Goal: Task Accomplishment & Management: Manage account settings

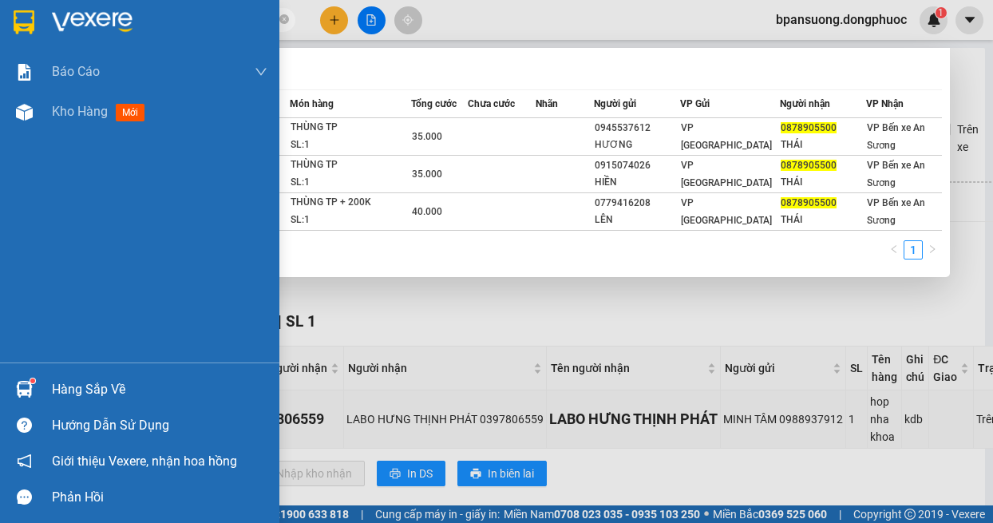
scroll to position [38, 0]
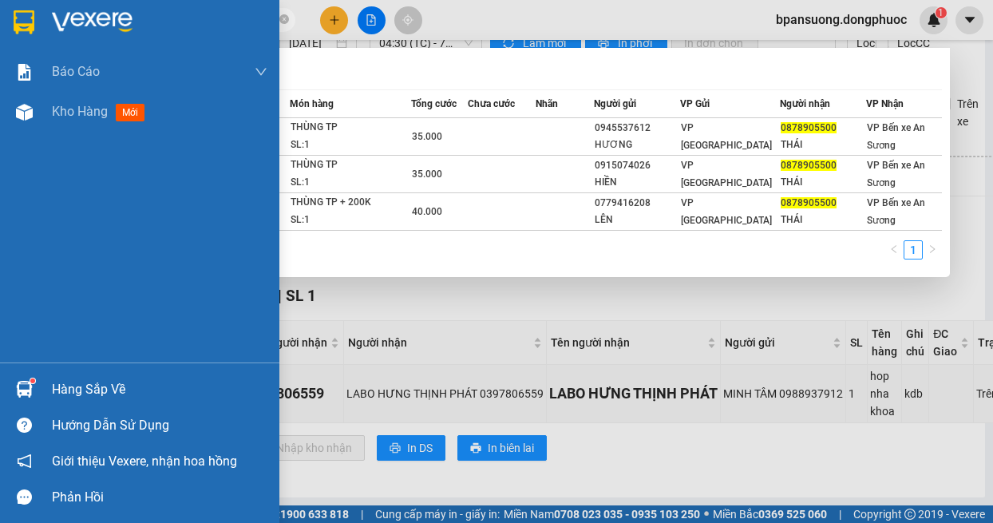
click at [37, 379] on div at bounding box center [24, 389] width 28 height 28
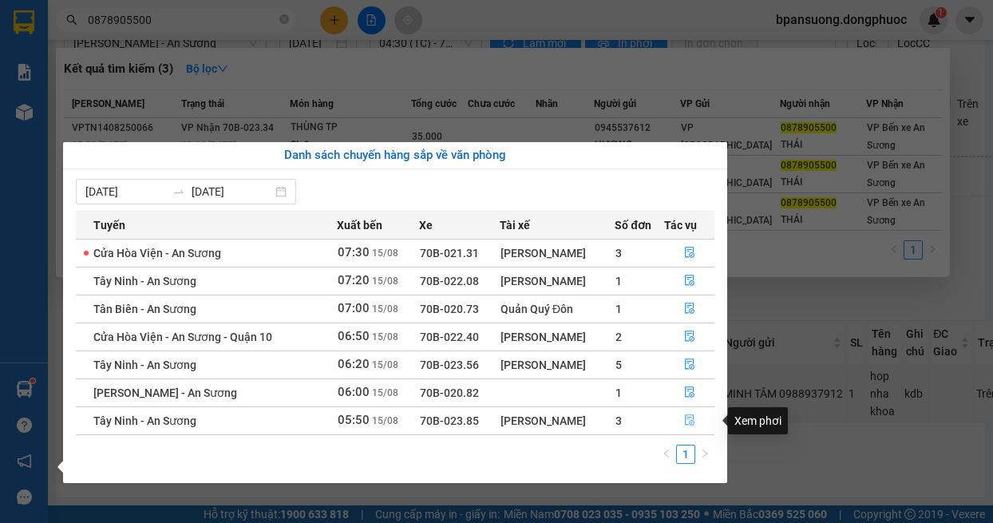
click at [686, 419] on icon "file-done" at bounding box center [690, 420] width 10 height 11
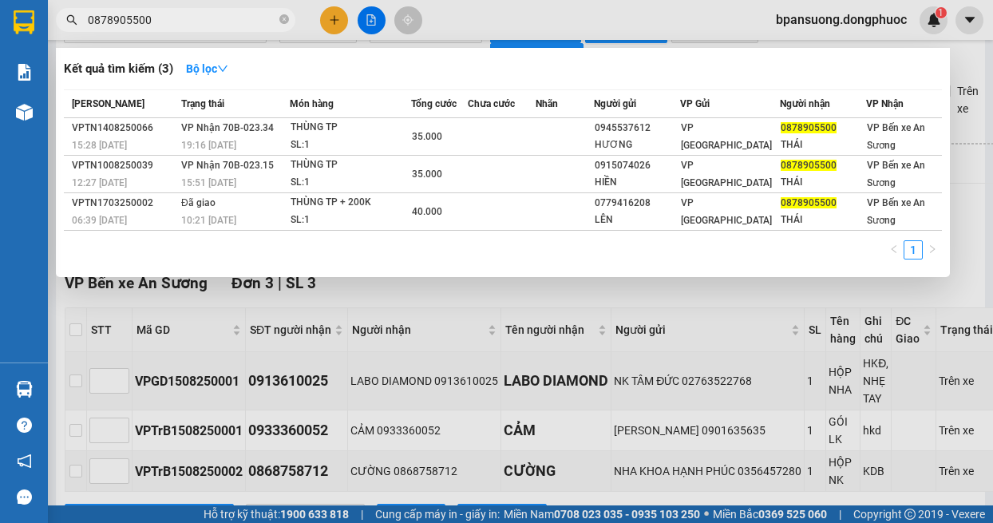
click at [77, 329] on div at bounding box center [496, 261] width 993 height 523
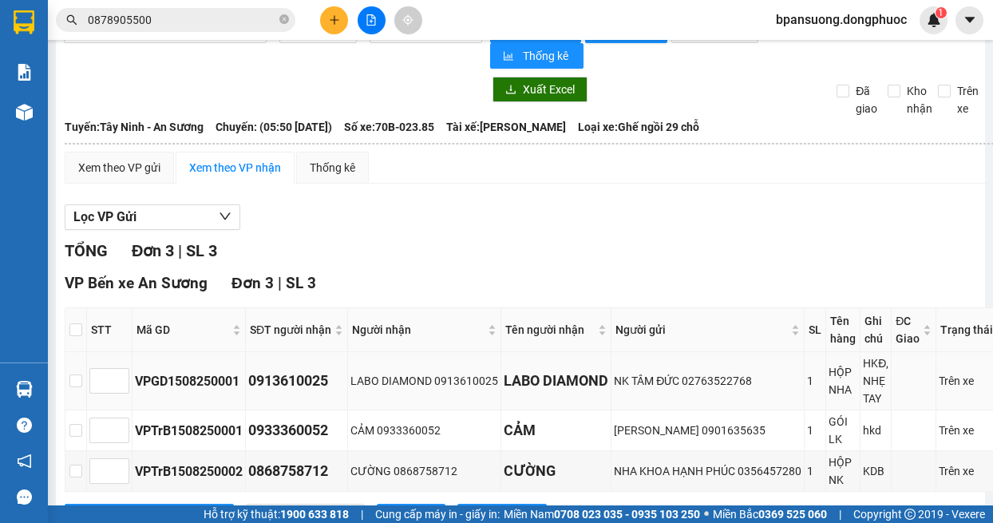
scroll to position [120, 0]
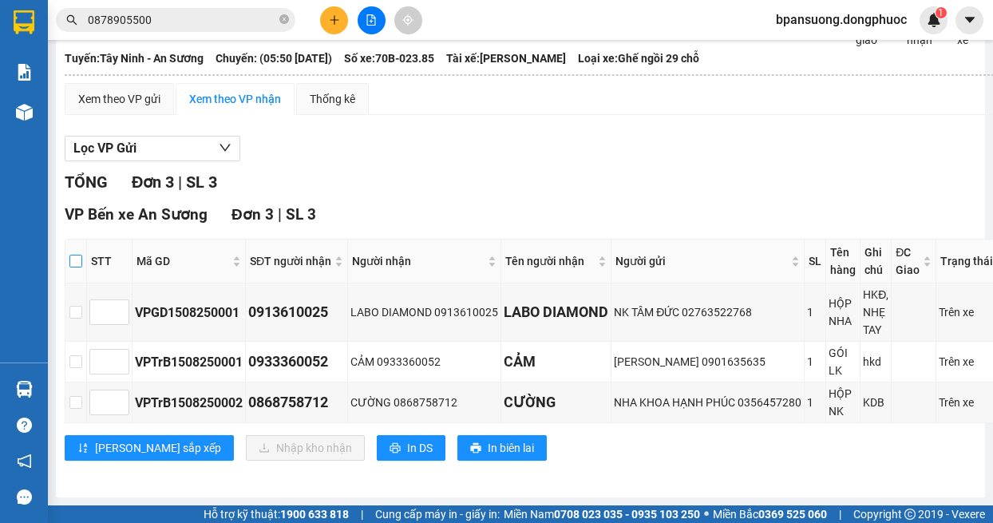
click at [77, 255] on input "checkbox" at bounding box center [75, 261] width 13 height 13
checkbox input "true"
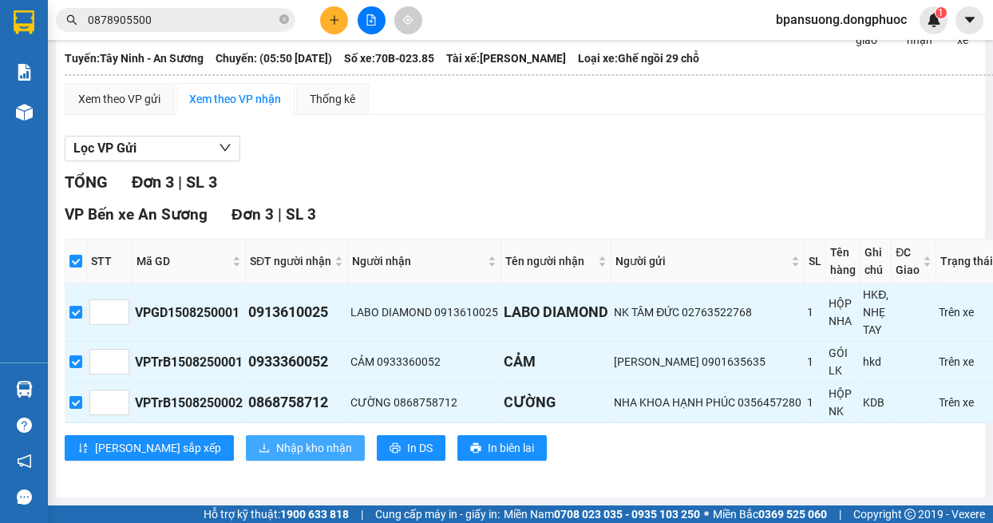
click at [276, 439] on span "Nhập kho nhận" at bounding box center [314, 448] width 76 height 18
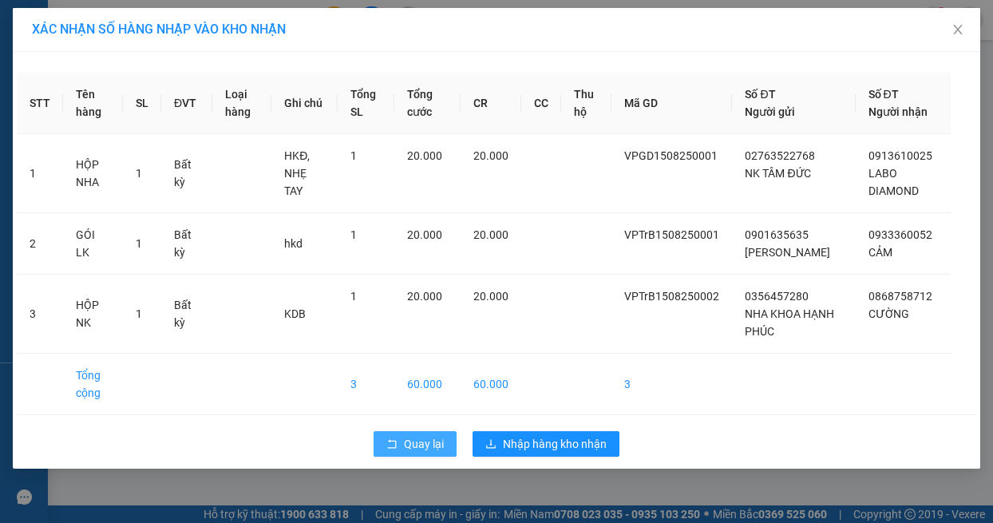
click at [418, 455] on button "Quay lại" at bounding box center [415, 444] width 83 height 26
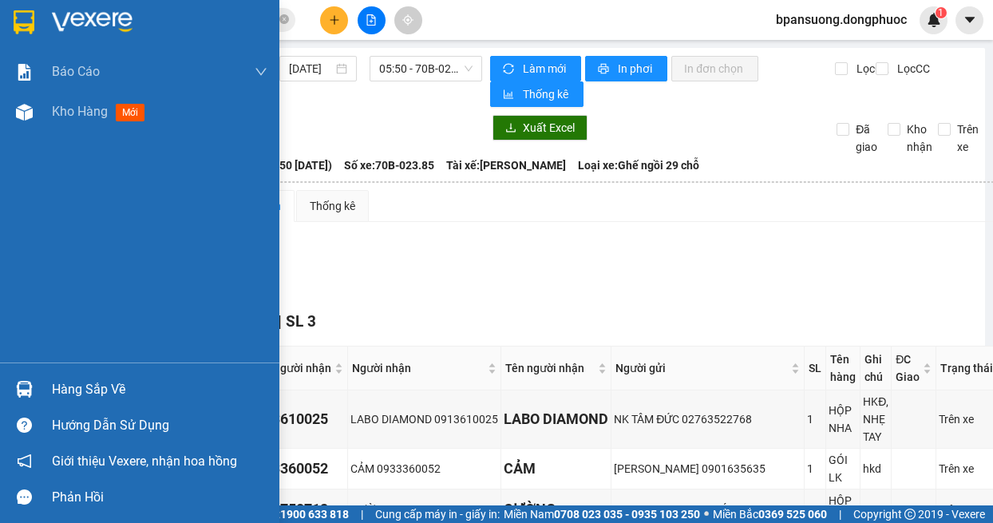
click at [34, 382] on div at bounding box center [24, 389] width 28 height 28
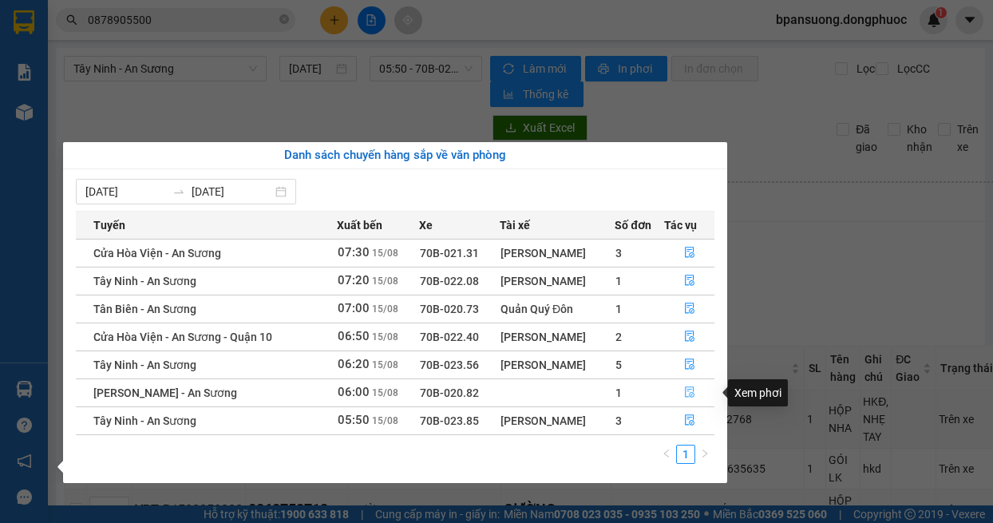
click at [689, 391] on icon "file-done" at bounding box center [690, 392] width 10 height 11
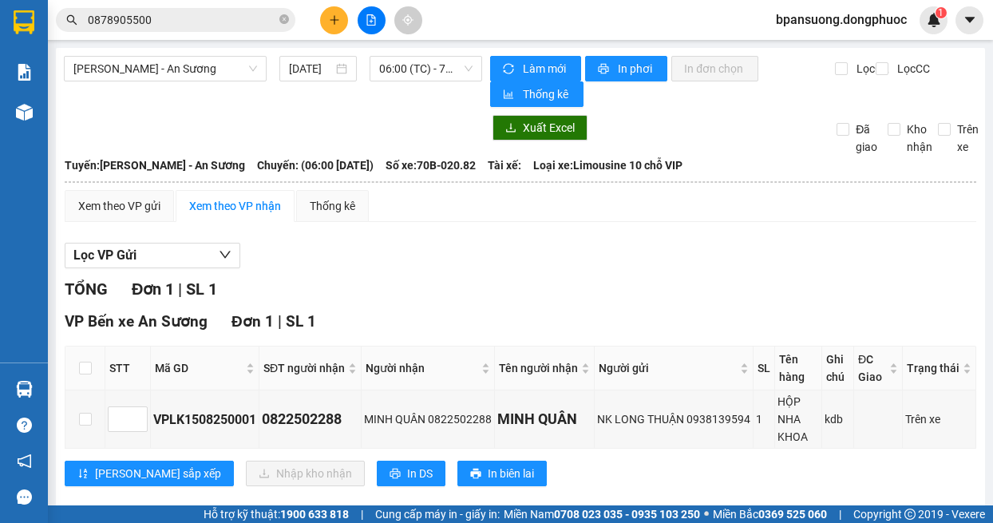
scroll to position [26, 0]
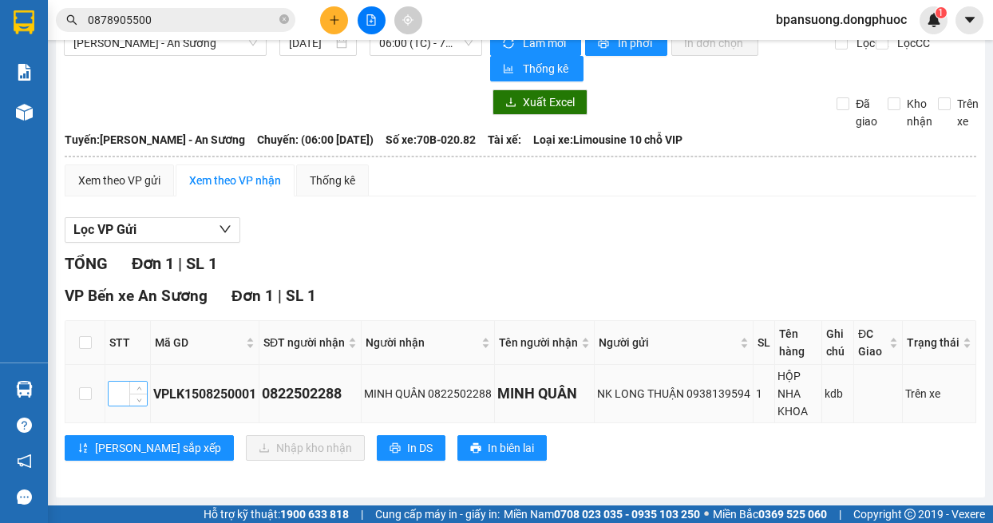
drag, startPoint x: 81, startPoint y: 350, endPoint x: 147, endPoint y: 383, distance: 74.3
click at [81, 350] on label at bounding box center [85, 343] width 13 height 18
click at [81, 349] on input "checkbox" at bounding box center [85, 342] width 13 height 13
checkbox input "true"
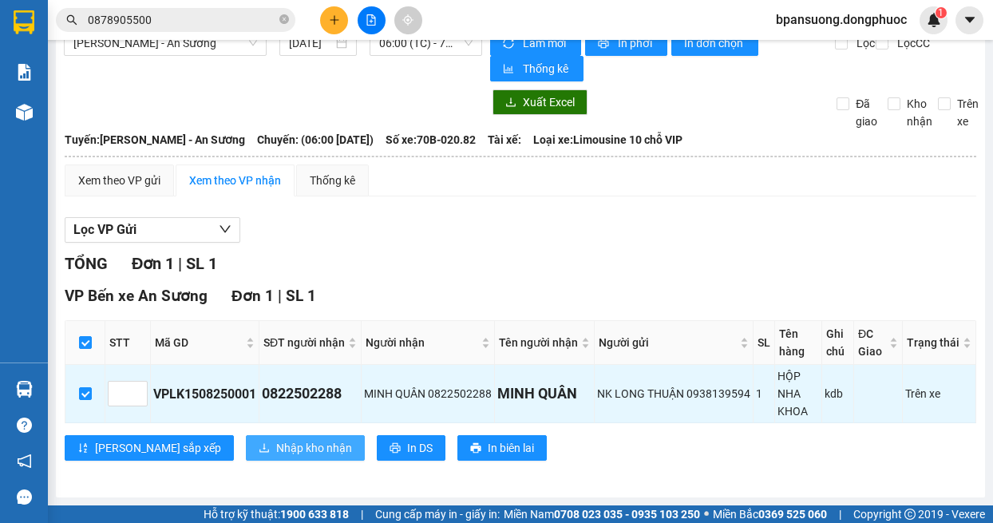
click at [276, 442] on span "Nhập kho nhận" at bounding box center [314, 448] width 76 height 18
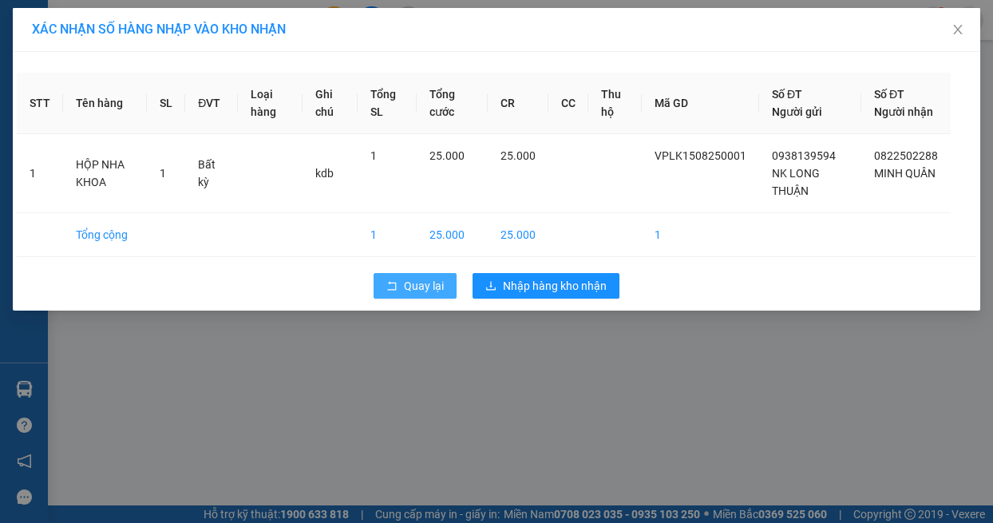
click at [388, 292] on span "rollback" at bounding box center [391, 286] width 11 height 13
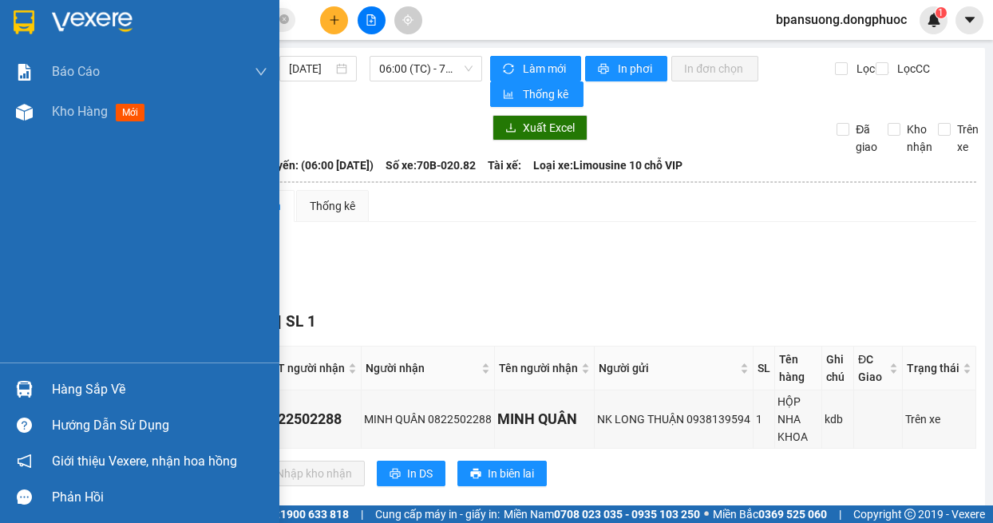
click at [34, 375] on div at bounding box center [24, 389] width 28 height 28
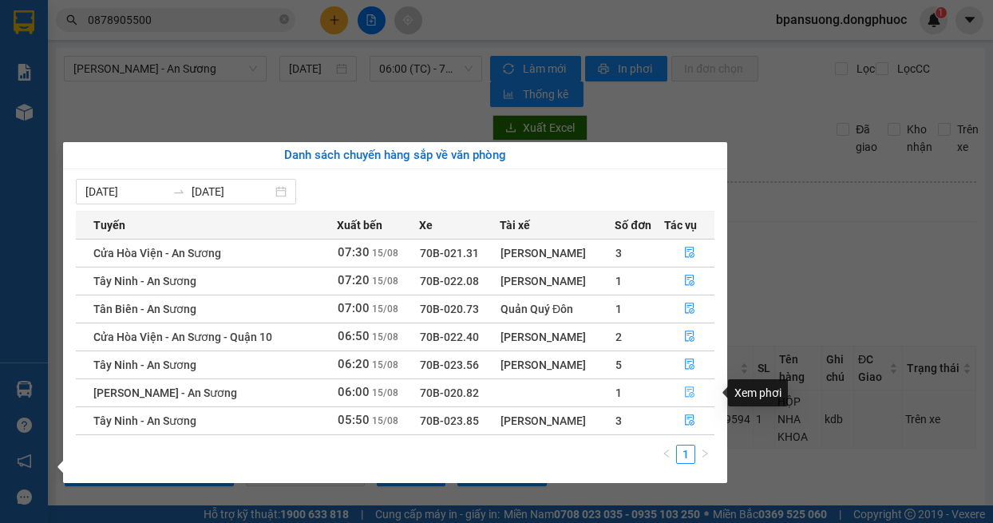
click at [687, 389] on icon "file-done" at bounding box center [689, 391] width 11 height 11
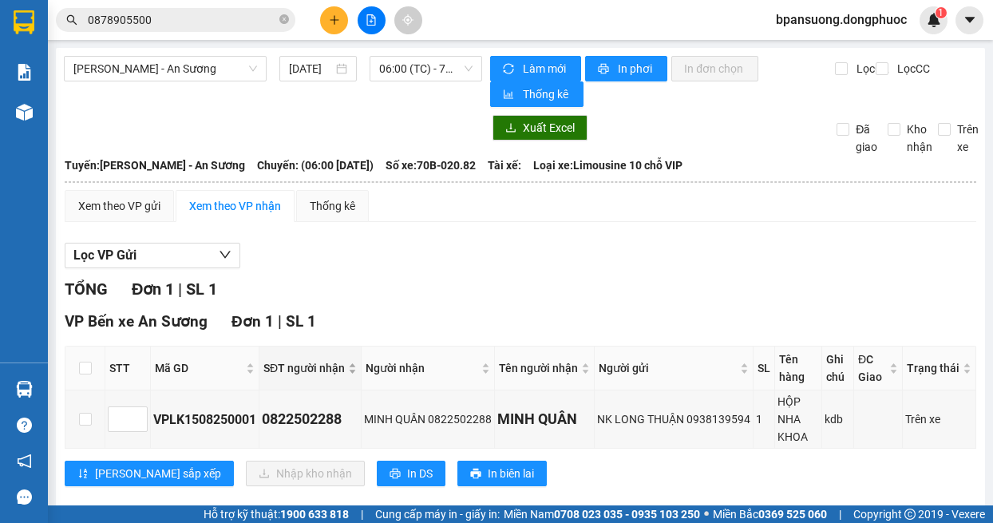
scroll to position [26, 0]
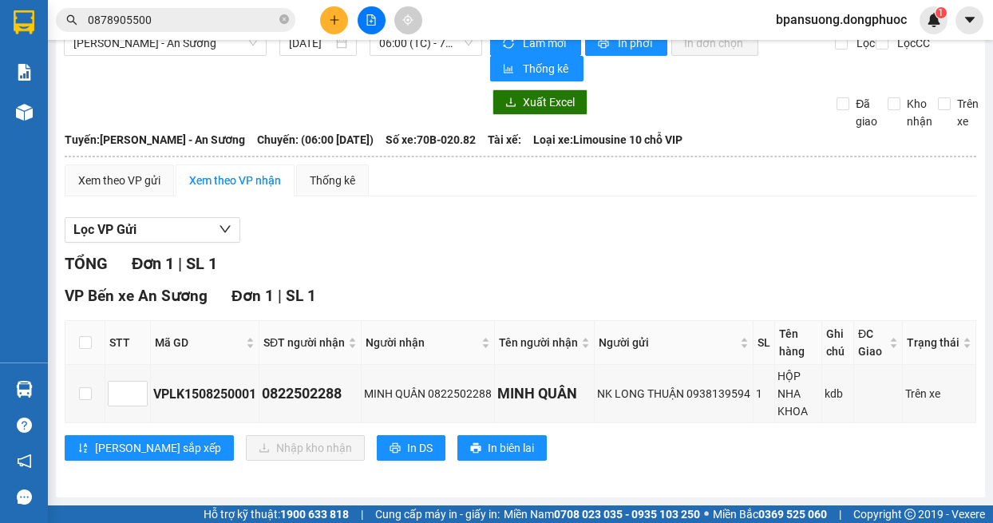
click at [78, 338] on th at bounding box center [85, 343] width 40 height 44
drag, startPoint x: 81, startPoint y: 340, endPoint x: 149, endPoint y: 385, distance: 81.3
click at [82, 344] on input "checkbox" at bounding box center [85, 342] width 13 height 13
checkbox input "true"
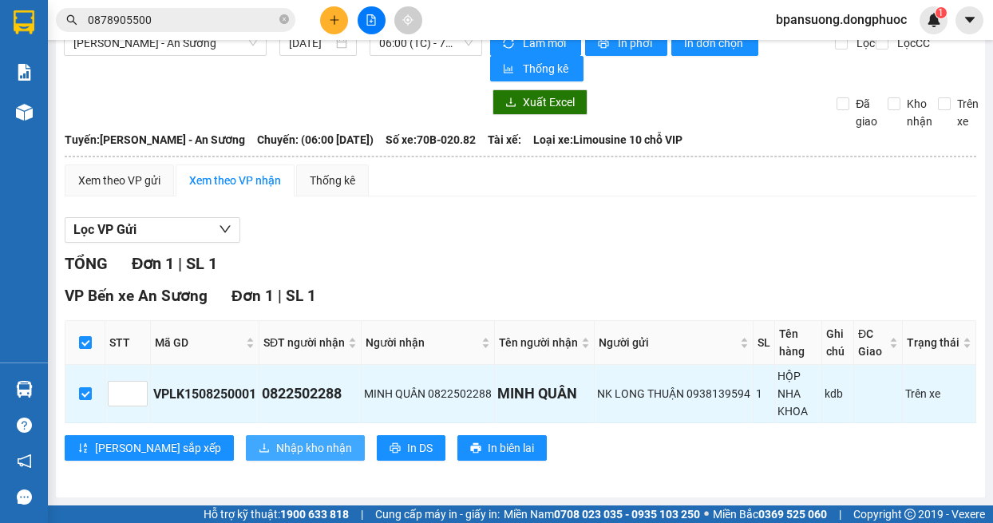
click at [276, 442] on span "Nhập kho nhận" at bounding box center [314, 448] width 76 height 18
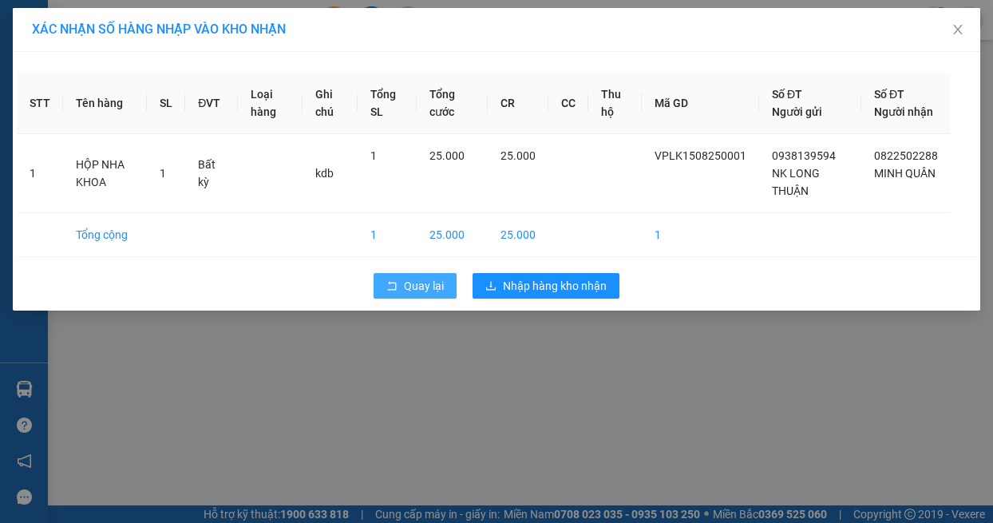
click at [418, 293] on span "Quay lại" at bounding box center [424, 286] width 40 height 18
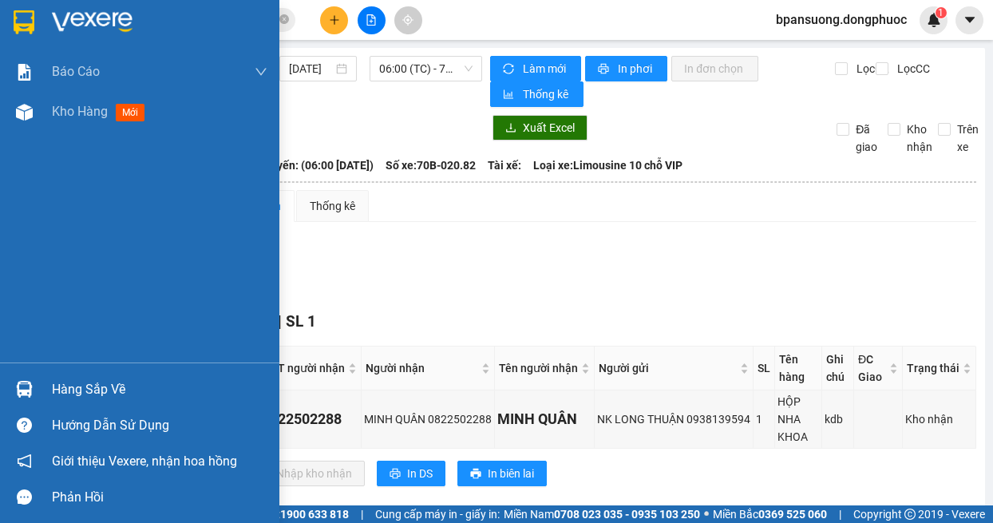
click at [30, 391] on img at bounding box center [24, 389] width 17 height 17
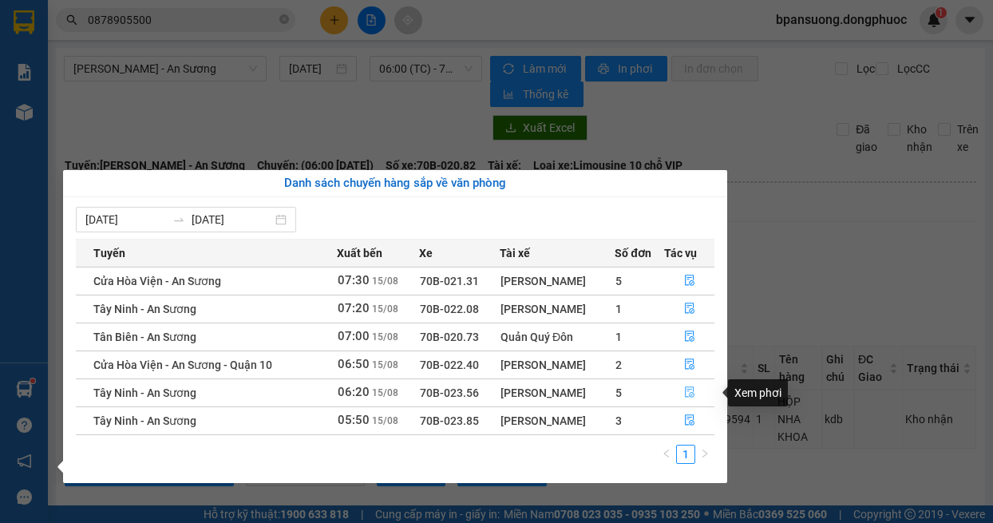
click at [687, 392] on icon "file-done" at bounding box center [689, 391] width 11 height 11
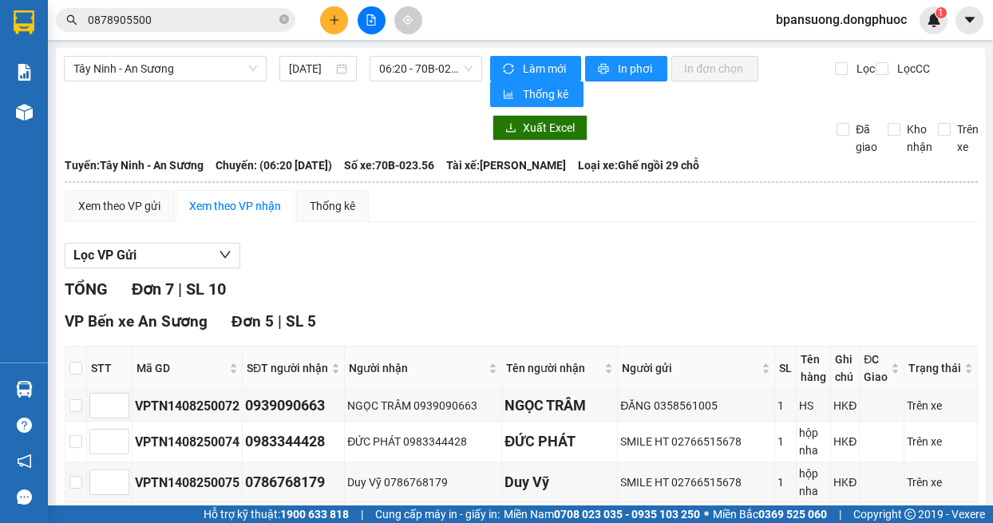
scroll to position [160, 0]
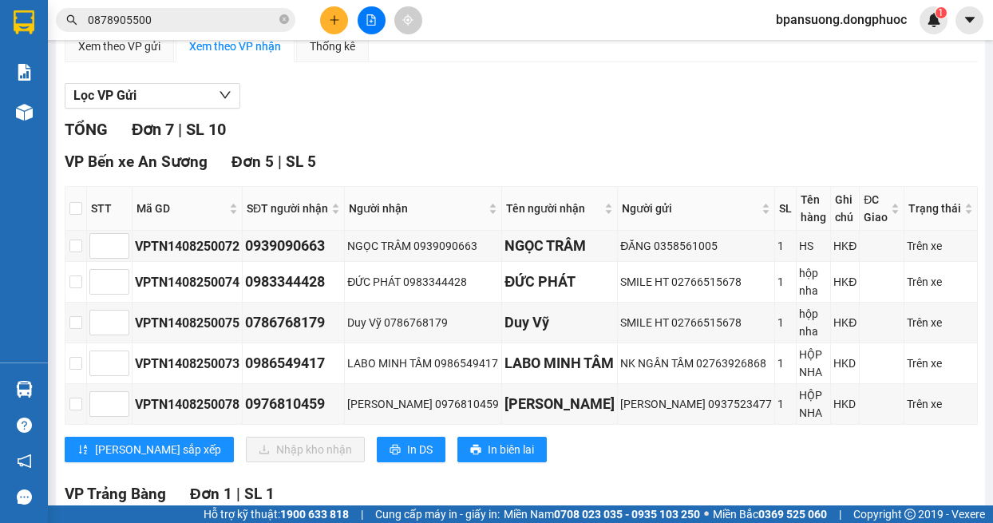
click at [74, 199] on th at bounding box center [76, 209] width 22 height 44
click at [76, 203] on input "checkbox" at bounding box center [75, 208] width 13 height 13
checkbox input "true"
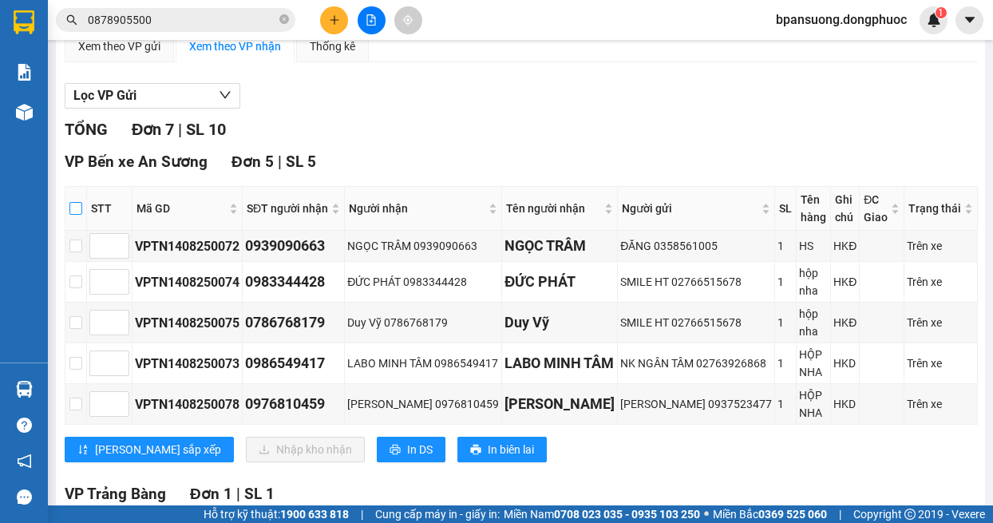
checkbox input "true"
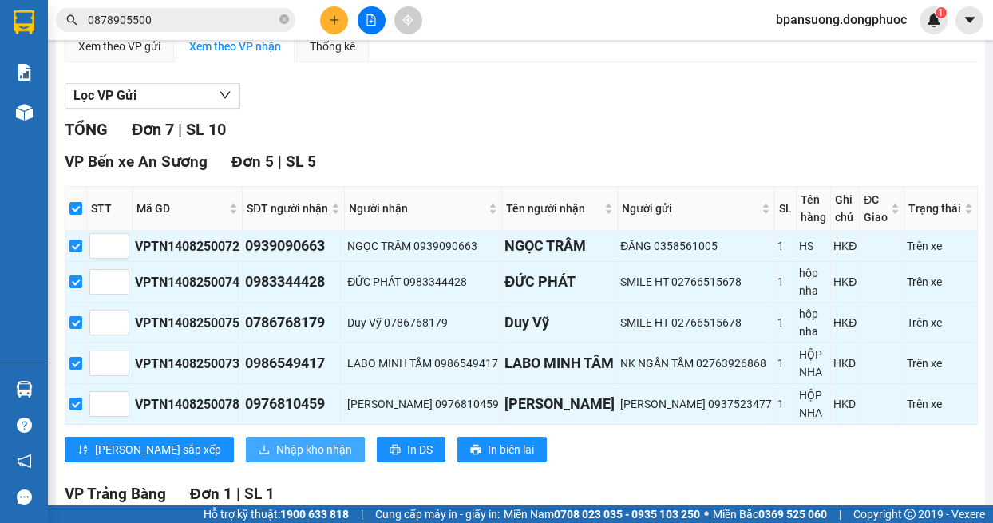
click at [271, 439] on button "Nhập kho nhận" at bounding box center [305, 450] width 119 height 26
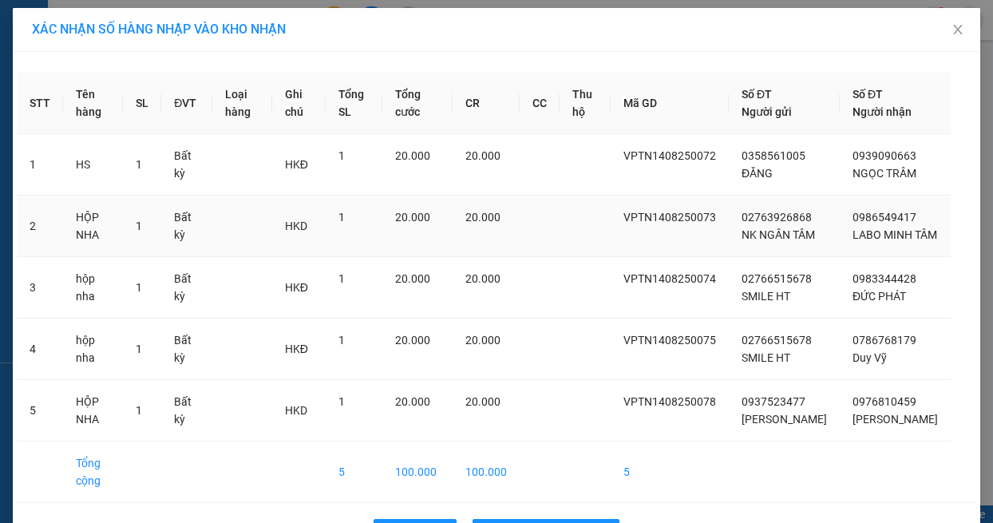
scroll to position [70, 0]
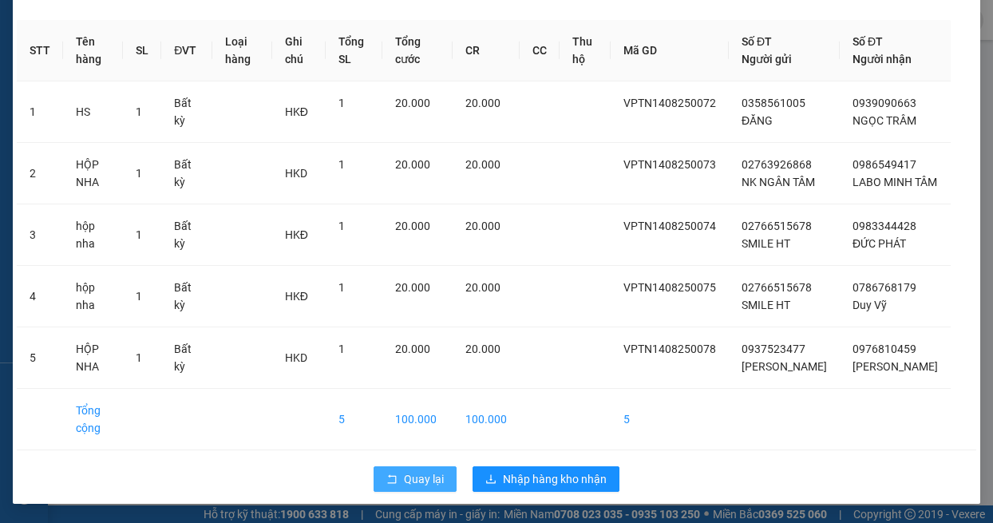
click at [411, 476] on span "Quay lại" at bounding box center [424, 479] width 40 height 18
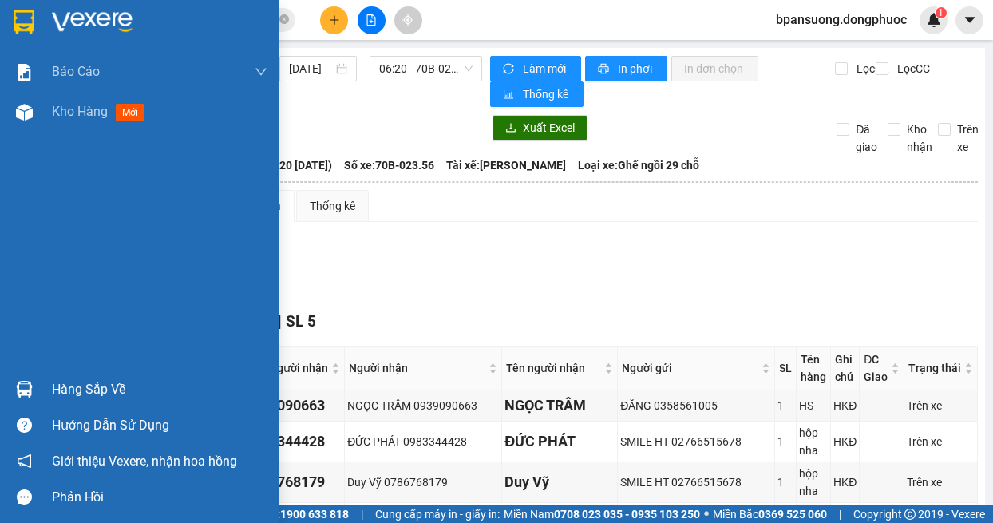
click at [43, 397] on div "Hàng sắp về" at bounding box center [139, 389] width 279 height 36
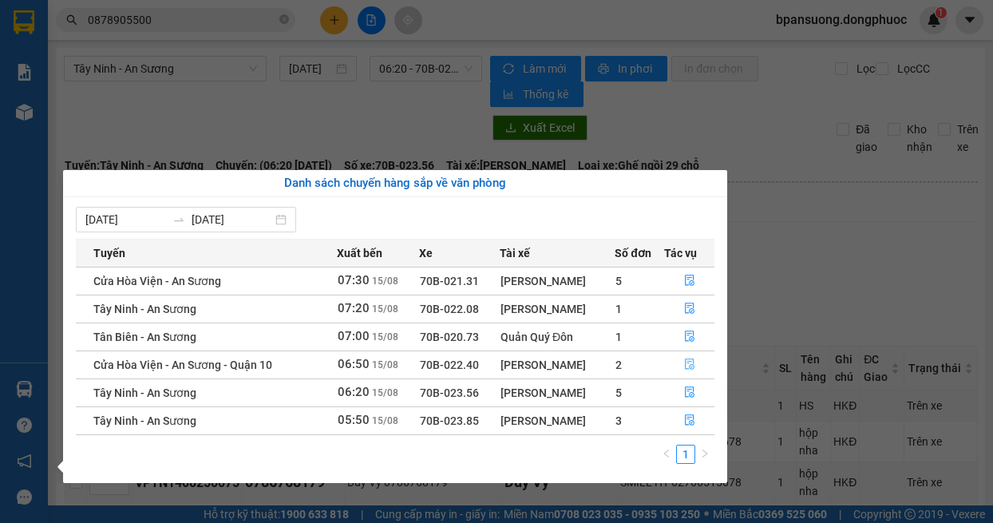
click at [676, 363] on button "button" at bounding box center [689, 365] width 49 height 26
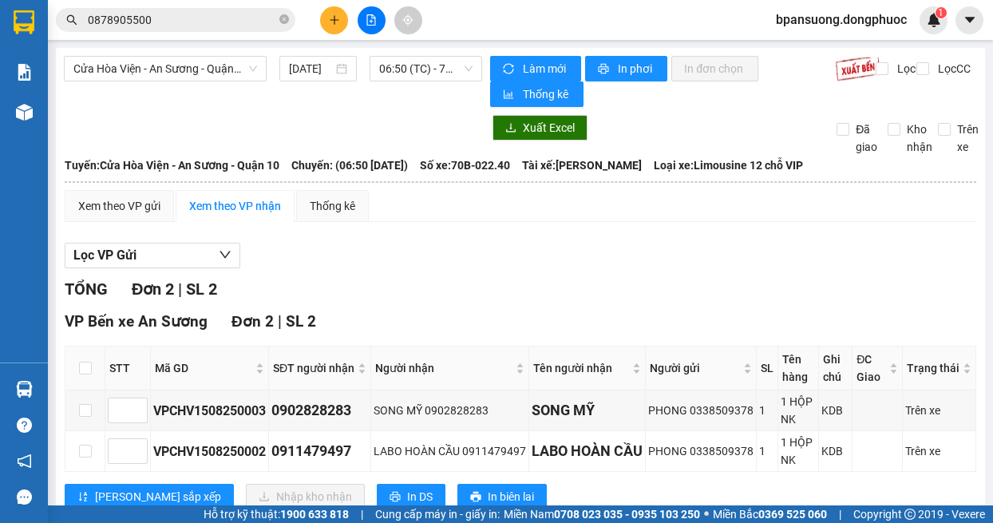
scroll to position [84, 0]
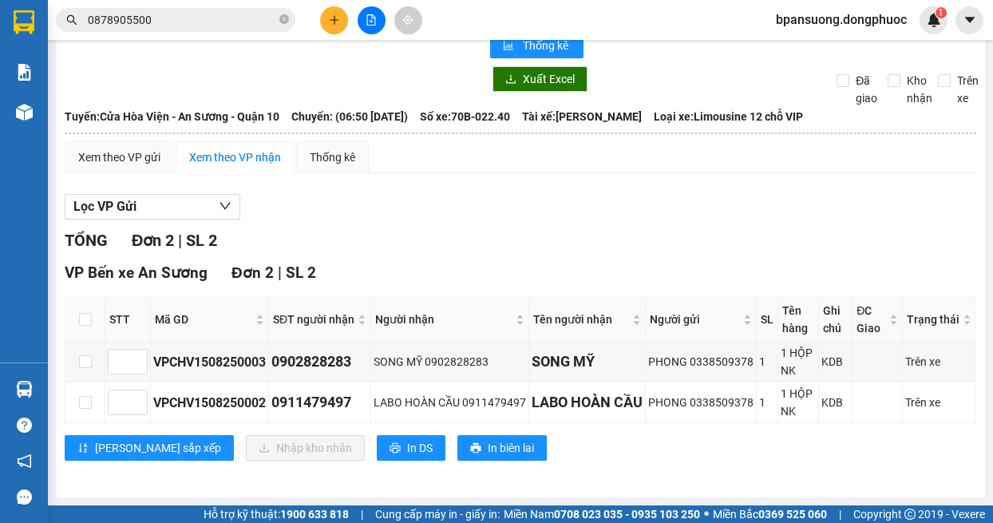
drag, startPoint x: 77, startPoint y: 288, endPoint x: 94, endPoint y: 288, distance: 17.6
click at [75, 298] on th at bounding box center [85, 320] width 40 height 44
click at [86, 313] on input "checkbox" at bounding box center [85, 319] width 13 height 13
checkbox input "true"
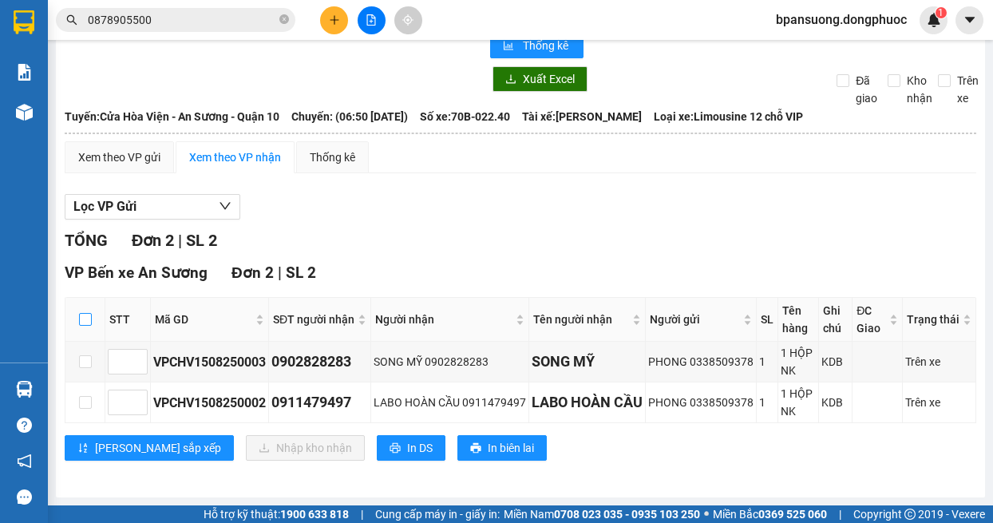
checkbox input "true"
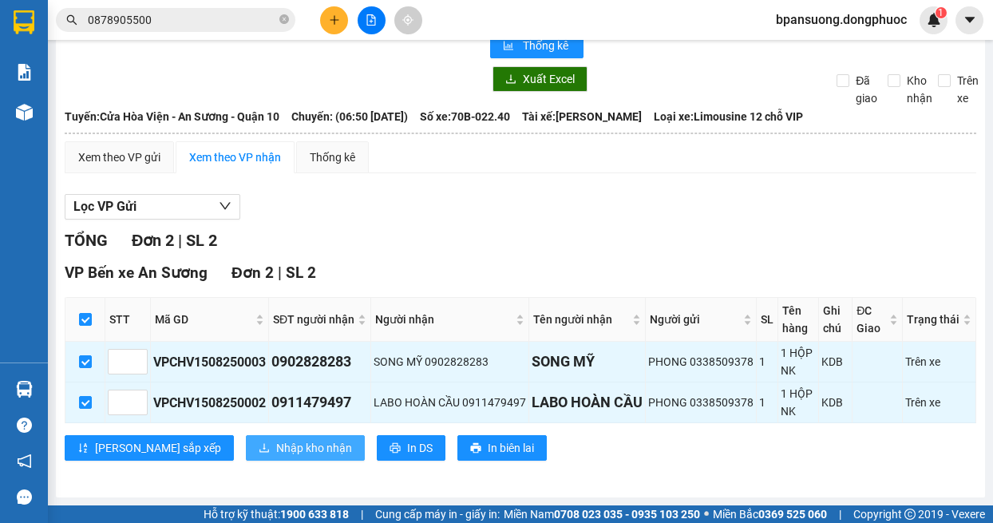
click at [269, 460] on button "Nhập kho nhận" at bounding box center [305, 448] width 119 height 26
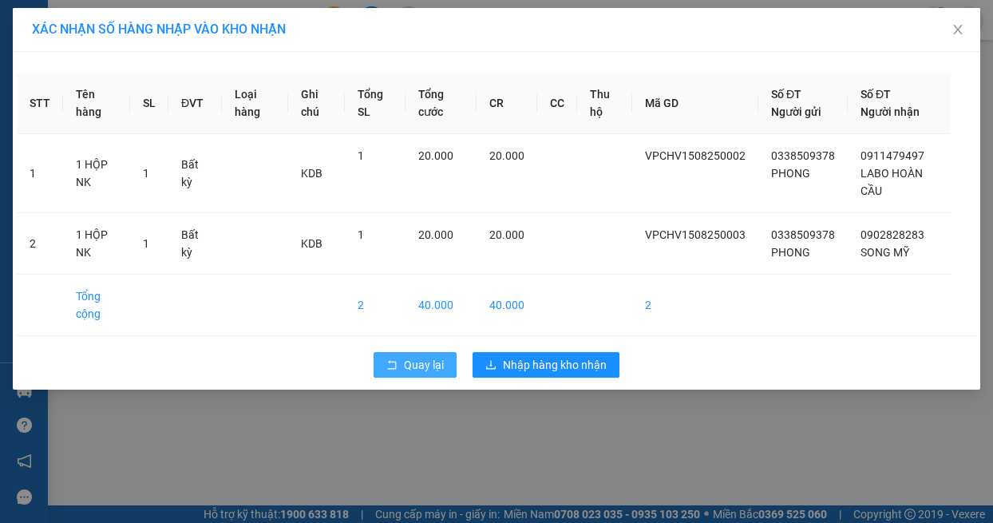
click at [416, 358] on span "Quay lại" at bounding box center [424, 365] width 40 height 18
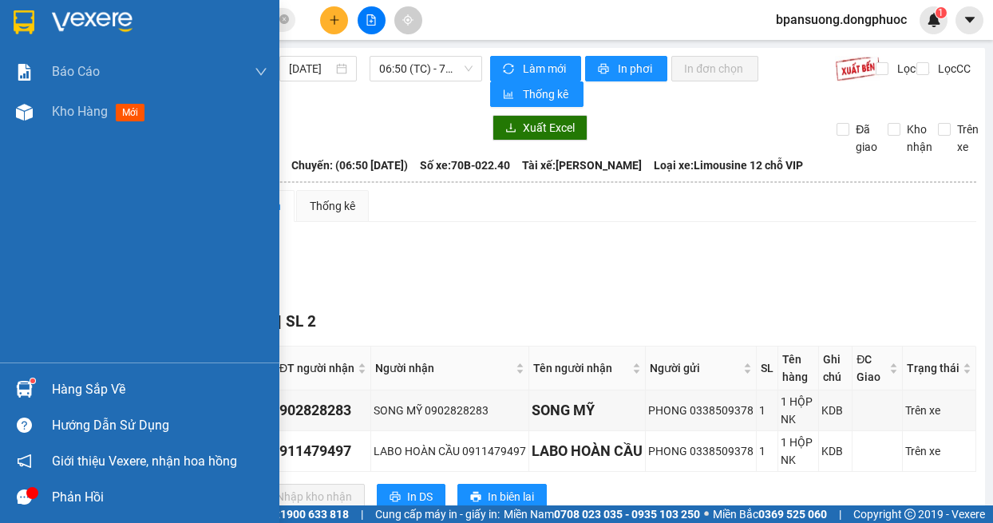
click at [26, 375] on div at bounding box center [24, 389] width 28 height 28
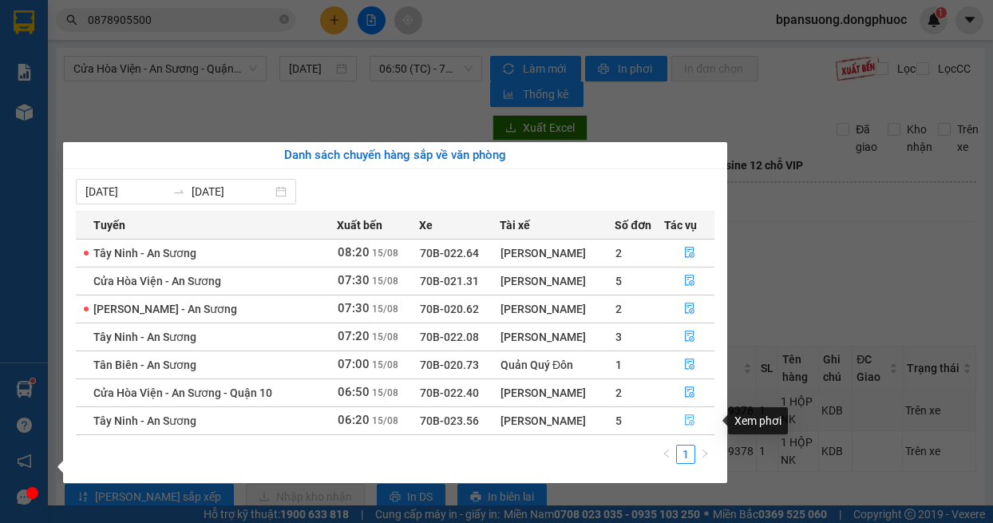
click at [688, 418] on icon "file-done" at bounding box center [689, 419] width 11 height 11
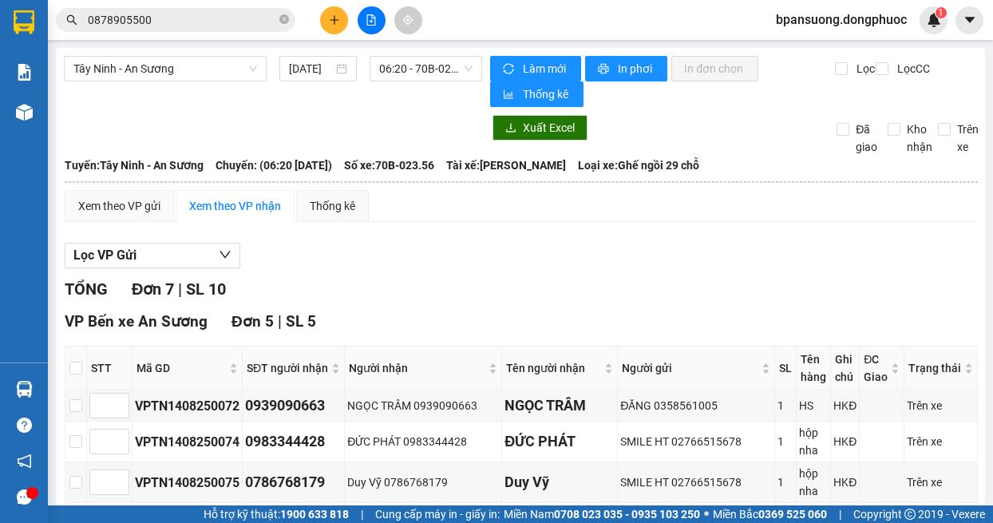
click at [68, 370] on th at bounding box center [76, 368] width 22 height 44
click at [69, 368] on th at bounding box center [76, 368] width 22 height 44
click at [73, 368] on input "checkbox" at bounding box center [75, 368] width 13 height 13
checkbox input "true"
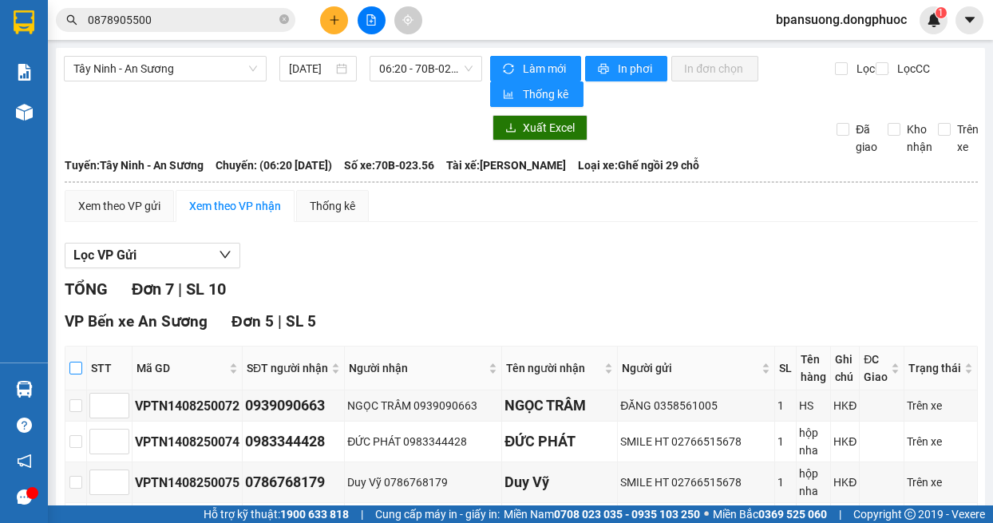
checkbox input "true"
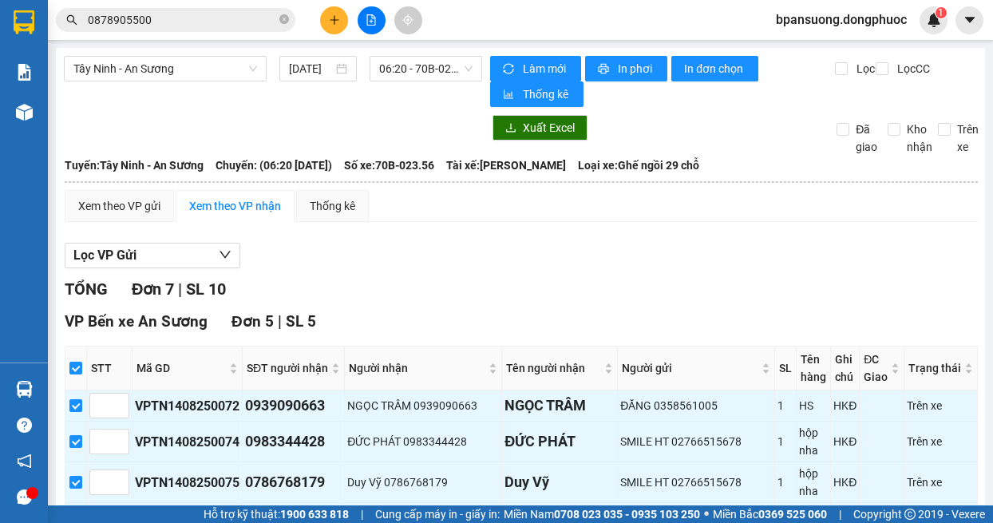
scroll to position [319, 0]
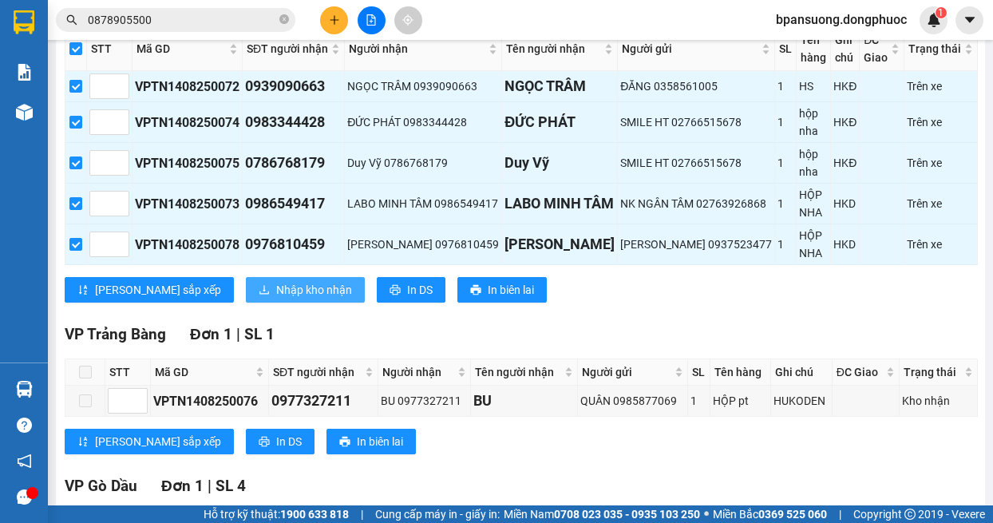
click at [246, 298] on button "Nhập kho nhận" at bounding box center [305, 290] width 119 height 26
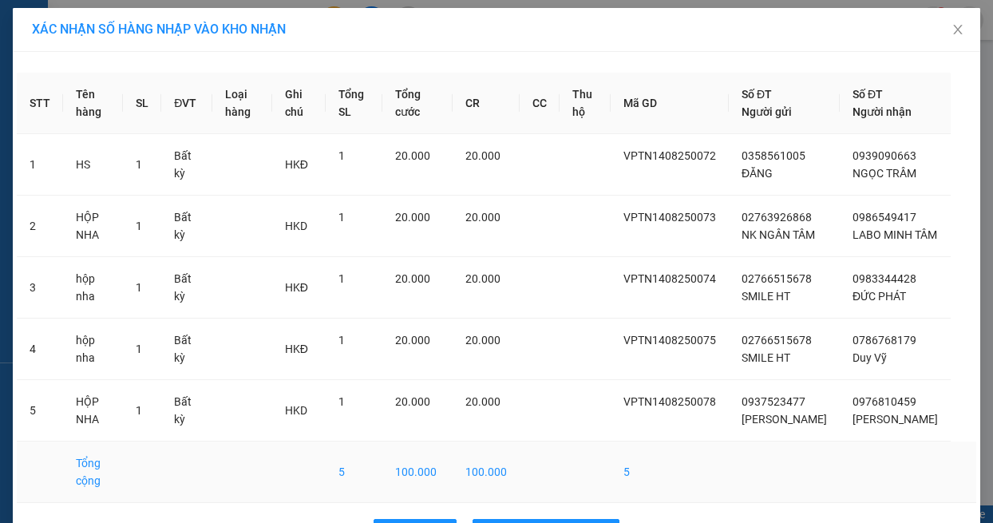
scroll to position [70, 0]
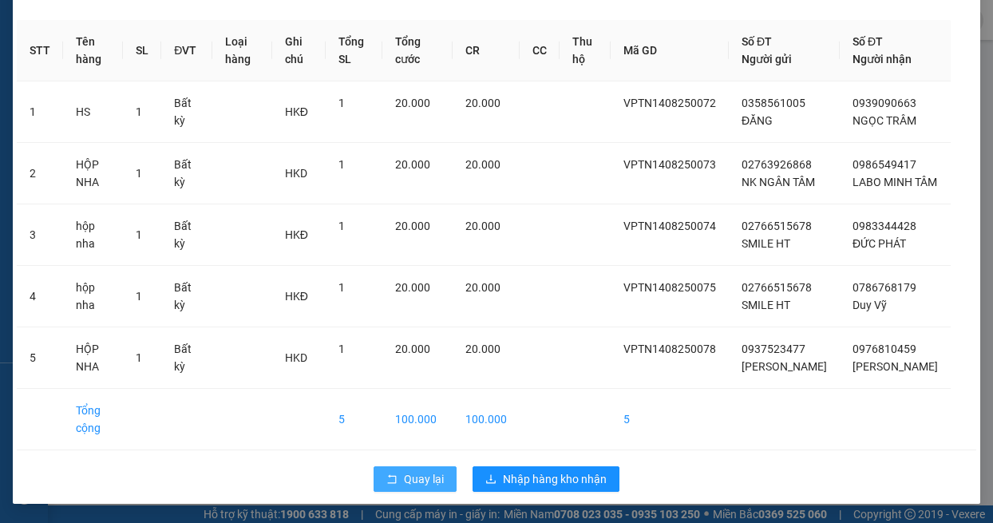
click at [416, 469] on button "Quay lại" at bounding box center [415, 479] width 83 height 26
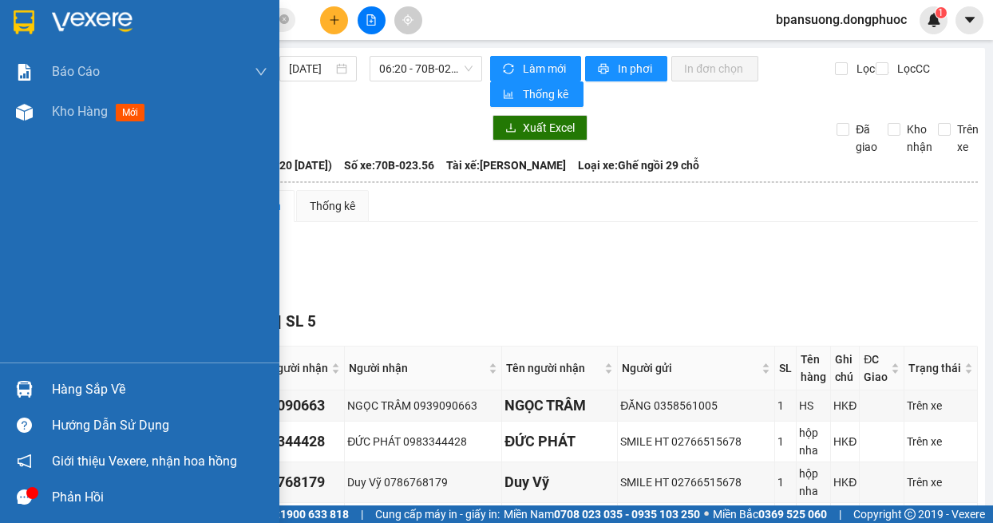
click at [44, 383] on div "Hàng sắp về" at bounding box center [139, 389] width 279 height 36
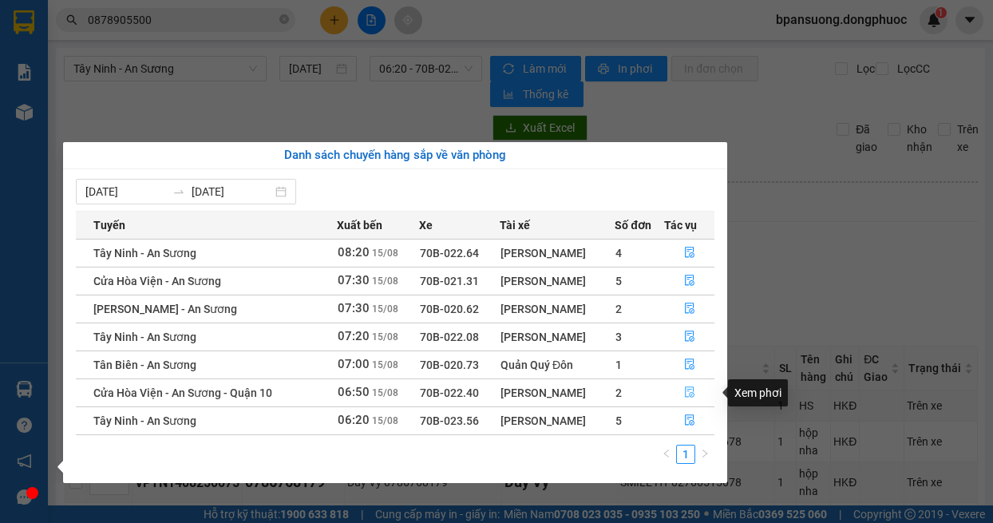
click at [688, 390] on icon "file-done" at bounding box center [689, 391] width 11 height 11
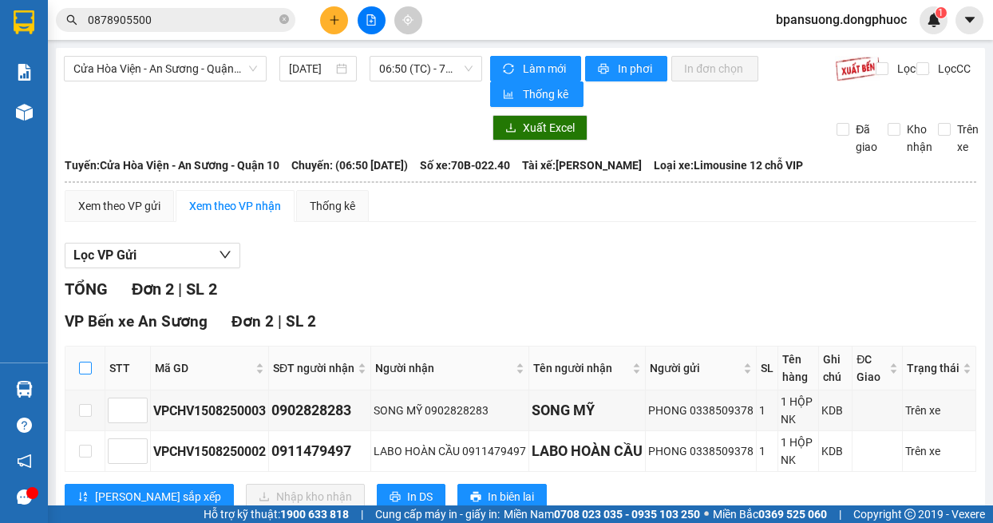
click at [87, 373] on input "checkbox" at bounding box center [85, 368] width 13 height 13
checkbox input "true"
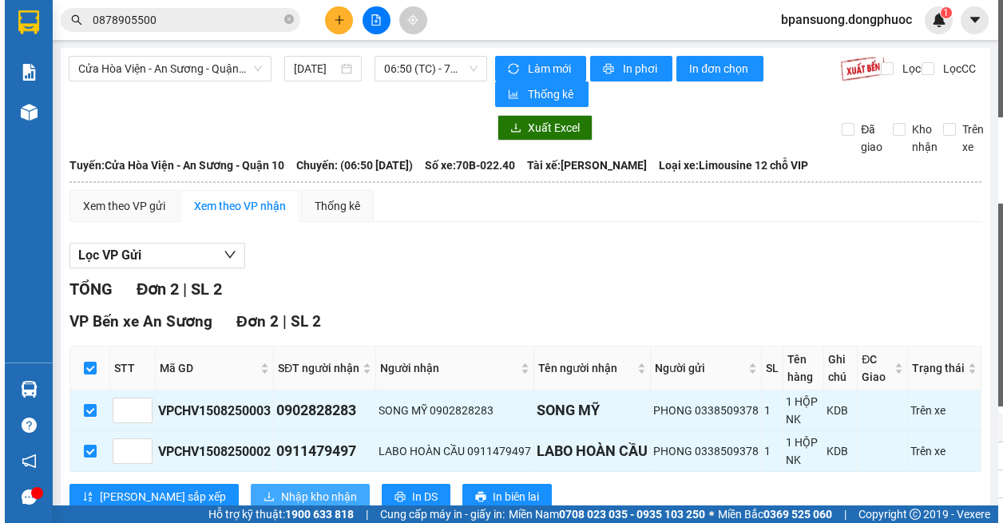
scroll to position [84, 0]
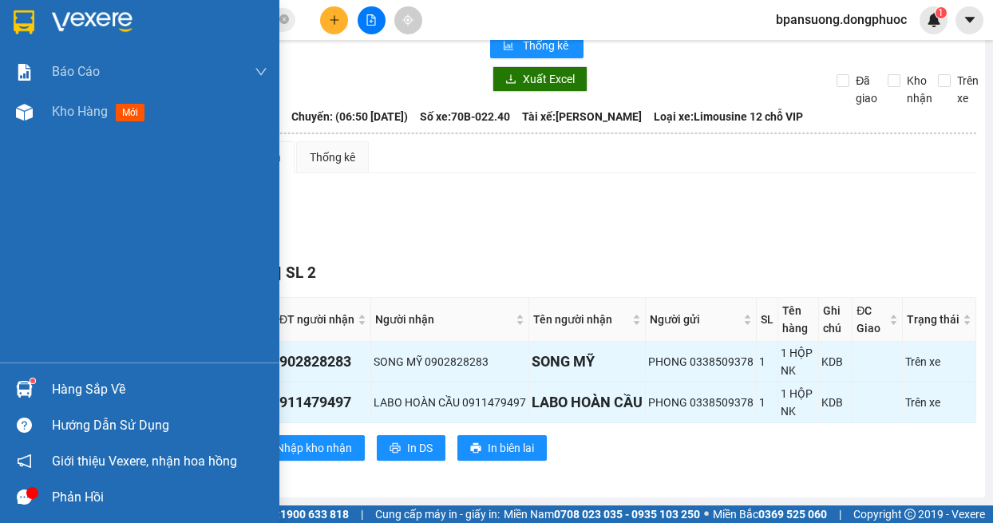
click at [6, 381] on div "Hàng sắp về" at bounding box center [139, 389] width 279 height 36
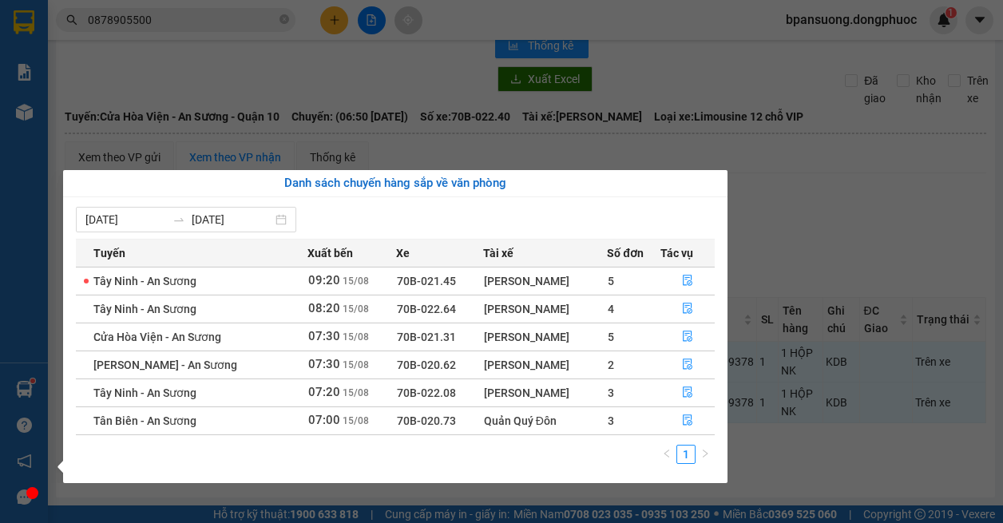
scroll to position [49, 0]
click at [691, 332] on icon "file-done" at bounding box center [688, 336] width 10 height 11
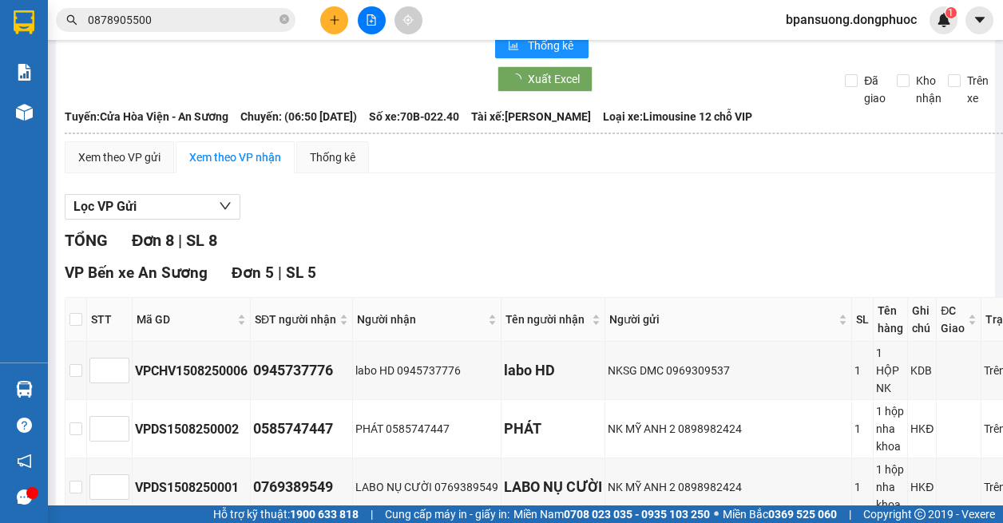
scroll to position [84, 0]
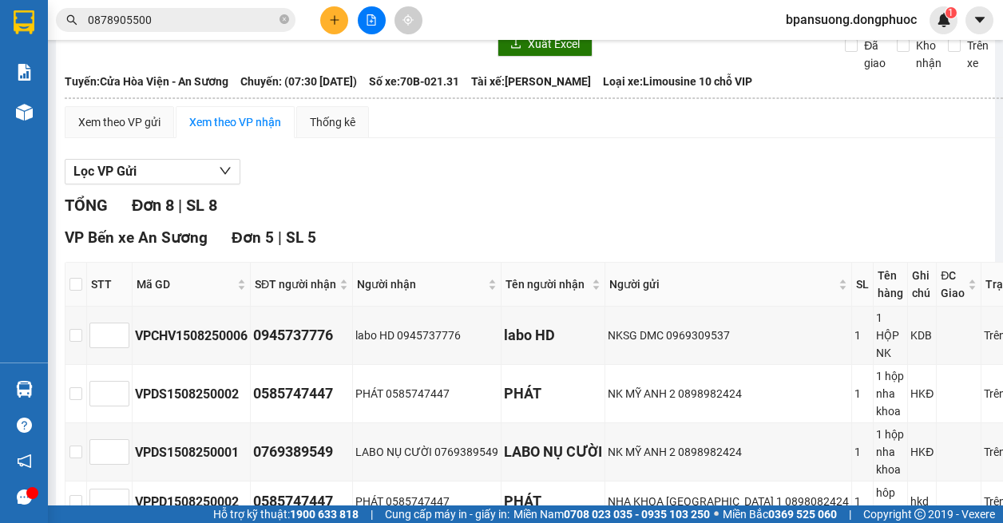
click at [68, 279] on th at bounding box center [76, 285] width 22 height 44
click at [75, 287] on input "checkbox" at bounding box center [75, 284] width 13 height 13
checkbox input "true"
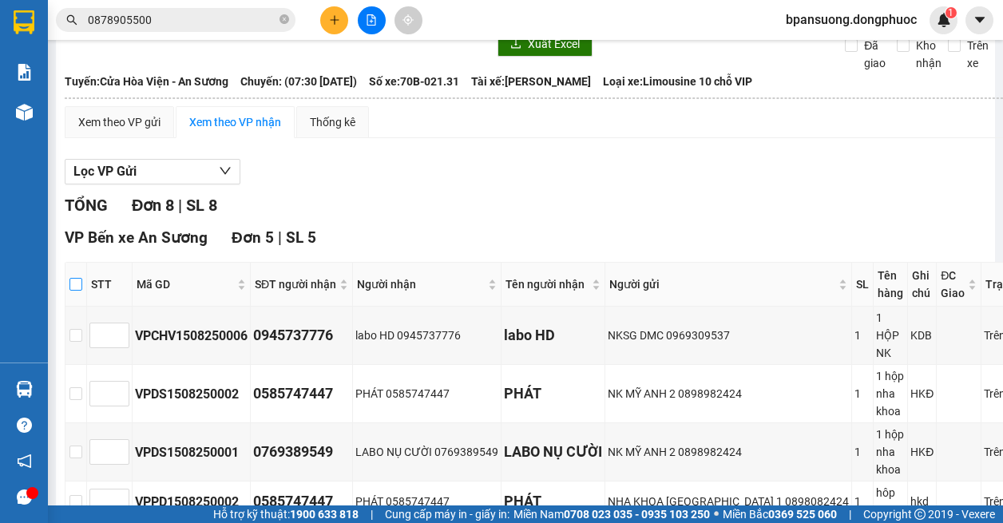
checkbox input "true"
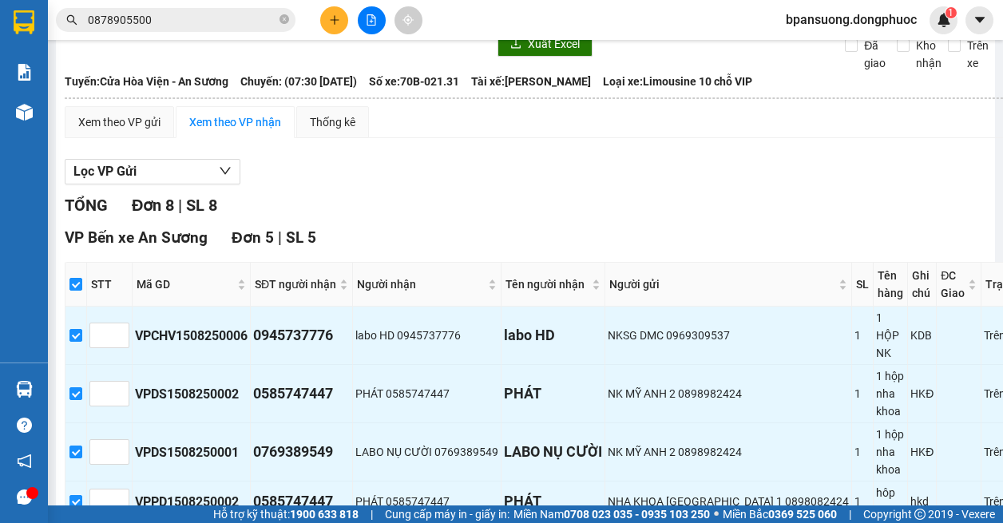
scroll to position [403, 0]
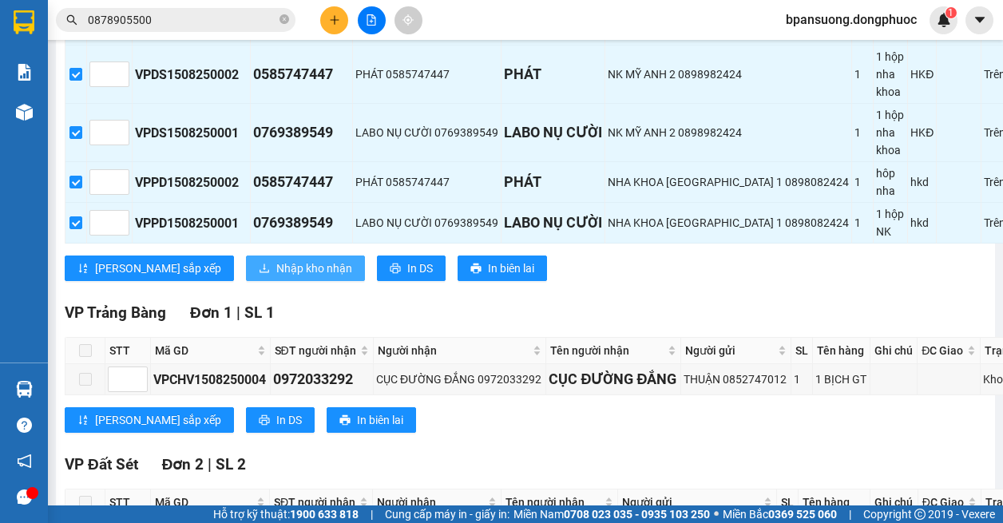
click at [281, 267] on span "Nhập kho nhận" at bounding box center [314, 268] width 76 height 18
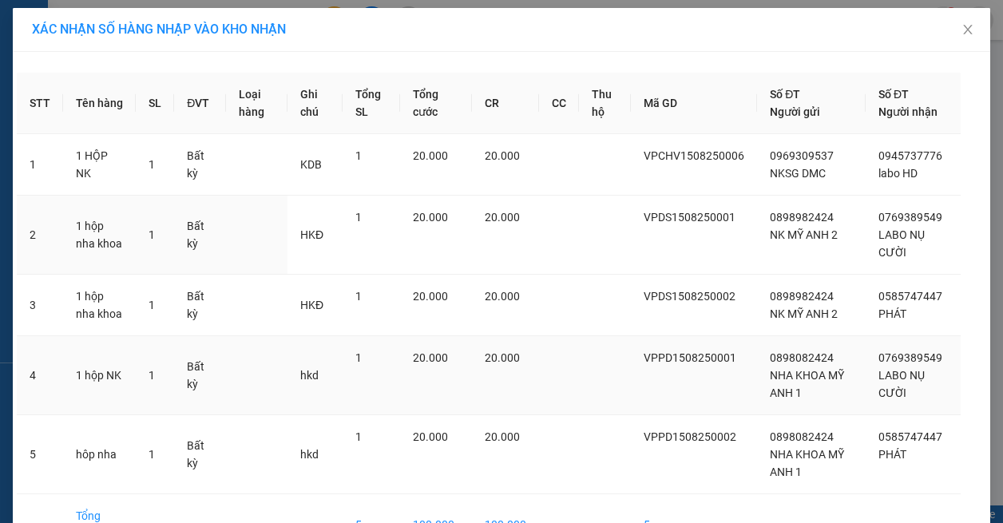
scroll to position [105, 0]
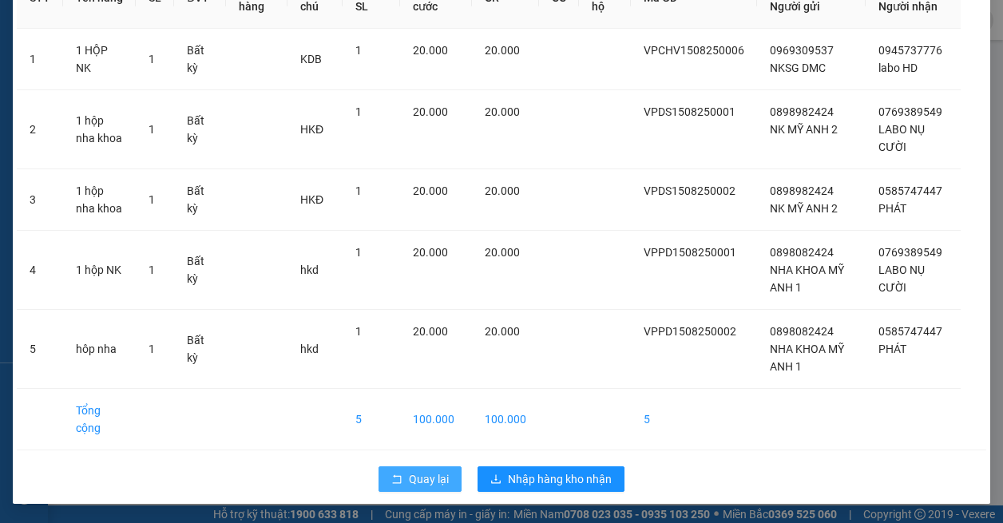
click at [423, 476] on span "Quay lại" at bounding box center [429, 479] width 40 height 18
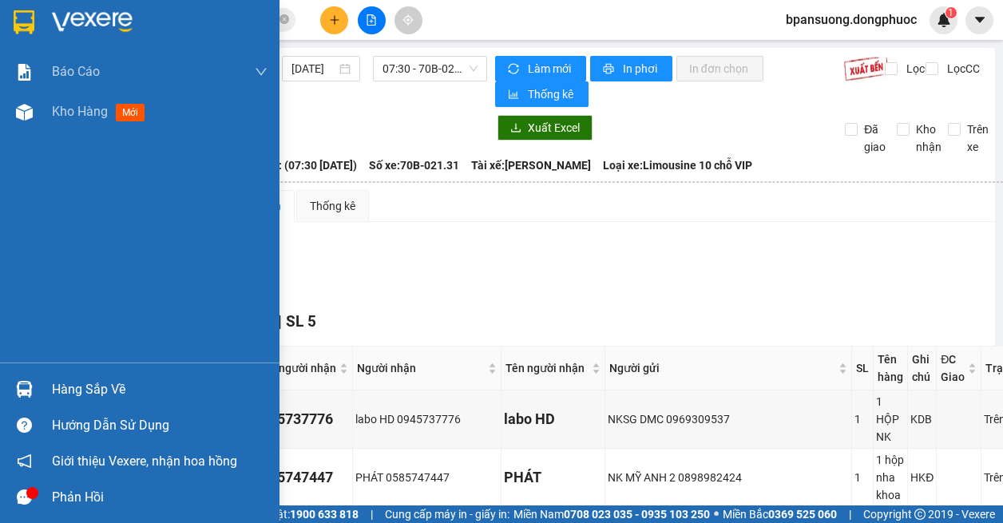
click at [30, 379] on div at bounding box center [24, 389] width 28 height 28
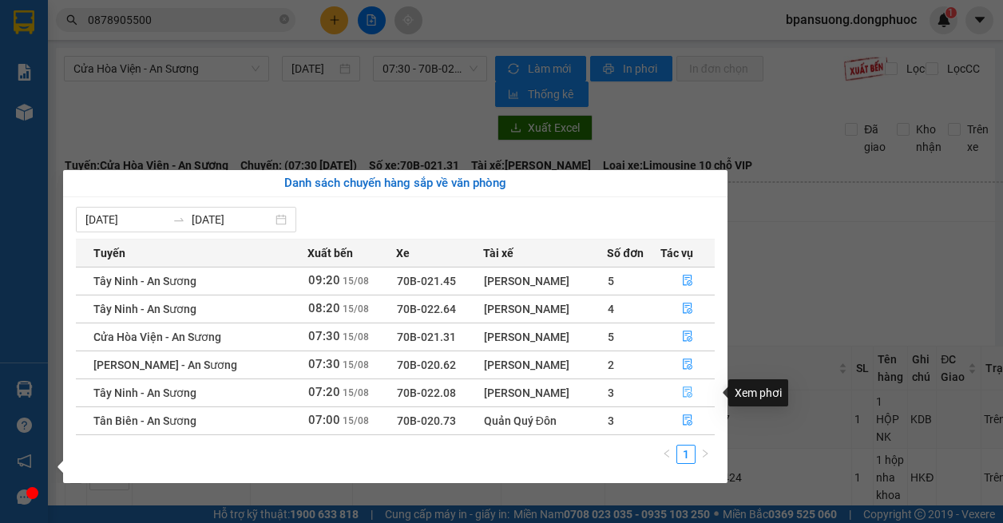
click at [684, 393] on icon "file-done" at bounding box center [687, 391] width 11 height 11
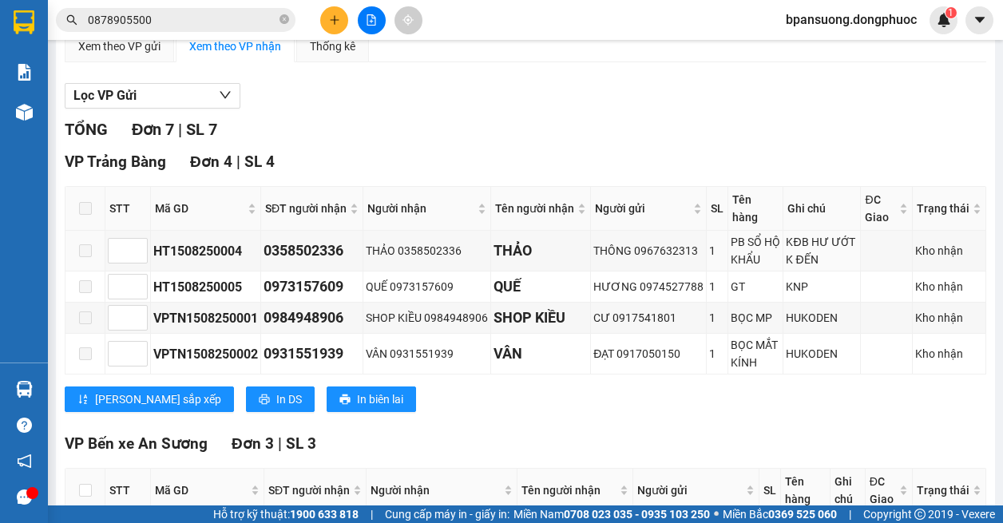
scroll to position [319, 0]
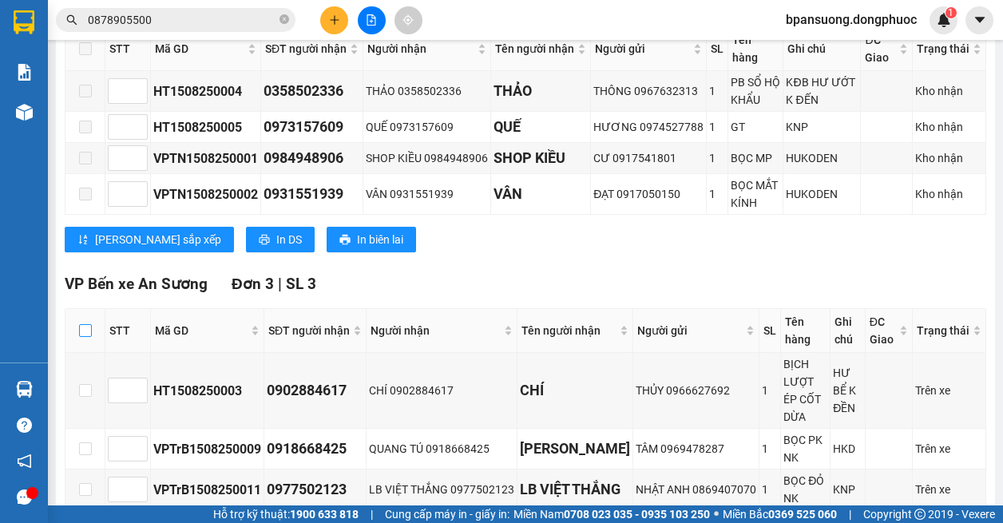
click at [87, 330] on input "checkbox" at bounding box center [85, 330] width 13 height 13
checkbox input "true"
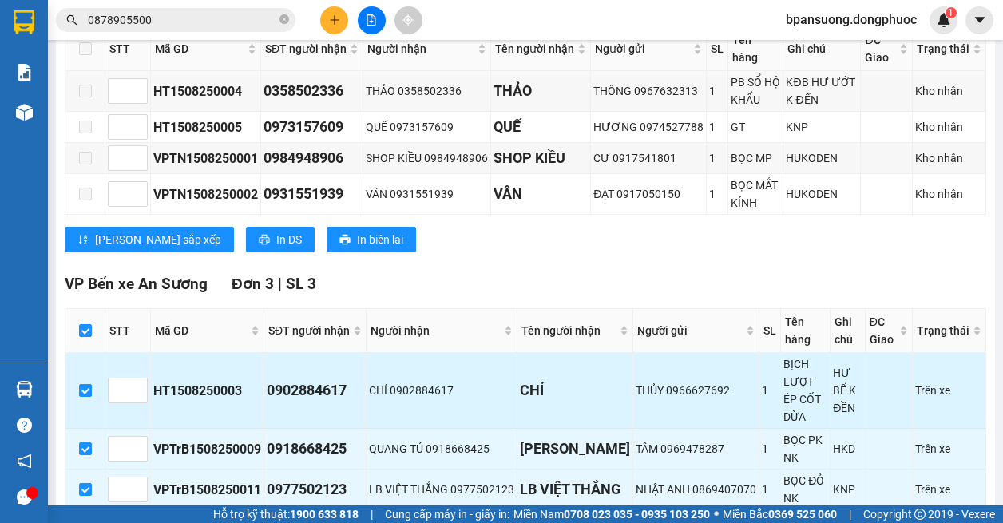
scroll to position [406, 0]
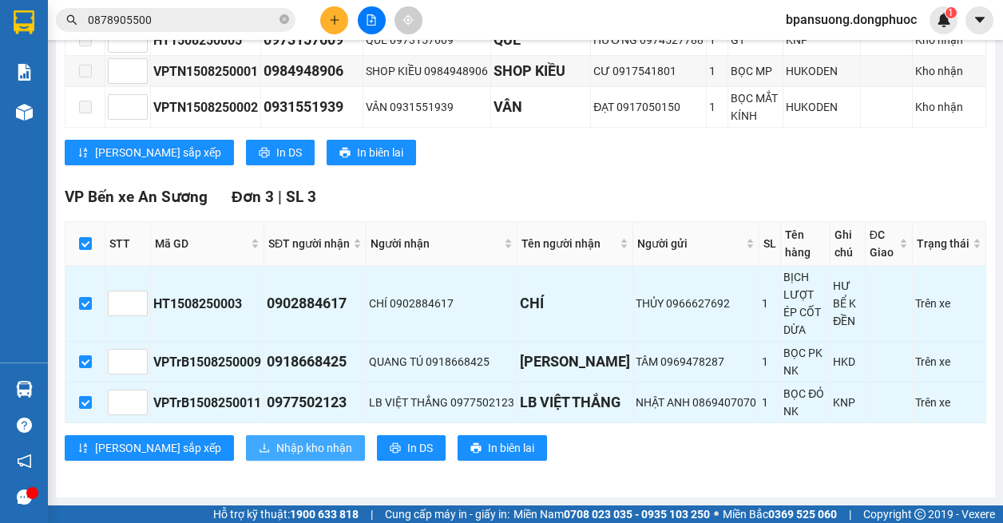
click at [276, 448] on span "Nhập kho nhận" at bounding box center [314, 448] width 76 height 18
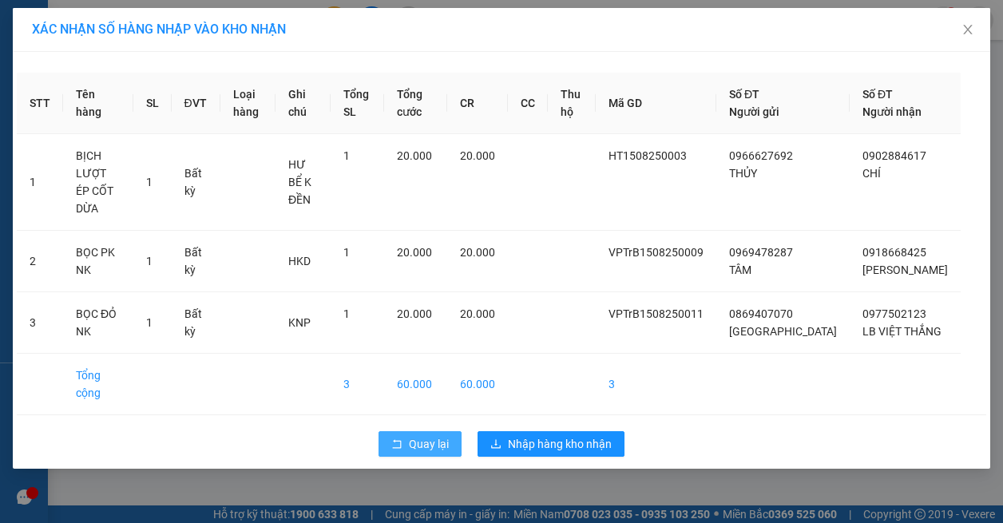
click at [421, 431] on button "Quay lại" at bounding box center [419, 444] width 83 height 26
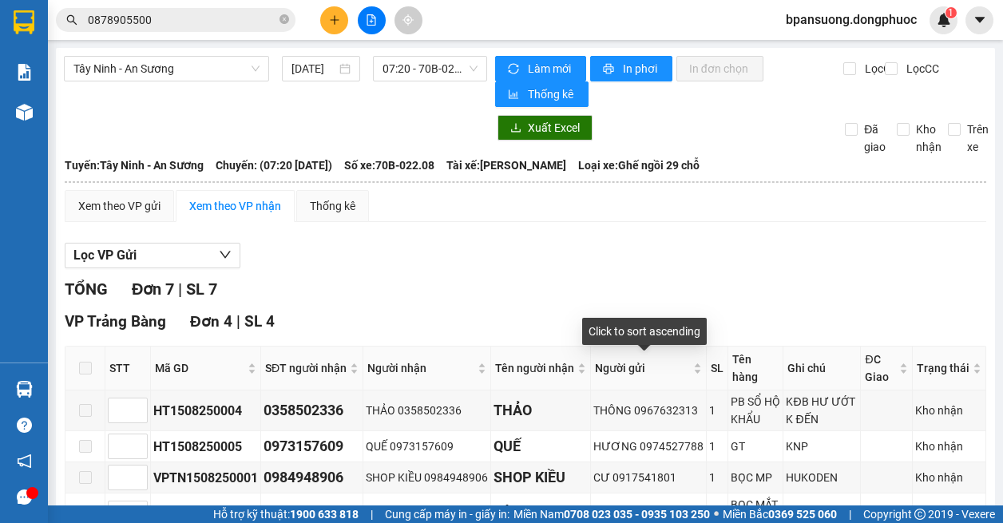
scroll to position [406, 0]
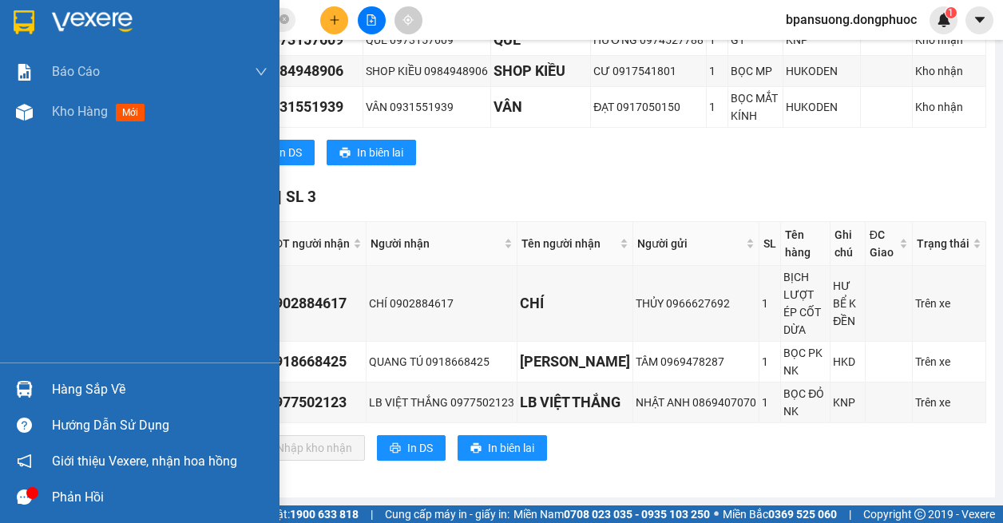
click at [42, 373] on div "Hàng sắp về" at bounding box center [139, 389] width 279 height 36
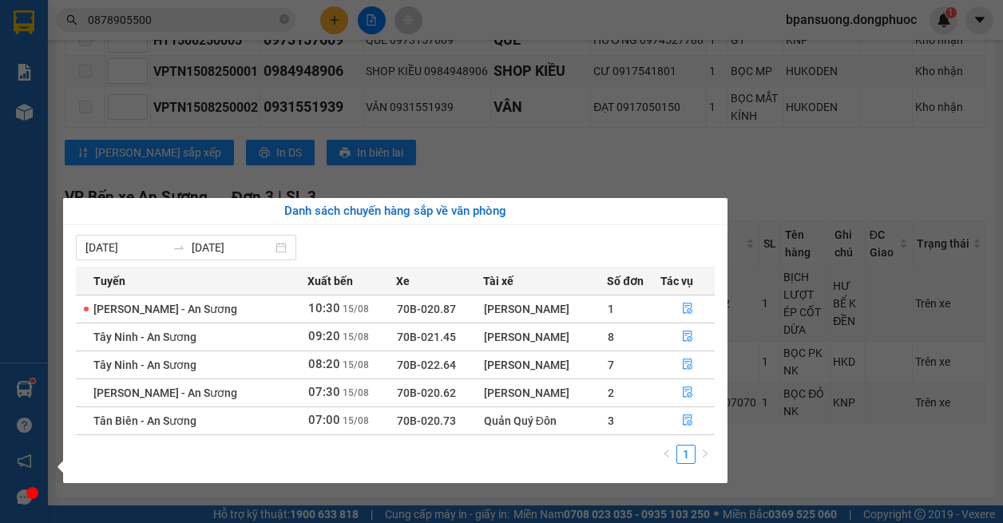
click at [32, 195] on div "Báo cáo Mẫu 1: Báo cáo dòng tiền theo nhân viên Mẫu 1: Báo cáo dòng tiền theo n…" at bounding box center [24, 261] width 48 height 523
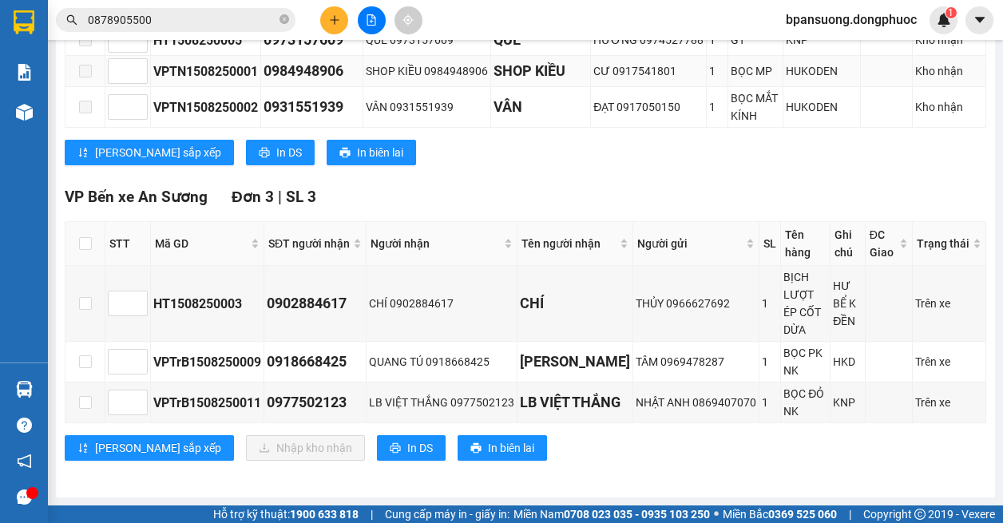
scroll to position [0, 0]
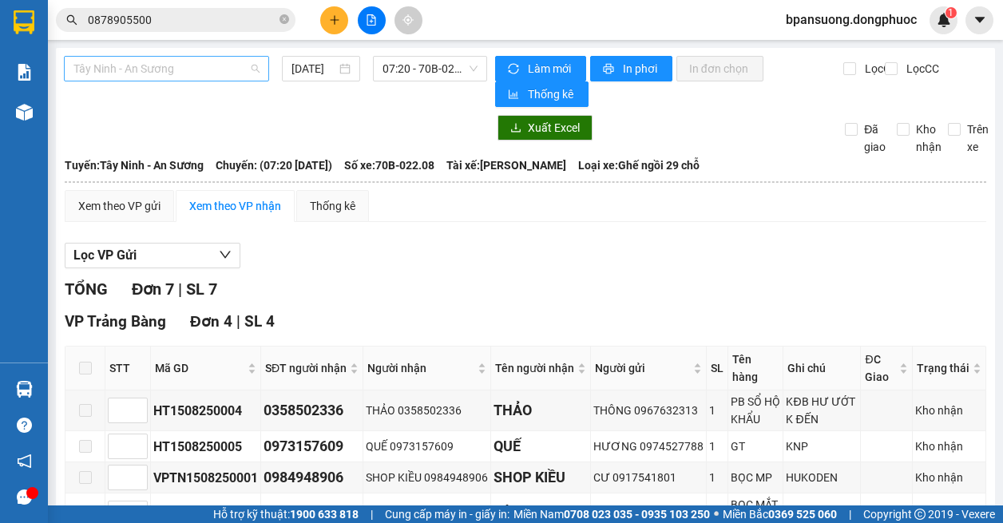
click at [179, 73] on span "Tây Ninh - An Sương" at bounding box center [166, 69] width 186 height 24
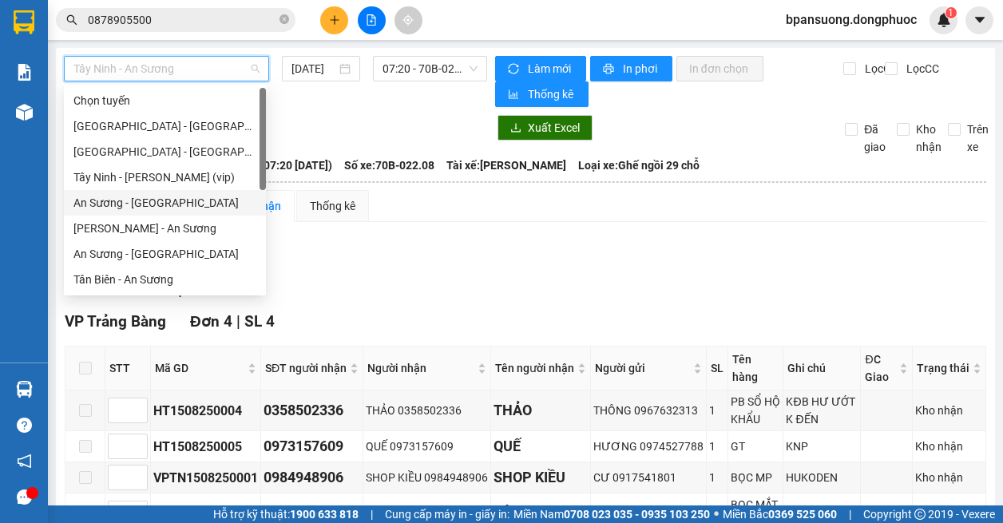
click at [160, 202] on div "An Sương - [GEOGRAPHIC_DATA]" at bounding box center [164, 203] width 183 height 18
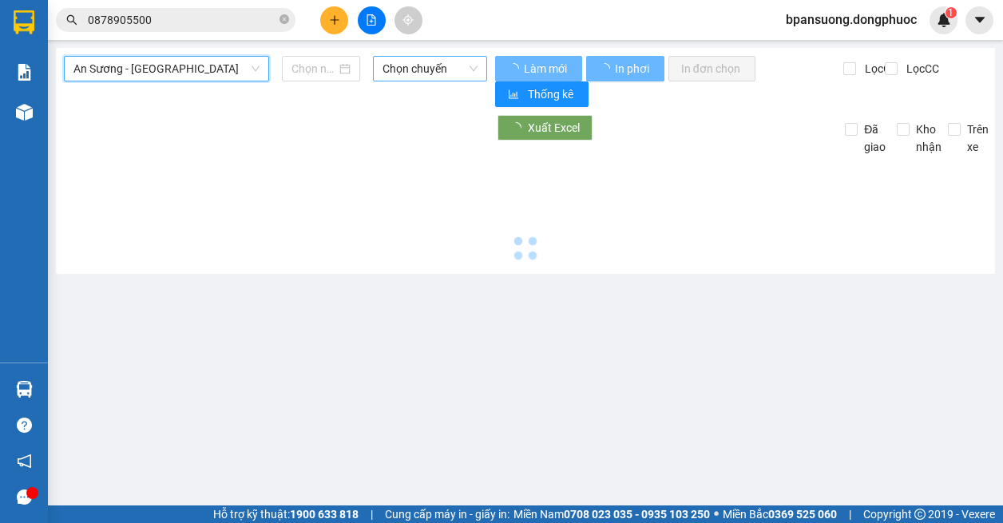
type input "[DATE]"
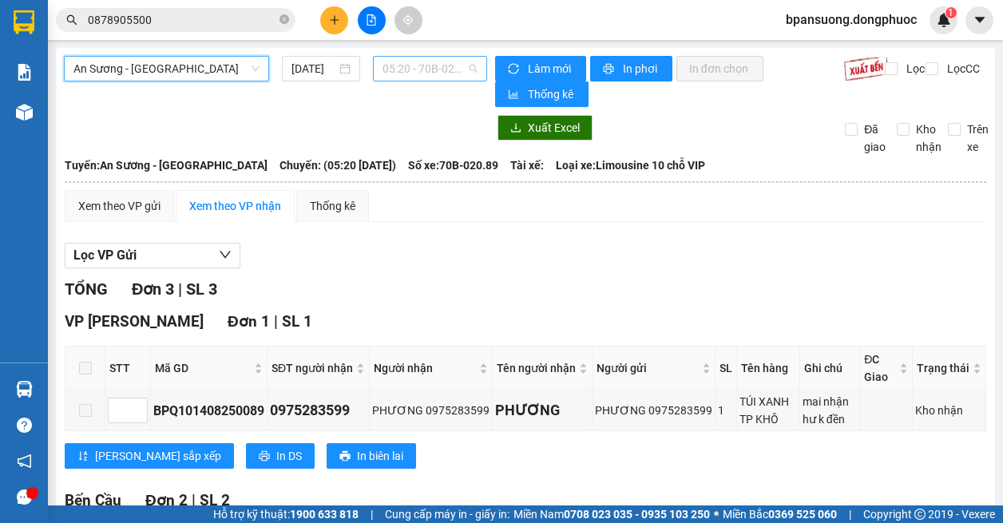
click at [406, 60] on span "05:20 - 70B-020.89" at bounding box center [429, 69] width 95 height 24
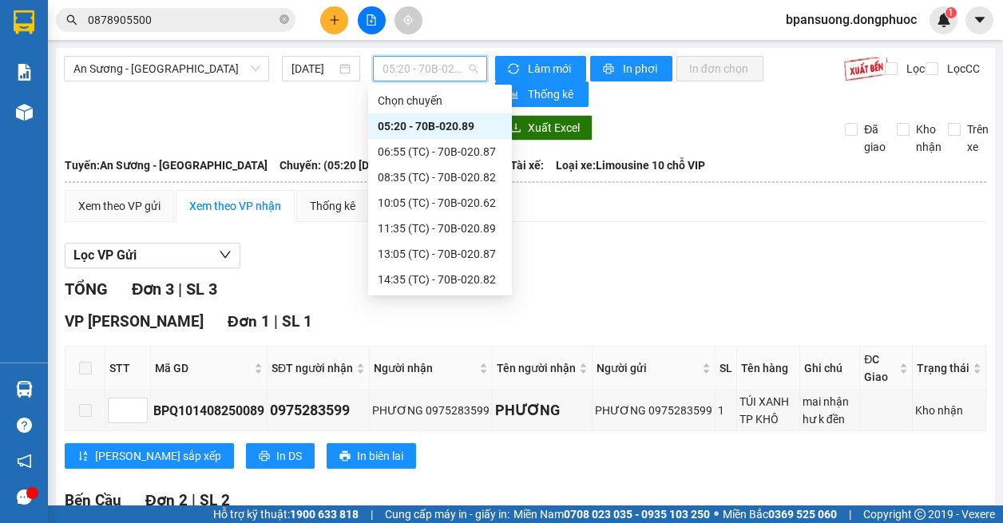
scroll to position [77, 0]
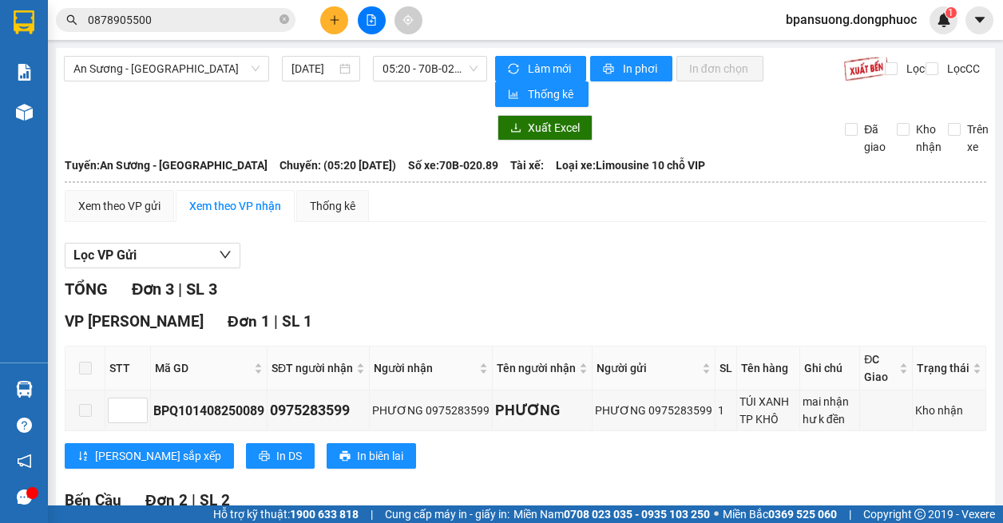
click at [635, 252] on div "Lọc VP Gửi" at bounding box center [525, 256] width 921 height 26
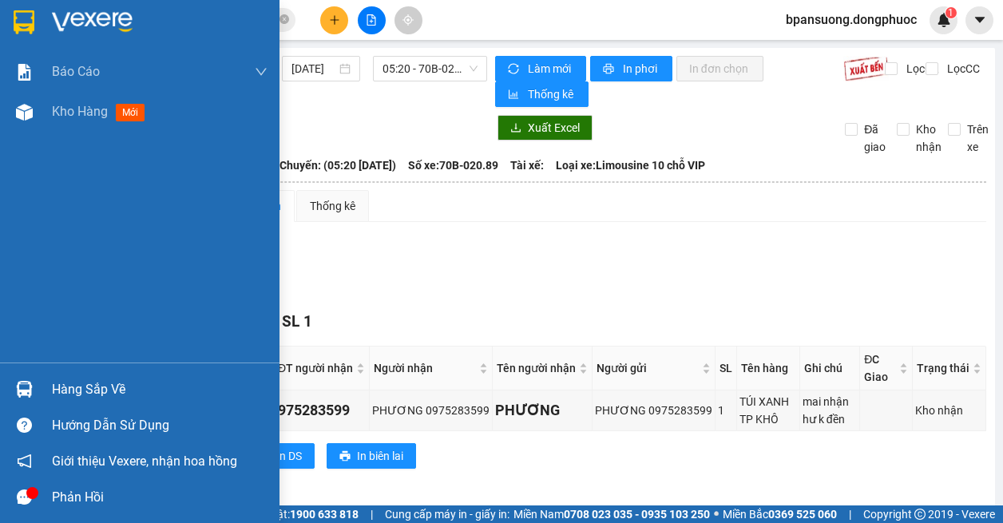
click at [56, 394] on div "Hàng sắp về" at bounding box center [160, 390] width 216 height 24
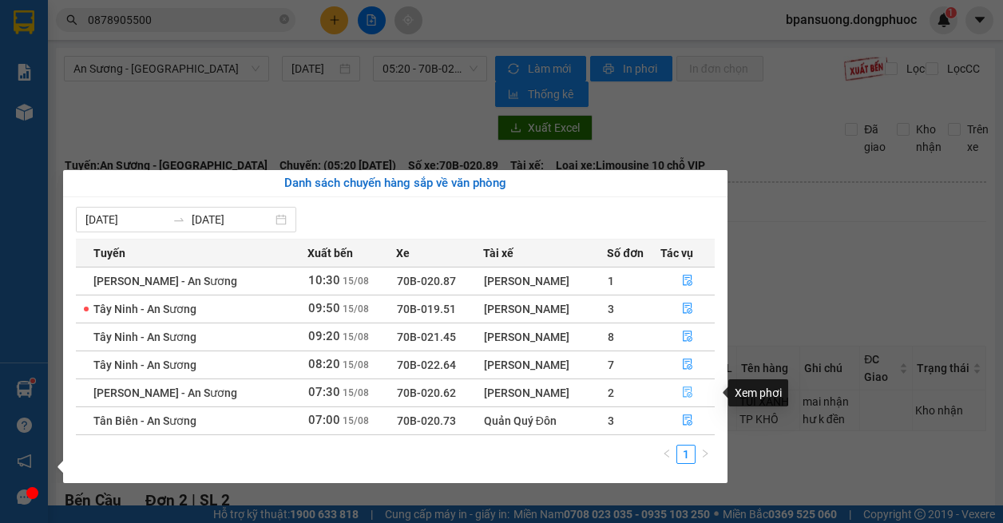
click at [668, 391] on button "button" at bounding box center [687, 393] width 53 height 26
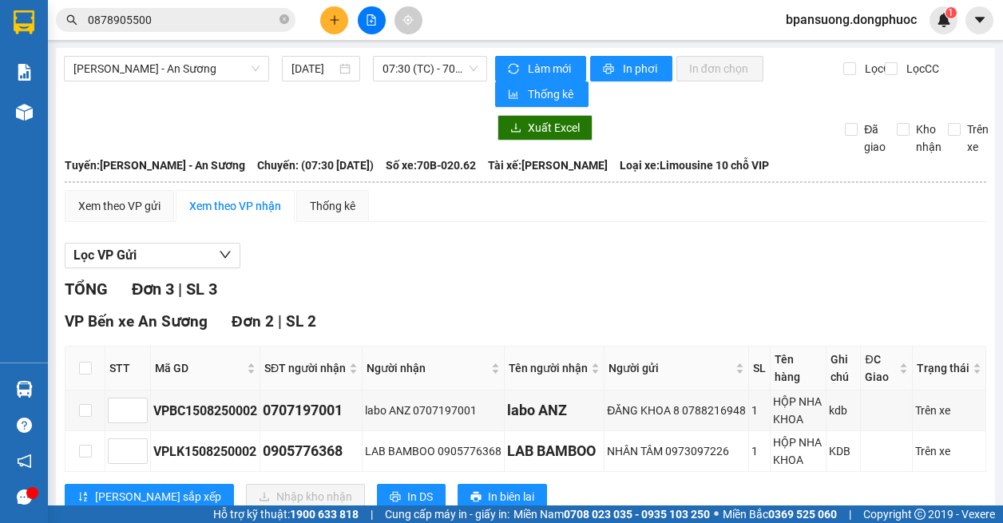
scroll to position [263, 0]
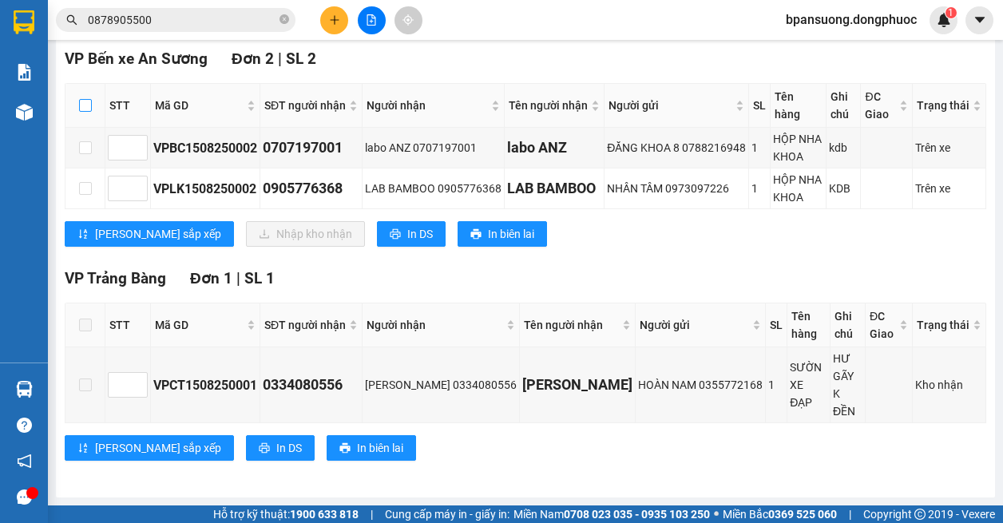
click at [85, 101] on input "checkbox" at bounding box center [85, 105] width 13 height 13
checkbox input "true"
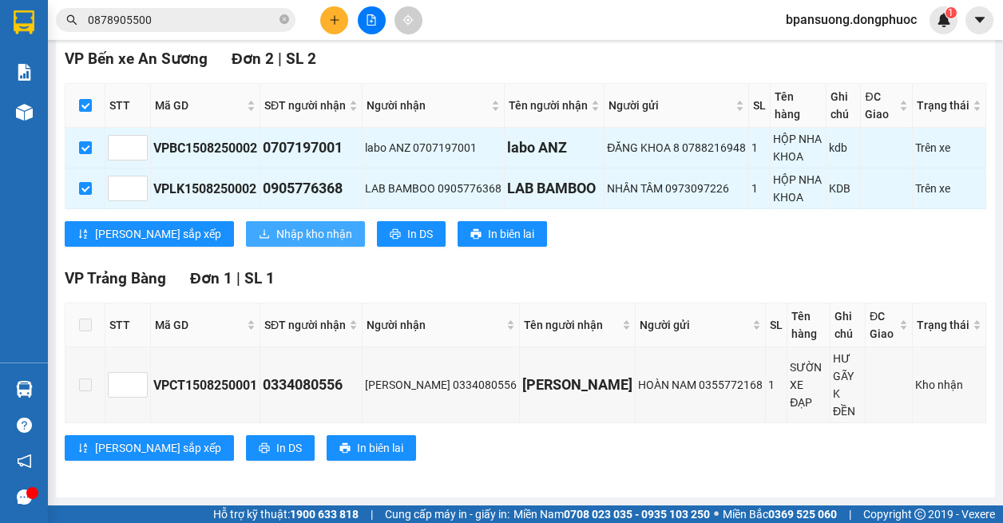
click at [251, 247] on button "Nhập kho nhận" at bounding box center [305, 234] width 119 height 26
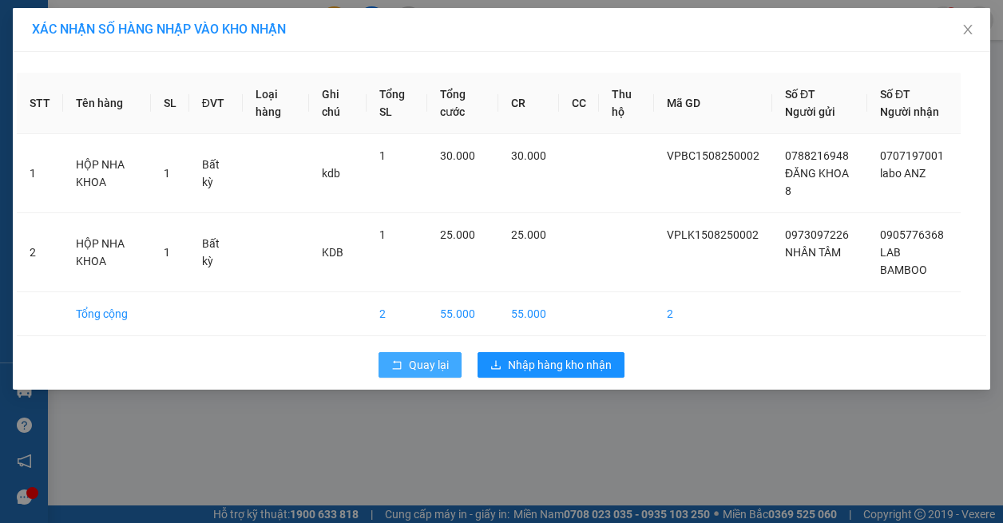
click at [412, 362] on span "Quay lại" at bounding box center [429, 365] width 40 height 18
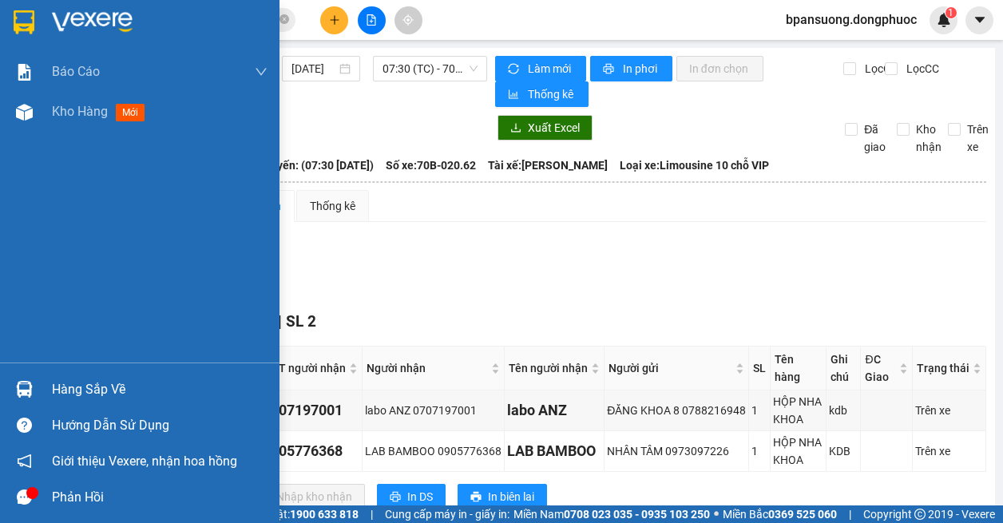
click at [6, 385] on div "Hàng sắp về" at bounding box center [139, 389] width 279 height 36
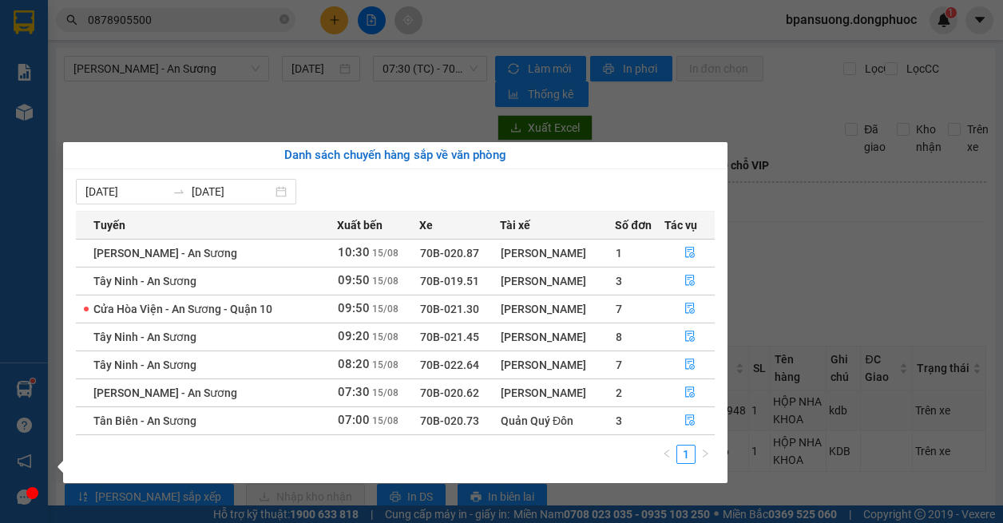
click at [244, 111] on section "Kết quả tìm kiếm ( 3 ) Bộ lọc Mã ĐH Trạng thái Món hàng Tổng cước Chưa cước Nhã…" at bounding box center [501, 261] width 1003 height 523
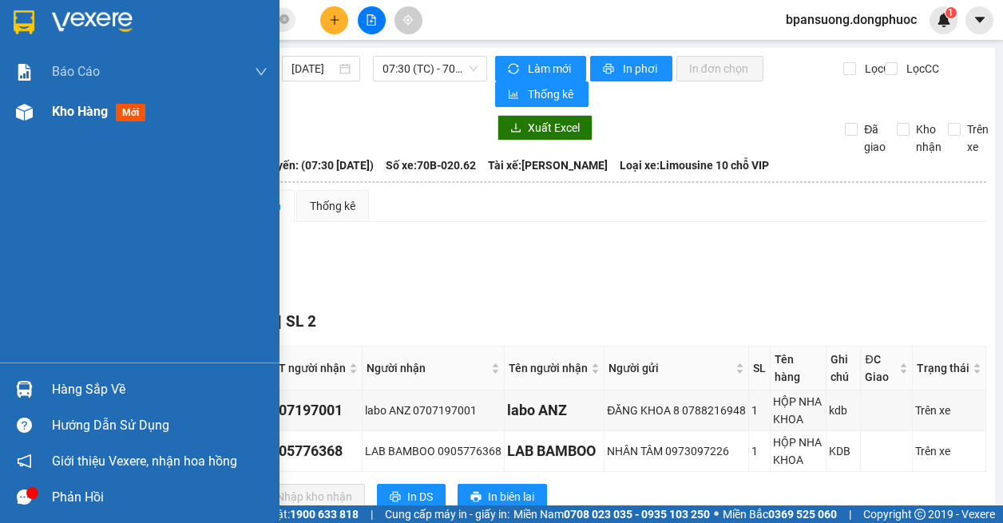
click at [33, 113] on div at bounding box center [24, 112] width 28 height 28
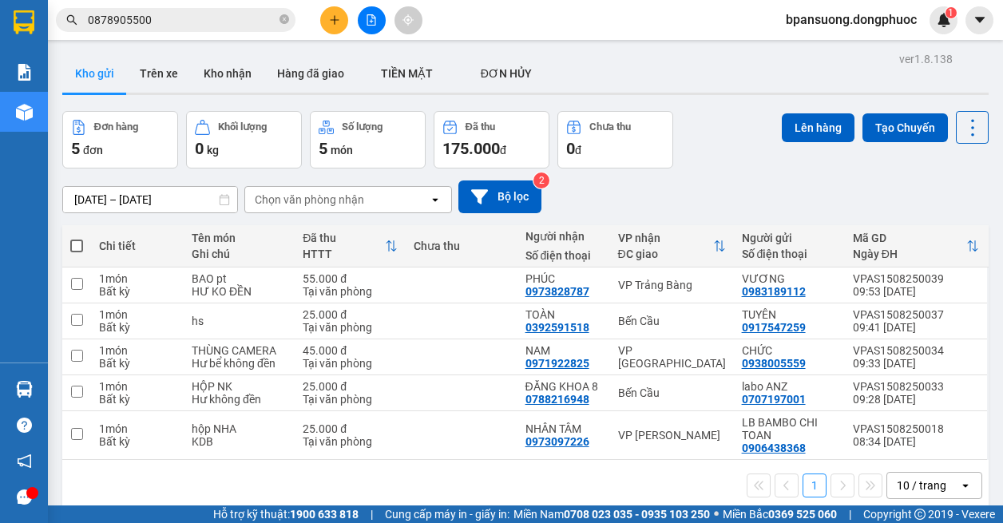
scroll to position [73, 0]
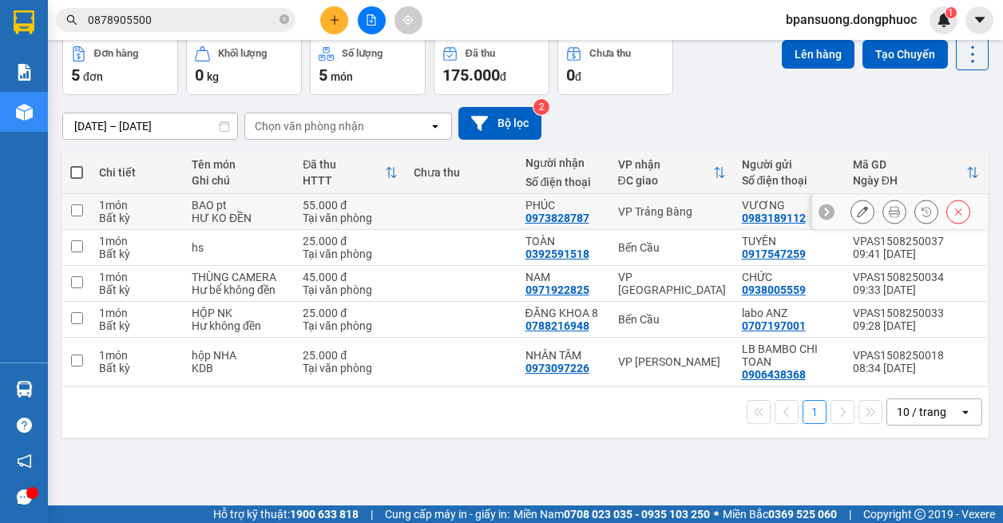
click at [545, 200] on div "PHÚC" at bounding box center [563, 205] width 77 height 13
checkbox input "true"
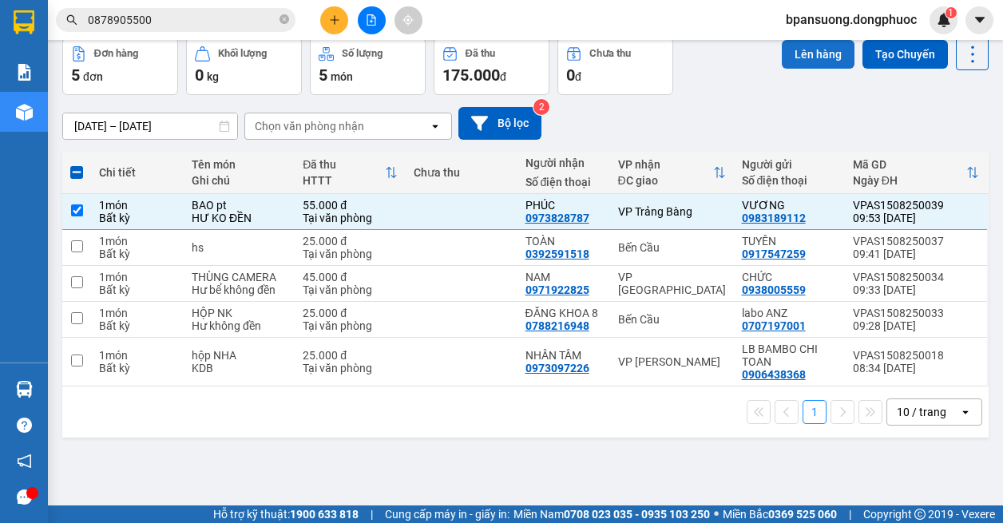
click at [782, 53] on button "Lên hàng" at bounding box center [818, 54] width 73 height 29
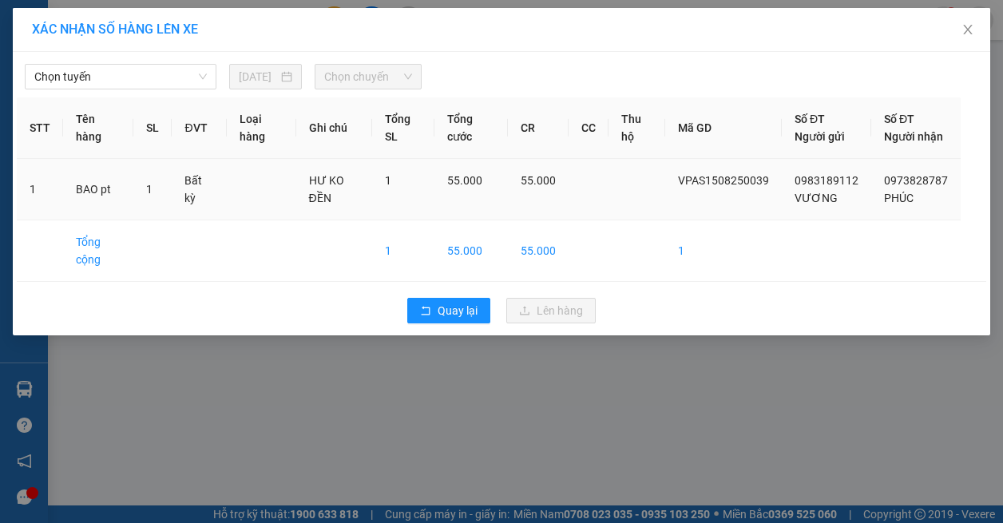
click at [526, 200] on td "55.000" at bounding box center [538, 189] width 61 height 61
click at [125, 69] on span "Chọn tuyến" at bounding box center [120, 77] width 172 height 24
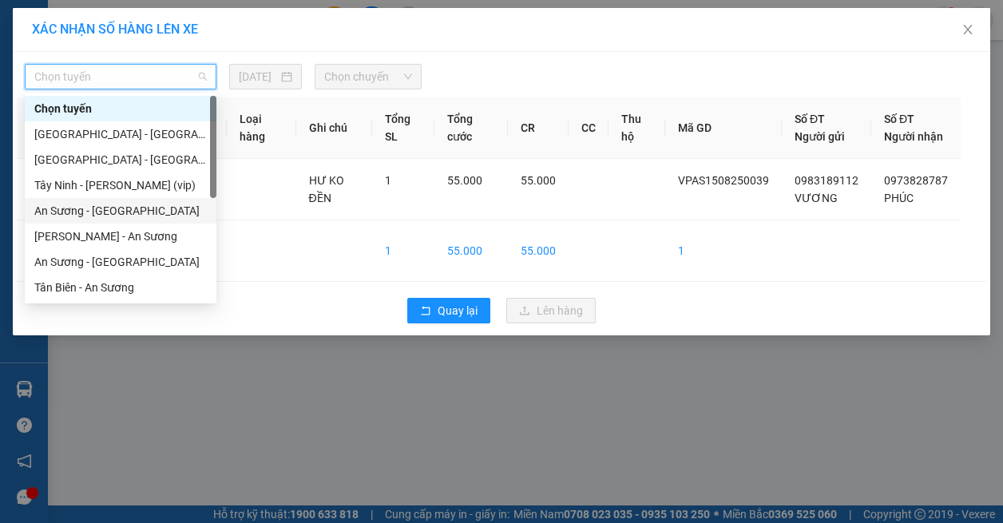
scroll to position [160, 0]
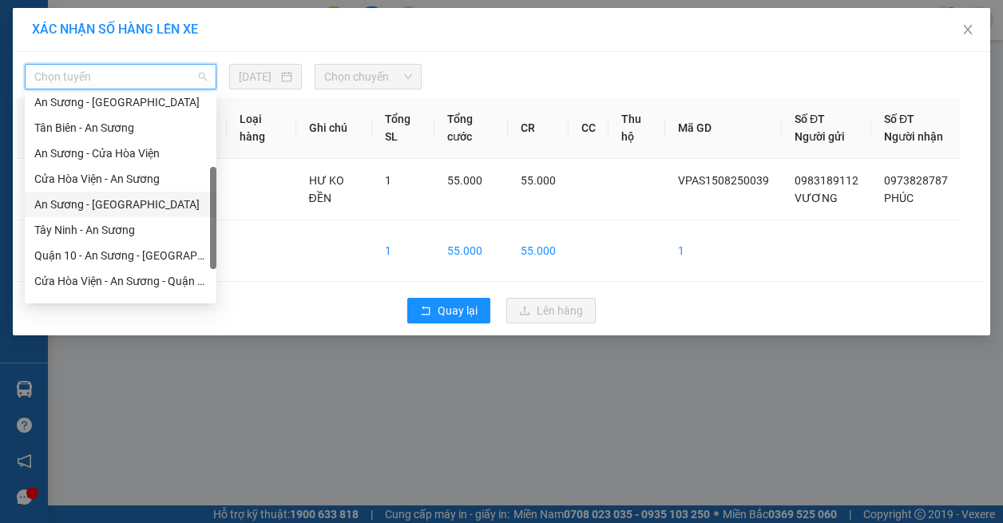
click at [107, 203] on div "An Sương - [GEOGRAPHIC_DATA]" at bounding box center [120, 205] width 172 height 18
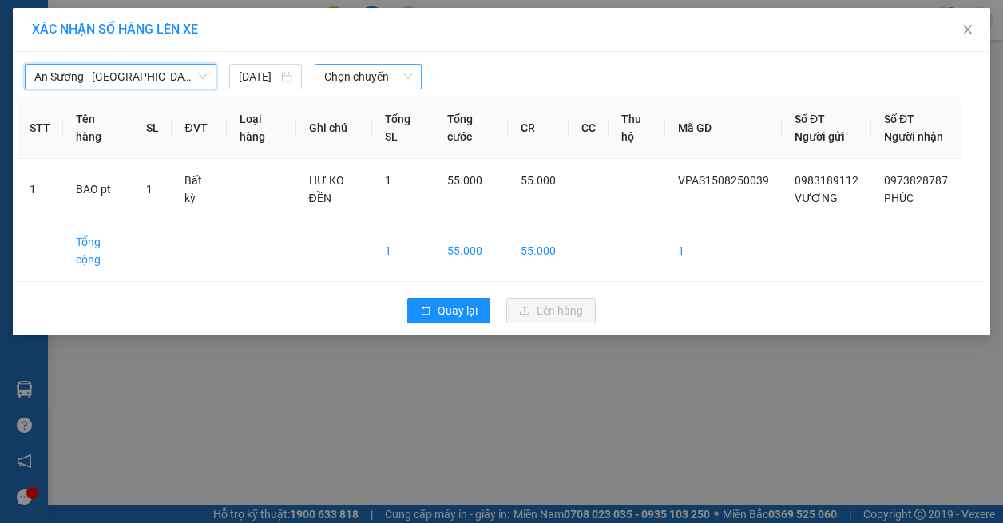
click at [367, 65] on span "Chọn chuyến" at bounding box center [368, 77] width 88 height 24
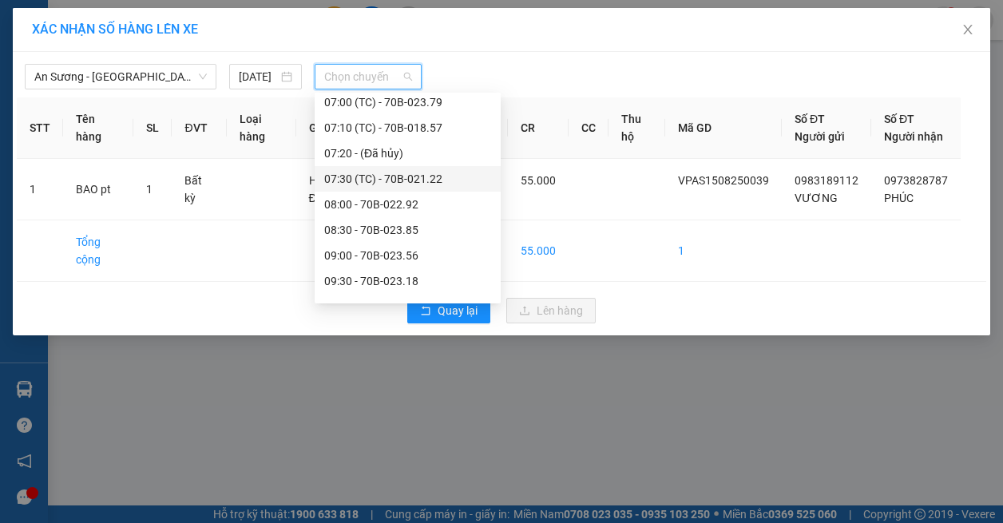
scroll to position [319, 0]
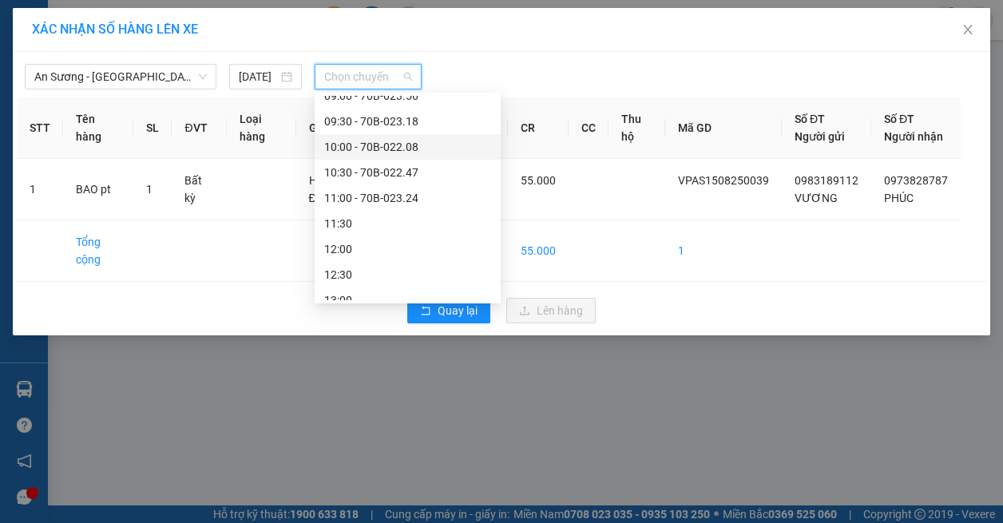
click at [398, 146] on div "10:00 - 70B-022.08" at bounding box center [407, 147] width 167 height 18
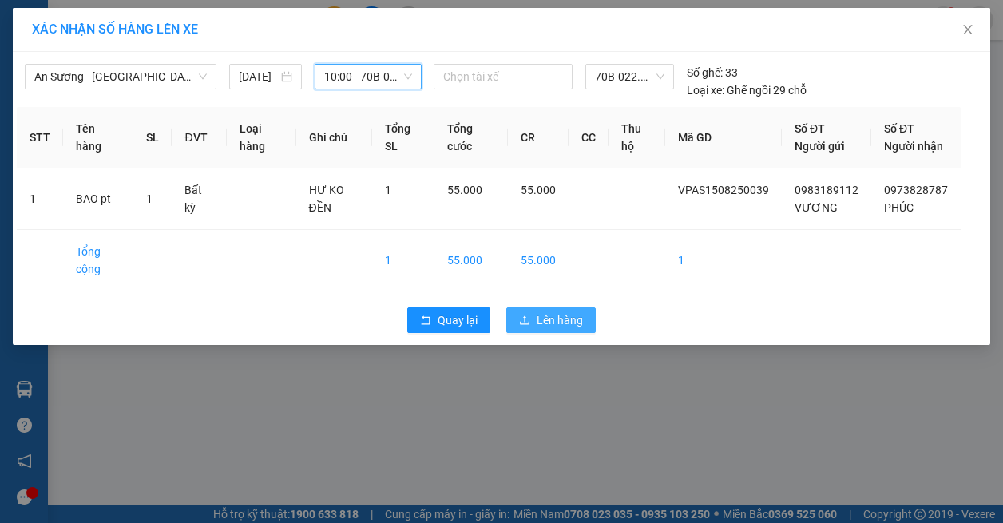
click at [536, 333] on button "Lên hàng" at bounding box center [550, 320] width 89 height 26
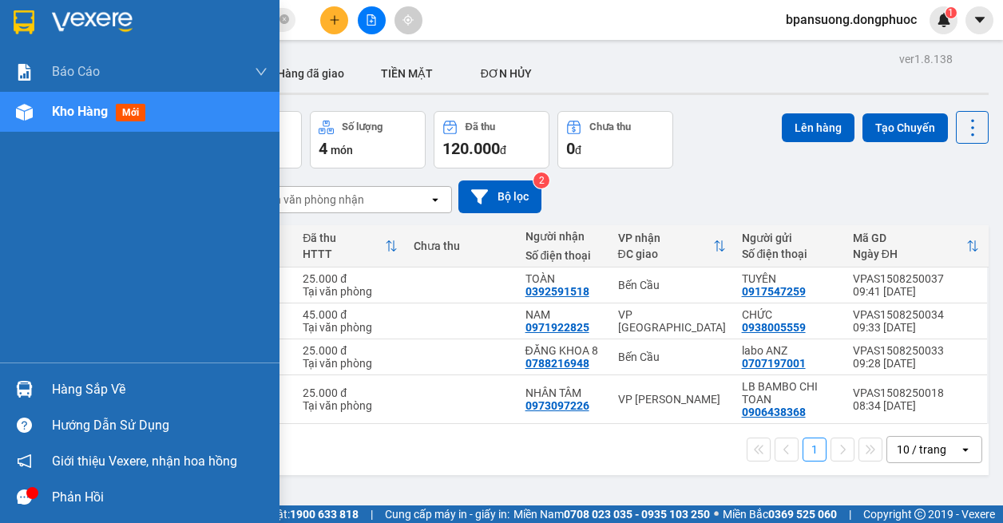
click at [37, 390] on div at bounding box center [24, 389] width 28 height 28
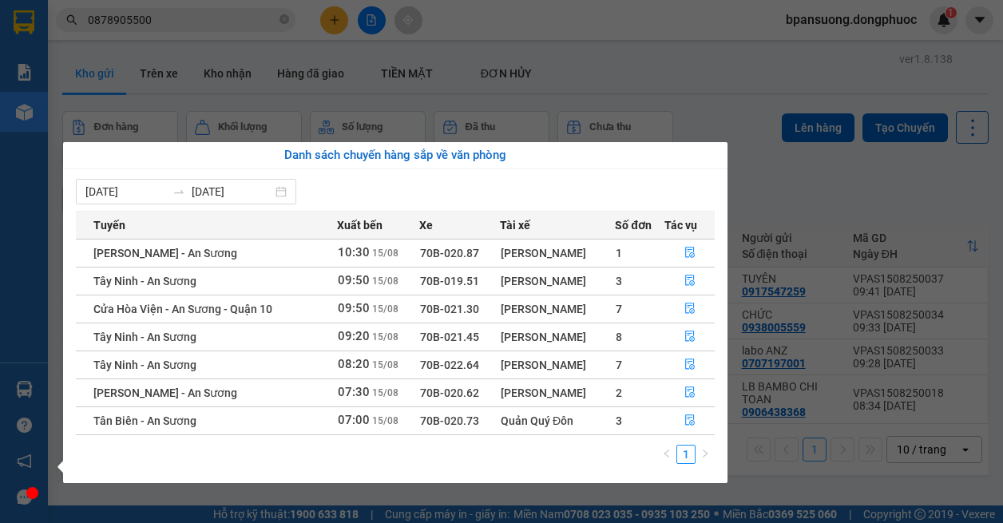
click at [637, 63] on section "Kết quả tìm kiếm ( 3 ) Bộ lọc Mã ĐH Trạng thái Món hàng Tổng cước Chưa cước Nhã…" at bounding box center [501, 261] width 1003 height 523
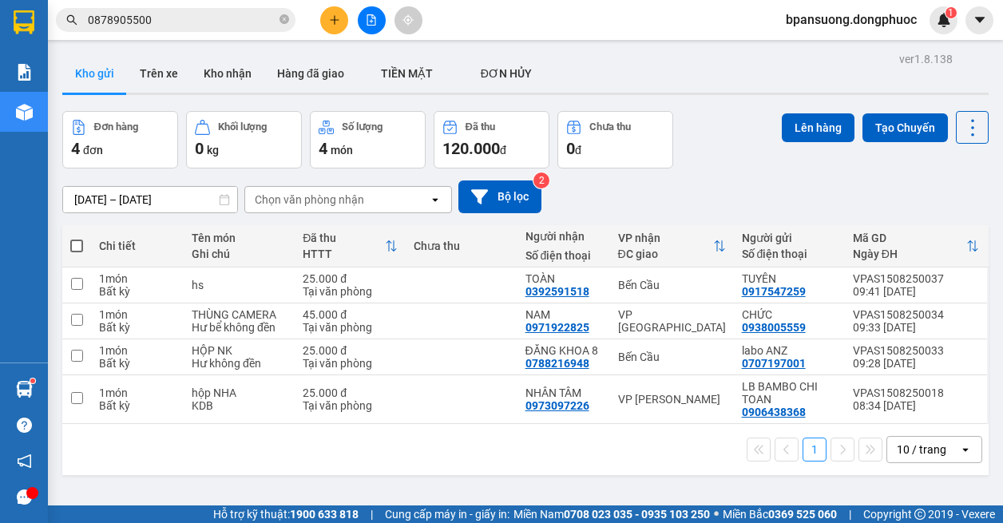
click at [375, 17] on icon "file-add" at bounding box center [371, 19] width 11 height 11
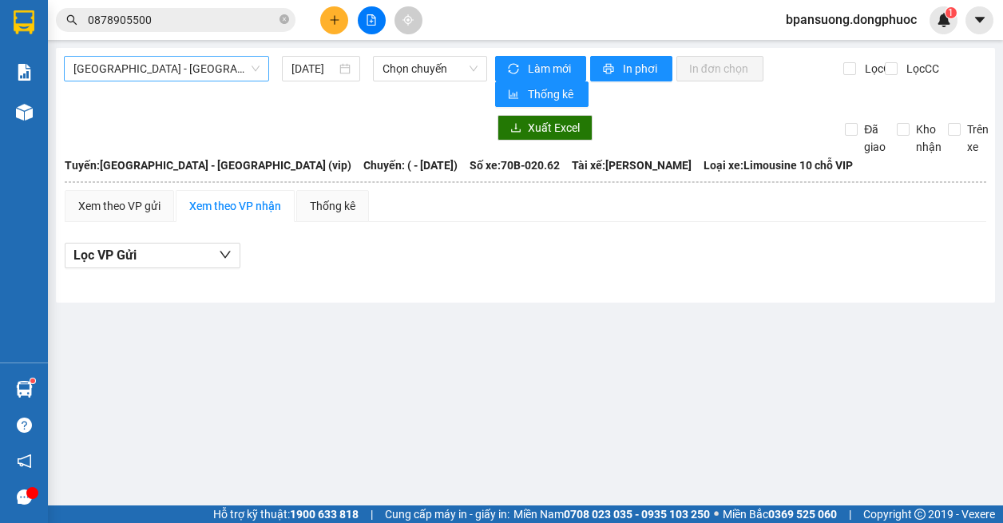
click at [182, 68] on span "[GEOGRAPHIC_DATA] - [GEOGRAPHIC_DATA] (vip)" at bounding box center [166, 69] width 186 height 24
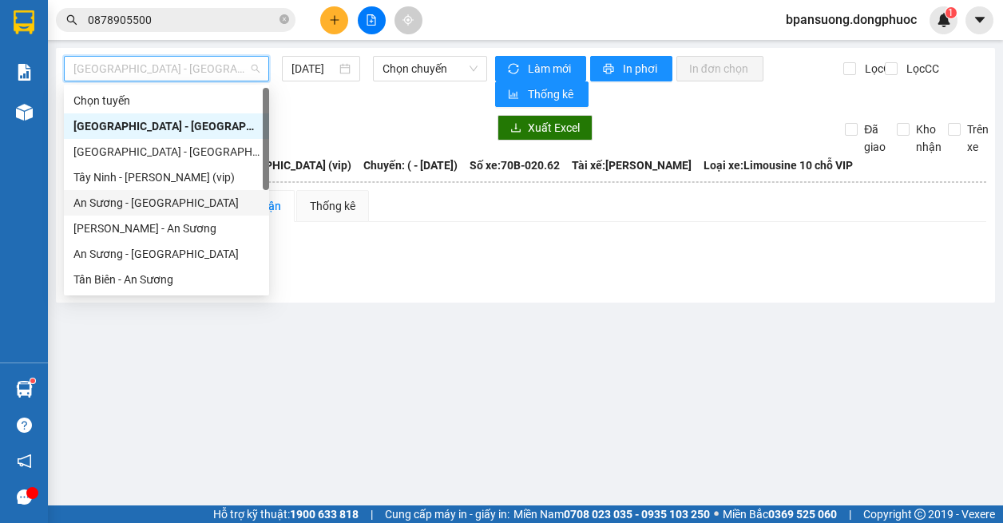
click at [150, 200] on div "An Sương - [GEOGRAPHIC_DATA]" at bounding box center [166, 203] width 186 height 18
type input "[DATE]"
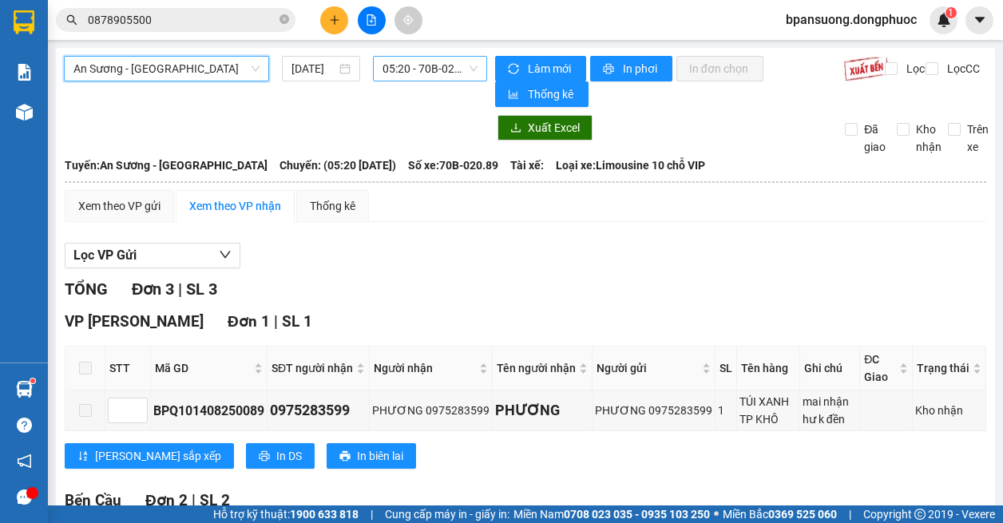
click at [397, 68] on span "05:20 - 70B-020.89" at bounding box center [429, 69] width 95 height 24
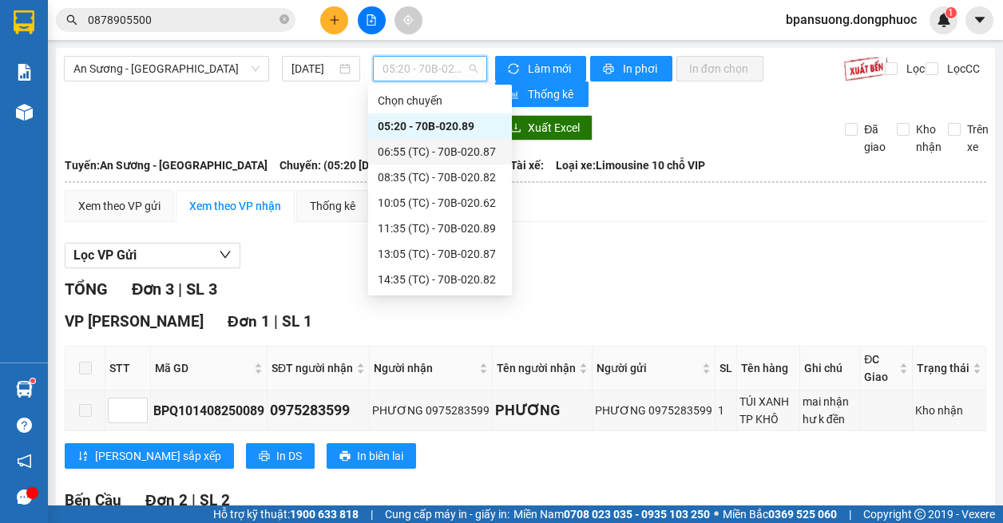
scroll to position [77, 0]
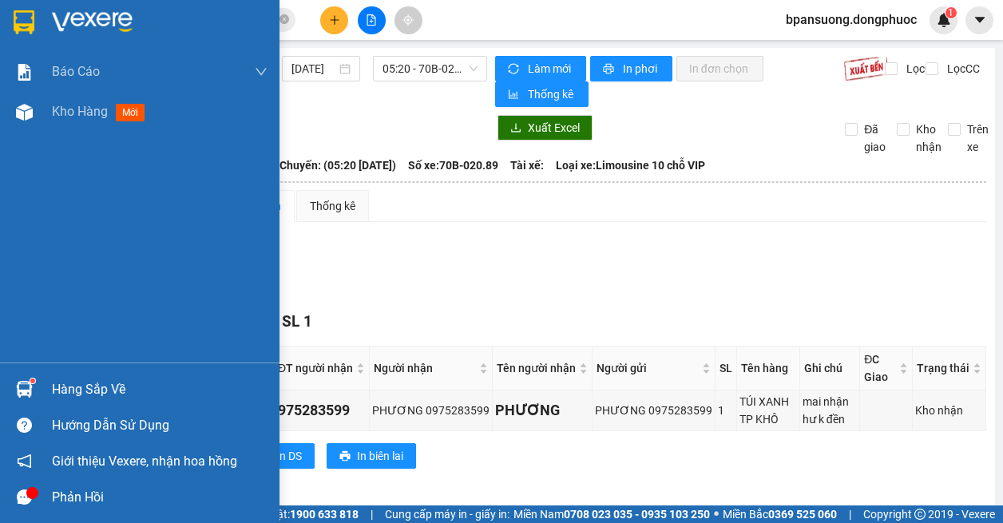
click at [30, 384] on img at bounding box center [24, 389] width 17 height 17
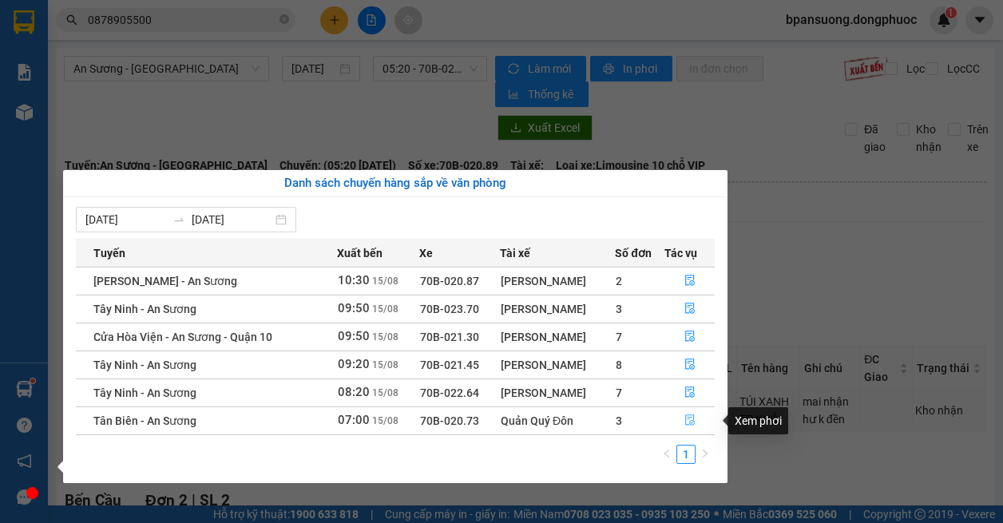
click at [696, 421] on button "button" at bounding box center [689, 421] width 49 height 26
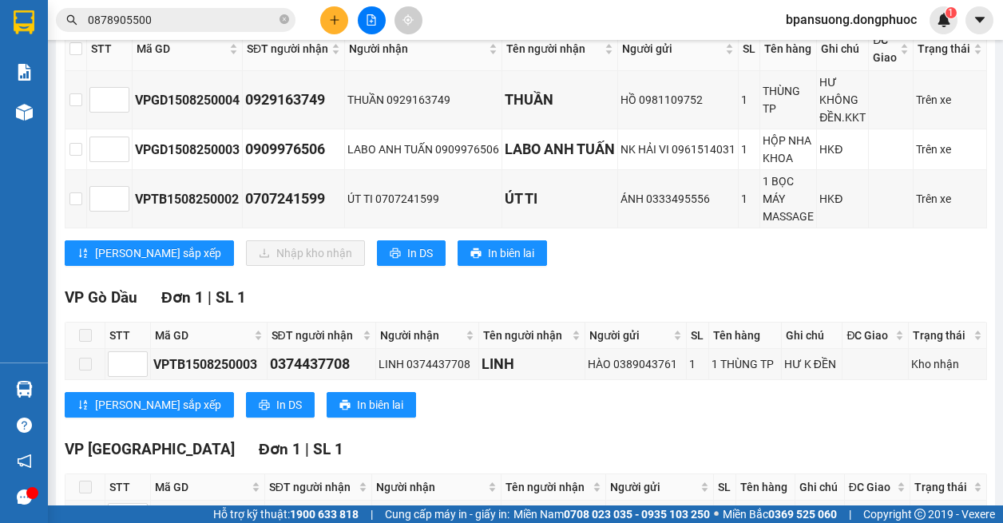
scroll to position [160, 0]
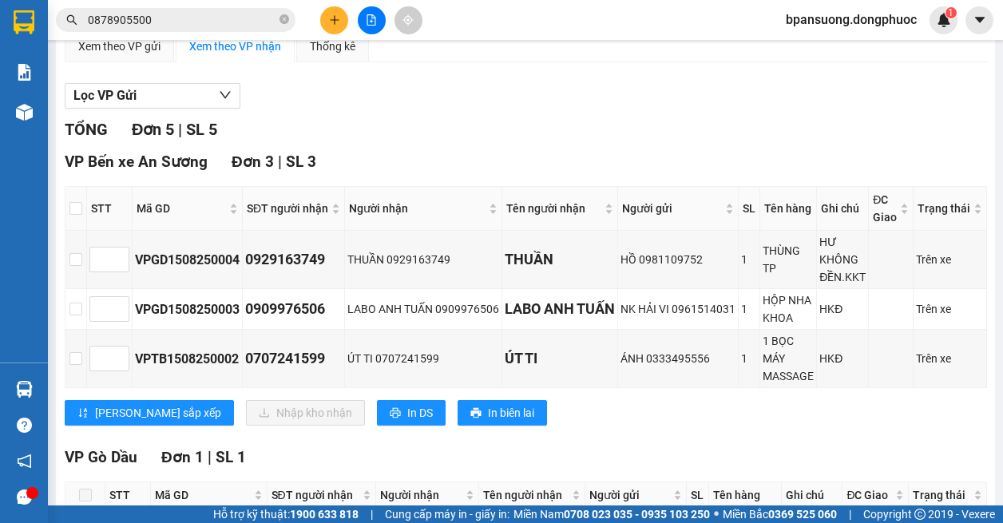
click at [84, 212] on th at bounding box center [76, 209] width 22 height 44
click at [74, 206] on input "checkbox" at bounding box center [75, 208] width 13 height 13
checkbox input "true"
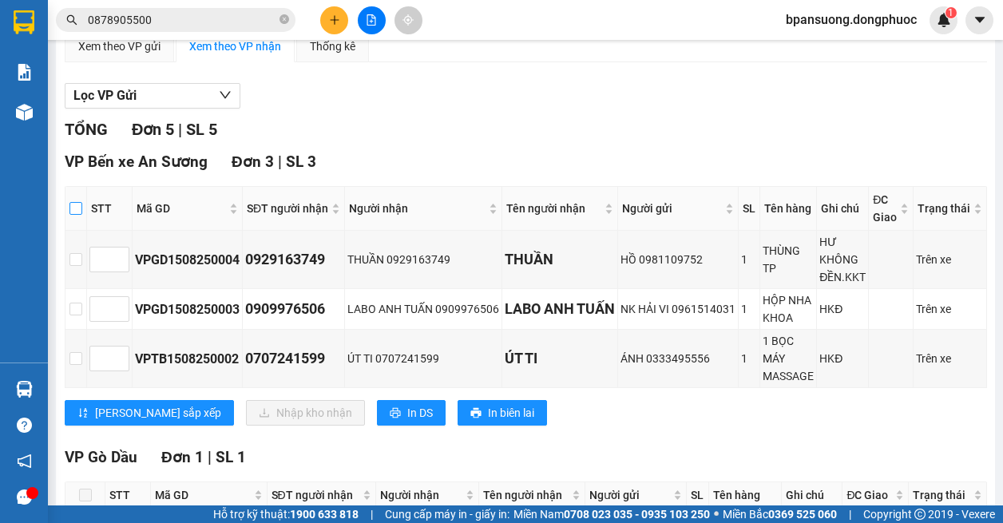
checkbox input "true"
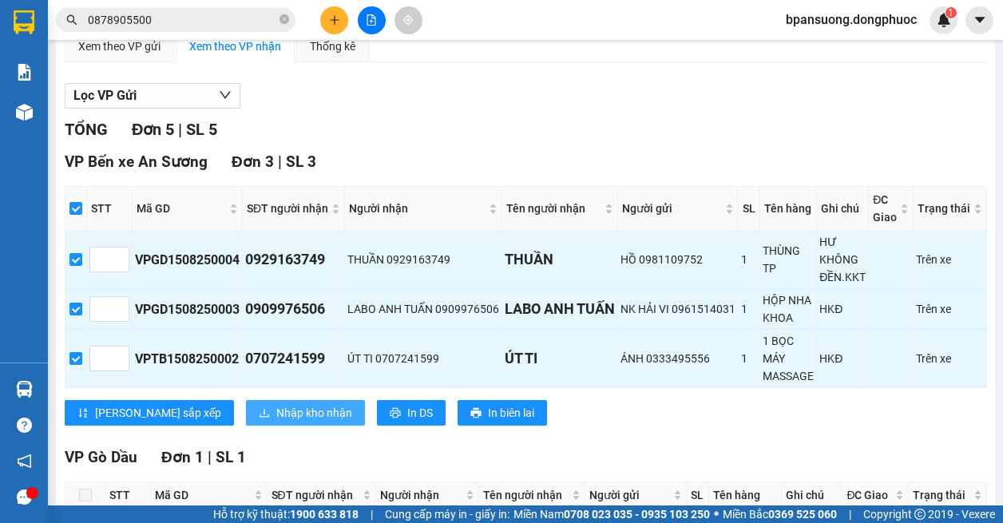
click at [276, 407] on span "Nhập kho nhận" at bounding box center [314, 413] width 76 height 18
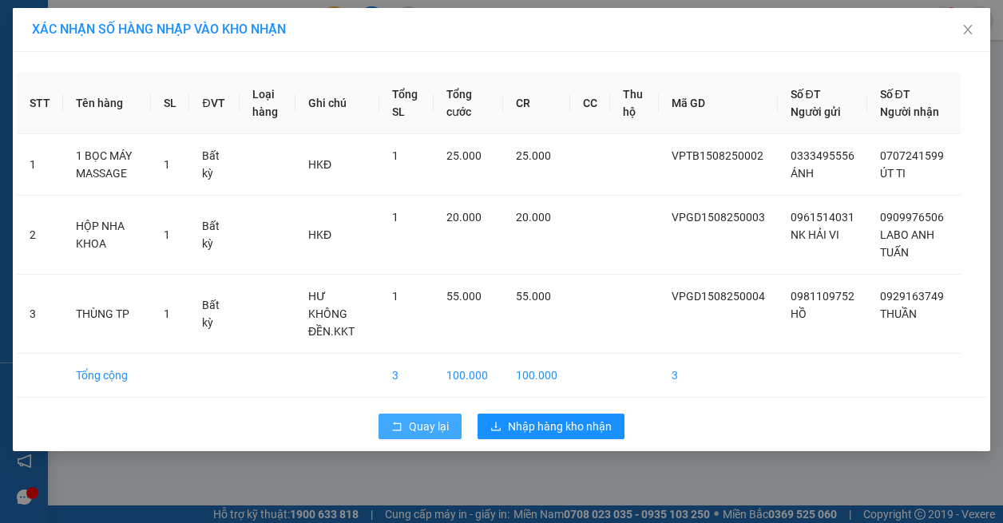
click at [428, 418] on span "Quay lại" at bounding box center [429, 427] width 40 height 18
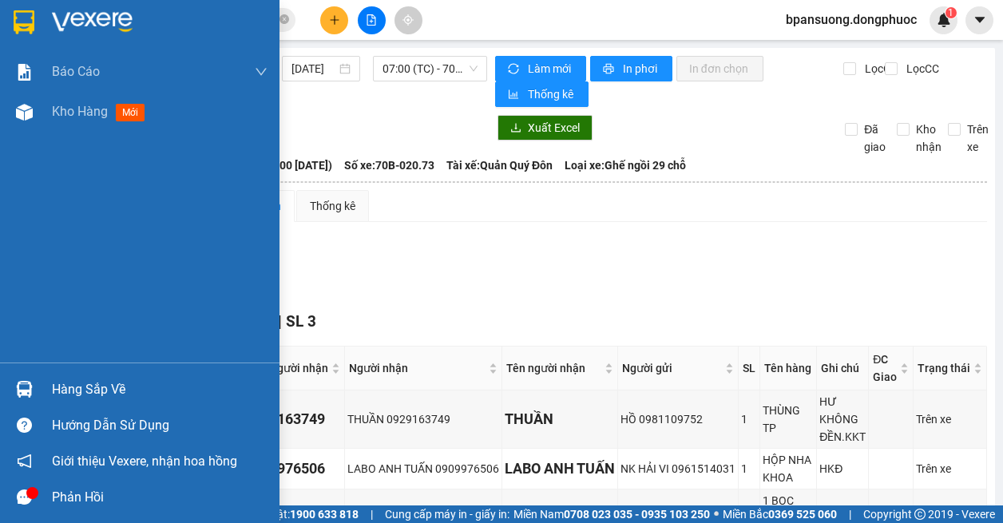
click at [27, 388] on img at bounding box center [24, 389] width 17 height 17
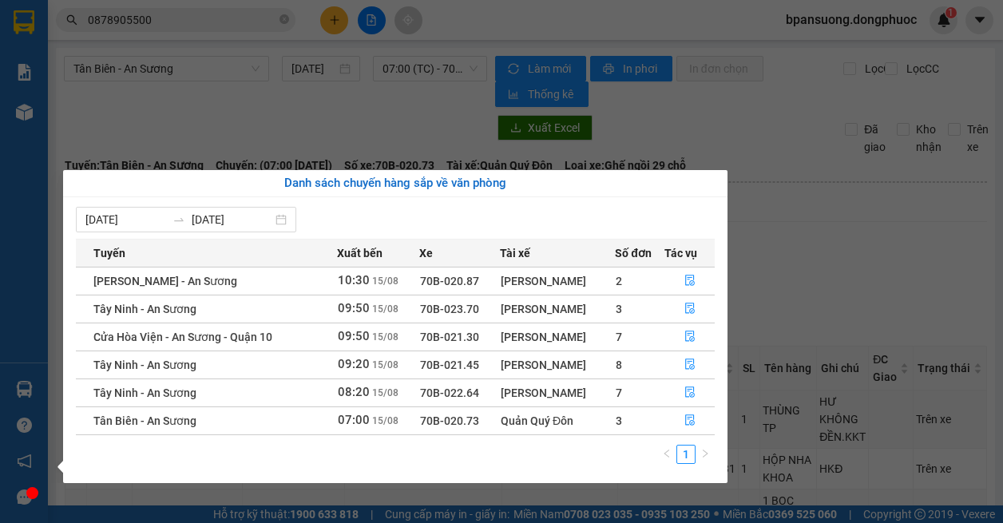
click at [905, 230] on section "Kết quả tìm kiếm ( 3 ) Bộ lọc Mã ĐH Trạng thái Món hàng Tổng cước Chưa cước Nhã…" at bounding box center [501, 261] width 1003 height 523
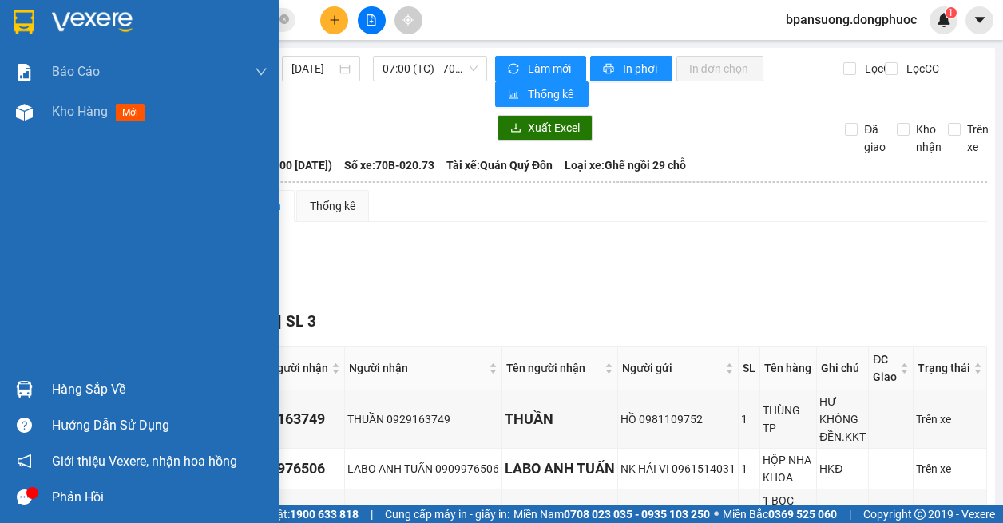
click at [28, 382] on img at bounding box center [24, 389] width 17 height 17
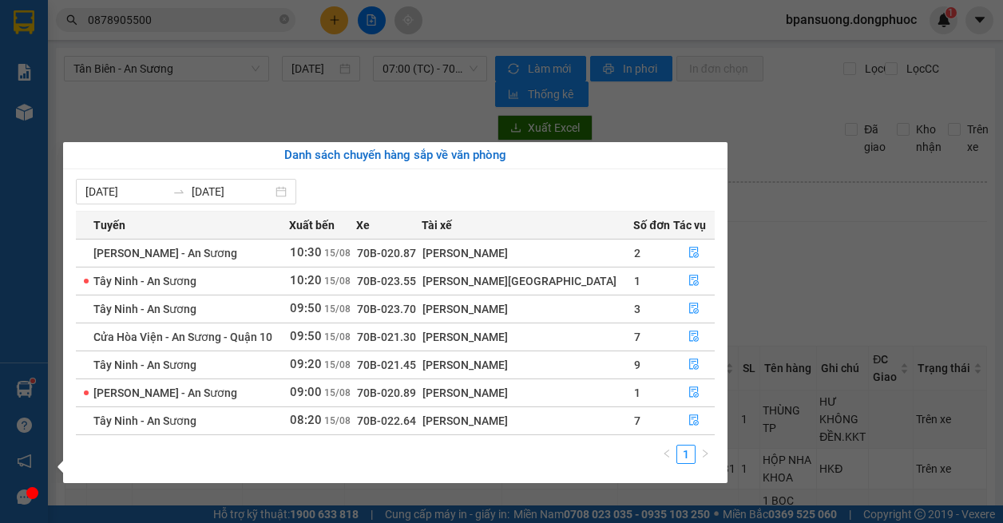
click at [863, 192] on section "Kết quả tìm kiếm ( 3 ) Bộ lọc Mã ĐH Trạng thái Món hàng Tổng cước Chưa cước Nhã…" at bounding box center [501, 261] width 1003 height 523
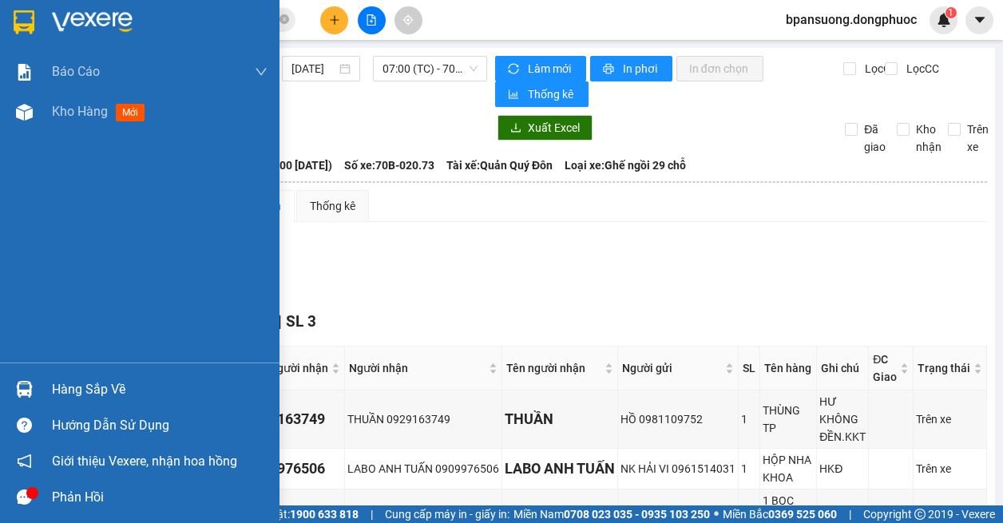
click at [23, 391] on img at bounding box center [24, 389] width 17 height 17
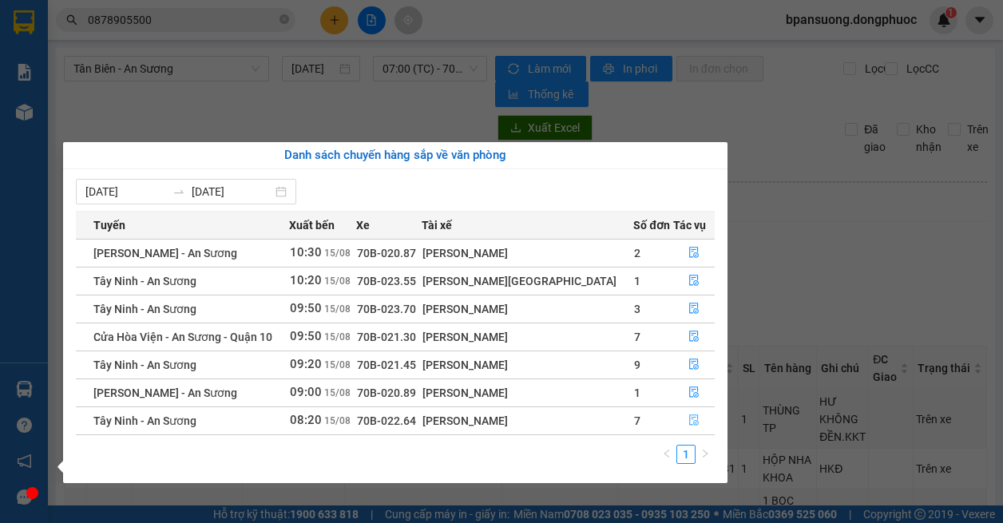
click at [692, 427] on span "file-done" at bounding box center [693, 420] width 11 height 13
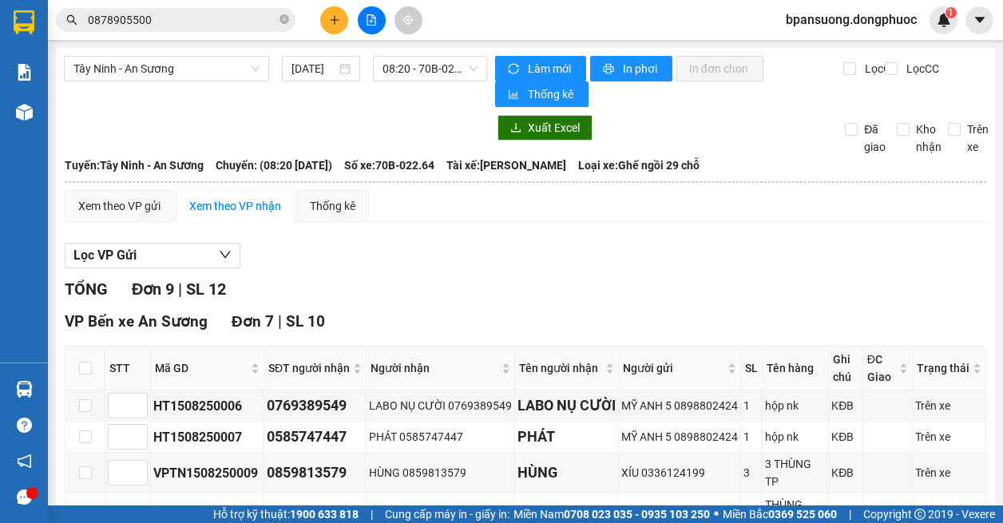
scroll to position [160, 0]
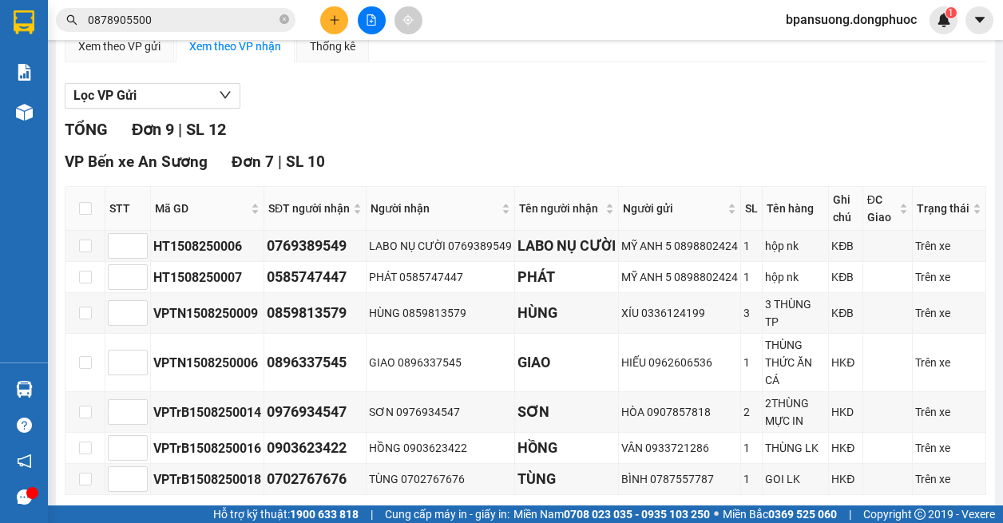
click at [69, 204] on th at bounding box center [85, 209] width 40 height 44
click at [81, 208] on input "checkbox" at bounding box center [85, 208] width 13 height 13
checkbox input "true"
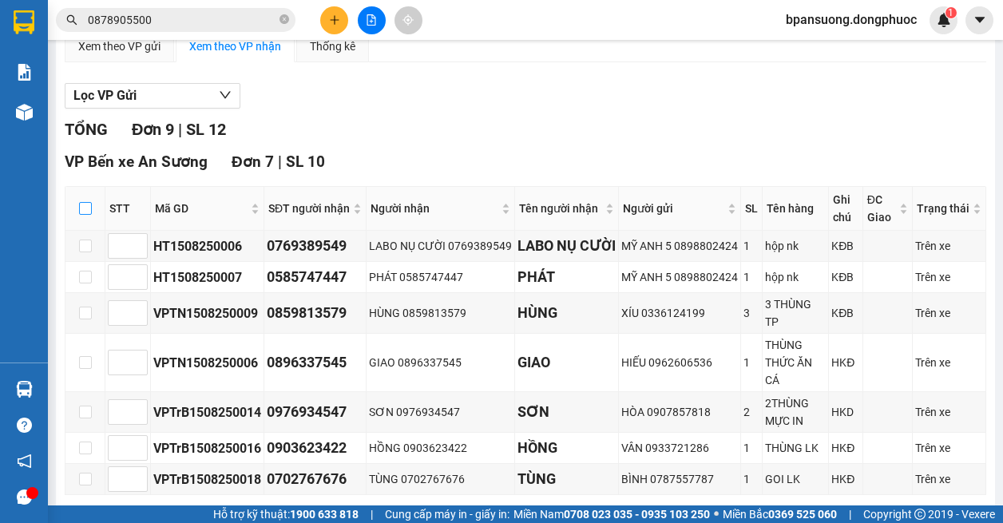
checkbox input "true"
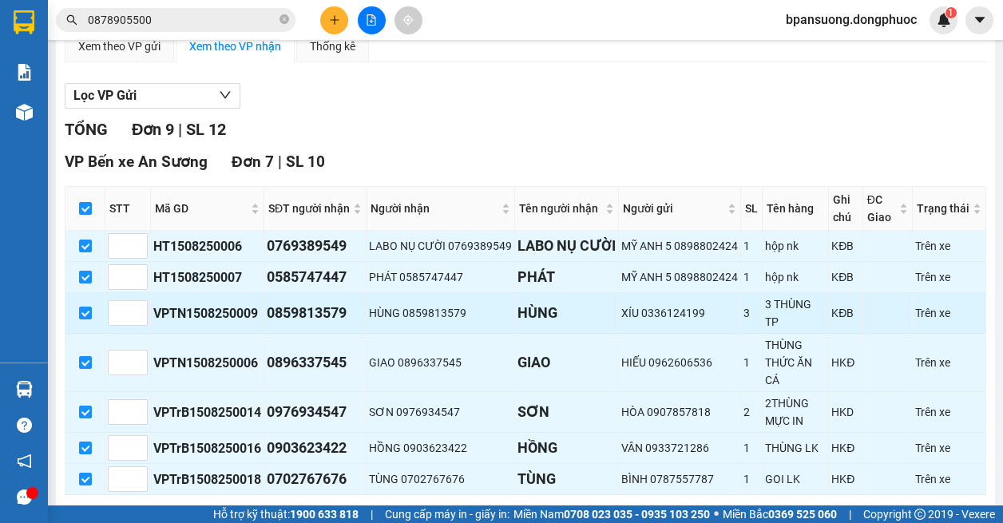
scroll to position [319, 0]
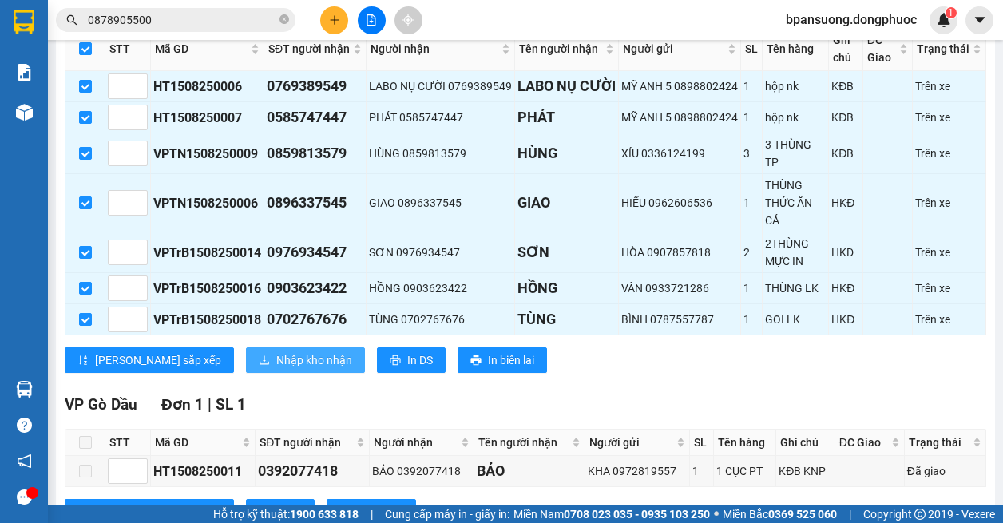
click at [276, 362] on span "Nhập kho nhận" at bounding box center [314, 360] width 76 height 18
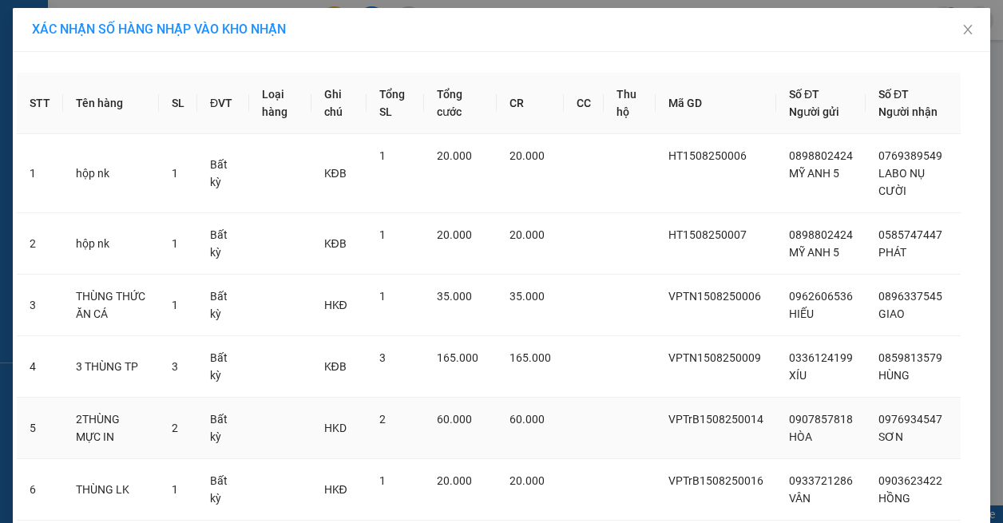
scroll to position [176, 0]
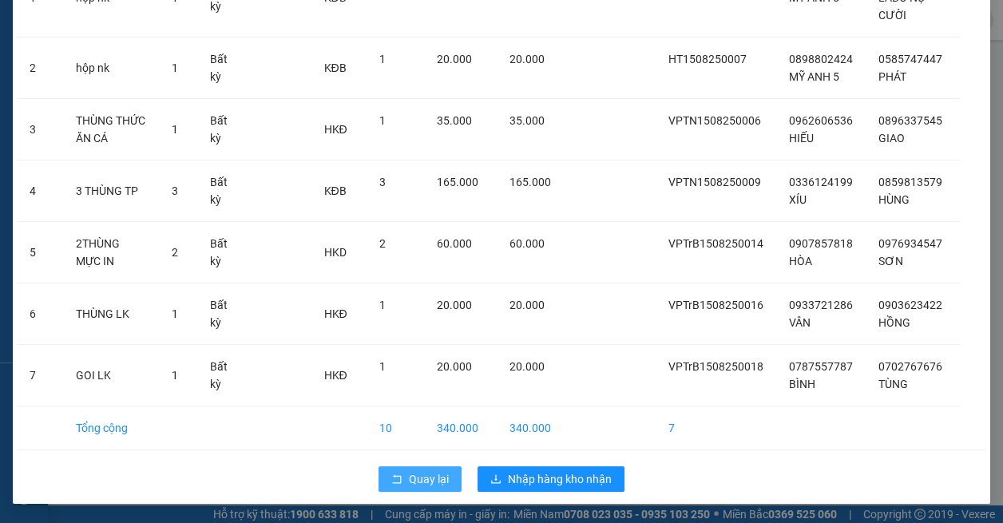
click at [419, 481] on span "Quay lại" at bounding box center [429, 479] width 40 height 18
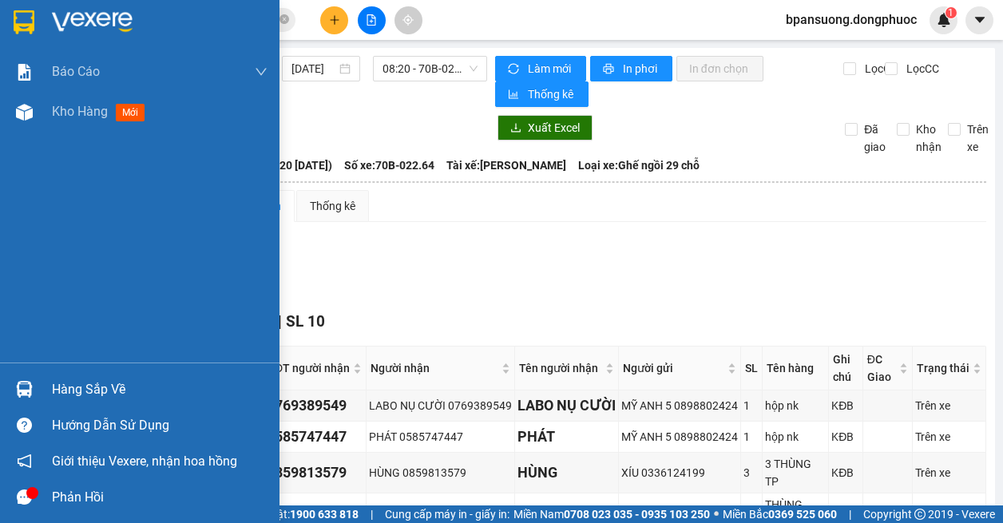
click at [25, 391] on img at bounding box center [24, 389] width 17 height 17
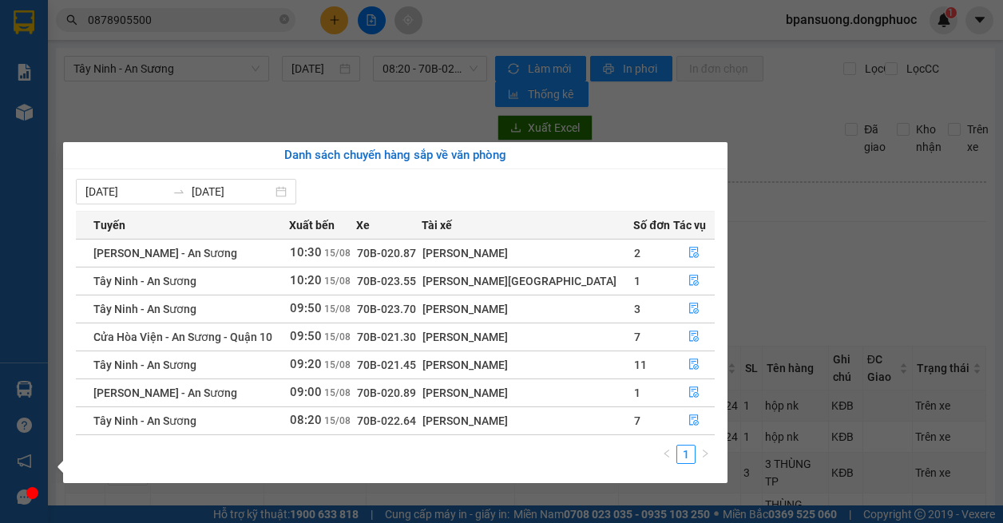
click at [793, 250] on section "Kết quả tìm kiếm ( 3 ) Bộ lọc Mã ĐH Trạng thái Món hàng Tổng cước Chưa cước Nhã…" at bounding box center [501, 261] width 1003 height 523
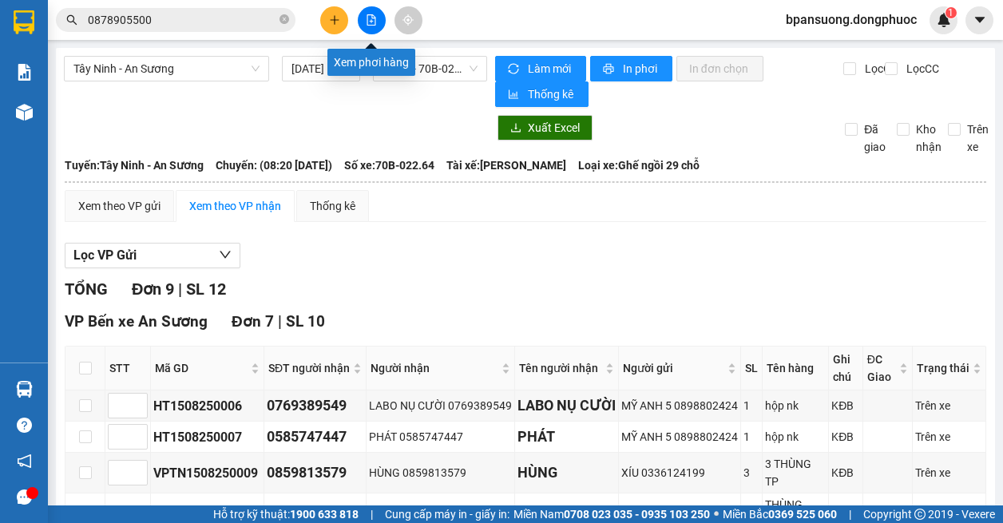
click at [370, 21] on icon "file-add" at bounding box center [371, 19] width 11 height 11
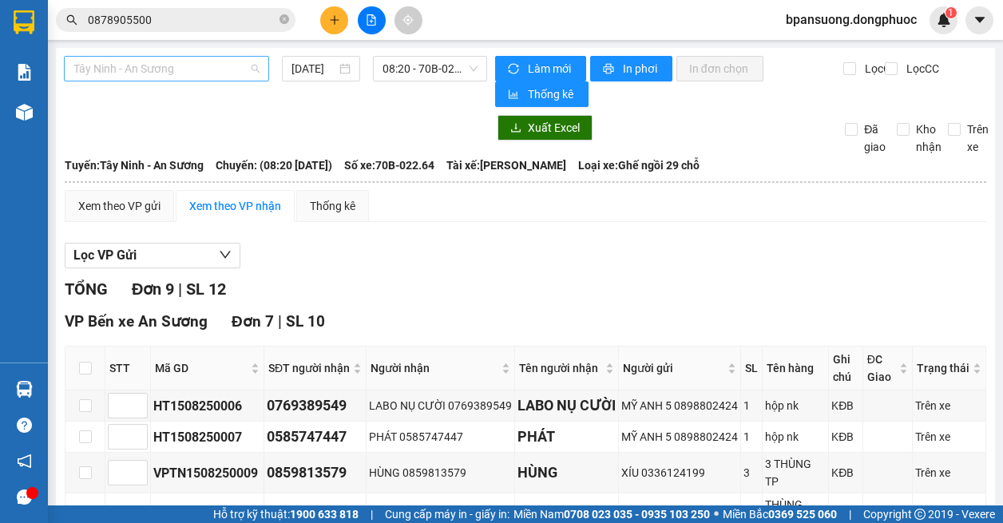
click at [162, 73] on span "Tây Ninh - An Sương" at bounding box center [166, 69] width 186 height 24
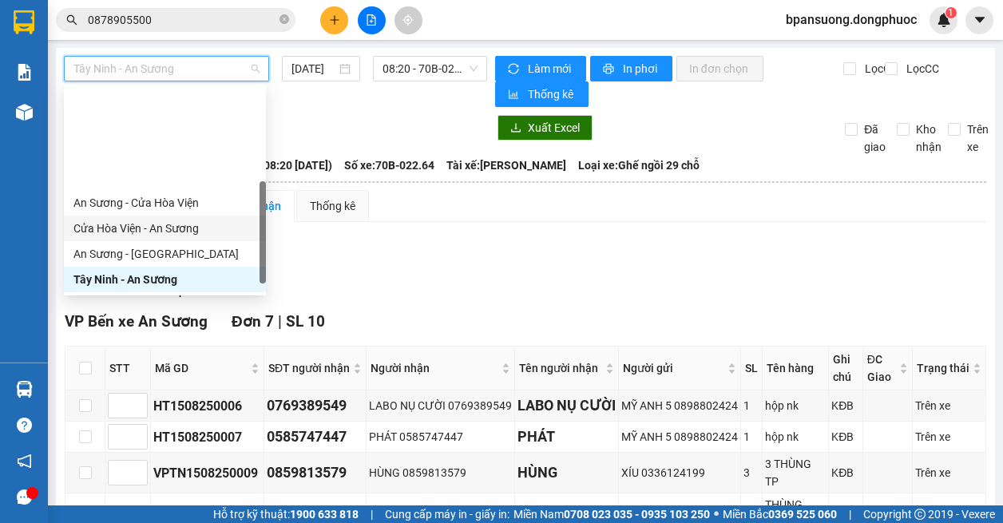
scroll to position [211, 0]
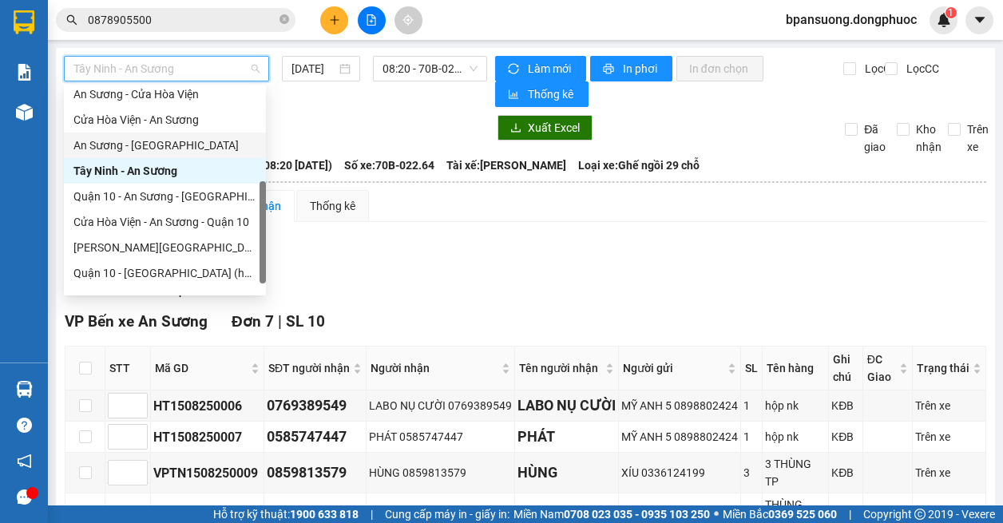
click at [155, 143] on div "An Sương - [GEOGRAPHIC_DATA]" at bounding box center [164, 146] width 183 height 18
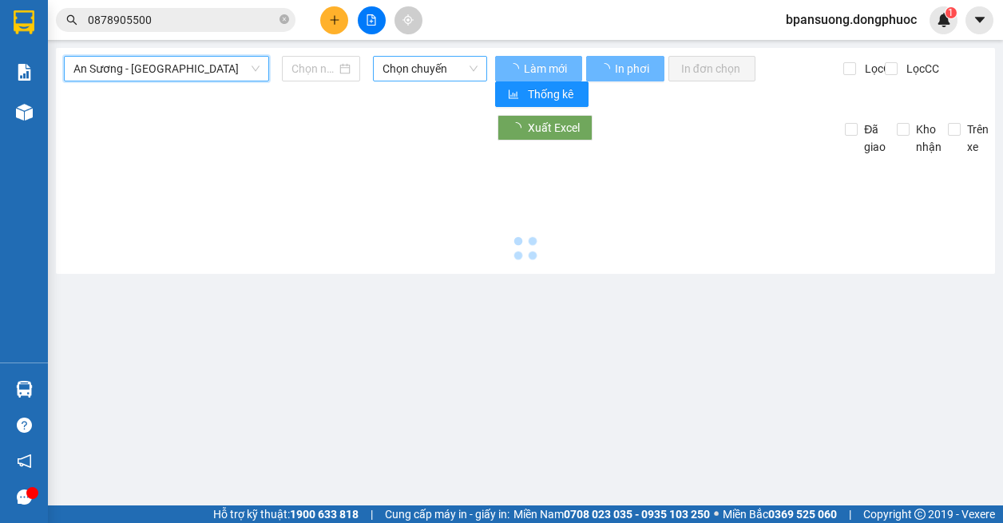
type input "[DATE]"
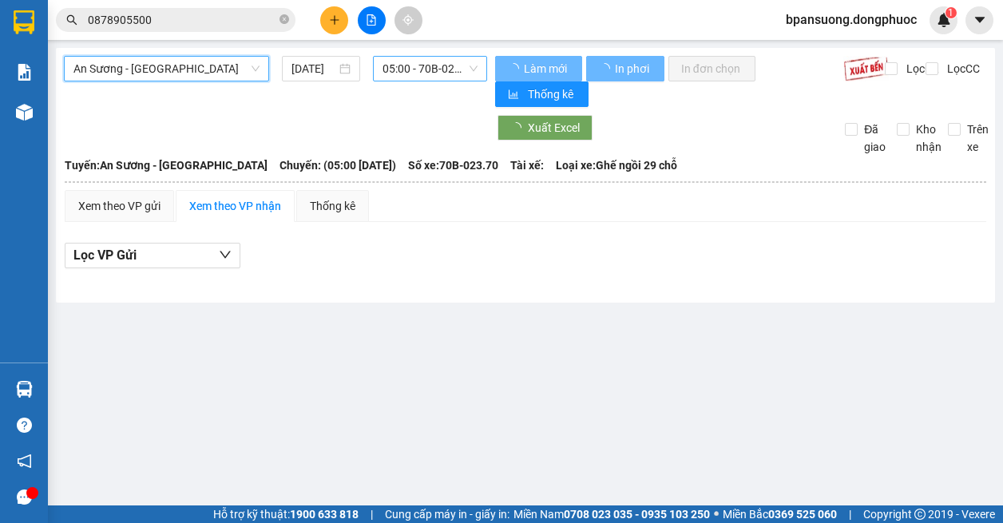
click at [435, 64] on span "05:00 - 70B-023.70" at bounding box center [429, 69] width 95 height 24
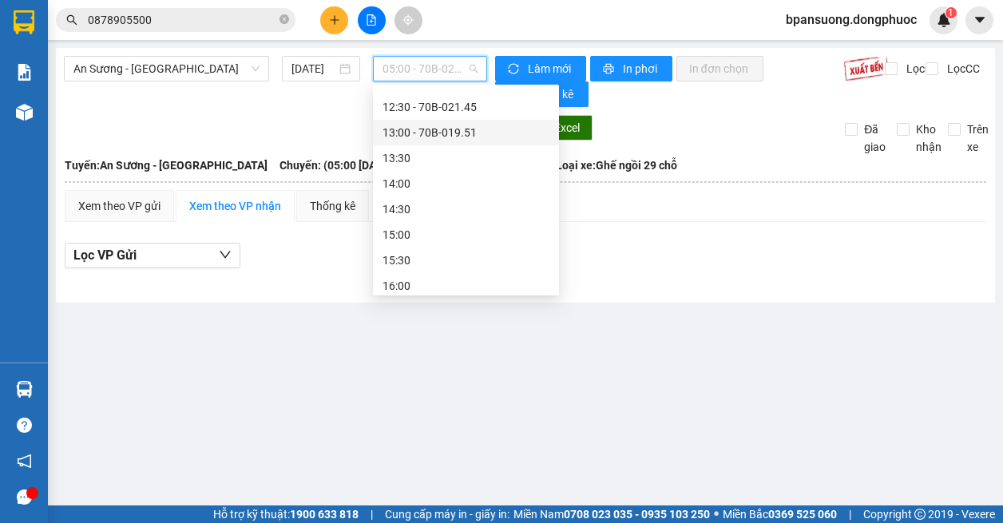
scroll to position [319, 0]
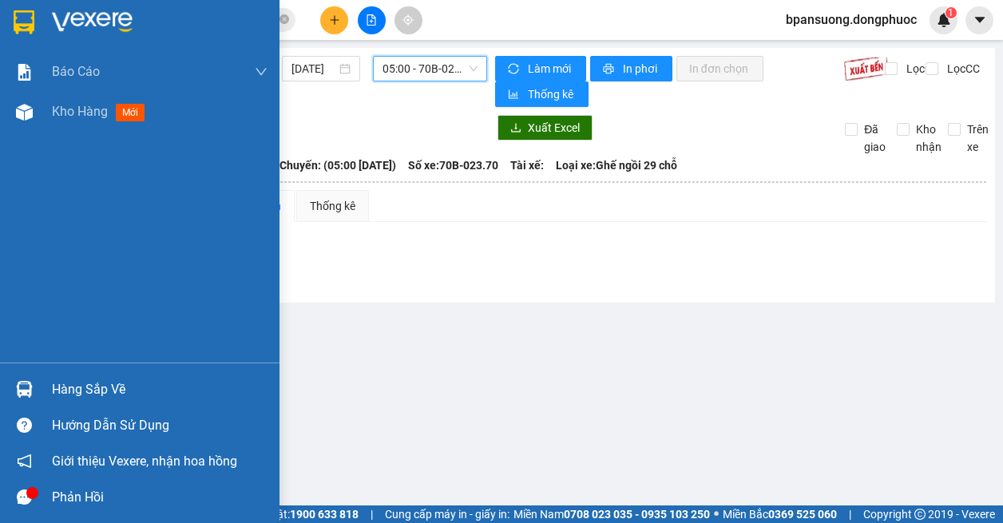
click at [38, 382] on div "Hàng sắp về" at bounding box center [139, 389] width 279 height 36
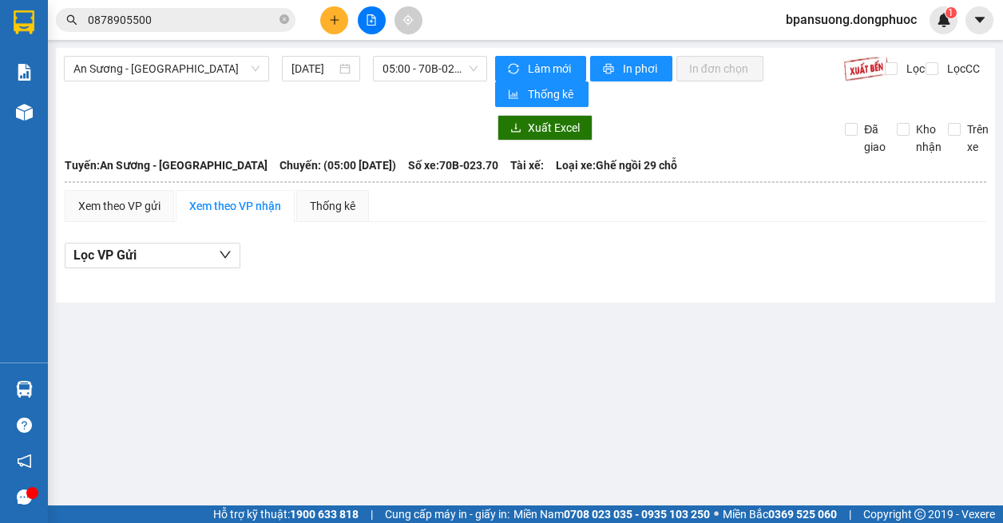
click at [870, 378] on section "Kết quả tìm kiếm ( 3 ) Bộ lọc Mã ĐH Trạng thái Món hàng Tổng cước Chưa cước Nhã…" at bounding box center [501, 261] width 1003 height 523
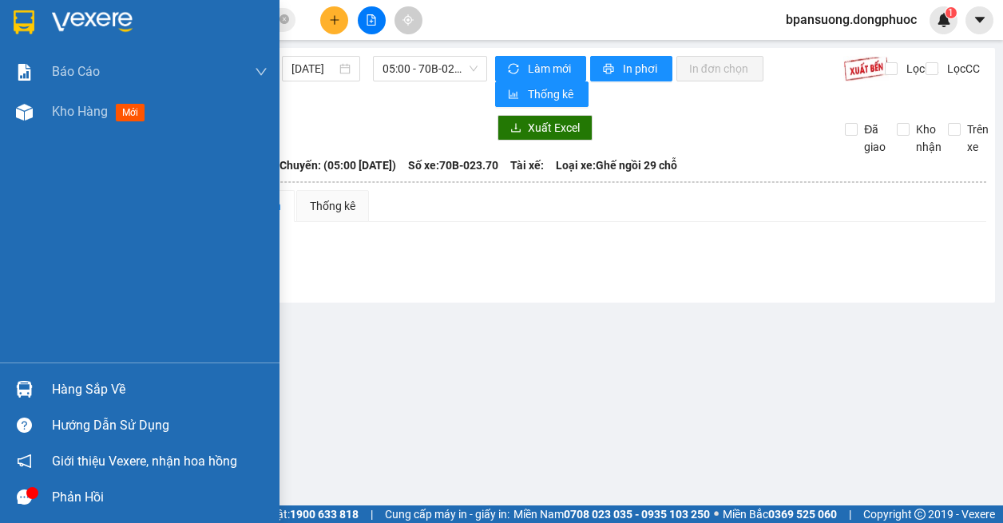
click at [19, 395] on img at bounding box center [24, 389] width 17 height 17
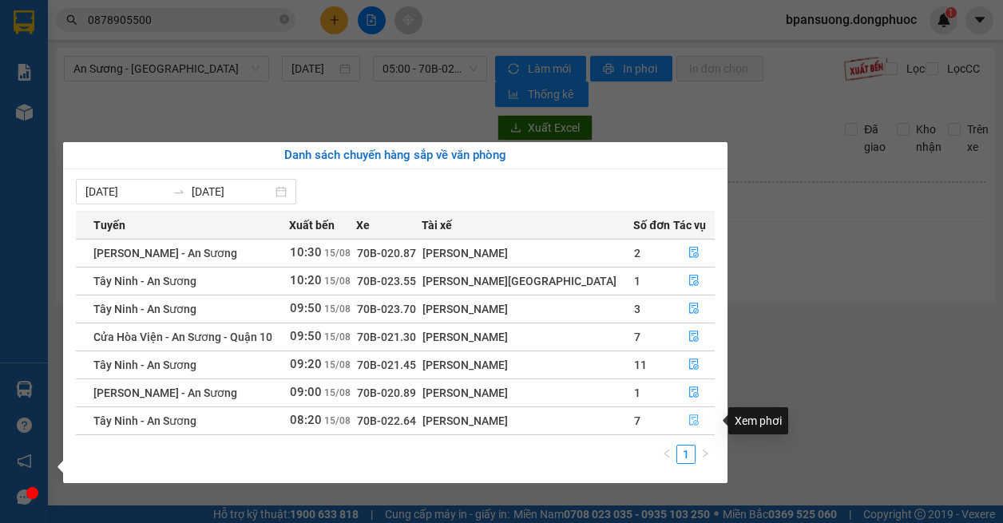
click at [682, 422] on button "button" at bounding box center [694, 421] width 40 height 26
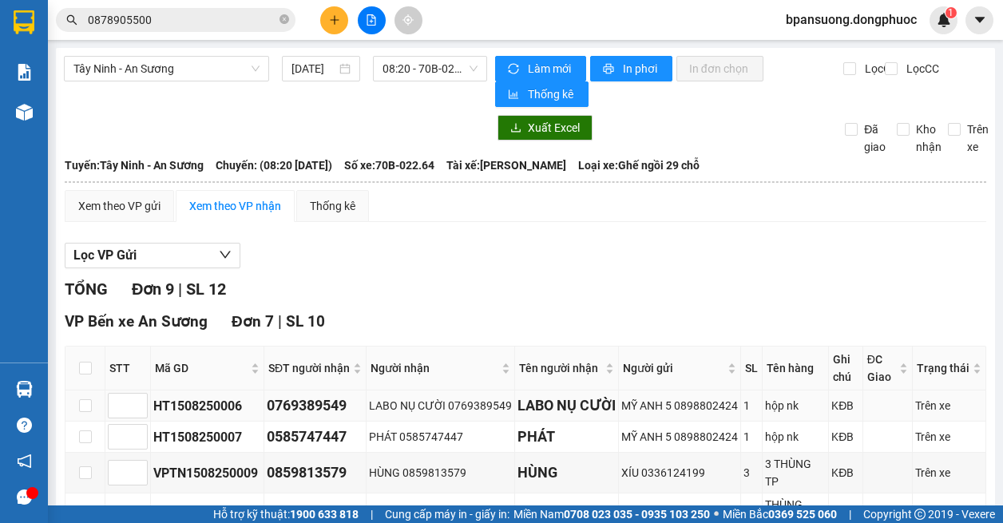
scroll to position [160, 0]
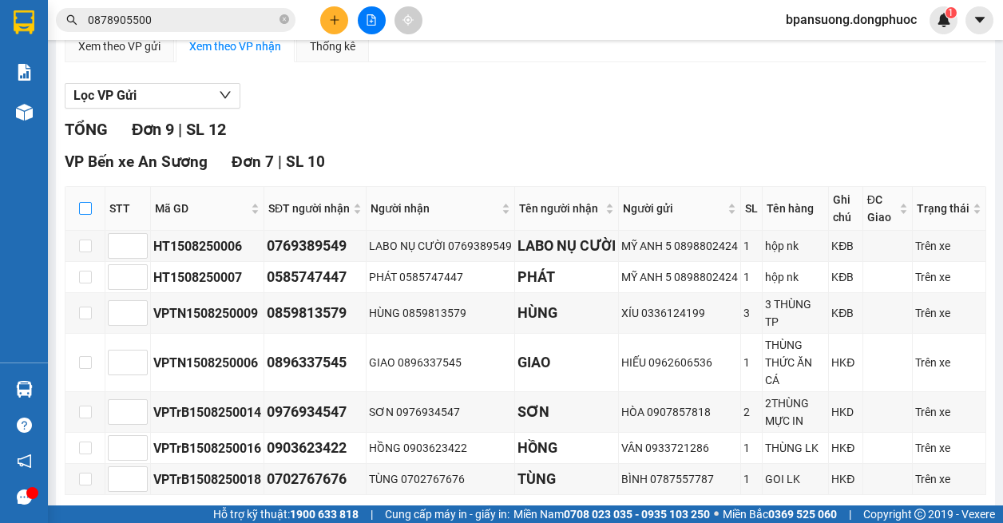
click at [83, 207] on input "checkbox" at bounding box center [85, 208] width 13 height 13
checkbox input "true"
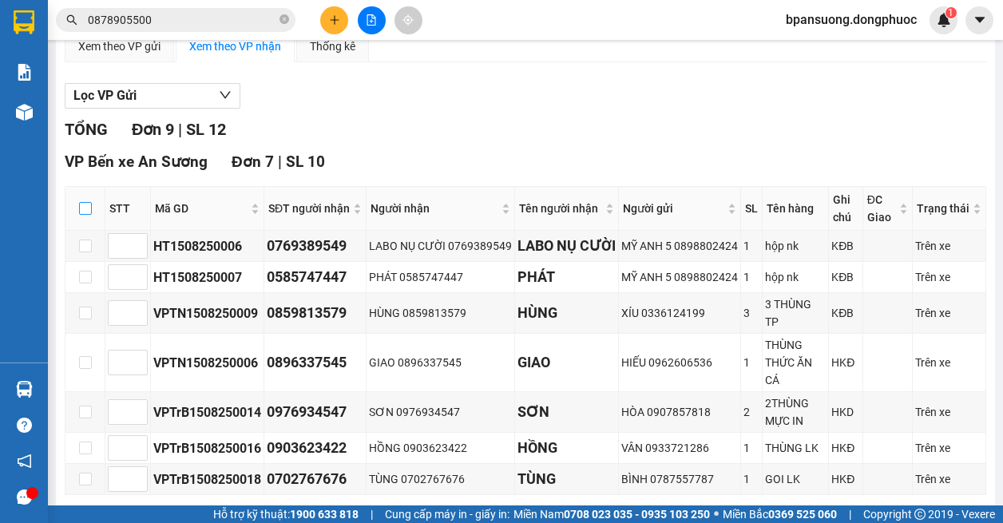
checkbox input "true"
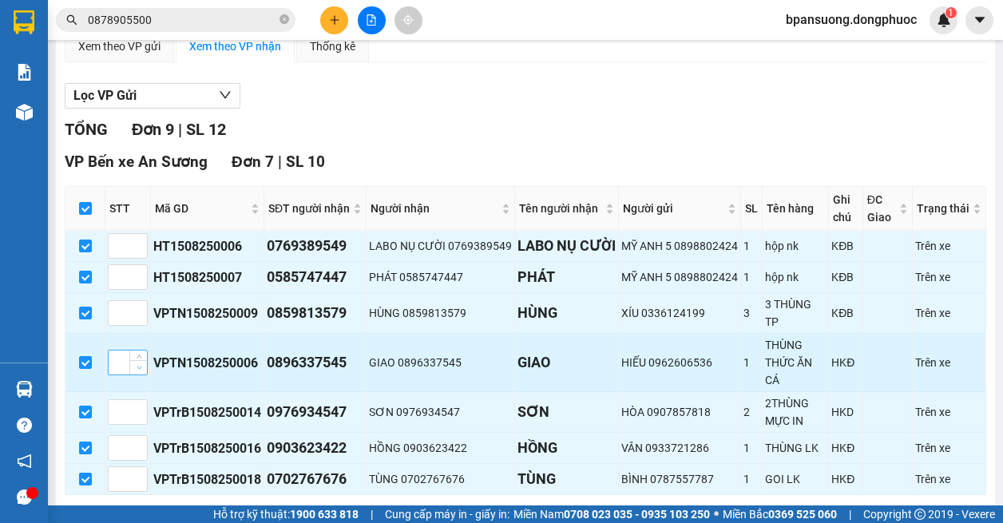
scroll to position [319, 0]
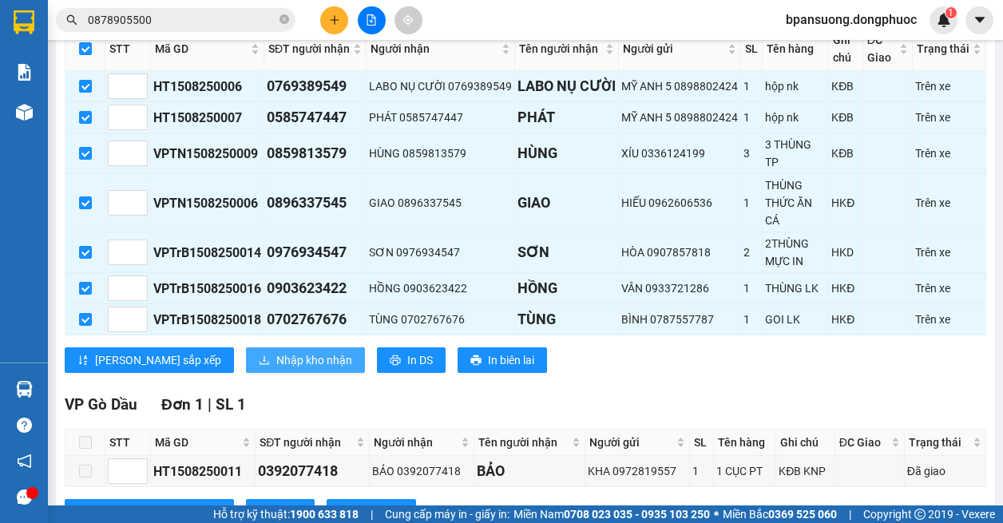
click at [276, 352] on span "Nhập kho nhận" at bounding box center [314, 360] width 76 height 18
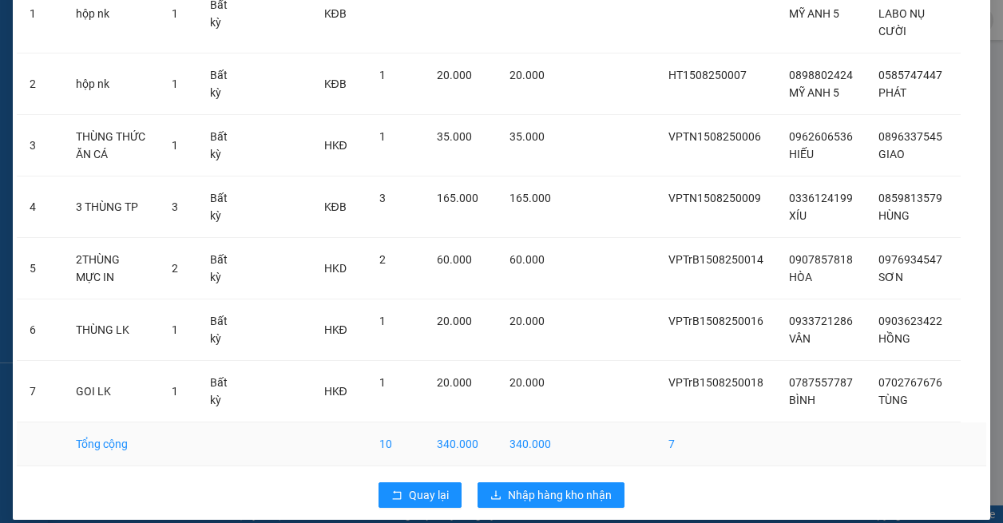
scroll to position [176, 0]
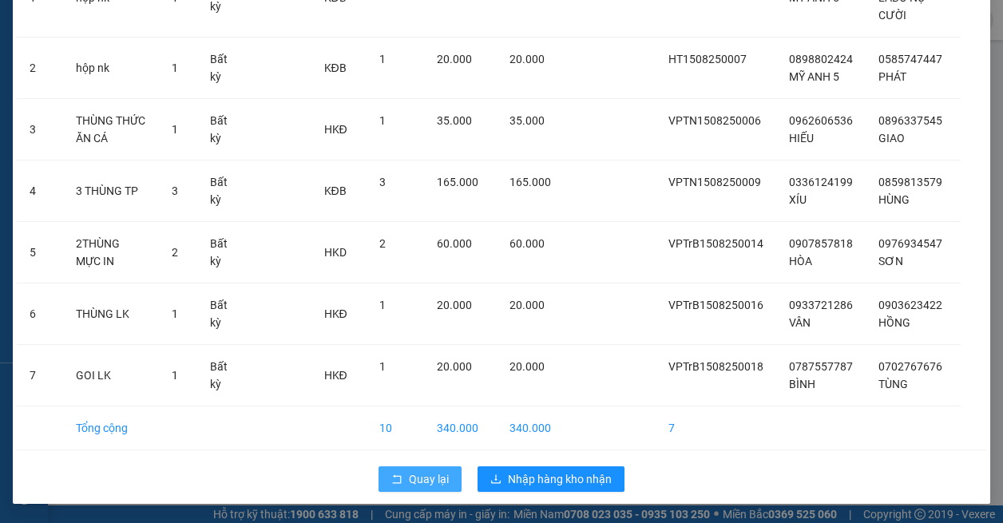
click at [391, 477] on icon "rollback" at bounding box center [396, 478] width 11 height 11
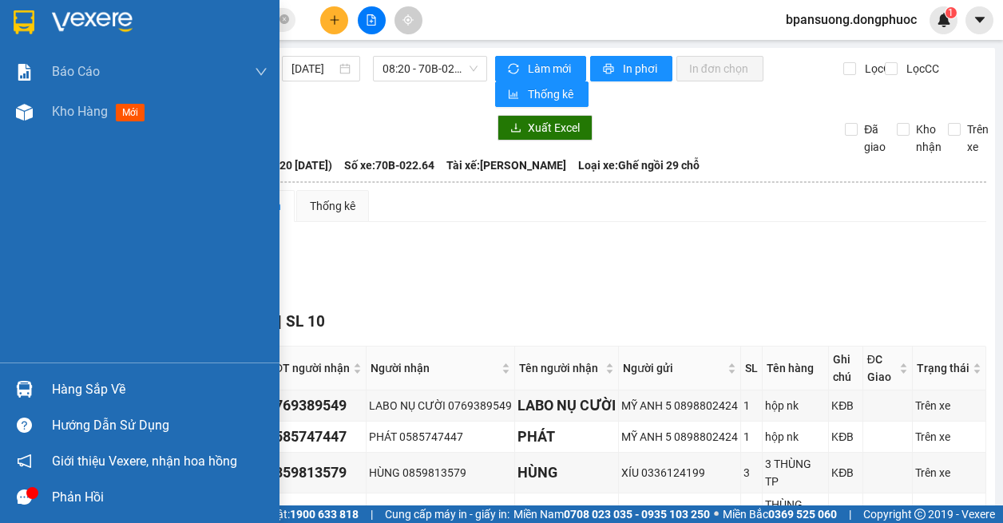
click at [18, 397] on img at bounding box center [24, 389] width 17 height 17
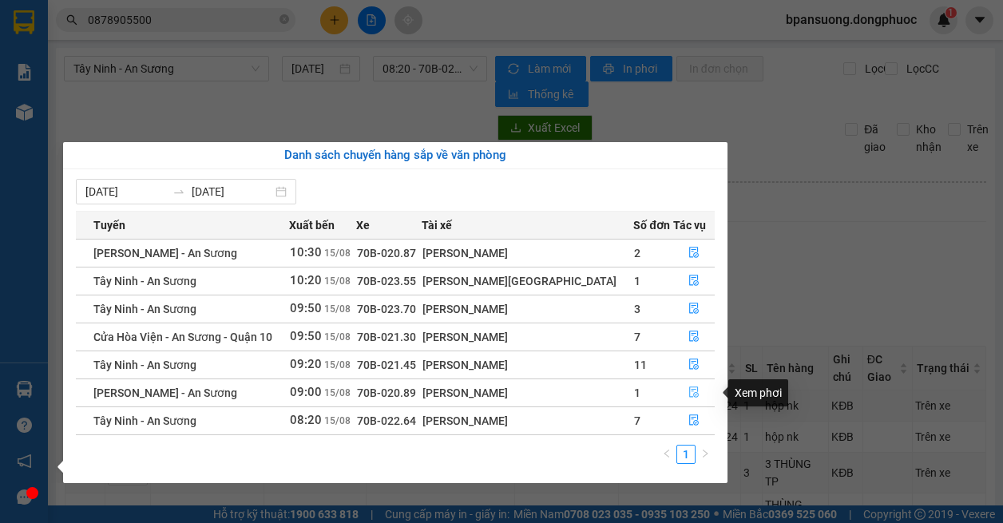
click at [697, 386] on button "button" at bounding box center [694, 393] width 40 height 26
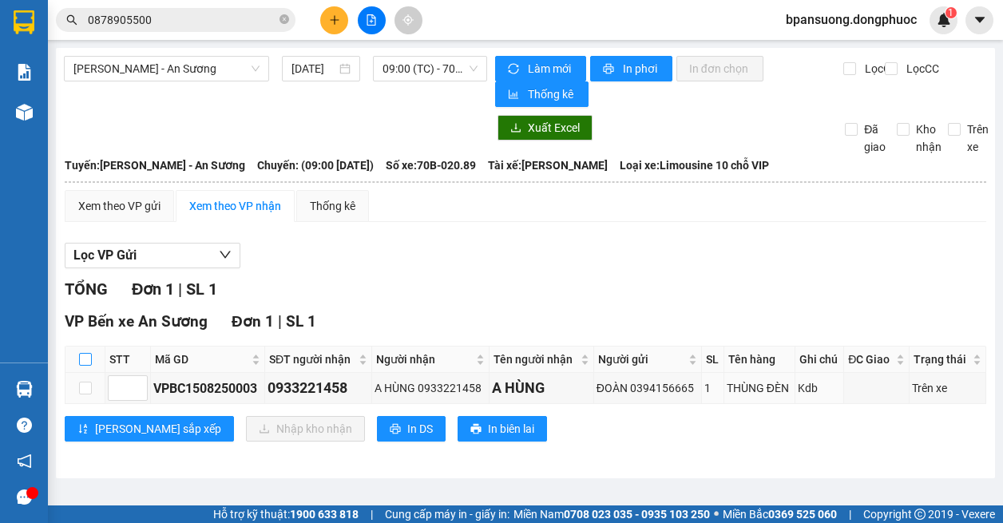
click at [89, 363] on input "checkbox" at bounding box center [85, 359] width 13 height 13
checkbox input "true"
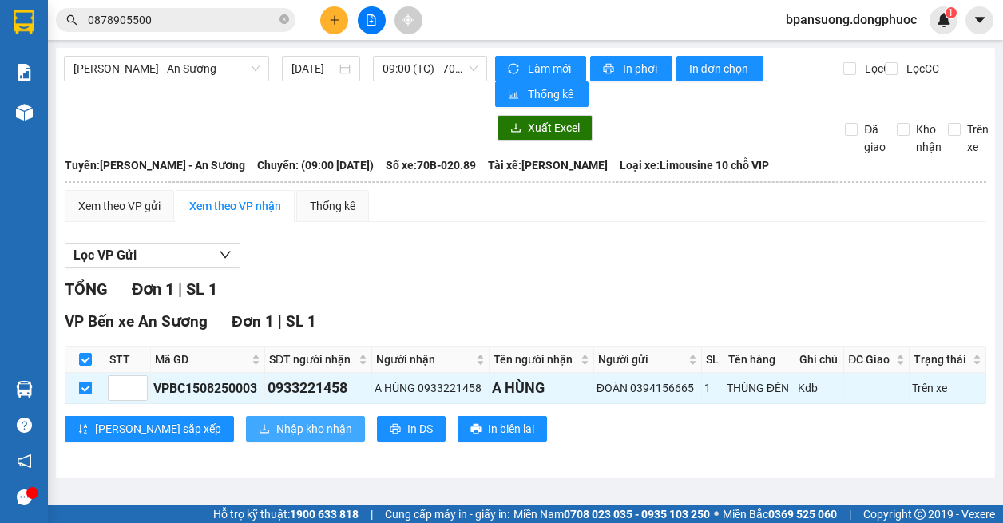
click at [276, 429] on span "Nhập kho nhận" at bounding box center [314, 429] width 76 height 18
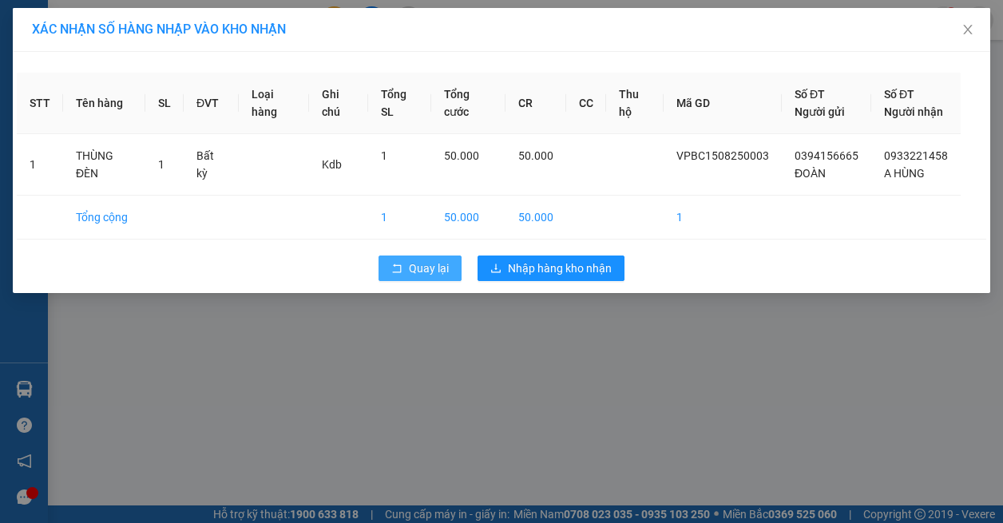
click at [398, 274] on icon "rollback" at bounding box center [396, 268] width 11 height 11
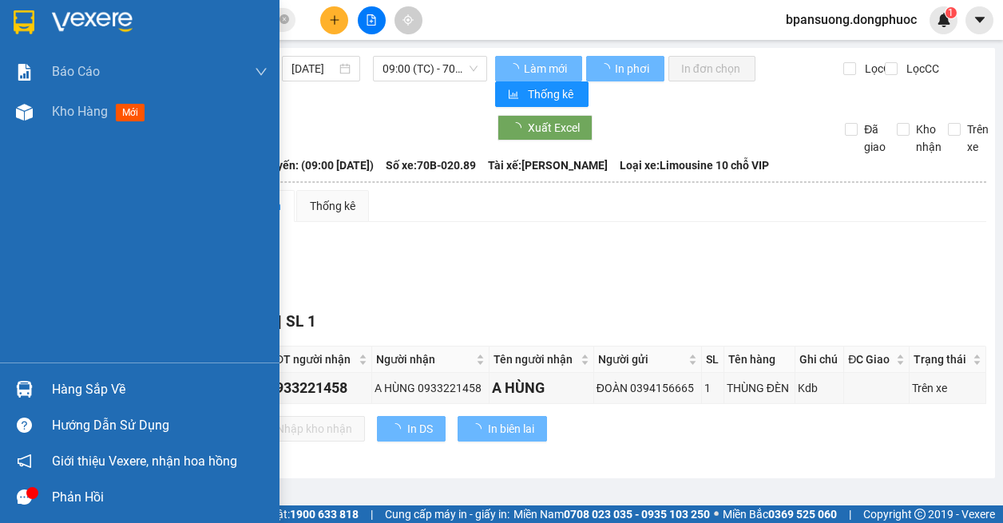
click at [26, 385] on img at bounding box center [24, 389] width 17 height 17
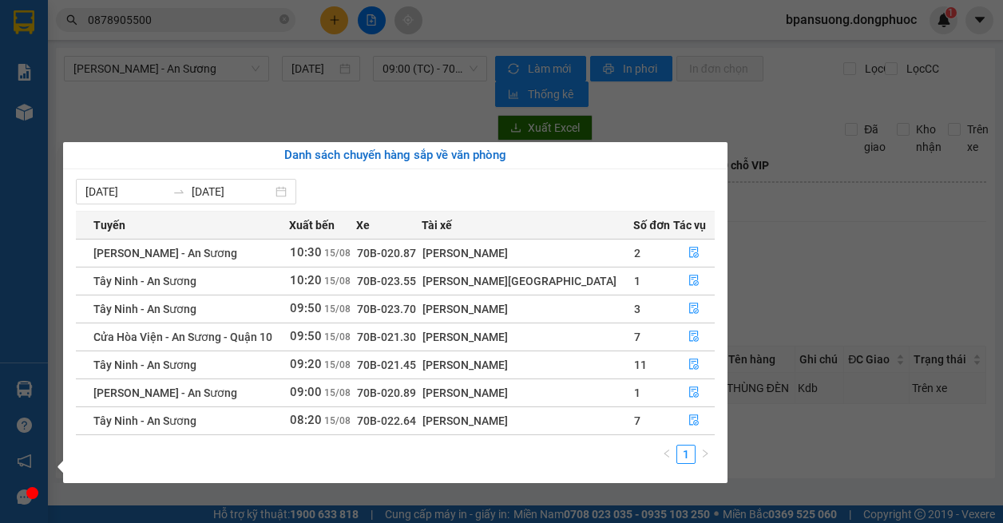
click at [895, 253] on section "Kết quả tìm kiếm ( 3 ) Bộ lọc Mã ĐH Trạng thái Món hàng Tổng cước Chưa cước Nhã…" at bounding box center [501, 261] width 1003 height 523
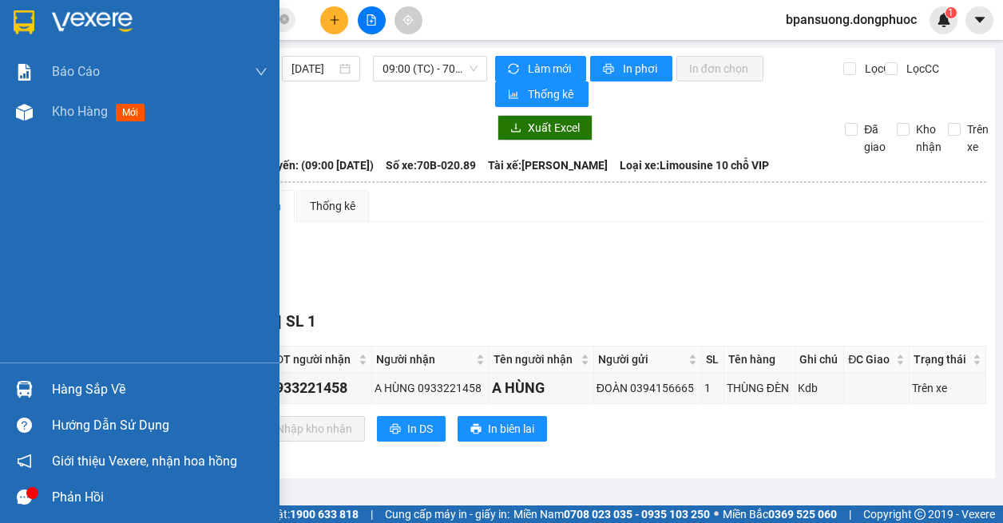
click at [16, 387] on img at bounding box center [24, 389] width 17 height 17
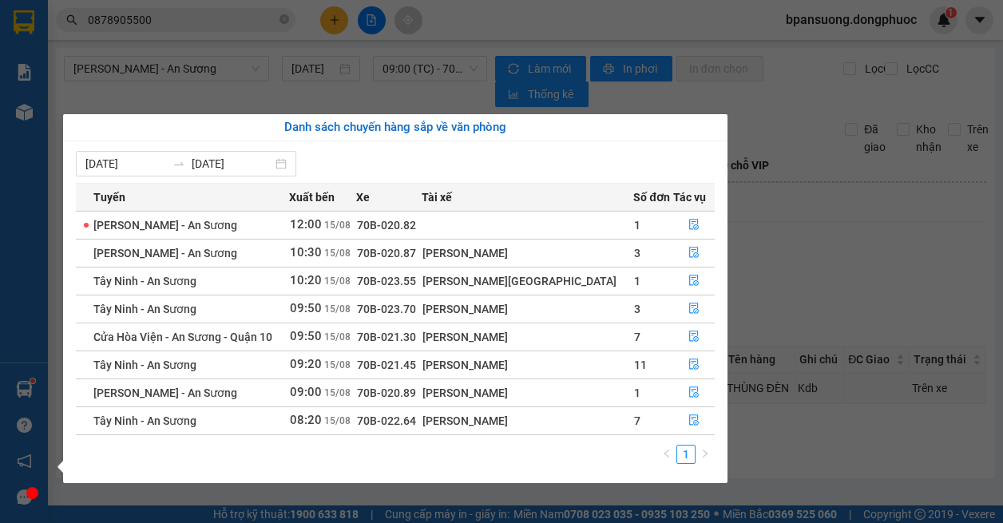
click at [201, 80] on section "Kết quả tìm kiếm ( 3 ) Bộ lọc Mã ĐH Trạng thái Món hàng Tổng cước Chưa cước Nhã…" at bounding box center [501, 261] width 1003 height 523
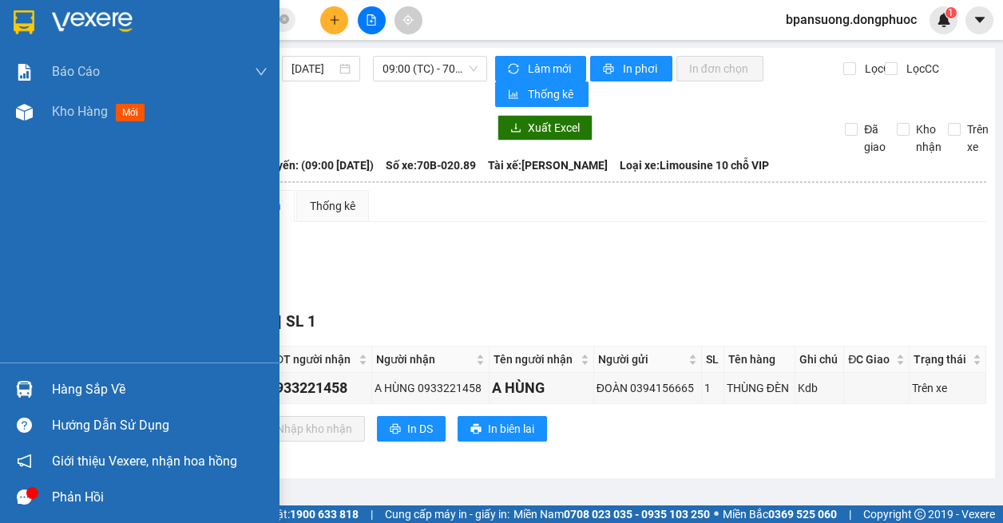
click at [40, 391] on div "Hàng sắp về" at bounding box center [139, 389] width 279 height 36
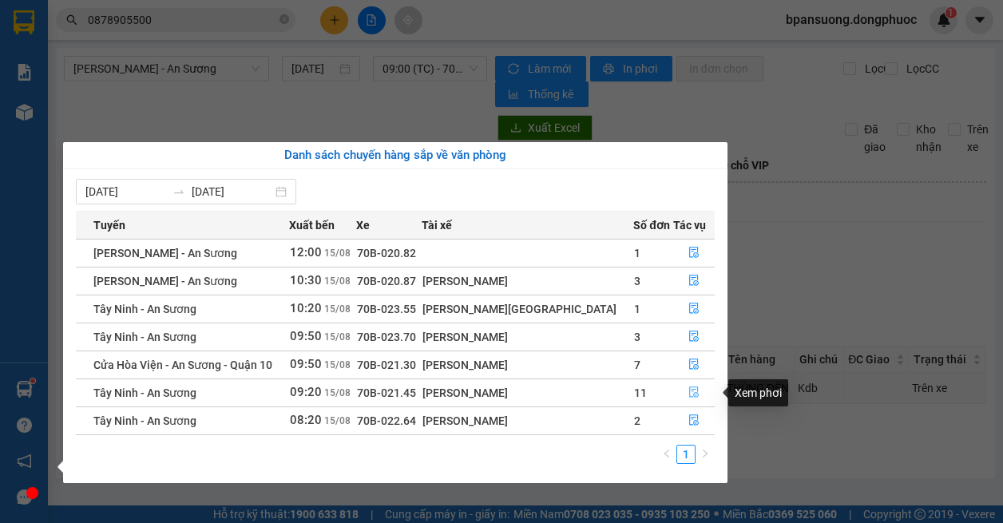
click at [688, 392] on icon "file-done" at bounding box center [693, 391] width 11 height 11
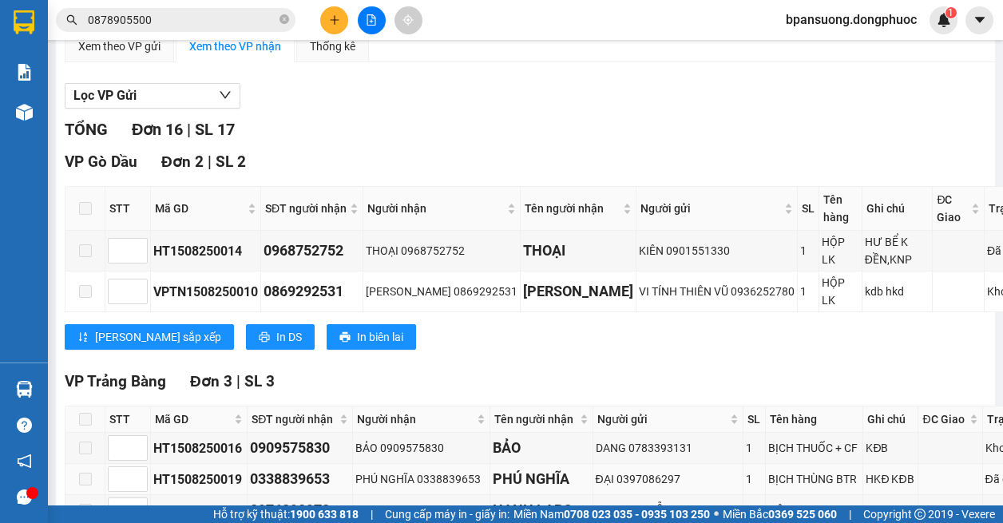
scroll to position [479, 0]
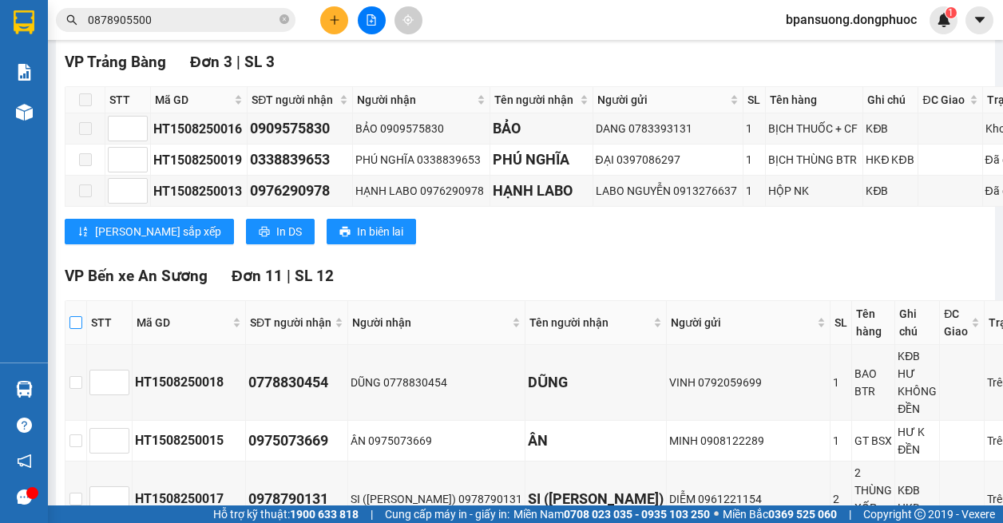
click at [80, 323] on input "checkbox" at bounding box center [75, 322] width 13 height 13
checkbox input "true"
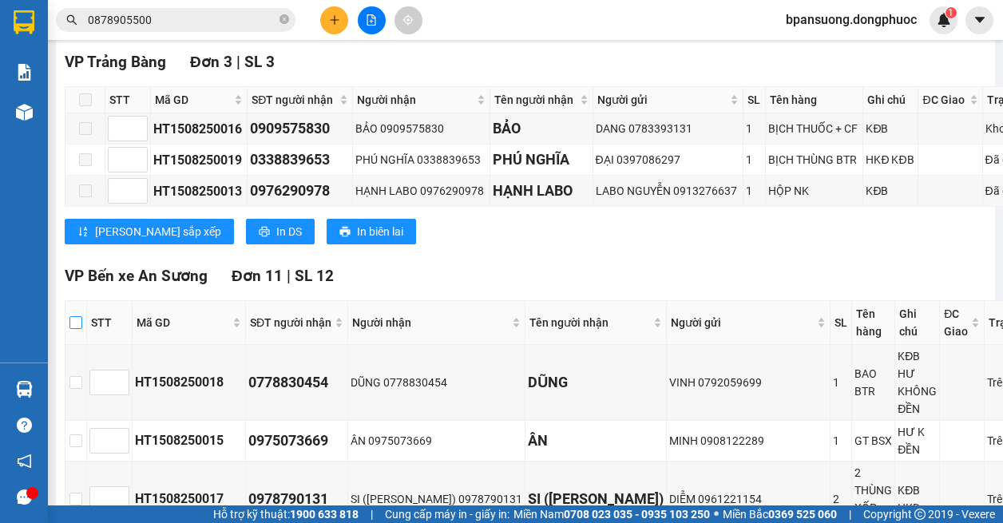
checkbox input "true"
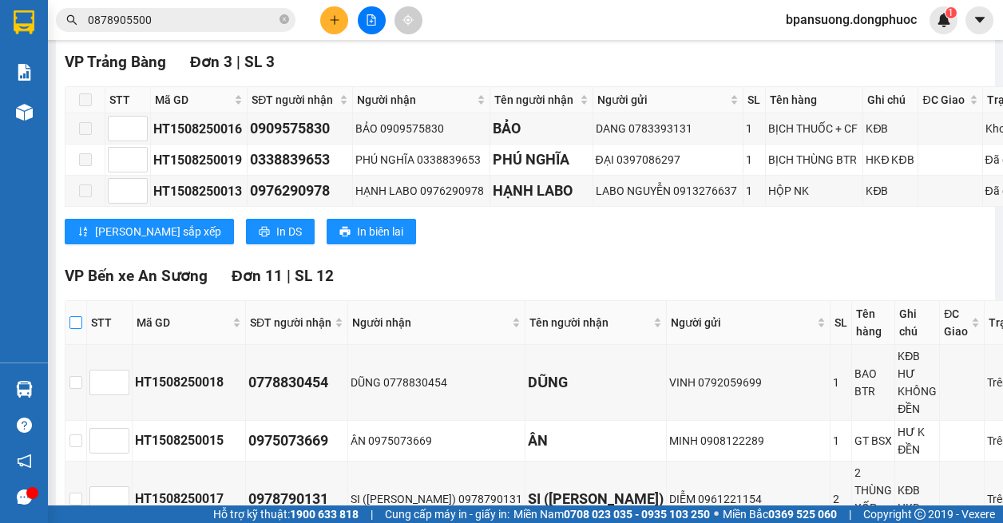
checkbox input "true"
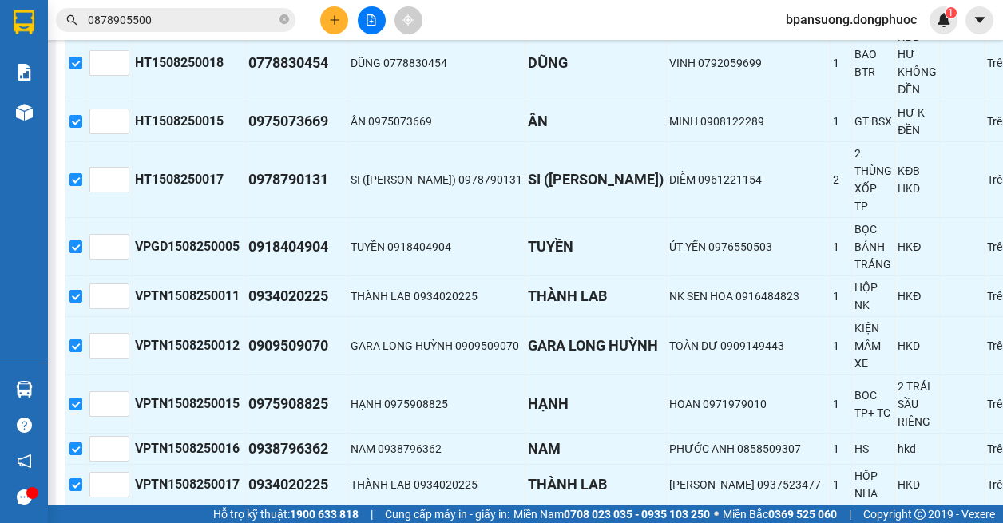
scroll to position [957, 0]
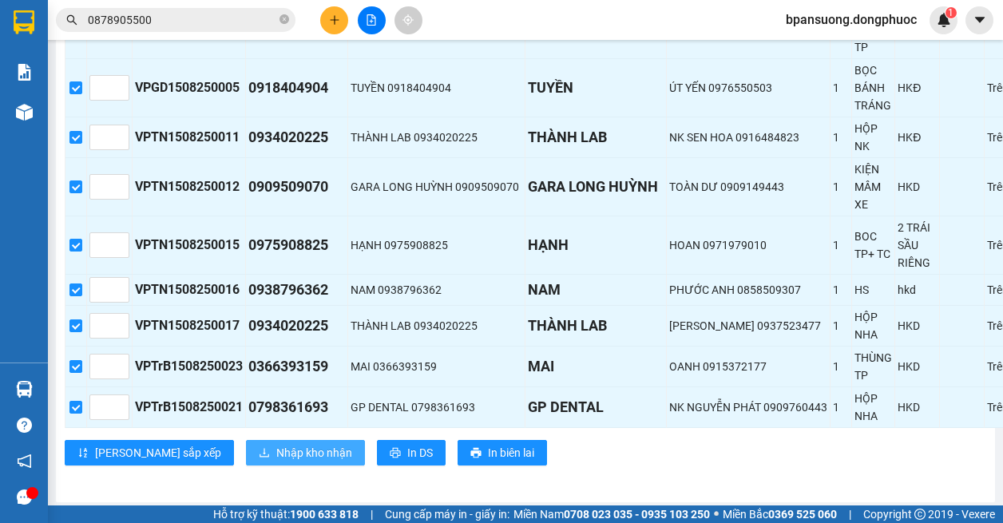
click at [276, 444] on span "Nhập kho nhận" at bounding box center [314, 453] width 76 height 18
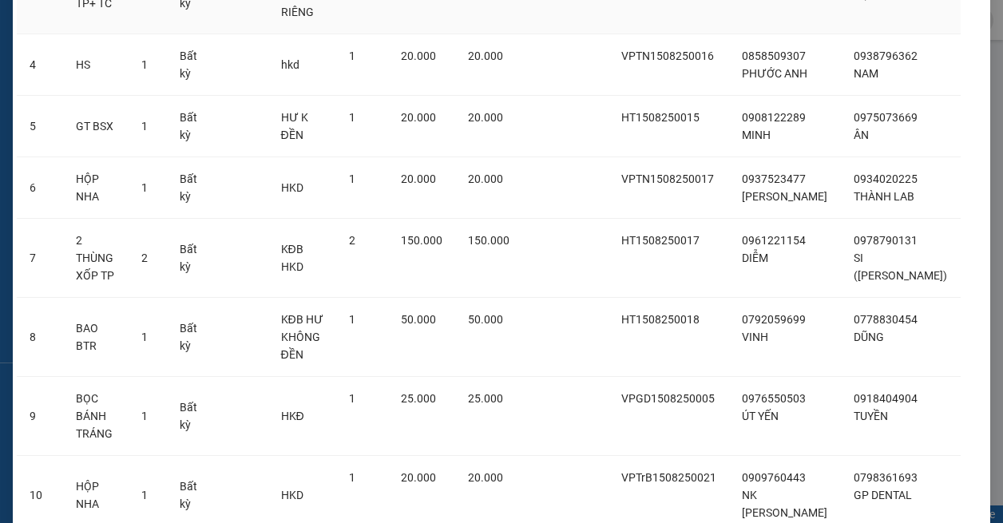
scroll to position [457, 0]
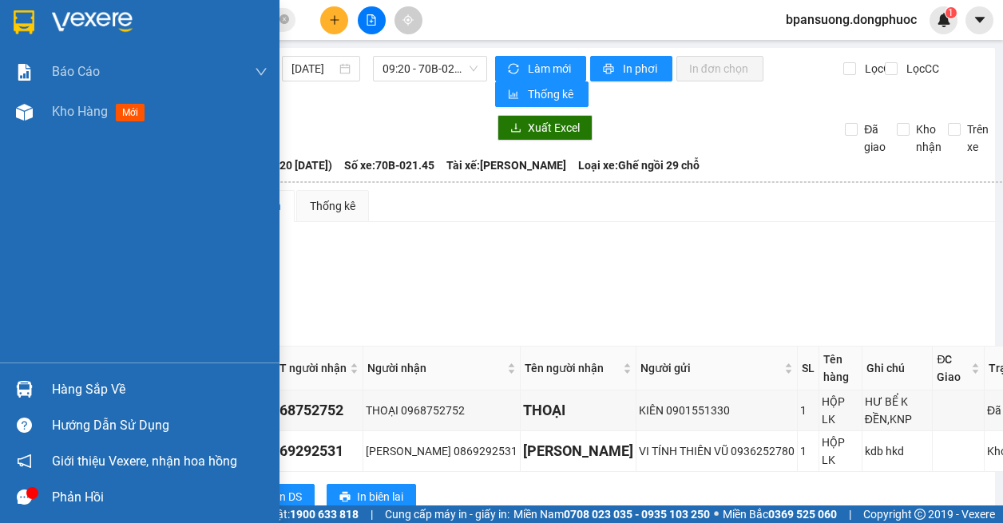
click at [21, 378] on div at bounding box center [24, 389] width 28 height 28
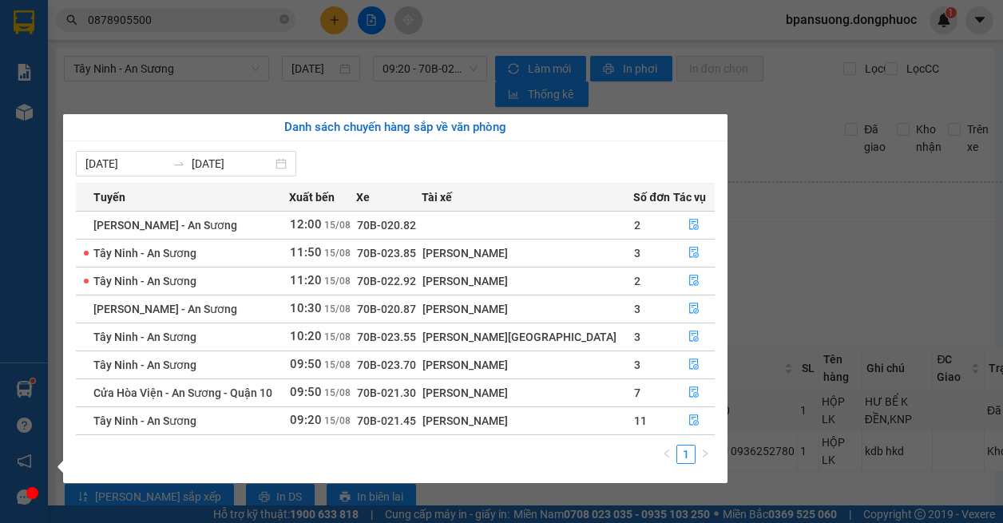
click at [18, 407] on div "Báo cáo Mẫu 1: Báo cáo dòng tiền theo nhân viên Mẫu 1: Báo cáo dòng tiền theo n…" at bounding box center [24, 261] width 48 height 523
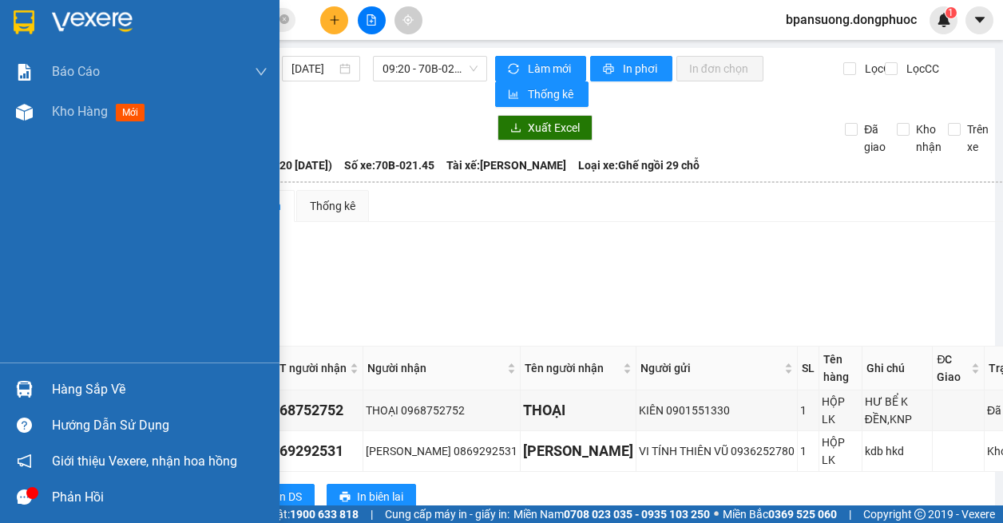
click at [21, 389] on img at bounding box center [24, 389] width 17 height 17
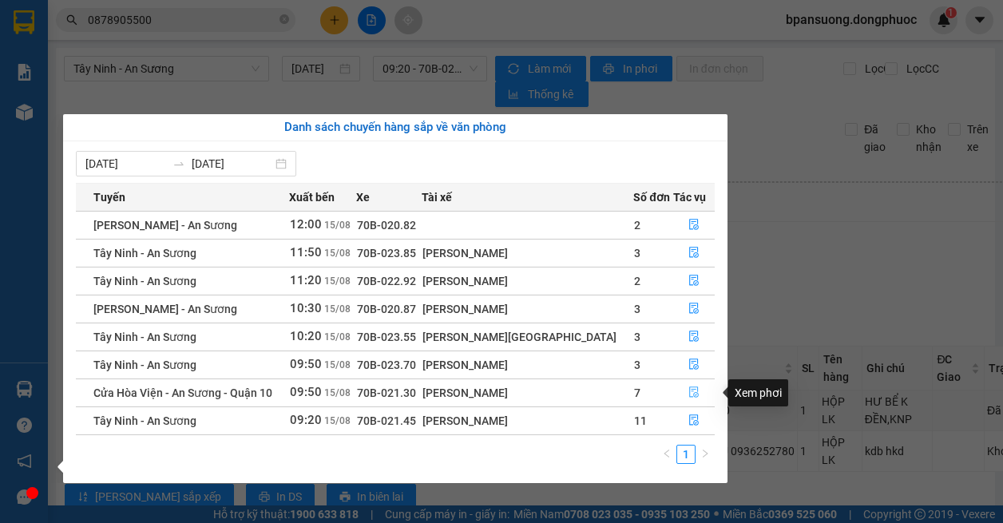
click at [689, 394] on icon "file-done" at bounding box center [693, 391] width 11 height 11
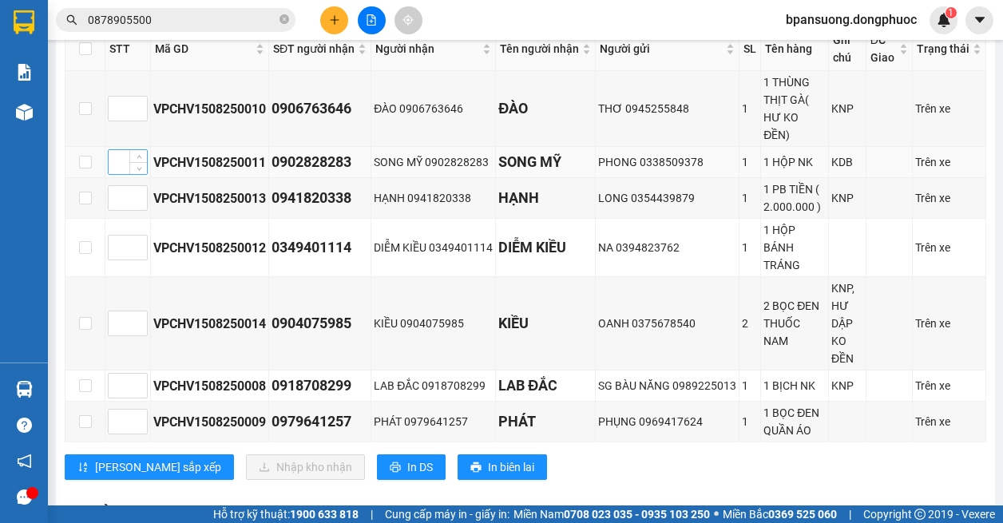
scroll to position [160, 0]
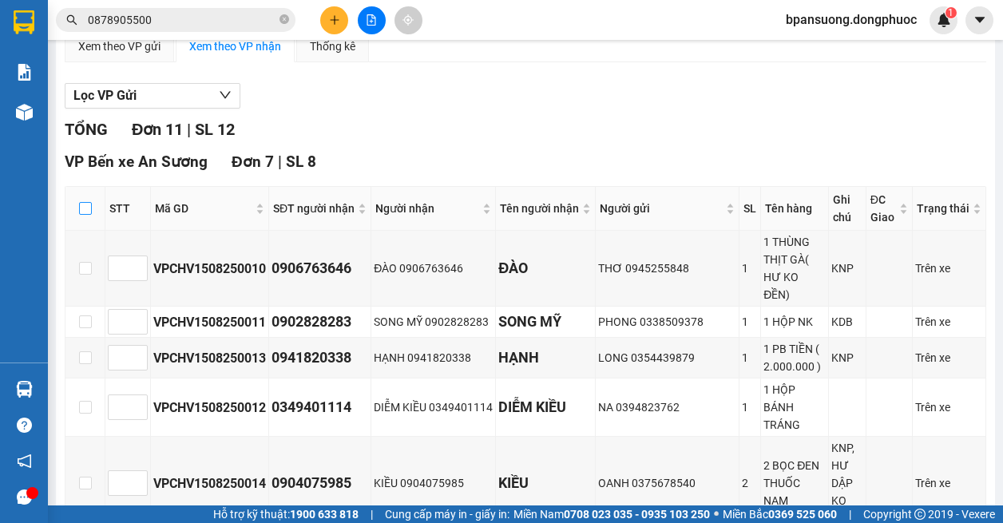
click at [81, 207] on input "checkbox" at bounding box center [85, 208] width 13 height 13
checkbox input "true"
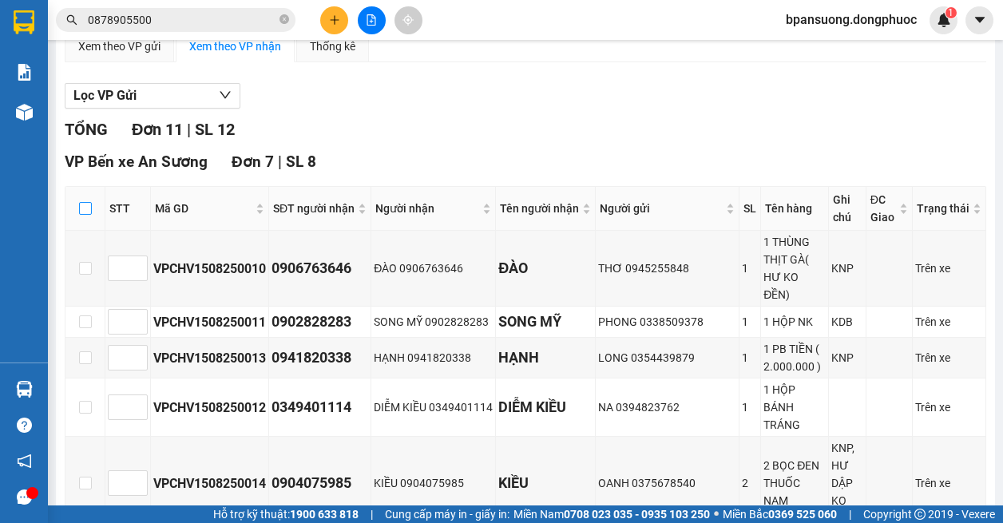
checkbox input "true"
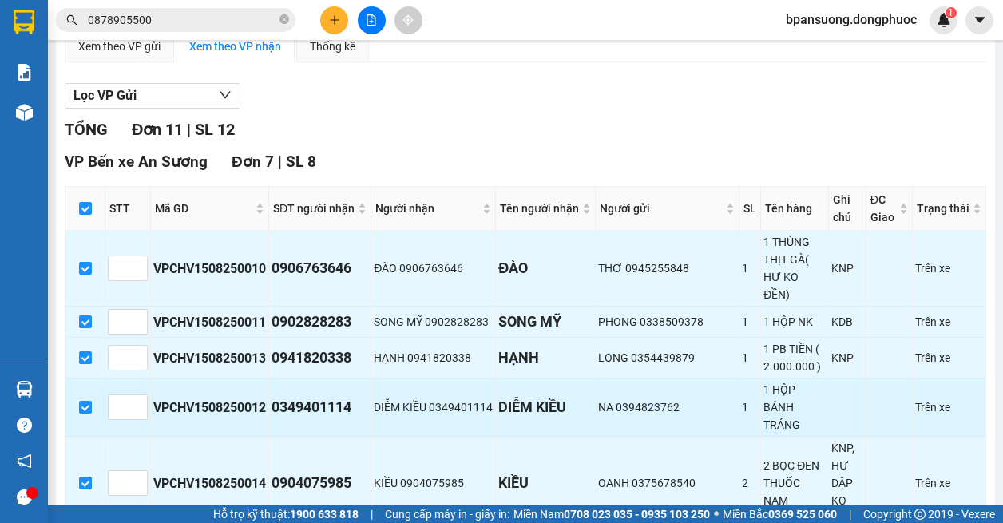
scroll to position [319, 0]
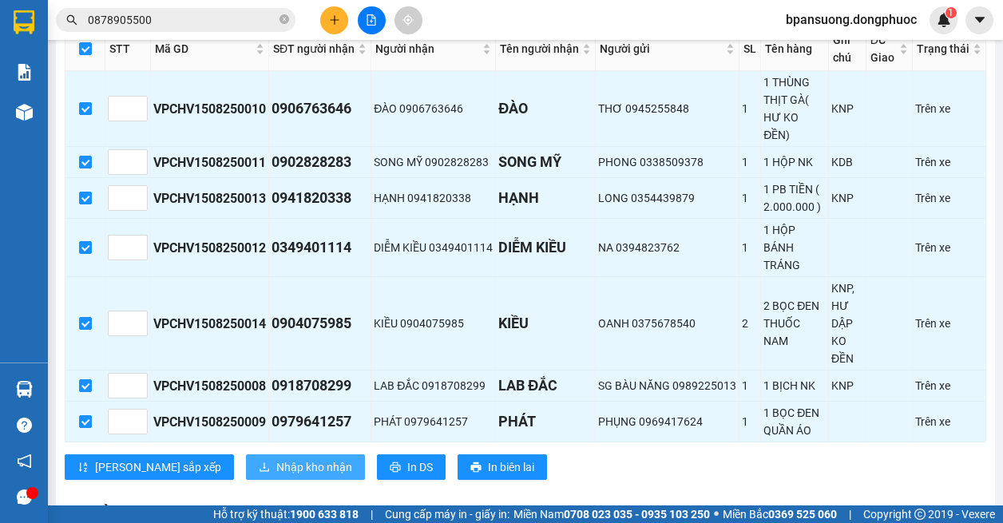
click at [276, 465] on span "Nhập kho nhận" at bounding box center [314, 467] width 76 height 18
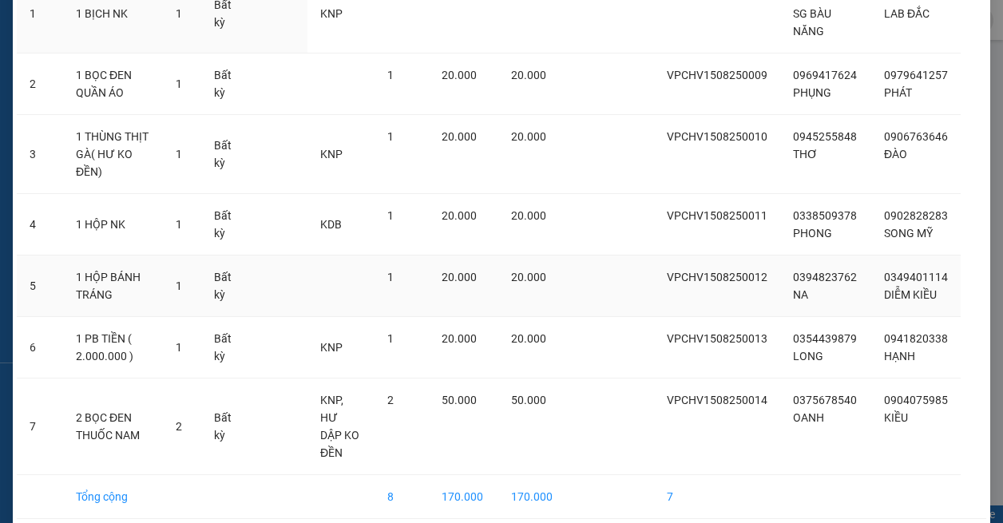
scroll to position [228, 0]
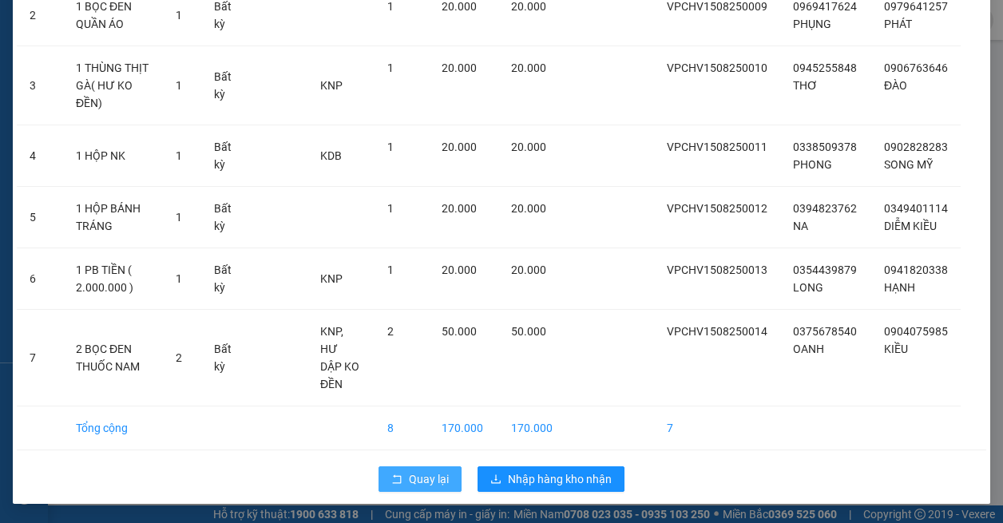
click at [391, 481] on icon "rollback" at bounding box center [396, 478] width 11 height 11
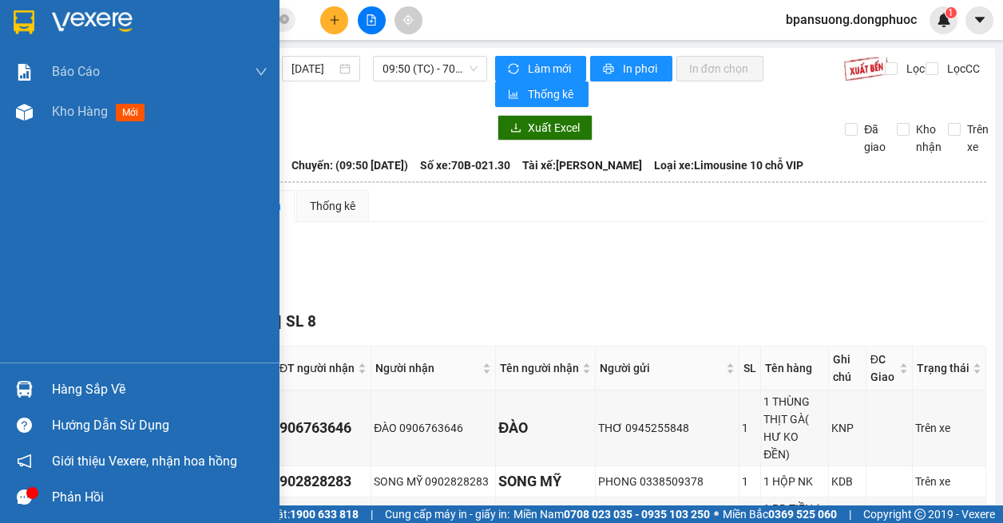
click at [24, 392] on img at bounding box center [24, 389] width 17 height 17
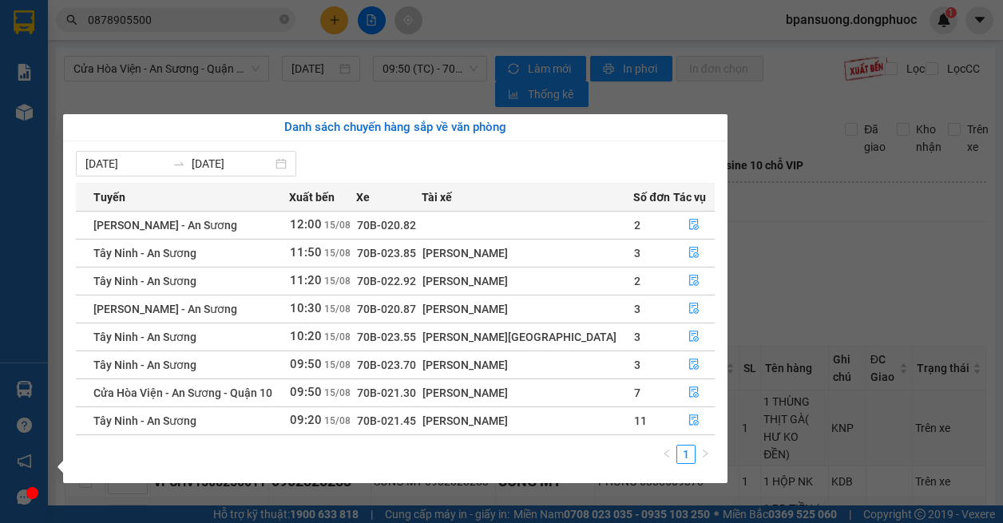
click at [852, 251] on section "Kết quả tìm kiếm ( 3 ) Bộ lọc Mã ĐH Trạng thái Món hàng Tổng cước Chưa cước Nhã…" at bounding box center [501, 261] width 1003 height 523
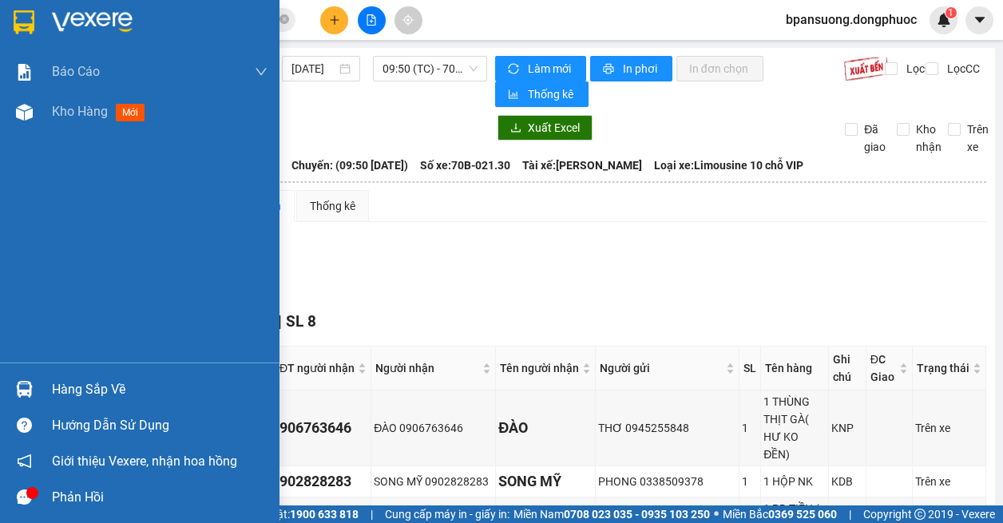
click at [22, 386] on img at bounding box center [24, 389] width 17 height 17
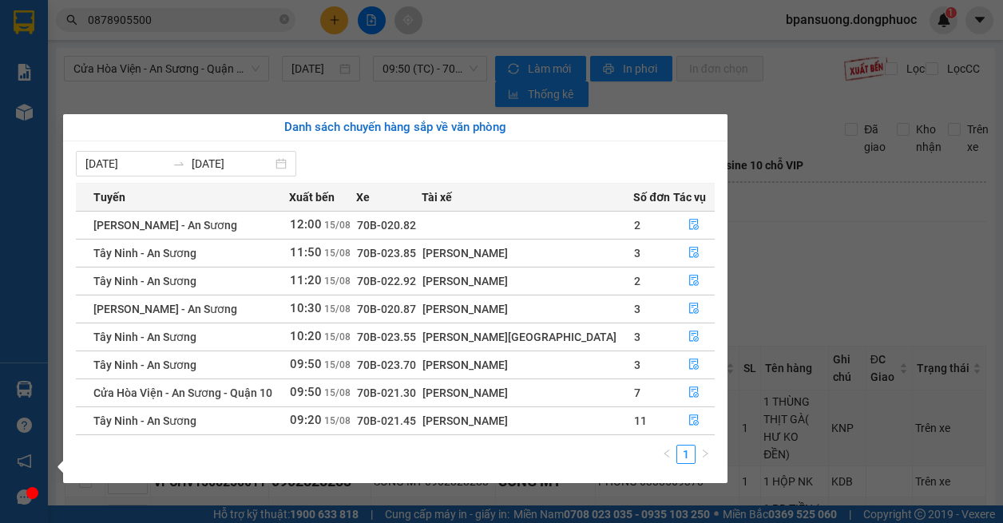
click at [865, 302] on section "Kết quả tìm kiếm ( 3 ) Bộ lọc Mã ĐH Trạng thái Món hàng Tổng cước Chưa cước Nhã…" at bounding box center [501, 261] width 1003 height 523
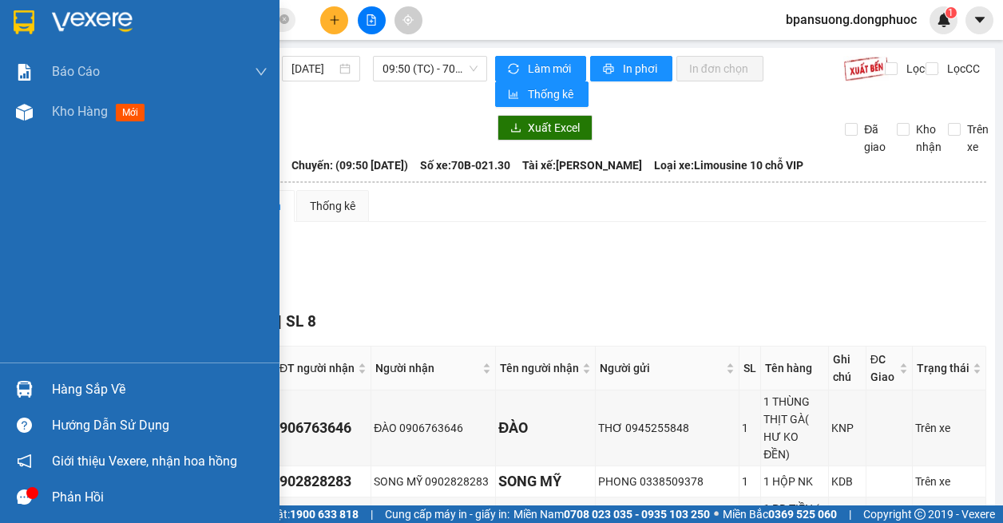
click at [18, 390] on img at bounding box center [24, 389] width 17 height 17
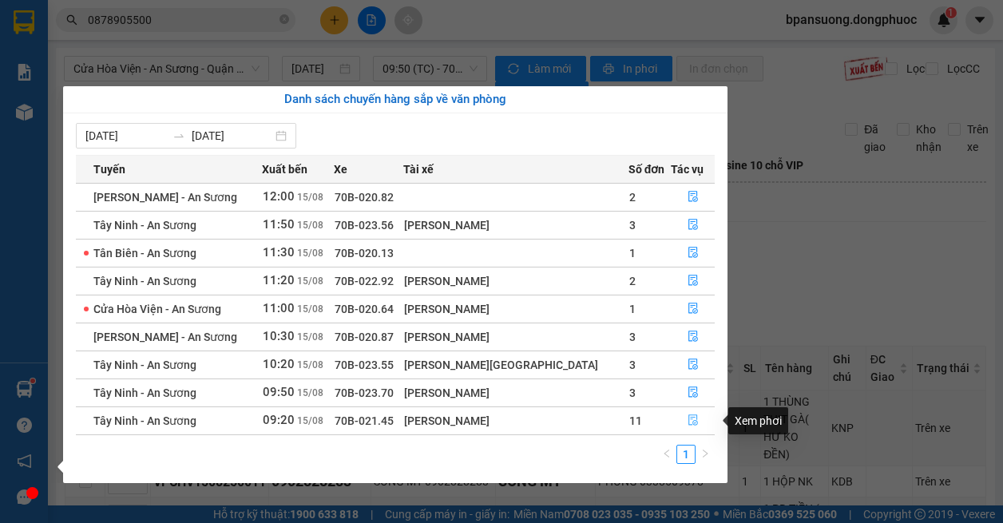
click at [695, 417] on button "button" at bounding box center [692, 421] width 42 height 26
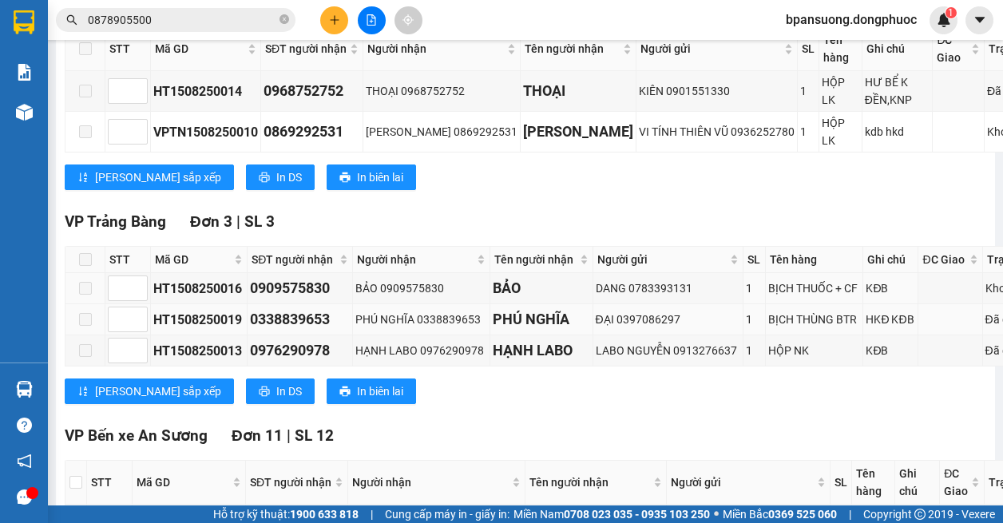
scroll to position [479, 0]
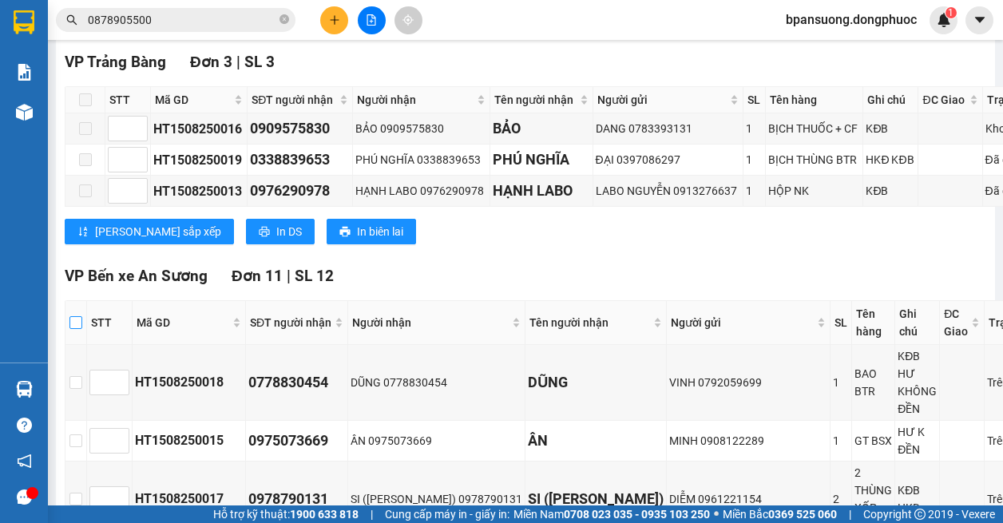
click at [75, 327] on input "checkbox" at bounding box center [75, 322] width 13 height 13
checkbox input "true"
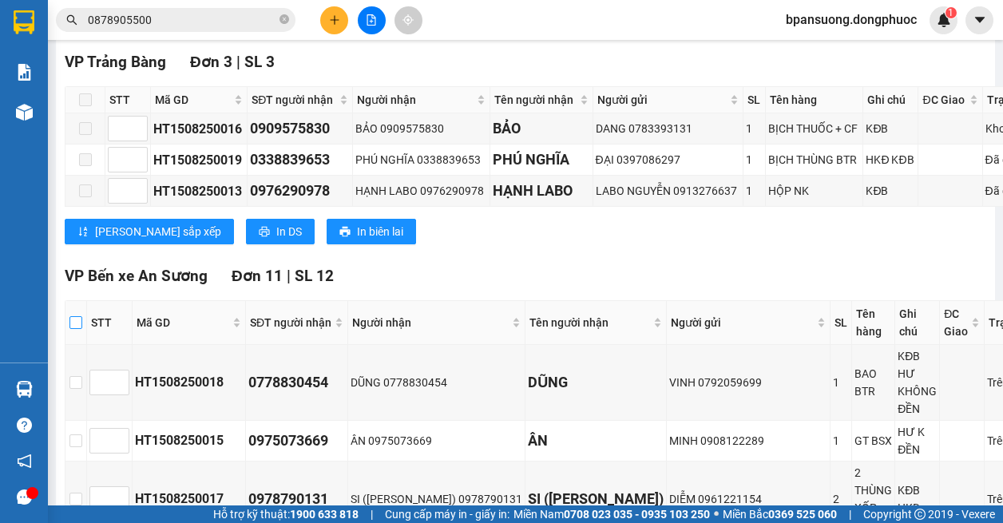
checkbox input "true"
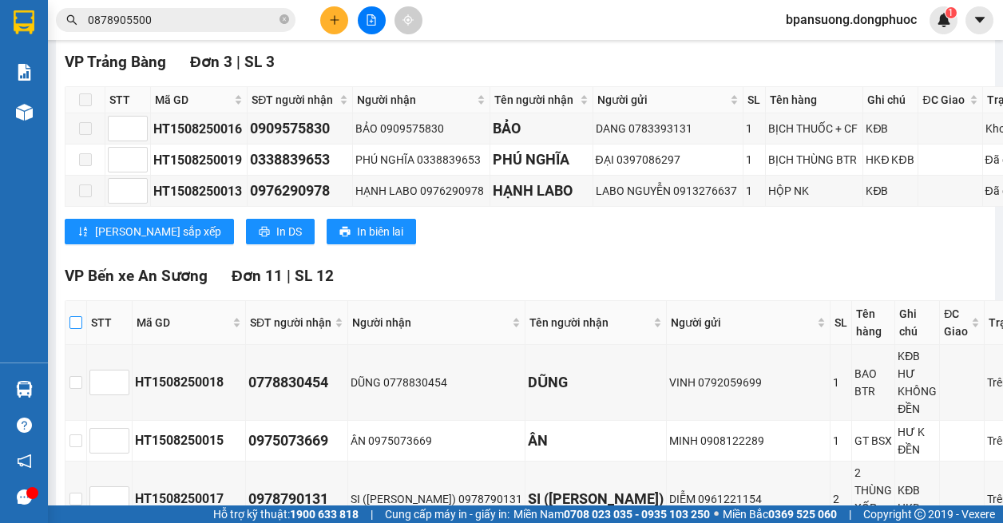
checkbox input "true"
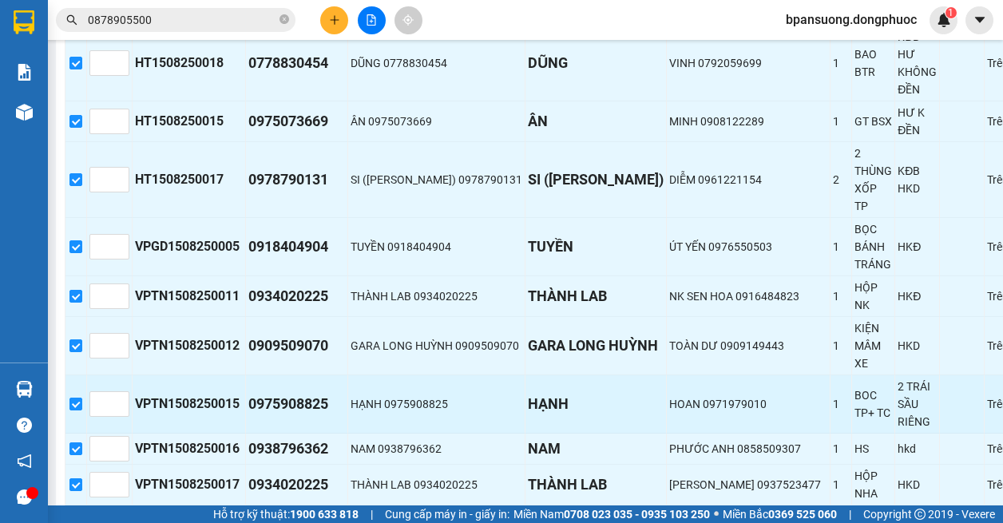
scroll to position [957, 0]
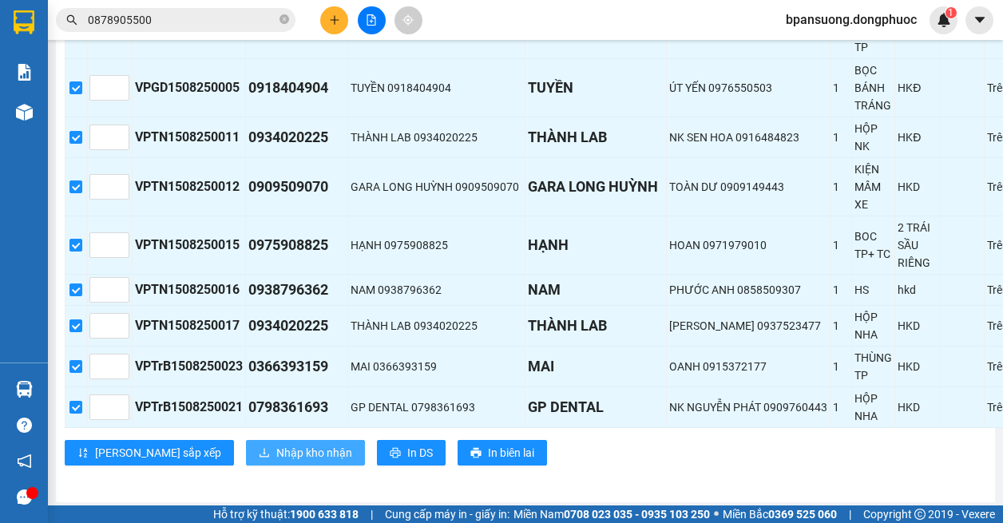
click at [246, 440] on button "Nhập kho nhận" at bounding box center [305, 453] width 119 height 26
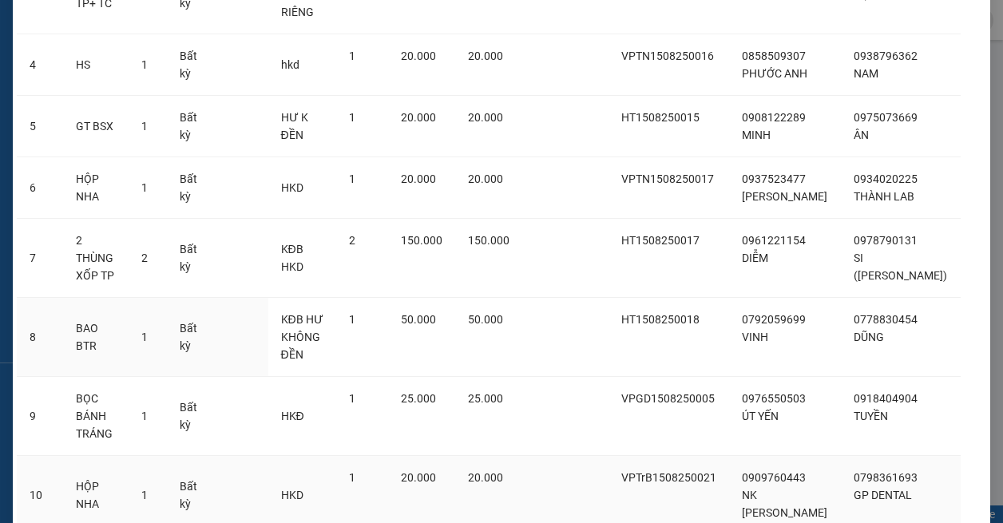
scroll to position [457, 0]
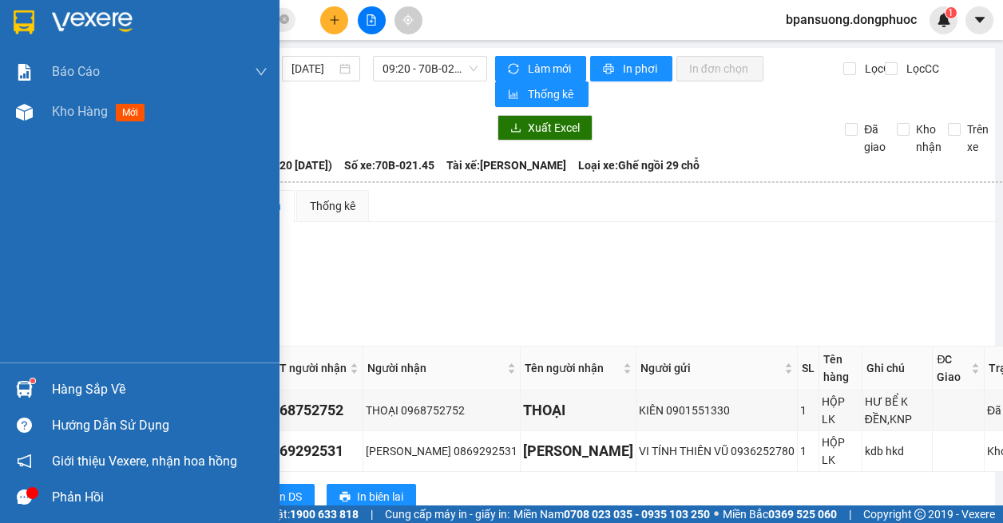
click at [34, 392] on div at bounding box center [24, 389] width 28 height 28
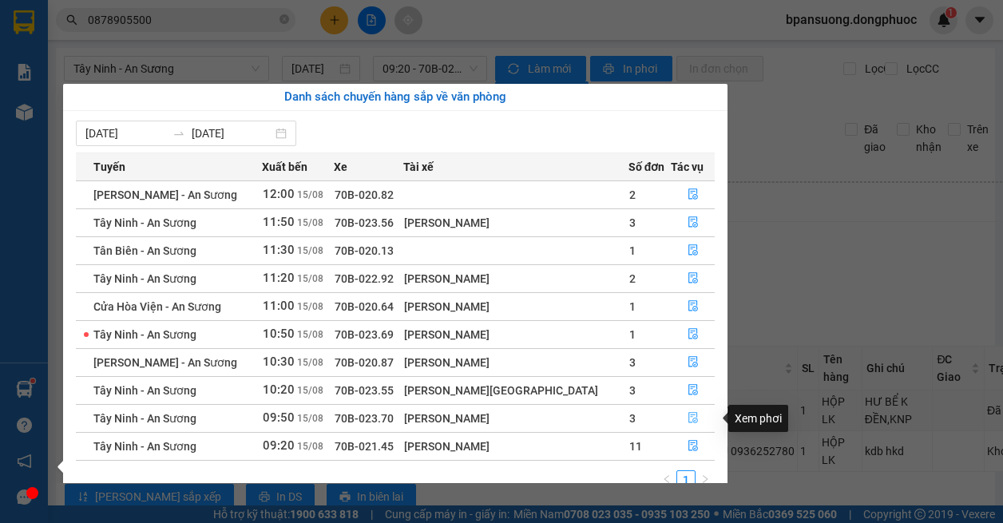
click at [692, 418] on icon "file-done" at bounding box center [692, 417] width 11 height 11
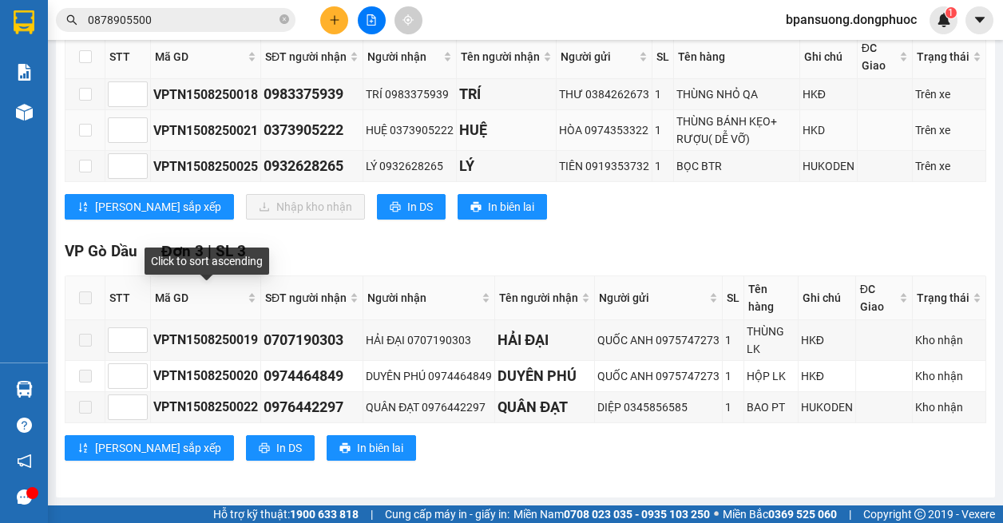
scroll to position [303, 0]
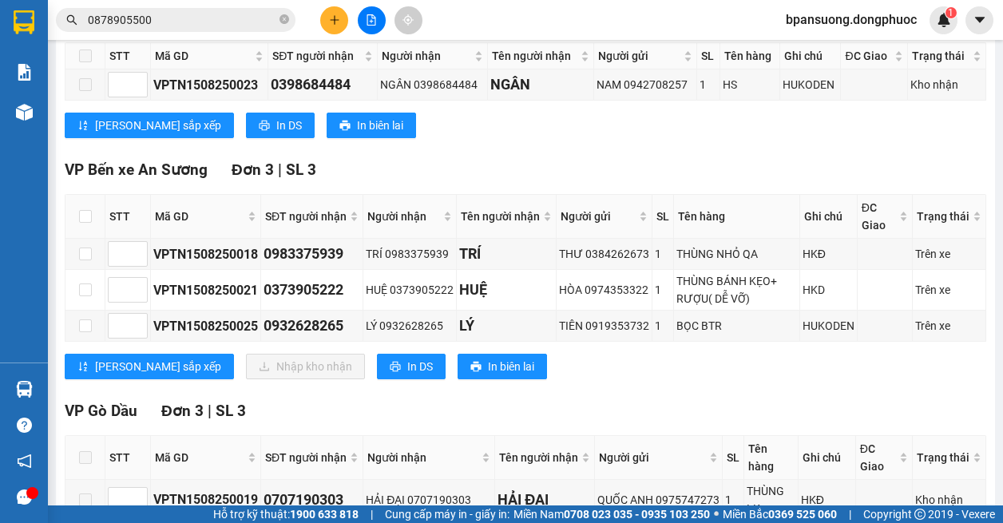
click at [92, 219] on th at bounding box center [85, 217] width 40 height 44
click at [79, 216] on input "checkbox" at bounding box center [85, 216] width 13 height 13
checkbox input "true"
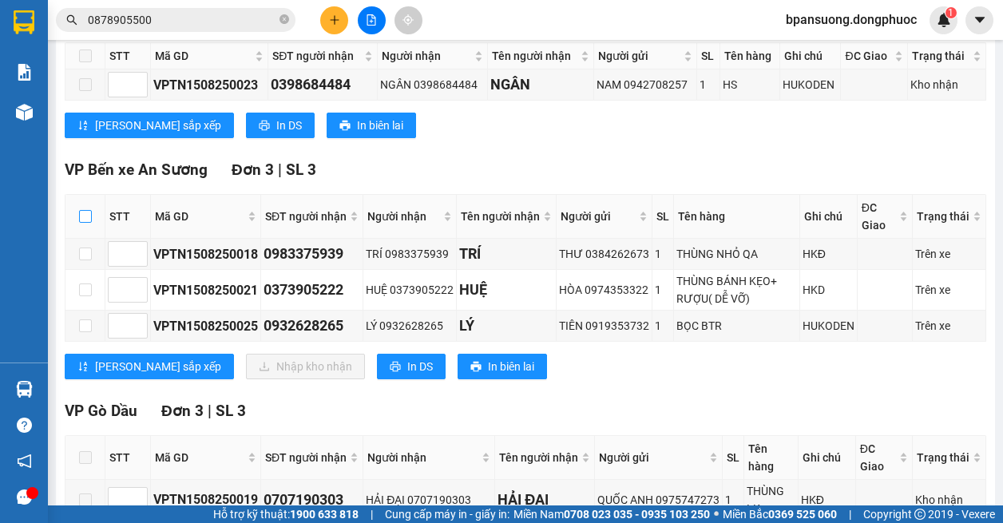
checkbox input "true"
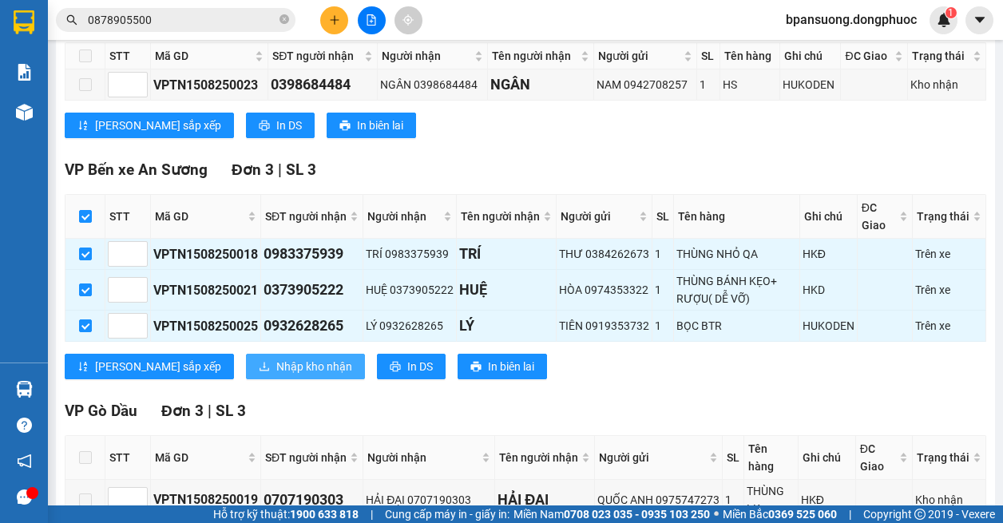
click at [246, 362] on button "Nhập kho nhận" at bounding box center [305, 367] width 119 height 26
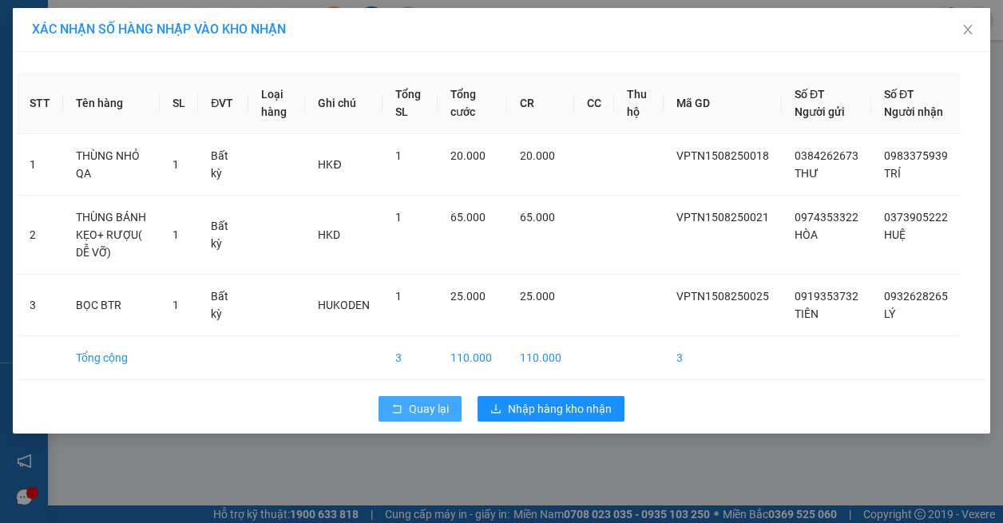
click at [410, 418] on span "Quay lại" at bounding box center [429, 409] width 40 height 18
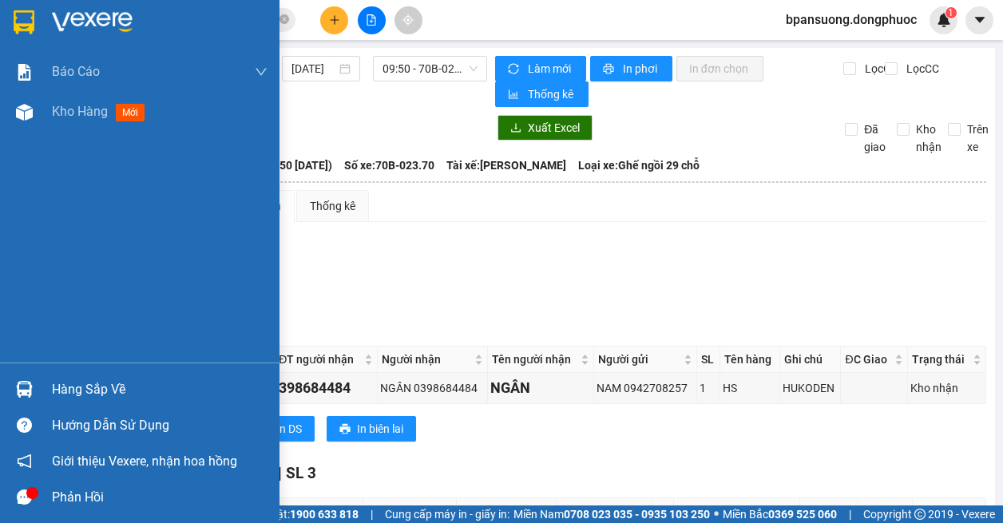
click at [25, 388] on img at bounding box center [24, 389] width 17 height 17
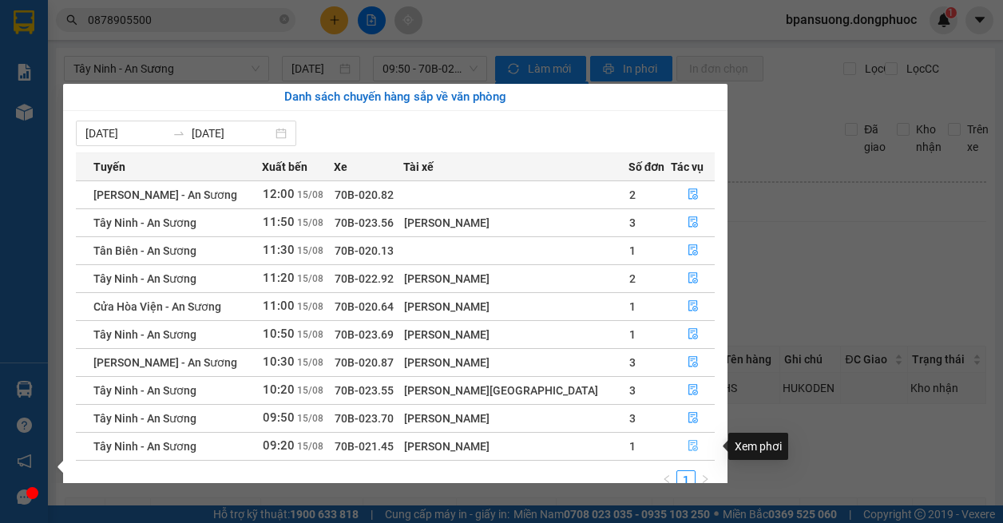
click at [688, 449] on icon "file-done" at bounding box center [693, 446] width 10 height 11
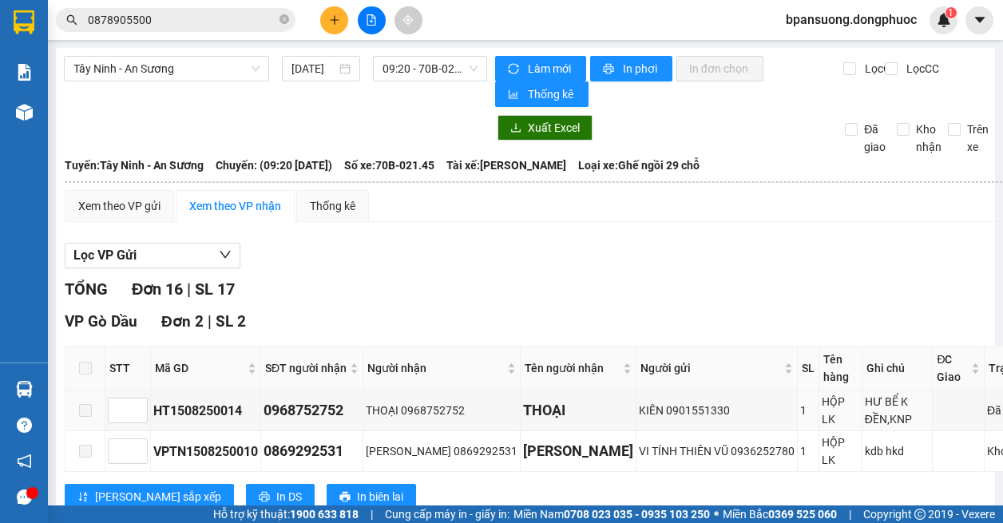
scroll to position [479, 0]
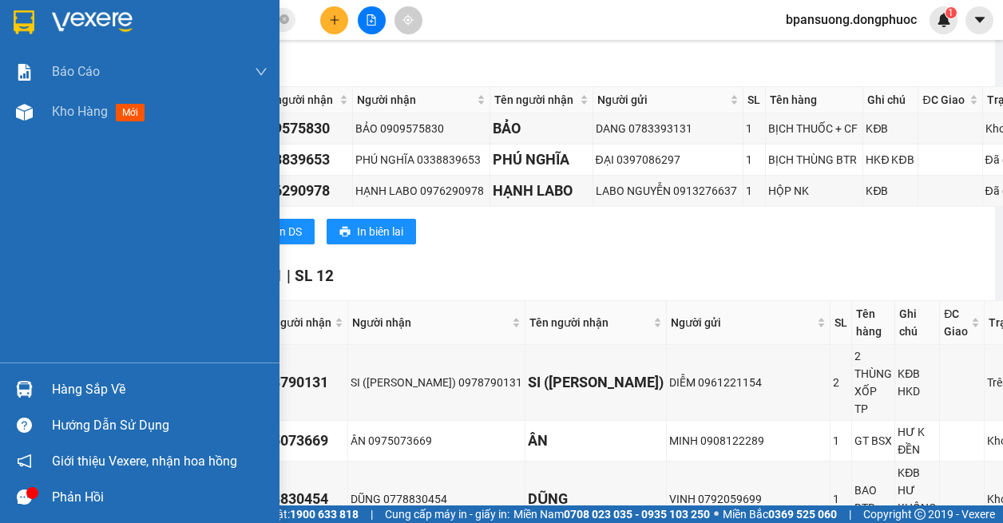
click at [35, 390] on div at bounding box center [24, 389] width 28 height 28
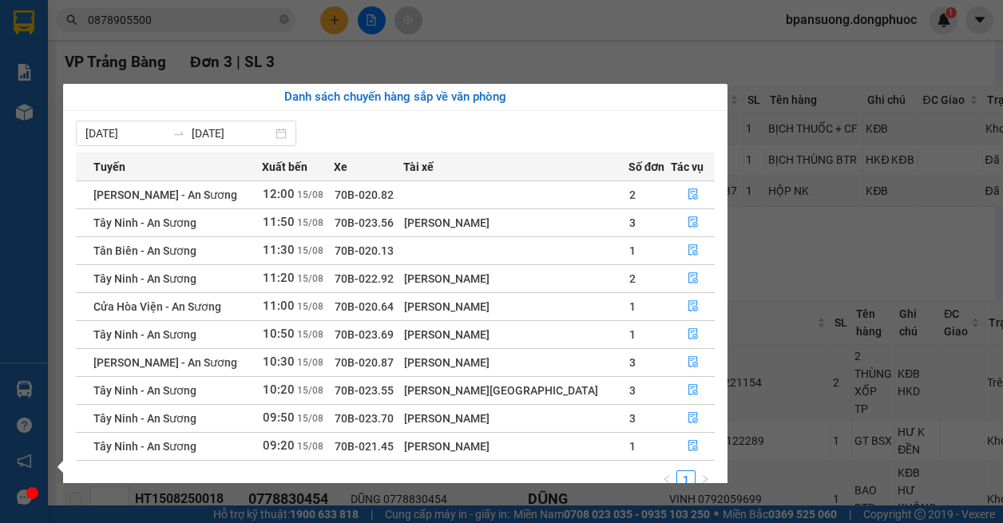
scroll to position [26, 0]
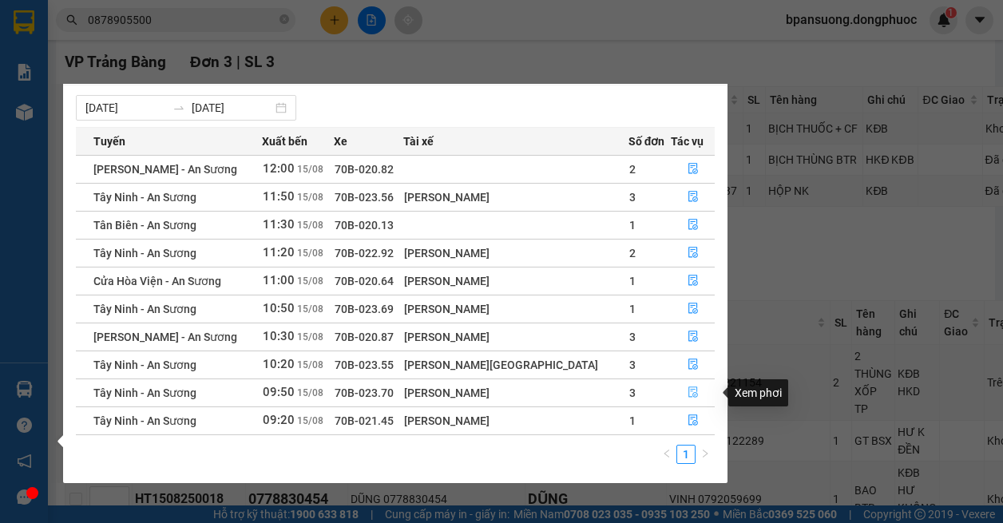
click at [687, 389] on icon "file-done" at bounding box center [692, 391] width 11 height 11
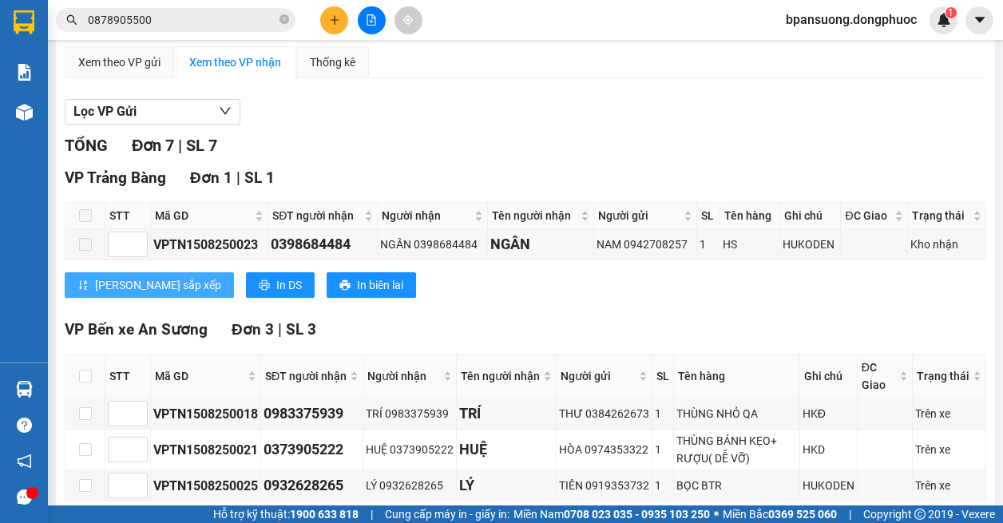
scroll to position [303, 0]
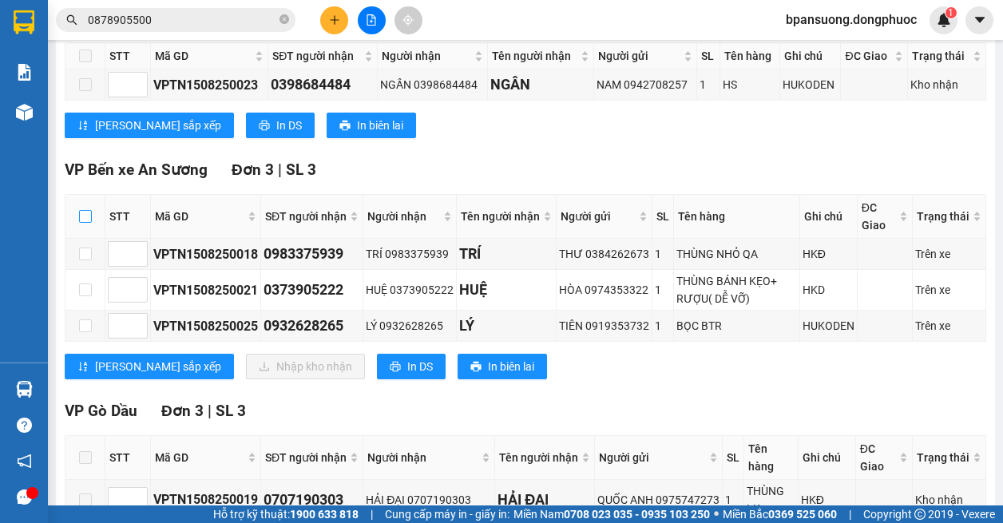
click at [83, 220] on input "checkbox" at bounding box center [85, 216] width 13 height 13
checkbox input "true"
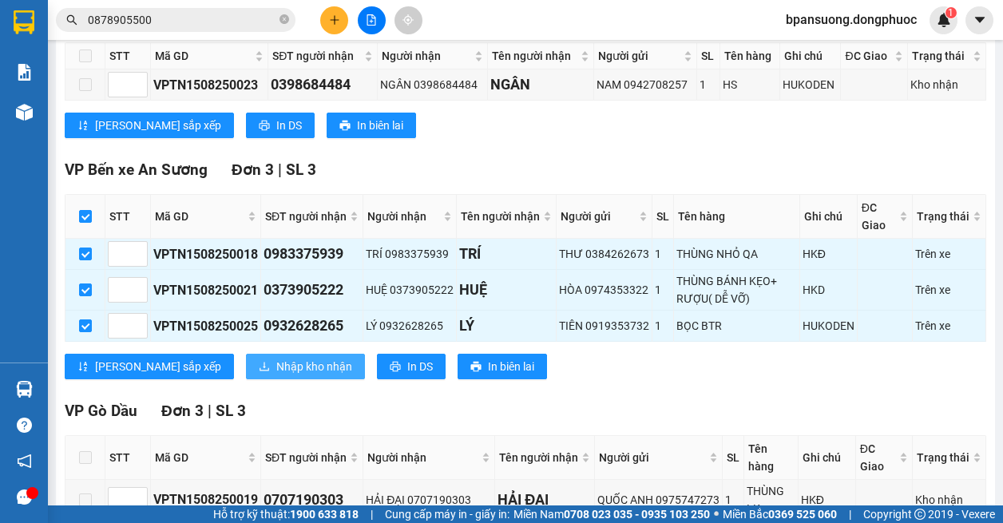
click at [276, 367] on span "Nhập kho nhận" at bounding box center [314, 367] width 76 height 18
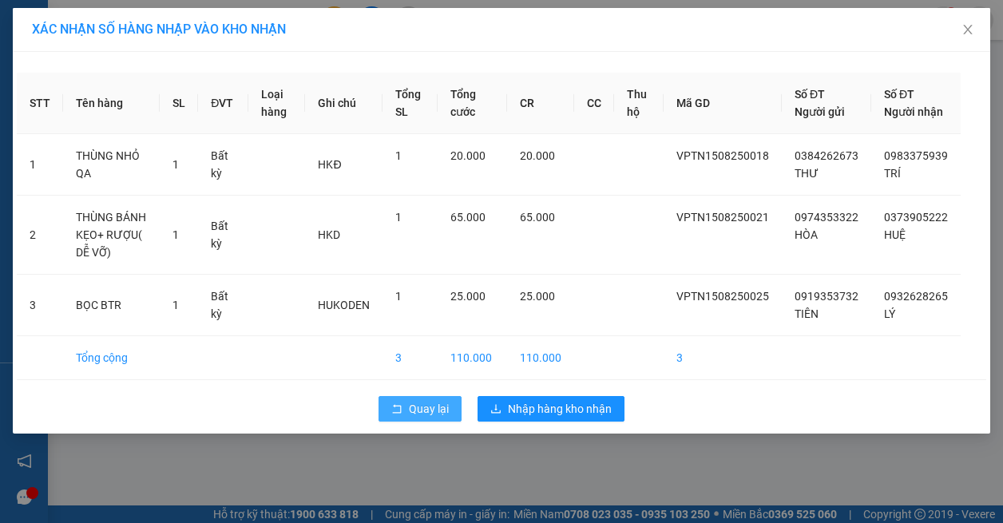
click at [406, 421] on button "Quay lại" at bounding box center [419, 409] width 83 height 26
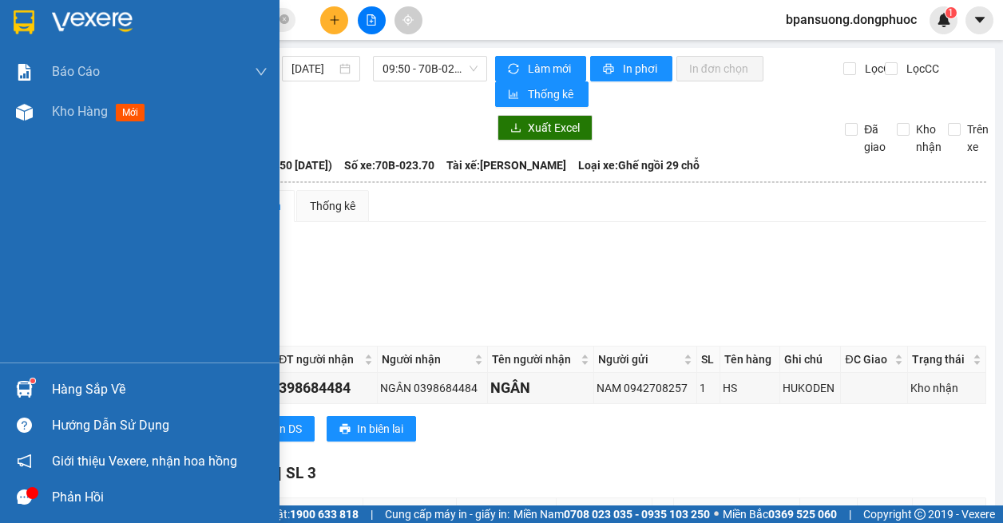
click at [34, 384] on div at bounding box center [24, 389] width 28 height 28
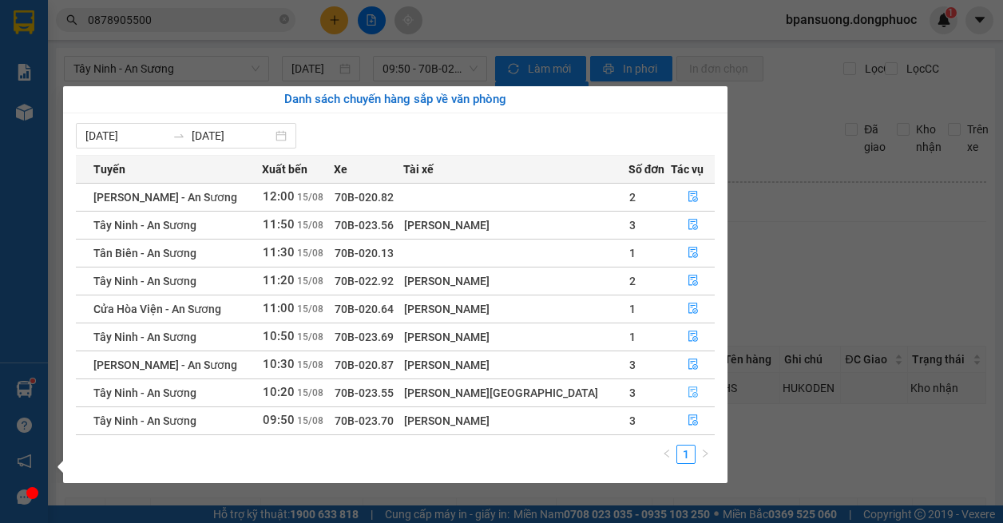
click at [688, 394] on icon "file-done" at bounding box center [692, 391] width 11 height 11
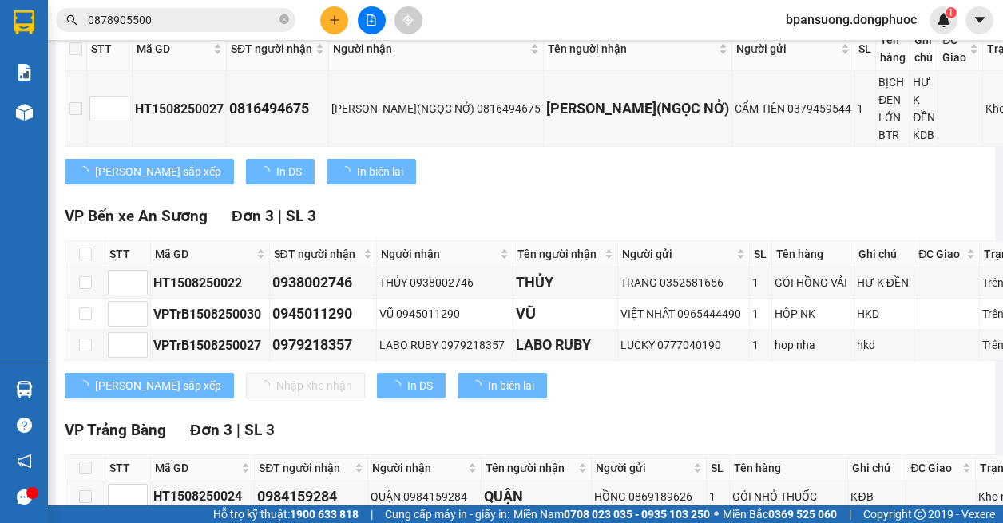
scroll to position [382, 0]
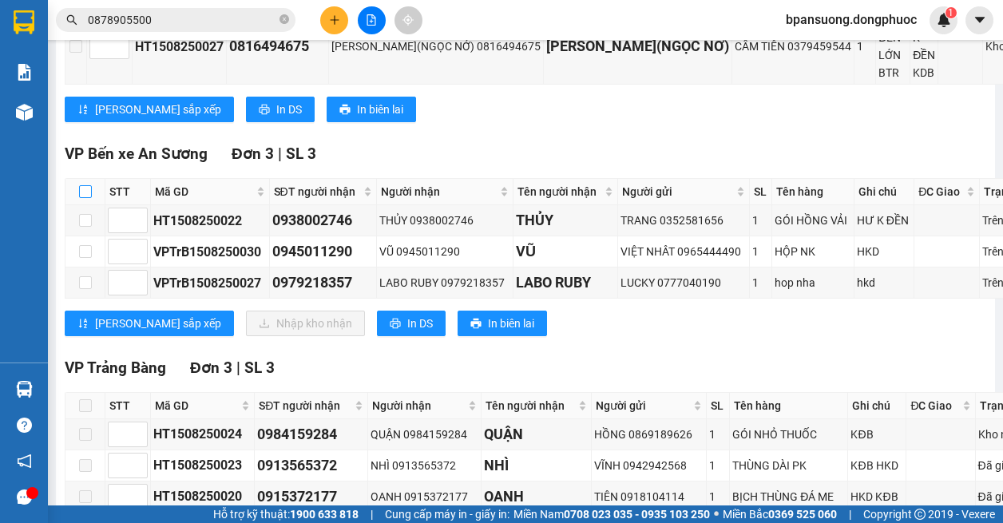
click at [85, 198] on input "checkbox" at bounding box center [85, 191] width 13 height 13
checkbox input "true"
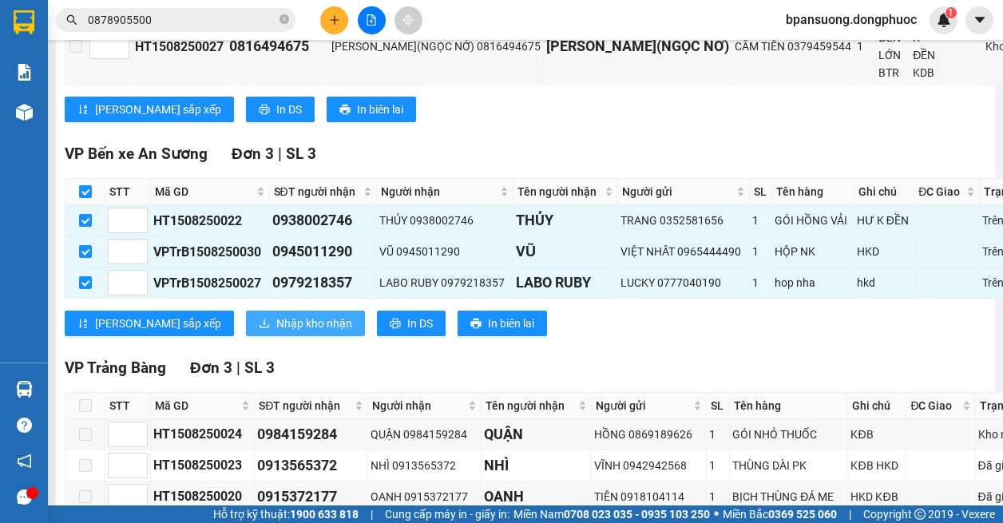
click at [276, 332] on span "Nhập kho nhận" at bounding box center [314, 324] width 76 height 18
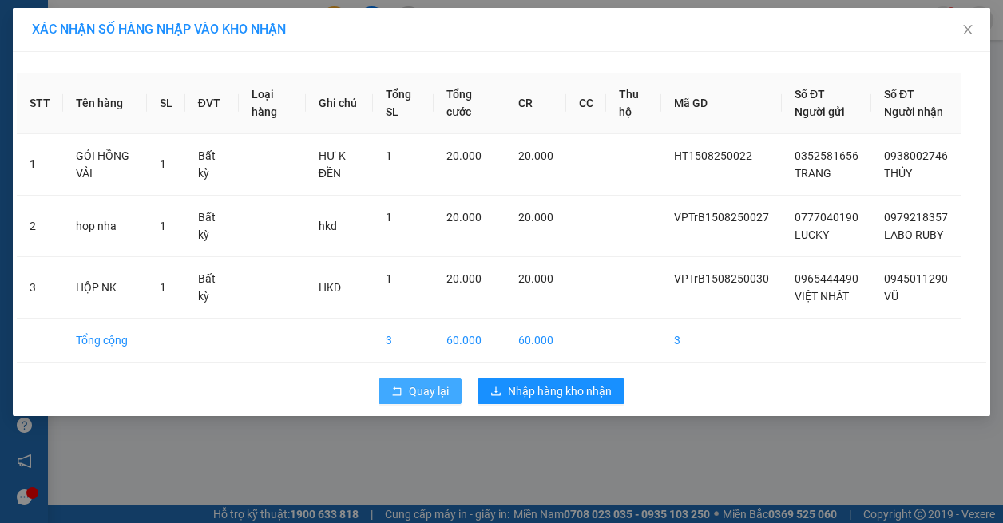
click at [429, 400] on span "Quay lại" at bounding box center [429, 391] width 40 height 18
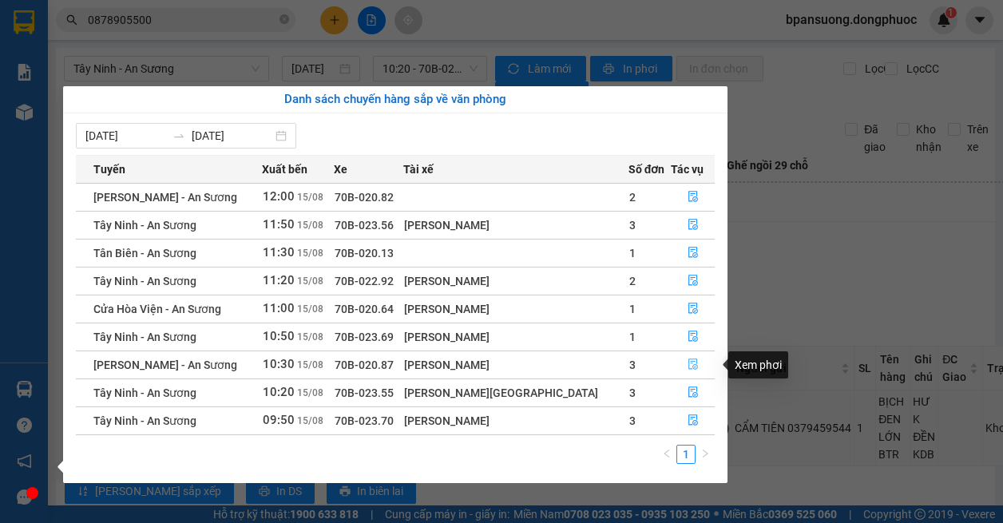
click at [687, 361] on icon "file-done" at bounding box center [692, 363] width 11 height 11
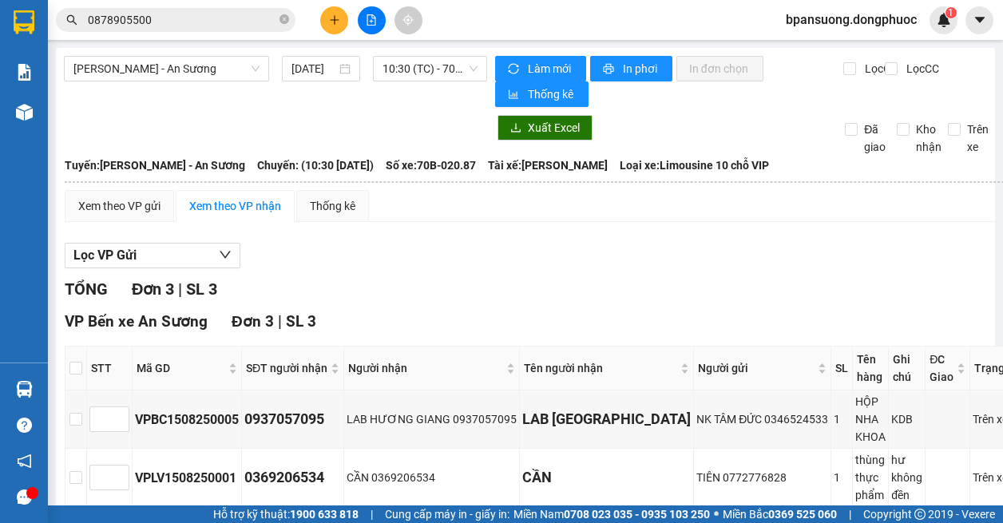
scroll to position [155, 0]
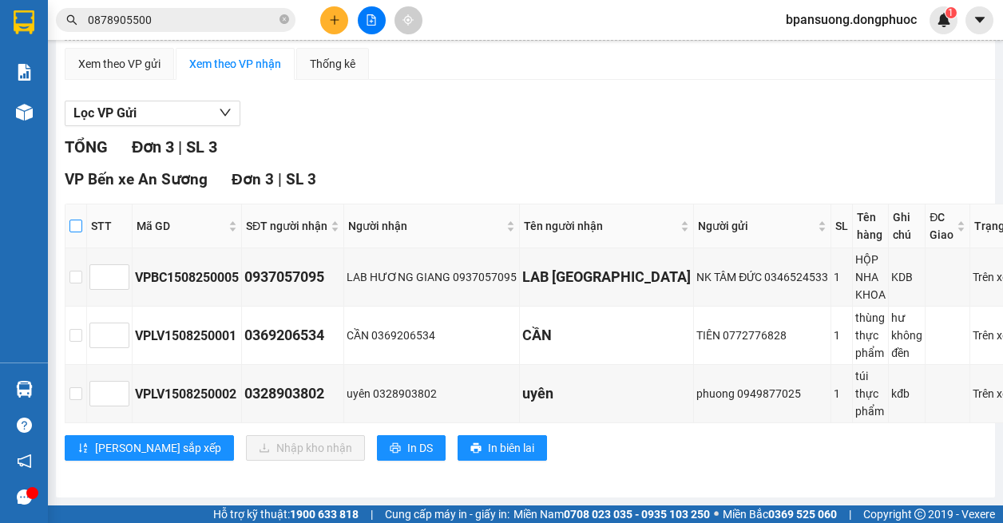
click at [76, 220] on input "checkbox" at bounding box center [75, 226] width 13 height 13
checkbox input "true"
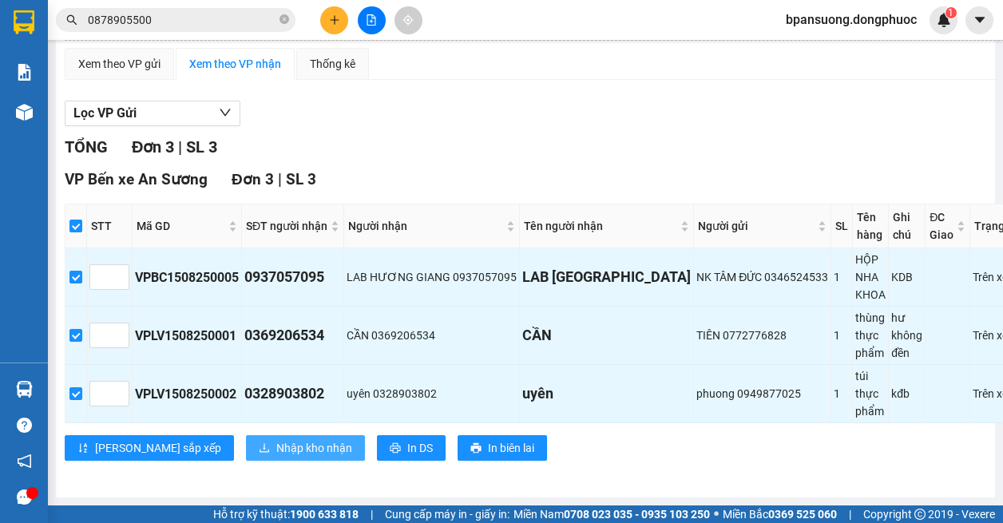
click at [276, 439] on span "Nhập kho nhận" at bounding box center [314, 448] width 76 height 18
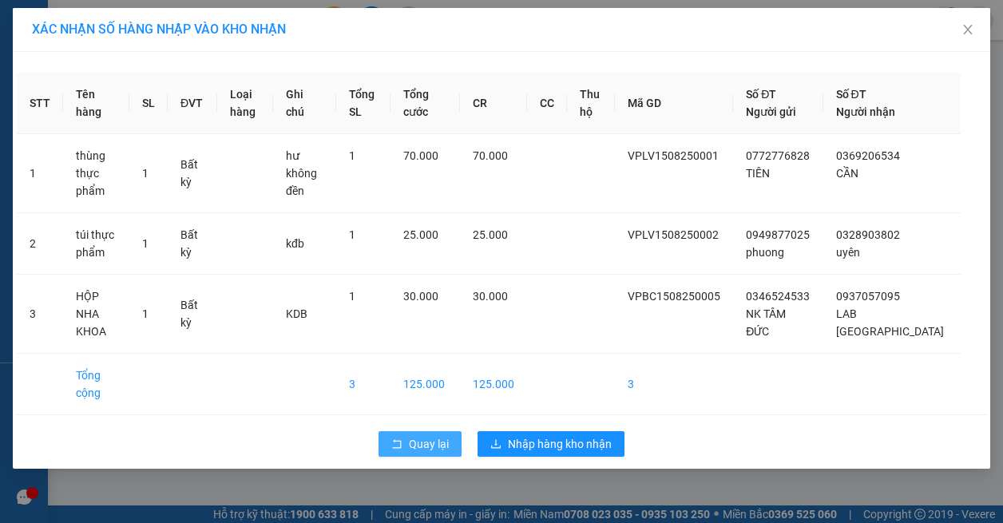
click at [434, 435] on span "Quay lại" at bounding box center [429, 444] width 40 height 18
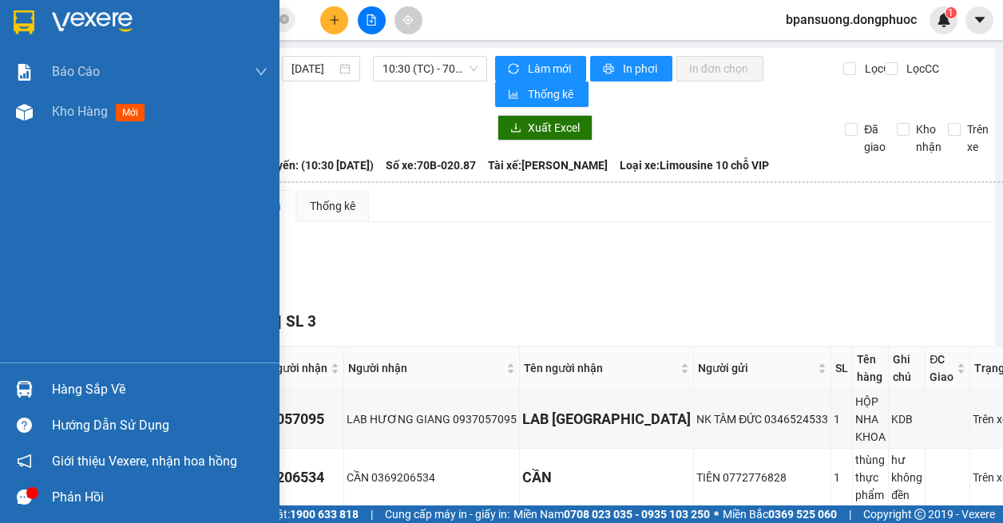
click at [31, 387] on img at bounding box center [24, 389] width 17 height 17
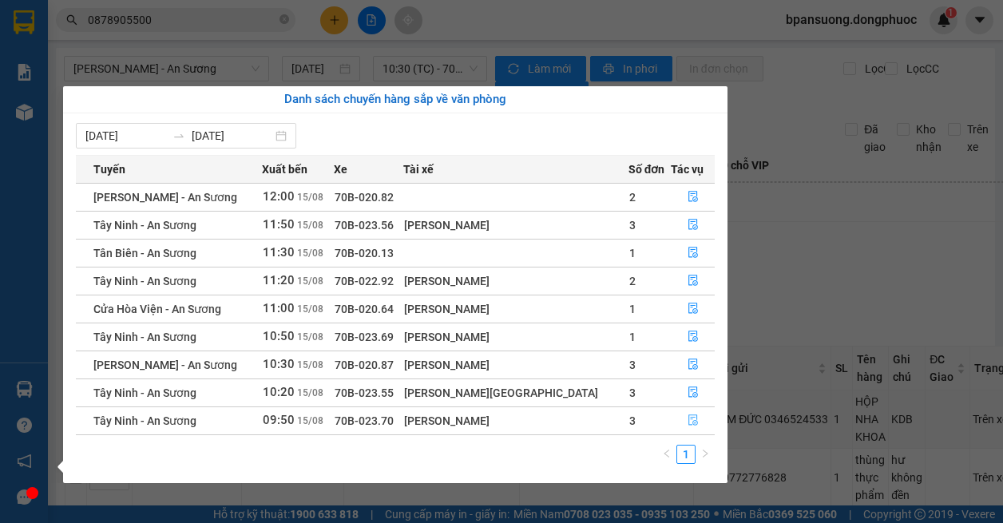
click at [687, 421] on icon "file-done" at bounding box center [692, 419] width 11 height 11
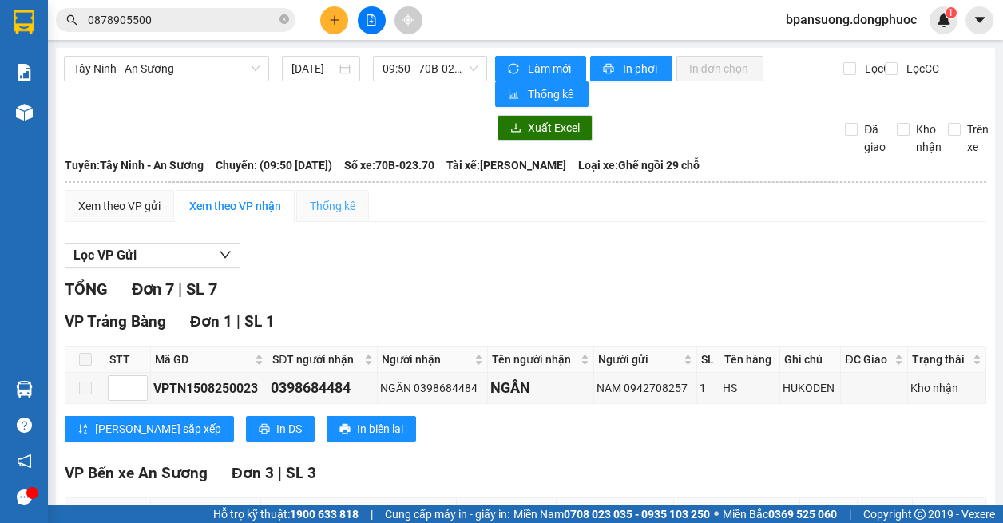
scroll to position [319, 0]
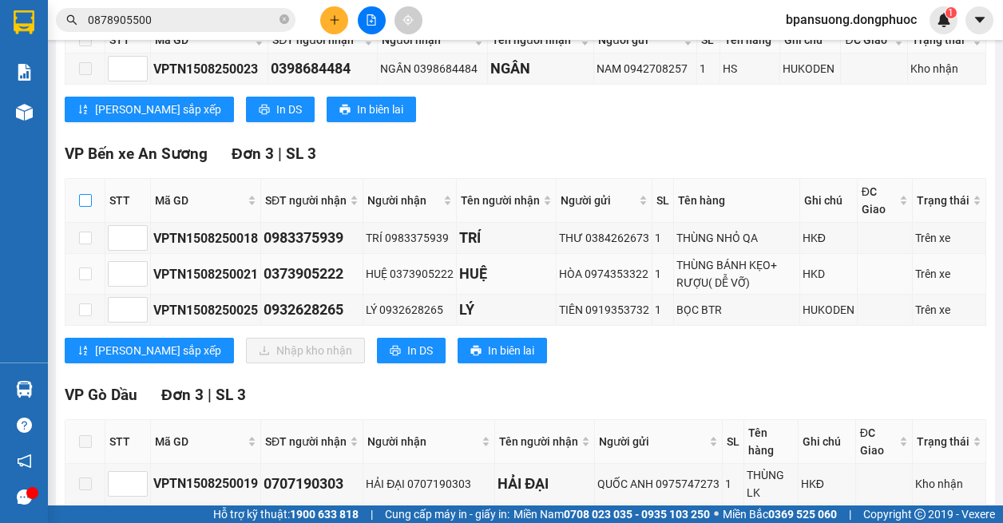
drag, startPoint x: 82, startPoint y: 202, endPoint x: 164, endPoint y: 279, distance: 112.4
click at [81, 202] on input "checkbox" at bounding box center [85, 200] width 13 height 13
checkbox input "true"
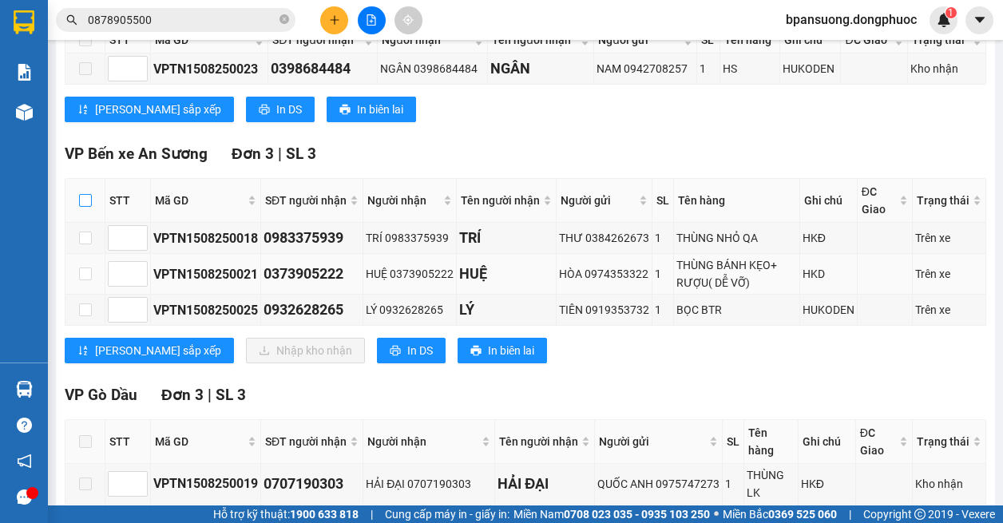
checkbox input "true"
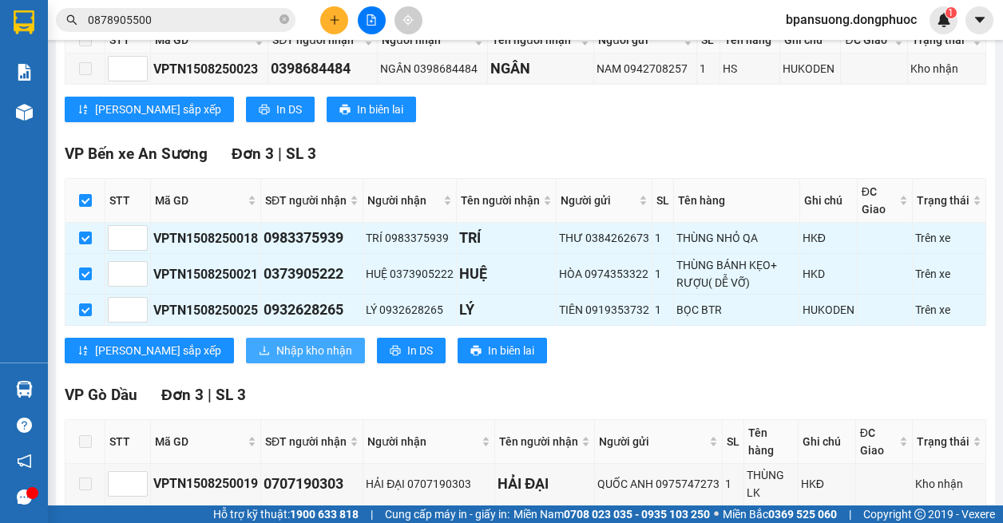
click at [276, 349] on span "Nhập kho nhận" at bounding box center [314, 351] width 76 height 18
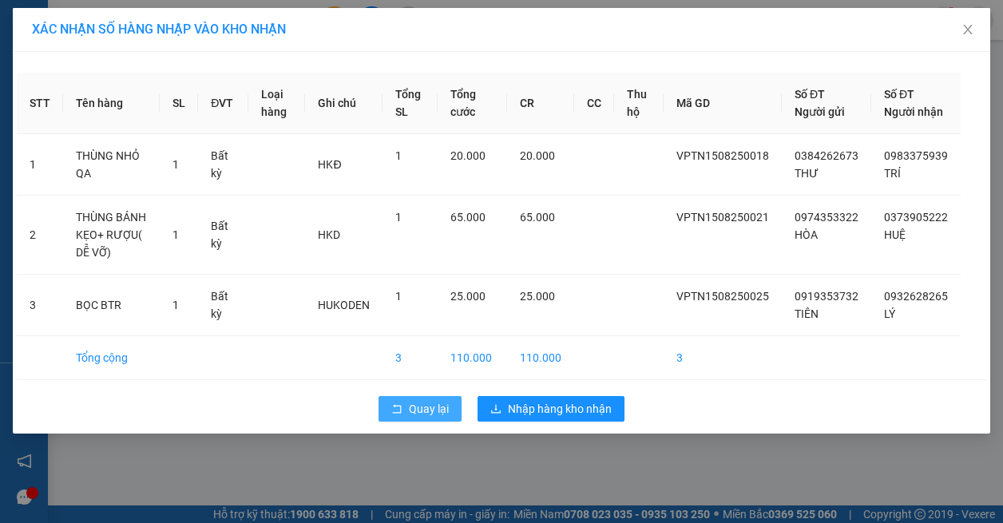
click at [421, 418] on span "Quay lại" at bounding box center [429, 409] width 40 height 18
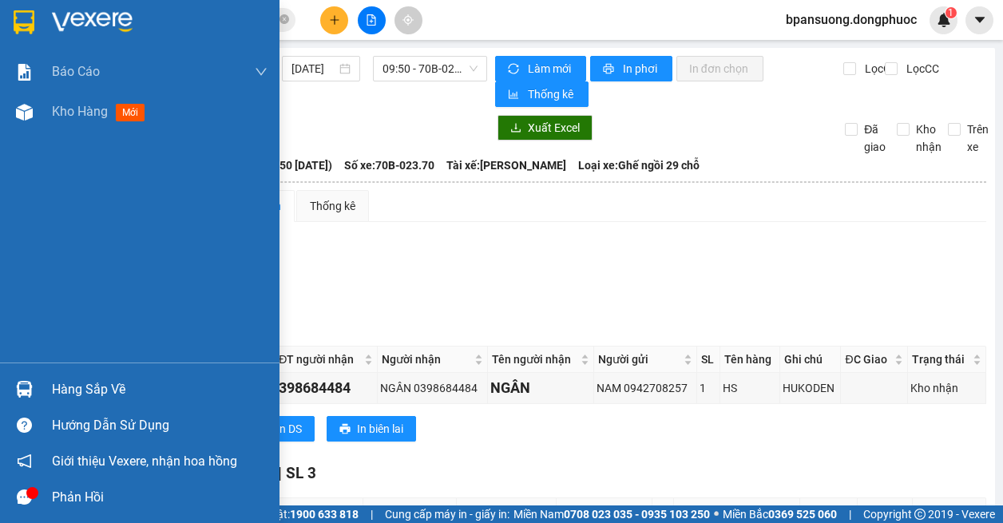
click at [50, 391] on div "Hàng sắp về" at bounding box center [139, 389] width 279 height 36
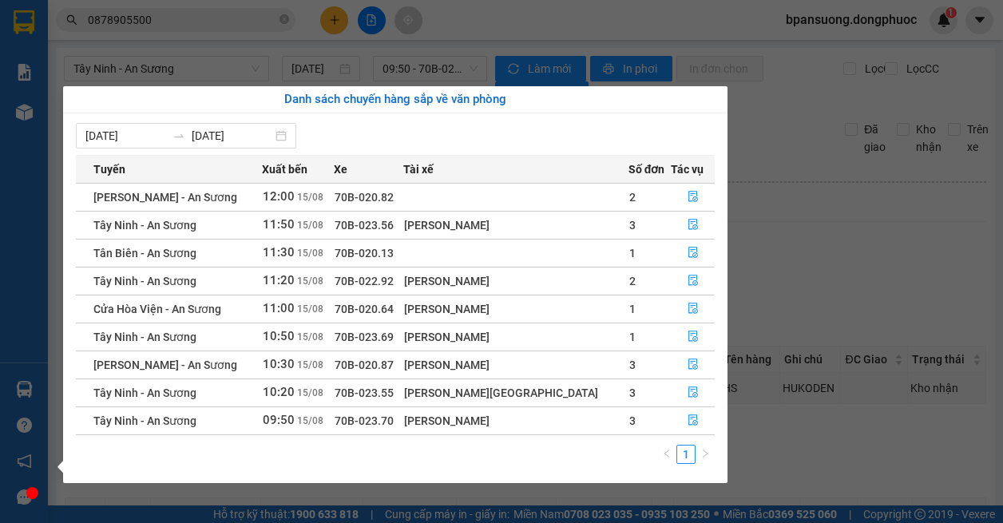
drag, startPoint x: 57, startPoint y: 324, endPoint x: 38, endPoint y: 352, distance: 34.3
click at [58, 323] on div "Danh sách chuyến hàng sắp về văn phòng [DATE] [DATE] Tuyến Xuất bến Xe Tài xế S…" at bounding box center [389, 284] width 676 height 397
click at [31, 495] on div at bounding box center [32, 493] width 12 height 12
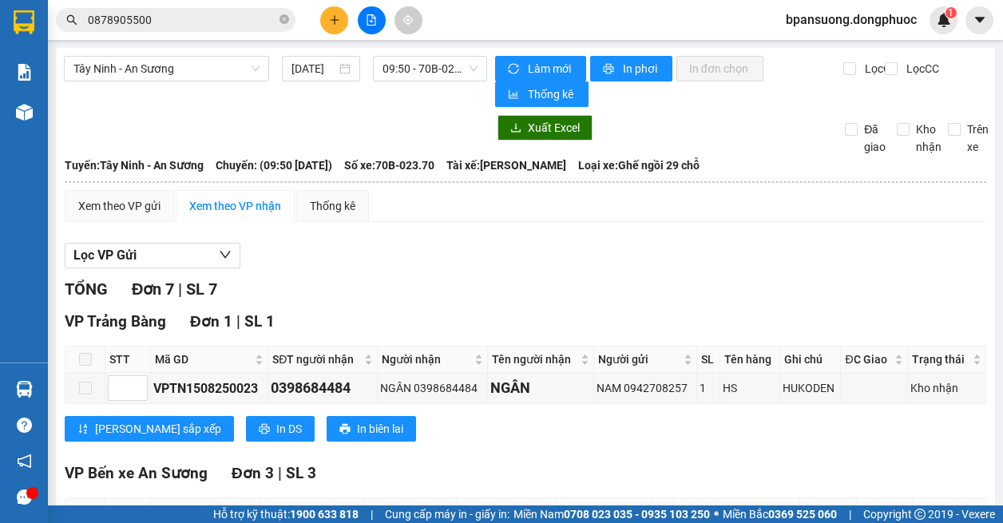
click at [32, 495] on div at bounding box center [32, 493] width 12 height 12
click at [30, 491] on div at bounding box center [32, 493] width 12 height 12
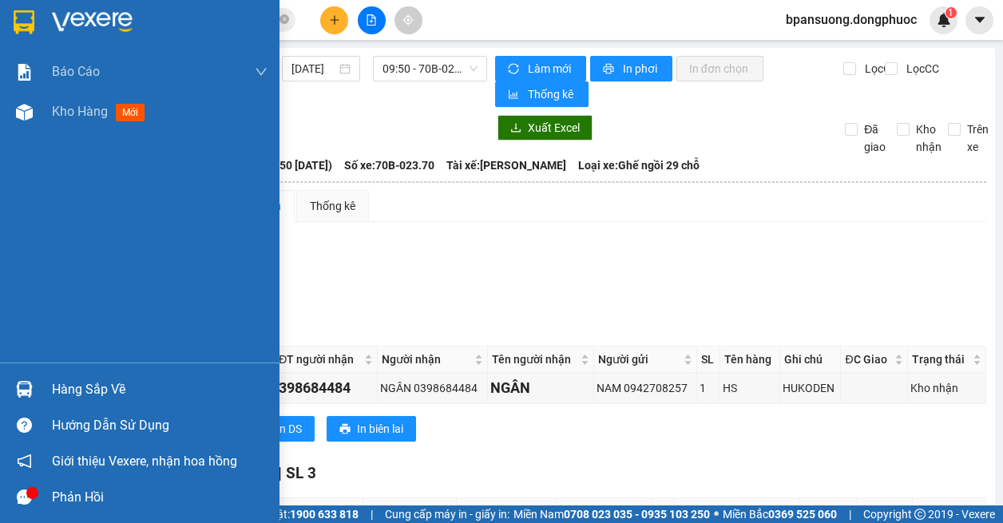
click at [44, 488] on div "Phản hồi" at bounding box center [139, 497] width 279 height 36
click at [53, 384] on div "Hàng sắp về" at bounding box center [160, 390] width 216 height 24
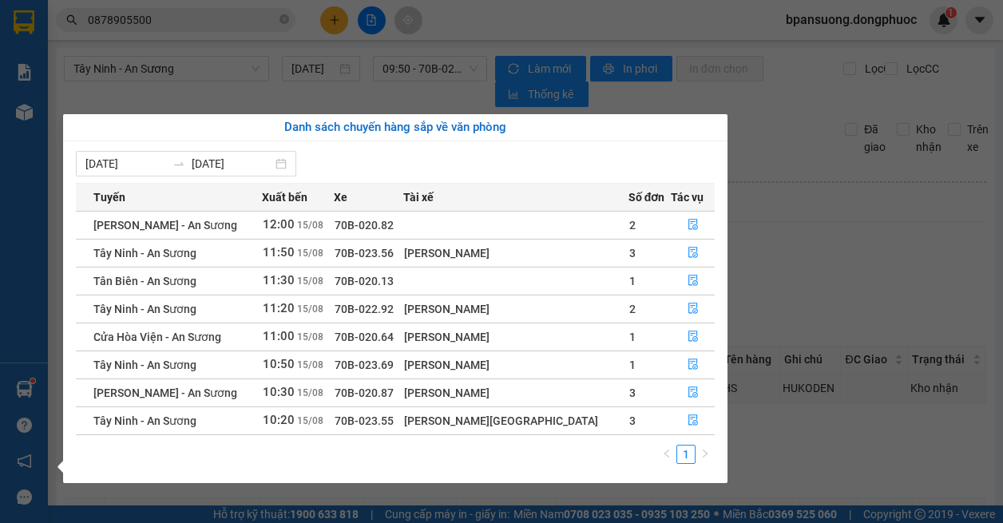
click at [750, 22] on section "Kết quả tìm kiếm ( 3 ) Bộ lọc Mã ĐH Trạng thái Món hàng Tổng cước Chưa cước Nhã…" at bounding box center [501, 261] width 1003 height 523
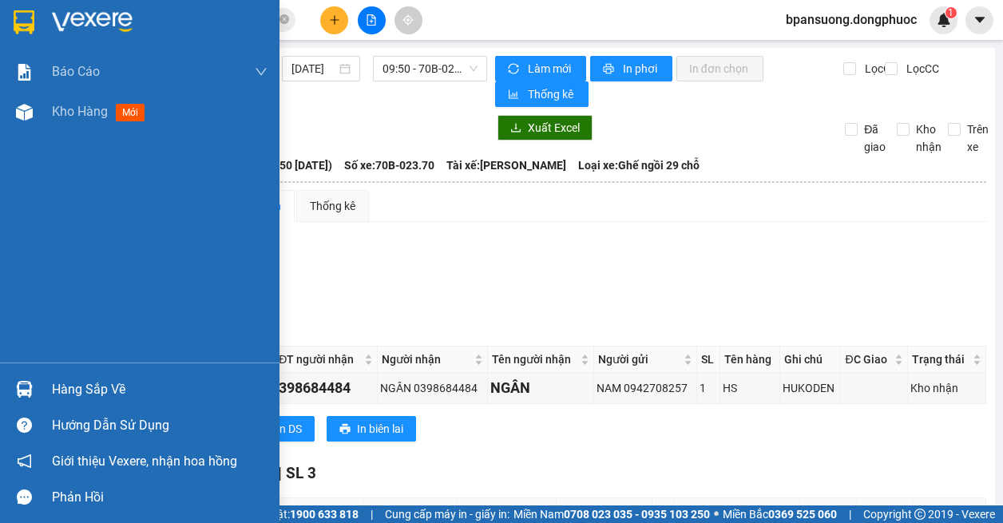
click at [28, 389] on img at bounding box center [24, 389] width 17 height 17
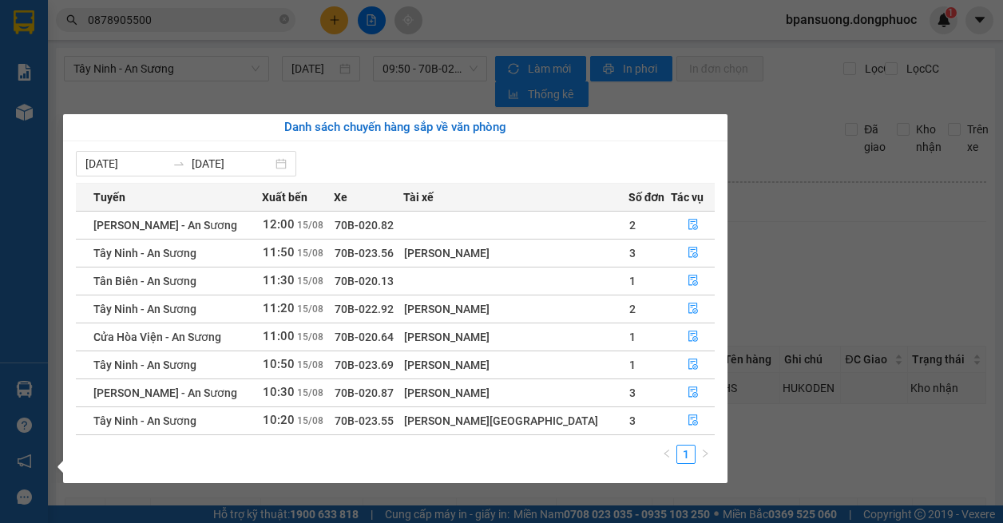
click at [793, 105] on section "Kết quả tìm kiếm ( 3 ) Bộ lọc Mã ĐH Trạng thái Món hàng Tổng cước Chưa cước Nhã…" at bounding box center [501, 261] width 1003 height 523
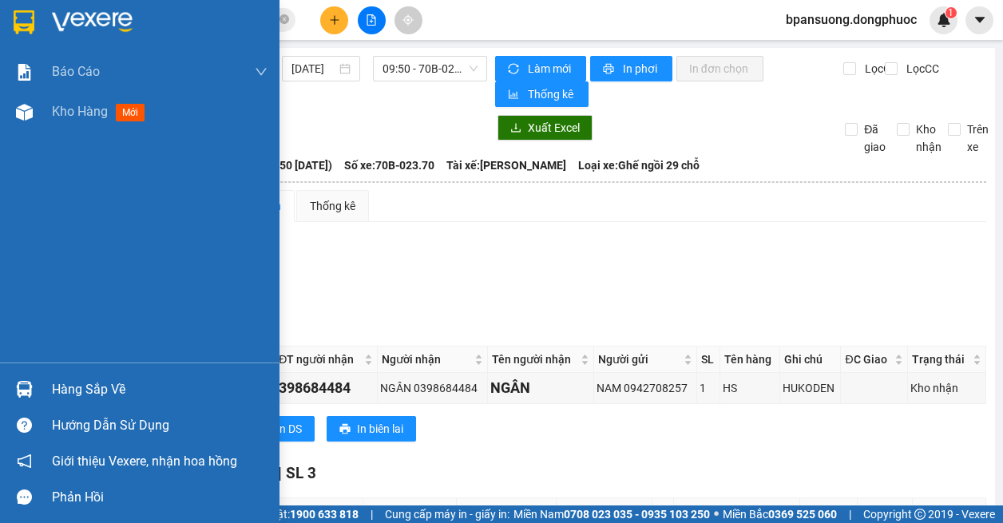
click at [12, 390] on div at bounding box center [24, 389] width 28 height 28
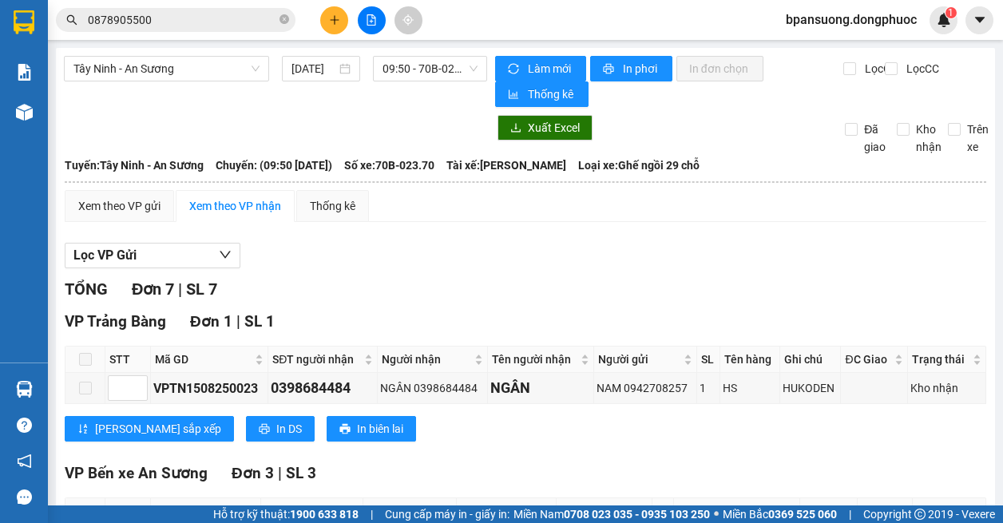
click at [785, 81] on section "Kết quả tìm kiếm ( 3 ) Bộ lọc Mã ĐH Trạng thái Món hàng Tổng cước Chưa cước Nhã…" at bounding box center [501, 261] width 1003 height 523
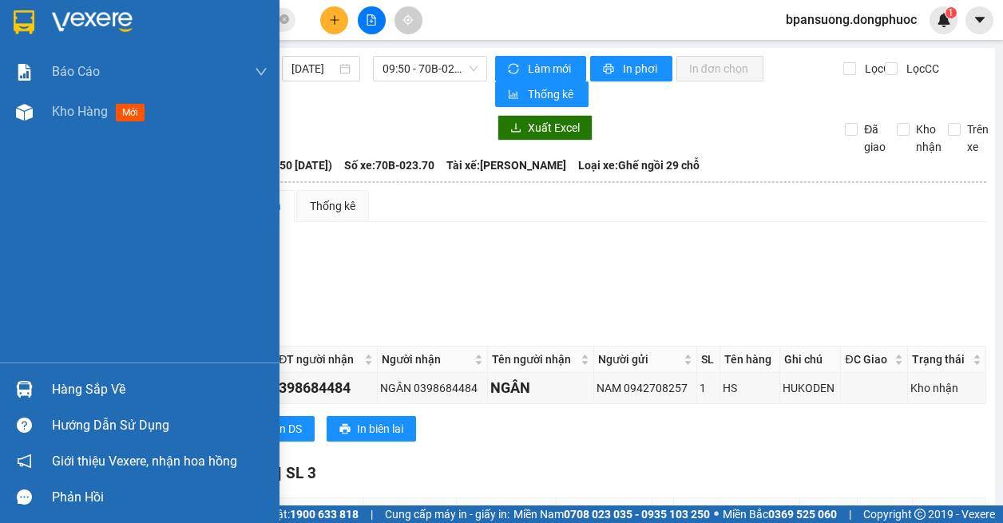
click at [35, 394] on div at bounding box center [24, 389] width 28 height 28
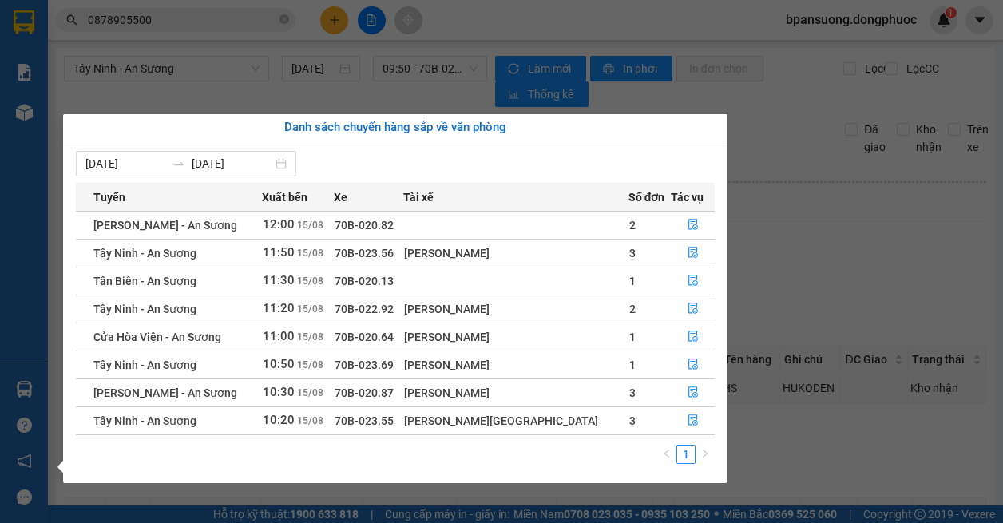
drag, startPoint x: 47, startPoint y: 382, endPoint x: 28, endPoint y: 388, distance: 20.0
click at [46, 384] on div "Báo cáo Mẫu 1: Báo cáo dòng tiền theo nhân viên Mẫu 1: Báo cáo dòng tiền theo n…" at bounding box center [24, 261] width 48 height 523
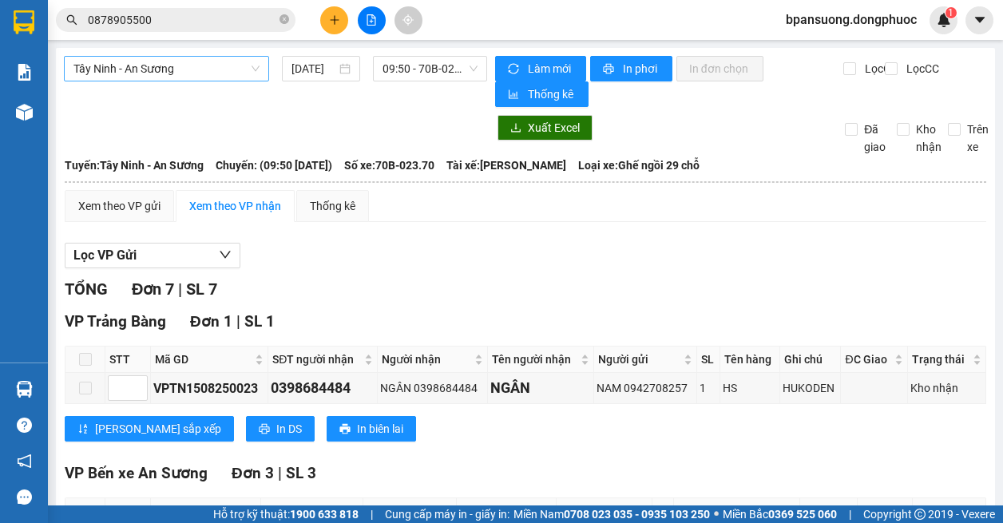
drag, startPoint x: 185, startPoint y: 69, endPoint x: 185, endPoint y: 79, distance: 10.4
click at [185, 69] on span "Tây Ninh - An Sương" at bounding box center [166, 69] width 186 height 24
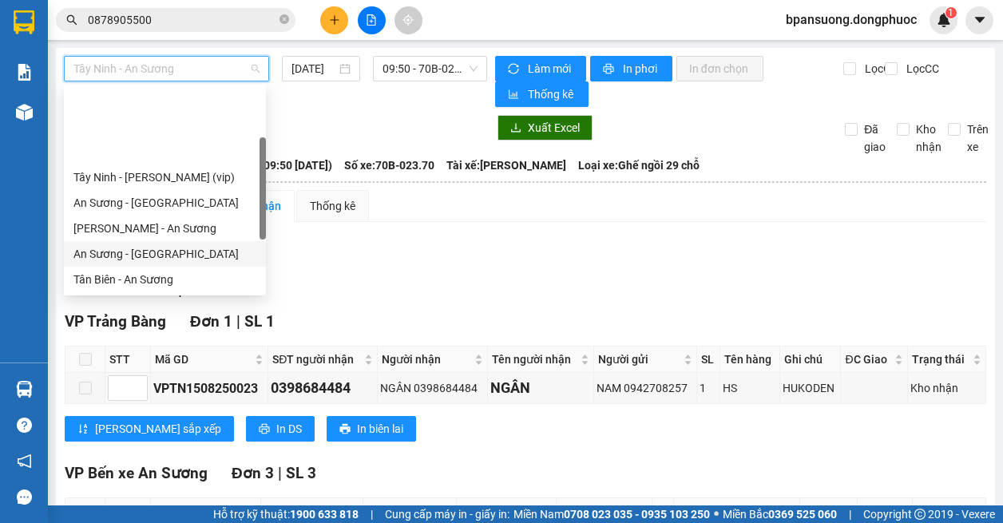
scroll to position [102, 0]
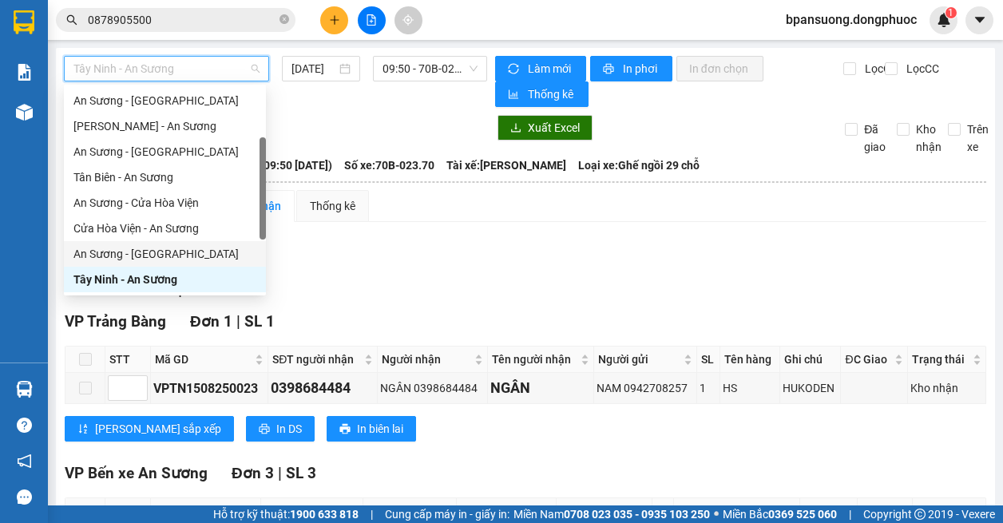
click at [176, 255] on div "An Sương - [GEOGRAPHIC_DATA]" at bounding box center [164, 254] width 183 height 18
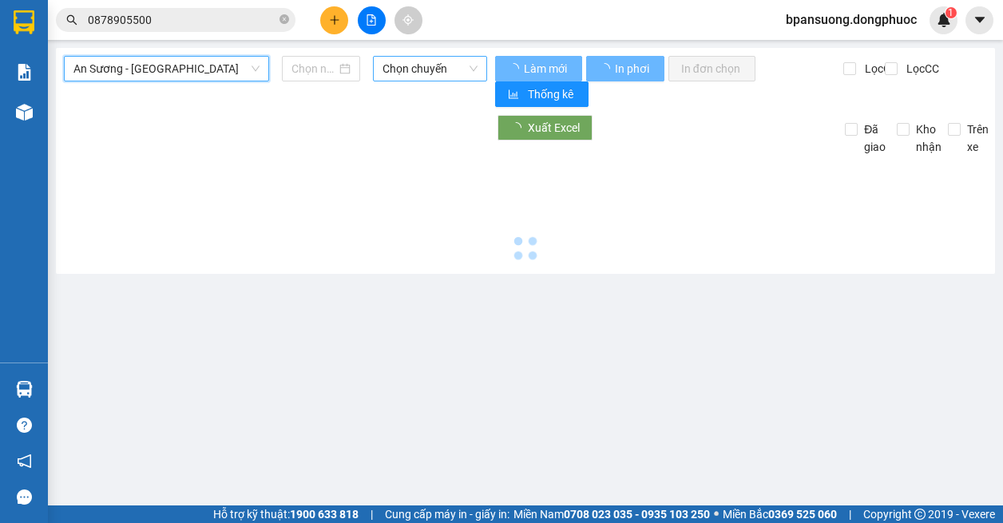
type input "[DATE]"
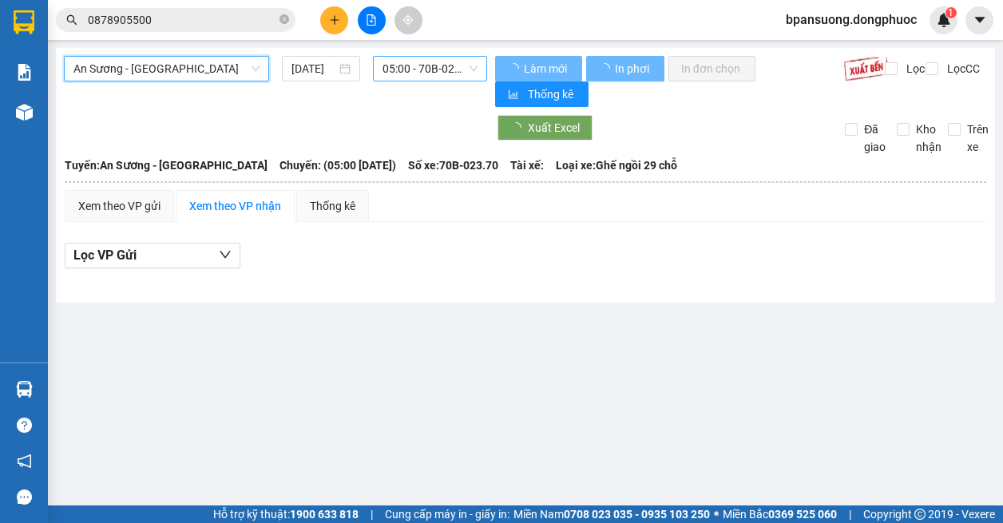
click at [415, 67] on span "05:00 - 70B-023.70" at bounding box center [429, 69] width 95 height 24
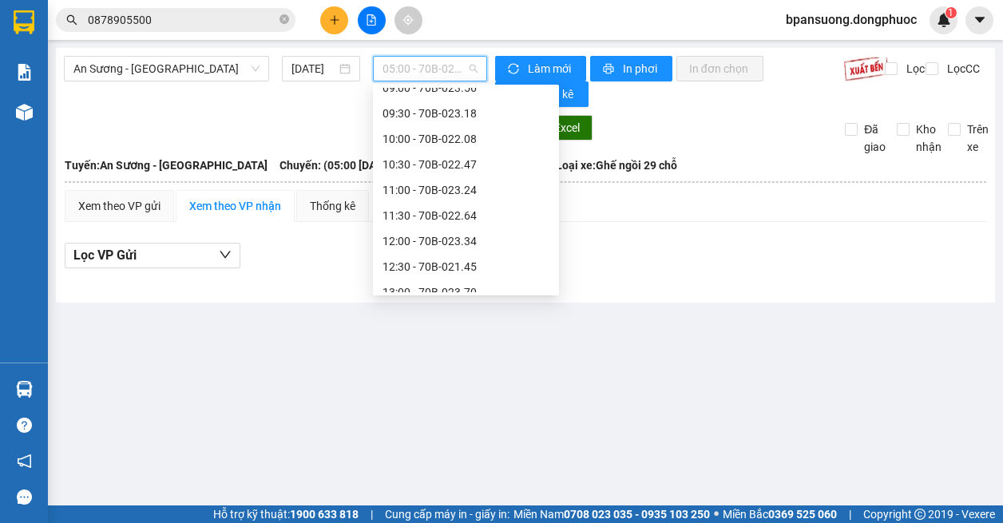
scroll to position [479, 0]
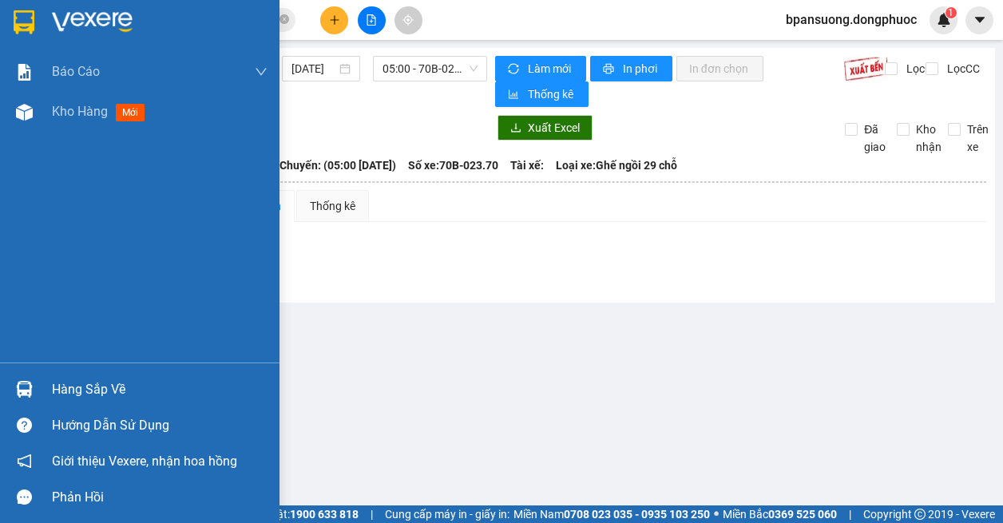
click at [57, 390] on div "Hàng sắp về" at bounding box center [160, 390] width 216 height 24
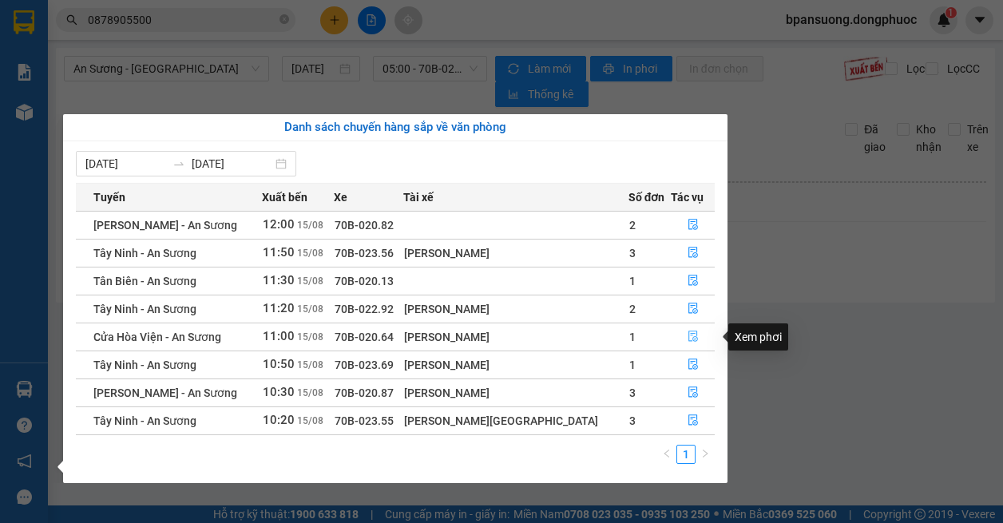
click at [690, 338] on icon "file-done" at bounding box center [692, 335] width 11 height 11
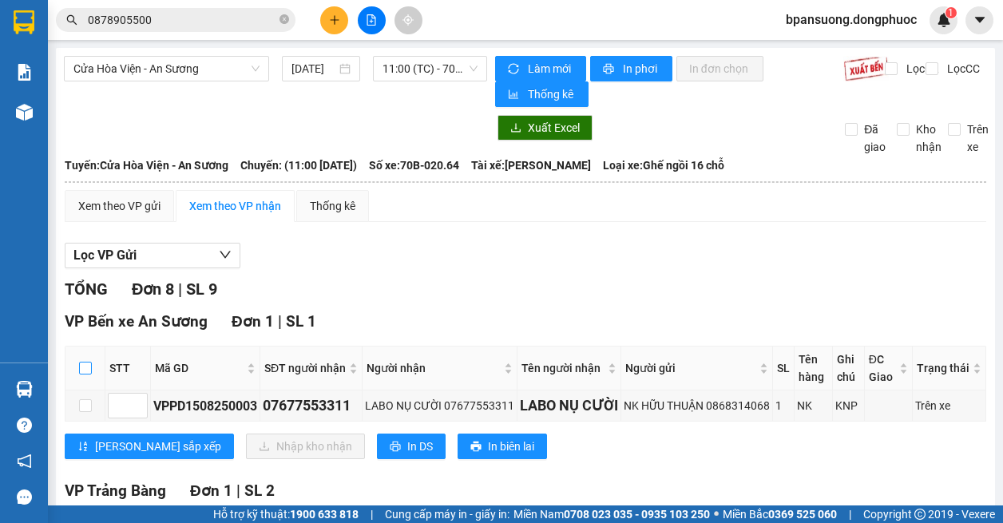
click at [90, 366] on input "checkbox" at bounding box center [85, 368] width 13 height 13
checkbox input "true"
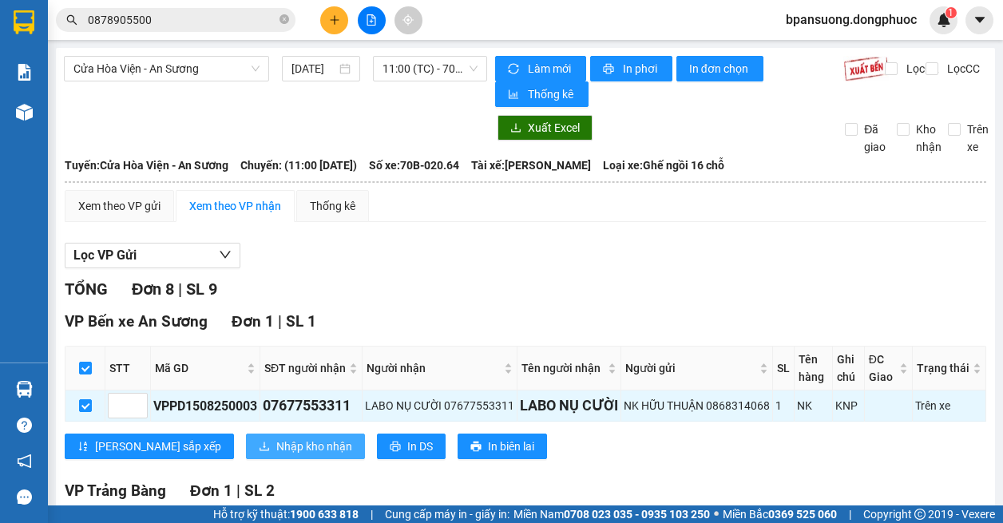
click at [276, 445] on span "Nhập kho nhận" at bounding box center [314, 446] width 76 height 18
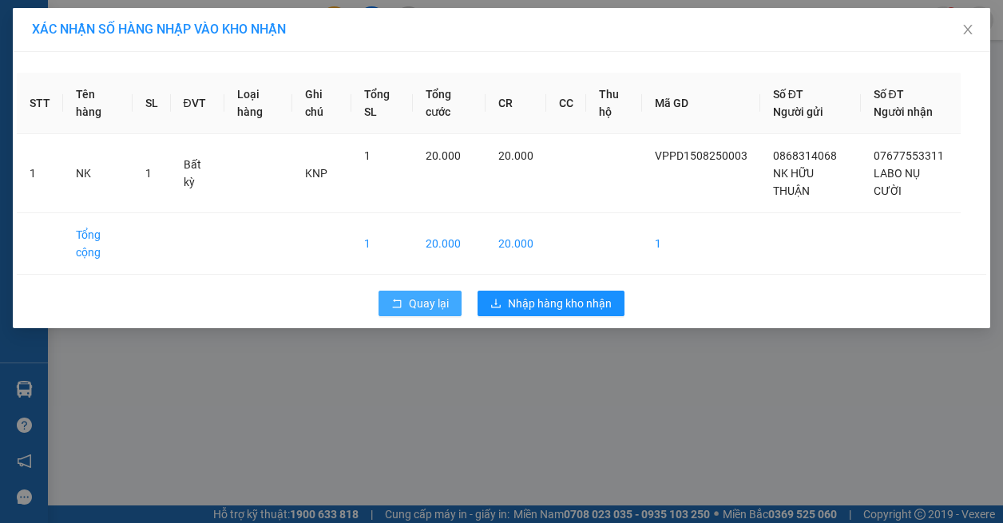
click at [418, 306] on span "Quay lại" at bounding box center [429, 304] width 40 height 18
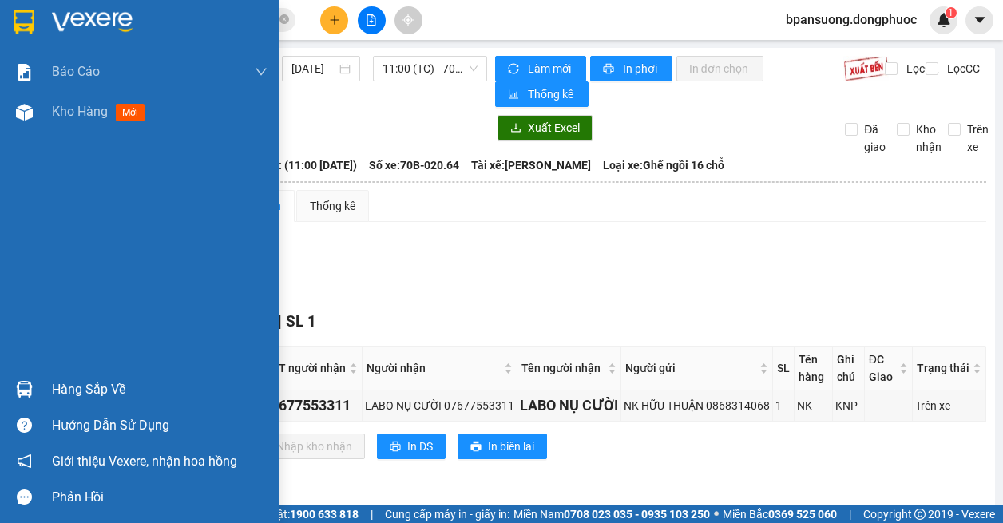
click at [38, 393] on div "Hàng sắp về" at bounding box center [139, 389] width 279 height 36
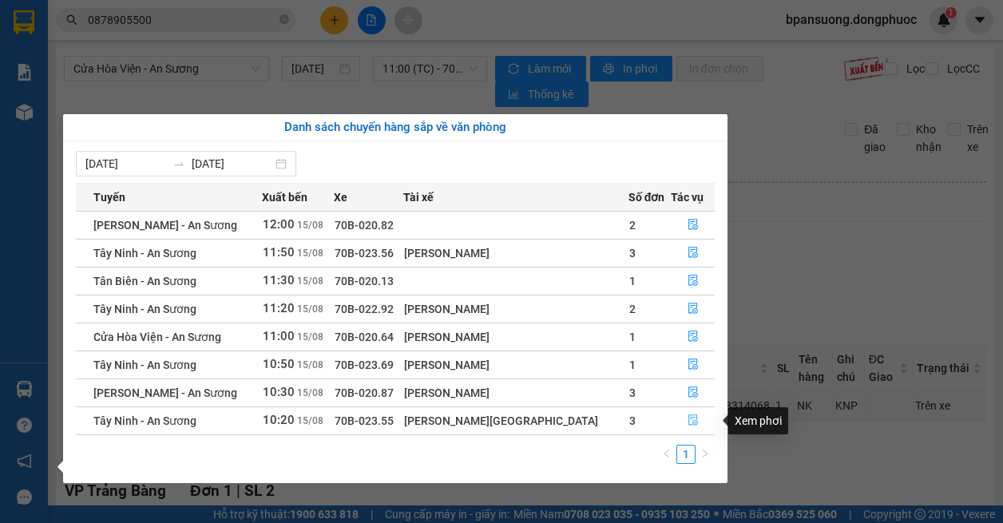
click at [699, 419] on button "button" at bounding box center [692, 421] width 42 height 26
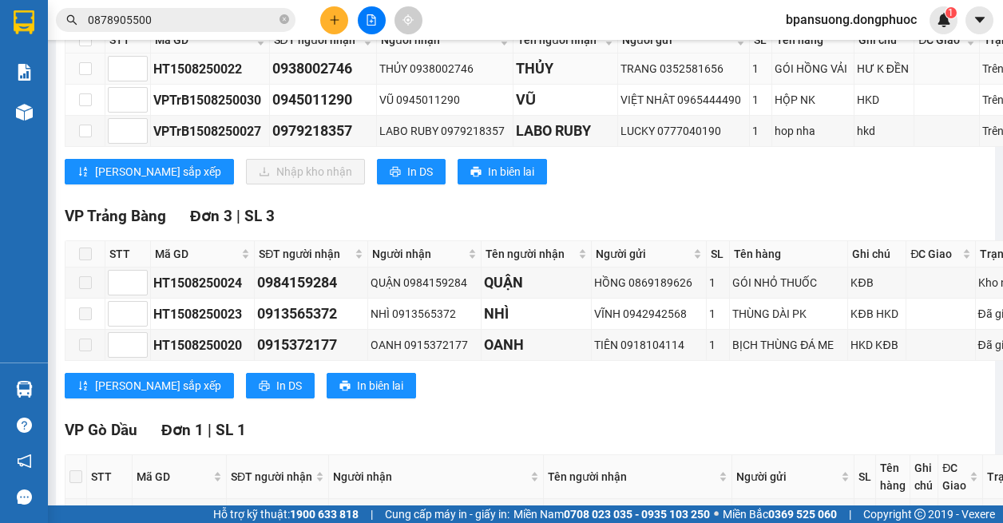
scroll to position [160, 0]
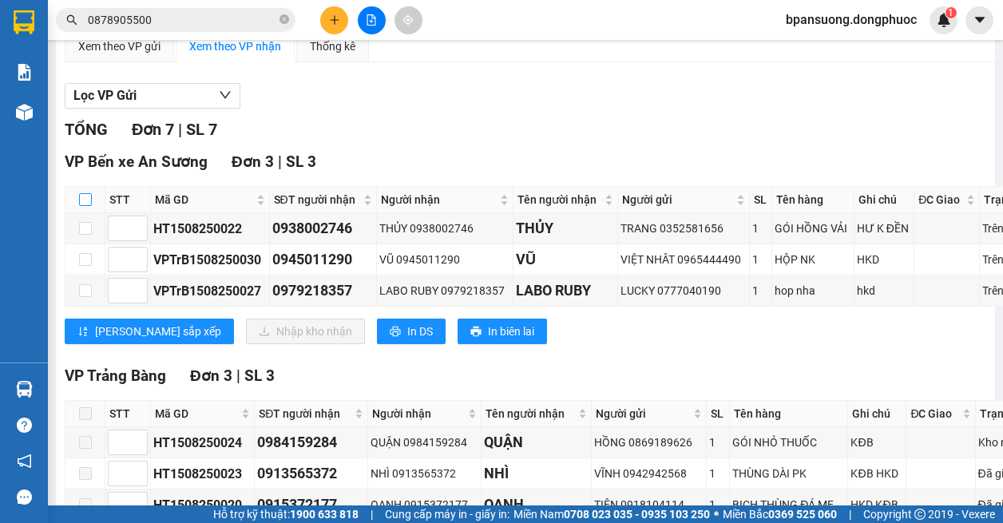
click at [83, 206] on input "checkbox" at bounding box center [85, 199] width 13 height 13
checkbox input "true"
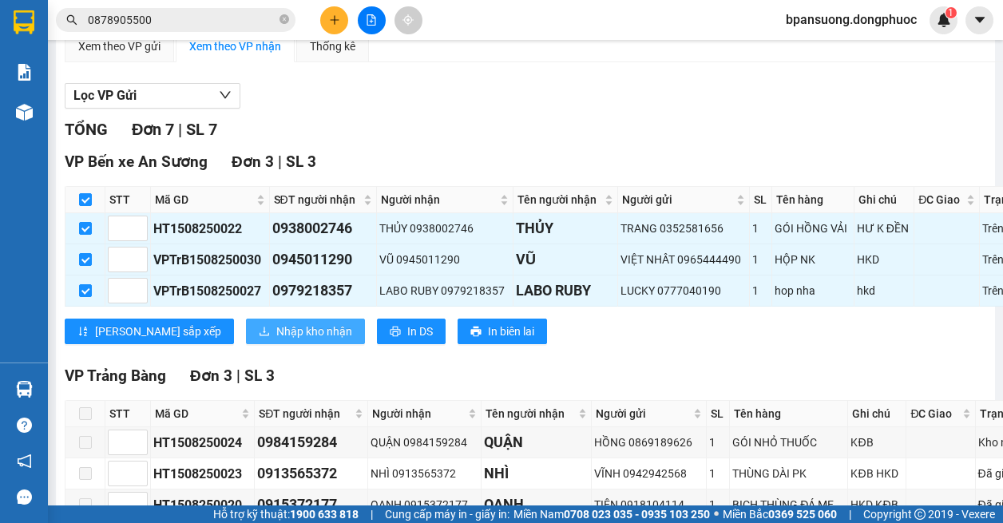
click at [276, 340] on span "Nhập kho nhận" at bounding box center [314, 332] width 76 height 18
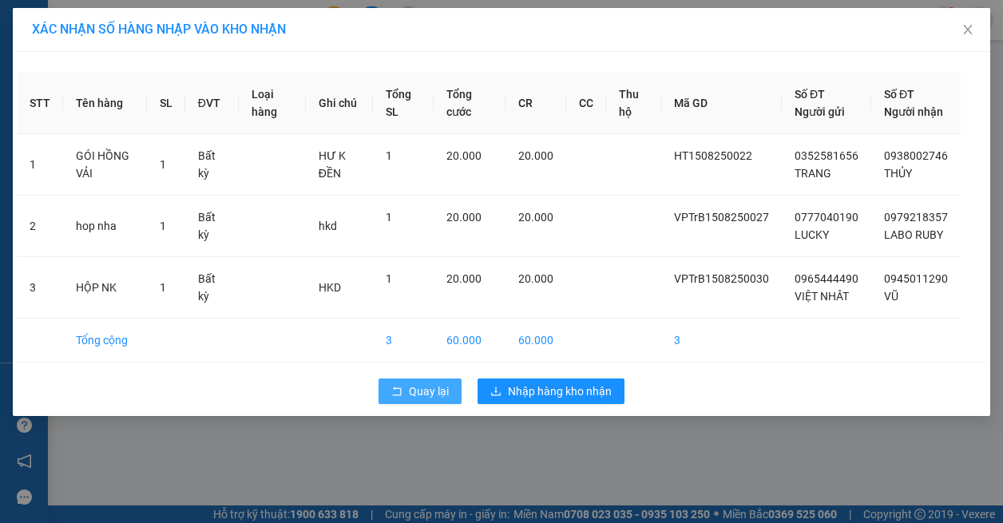
click at [429, 400] on span "Quay lại" at bounding box center [429, 391] width 40 height 18
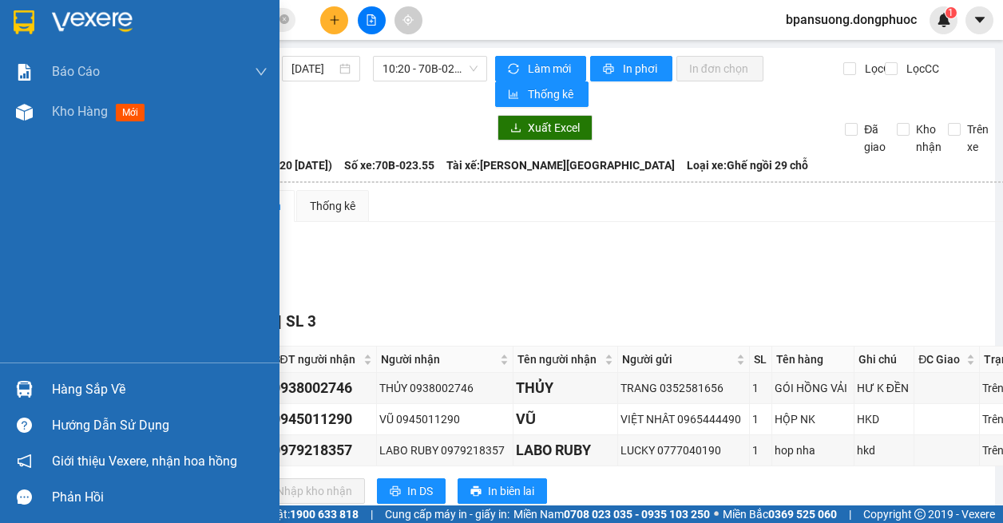
click at [34, 387] on div at bounding box center [24, 389] width 28 height 28
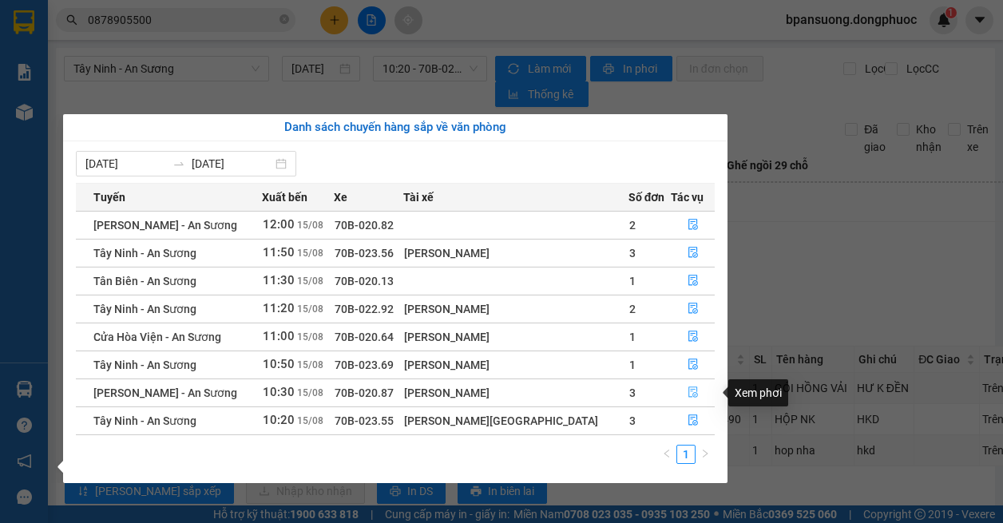
click at [687, 389] on icon "file-done" at bounding box center [692, 391] width 11 height 11
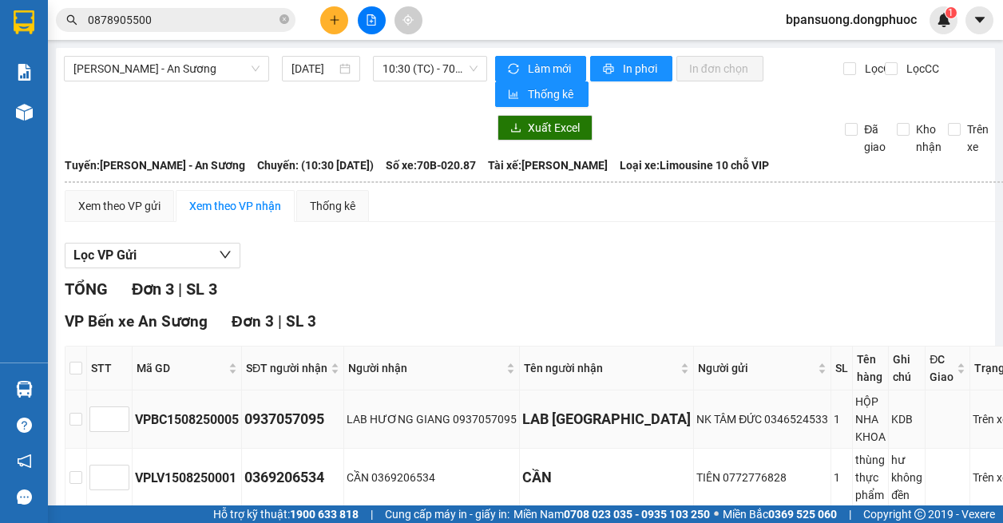
scroll to position [155, 0]
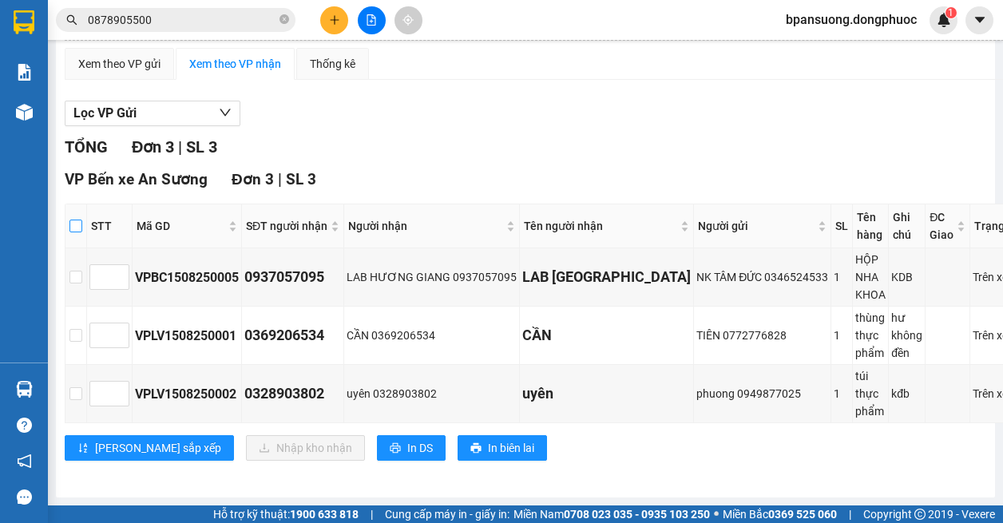
click at [73, 220] on input "checkbox" at bounding box center [75, 226] width 13 height 13
checkbox input "true"
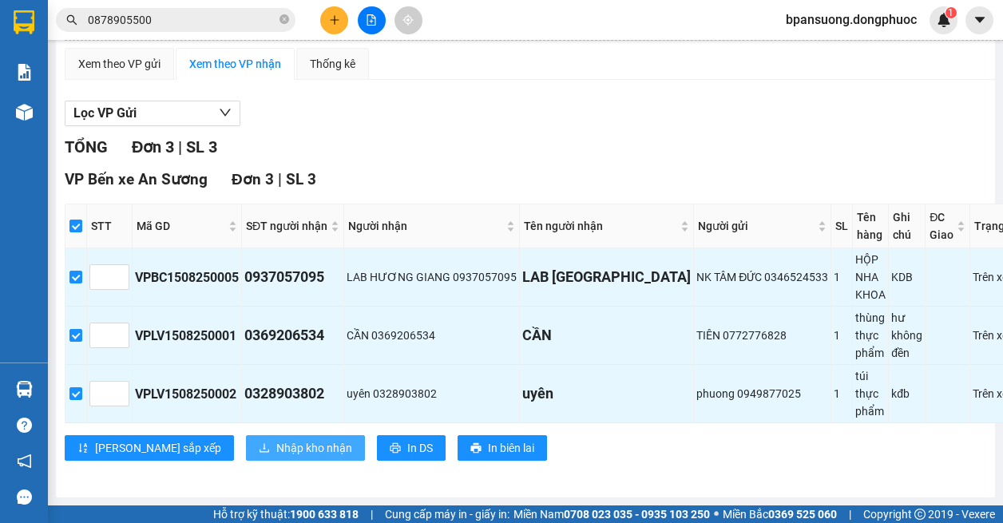
click at [276, 439] on span "Nhập kho nhận" at bounding box center [314, 448] width 76 height 18
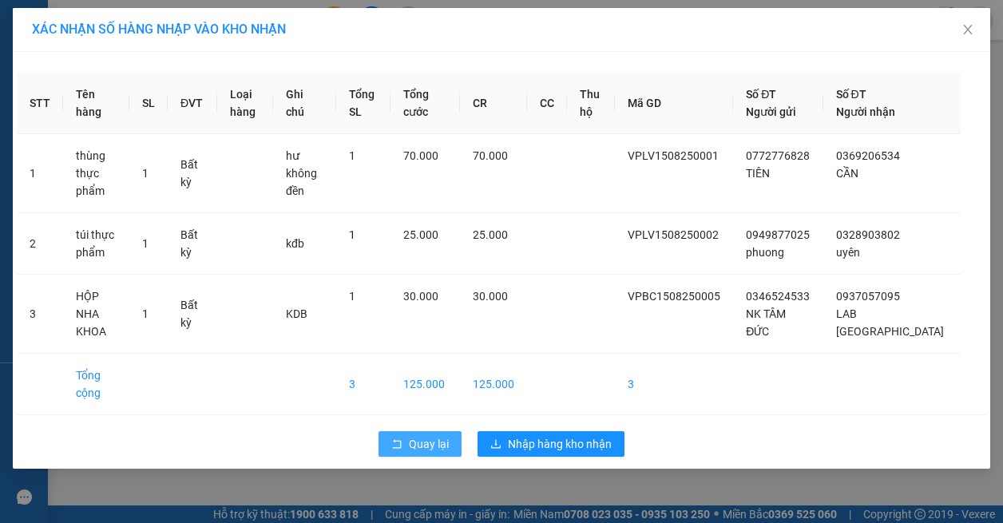
click at [446, 435] on span "Quay lại" at bounding box center [429, 444] width 40 height 18
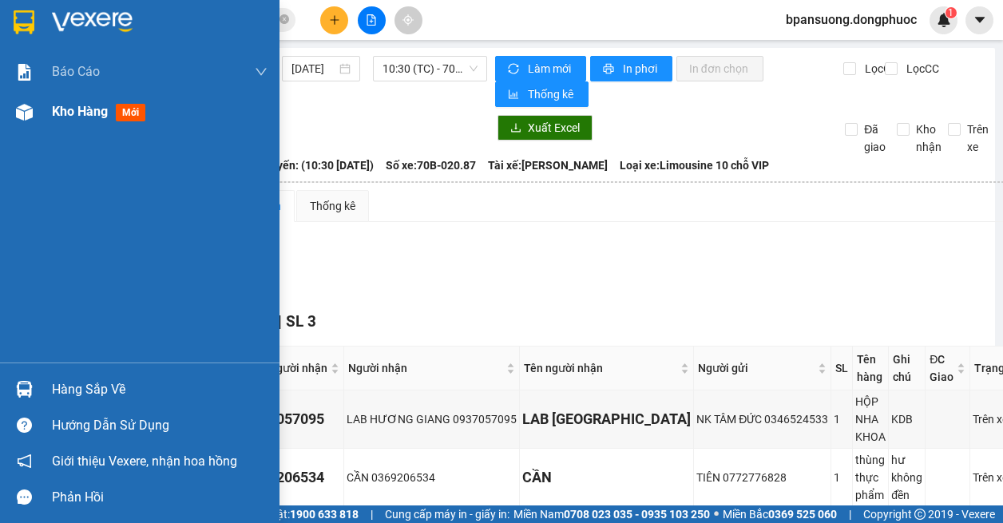
click at [34, 120] on div at bounding box center [24, 112] width 28 height 28
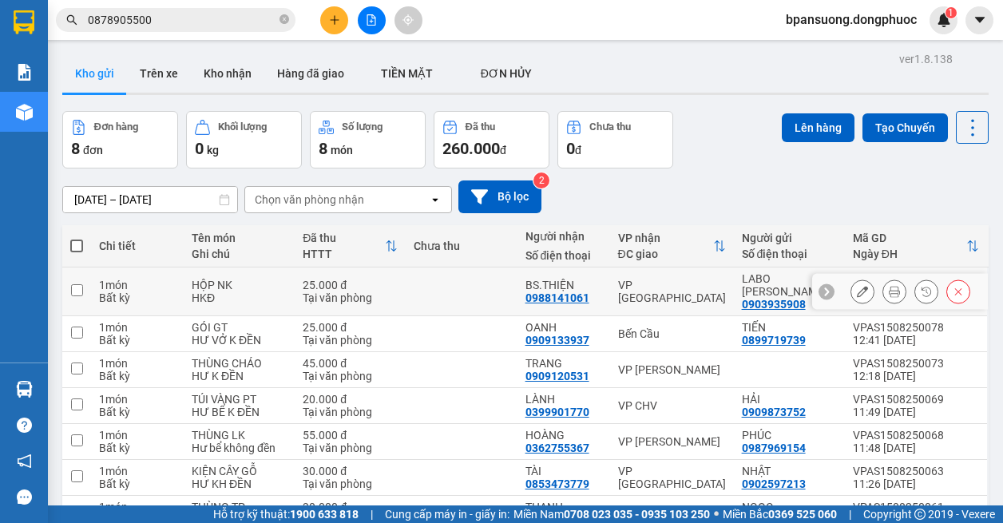
scroll to position [128, 0]
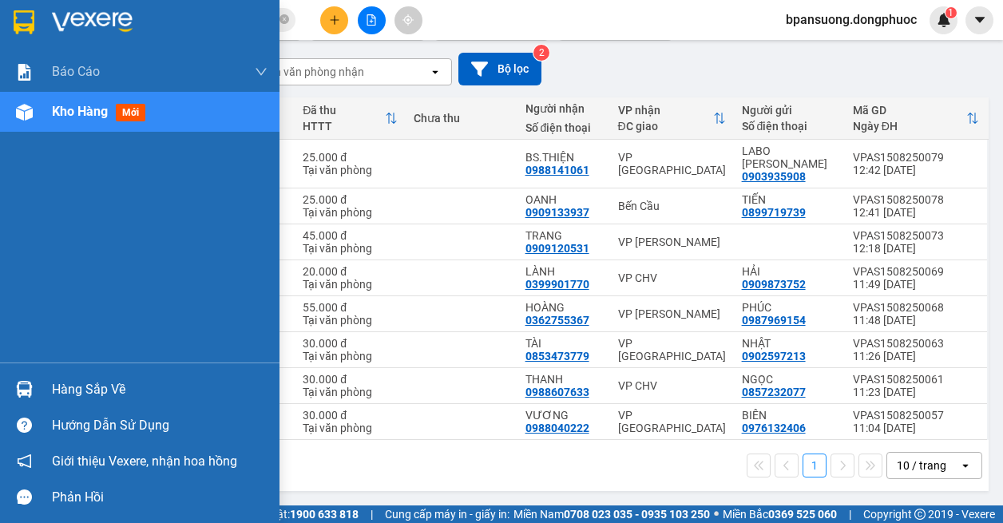
click at [53, 384] on div "Hàng sắp về" at bounding box center [160, 390] width 216 height 24
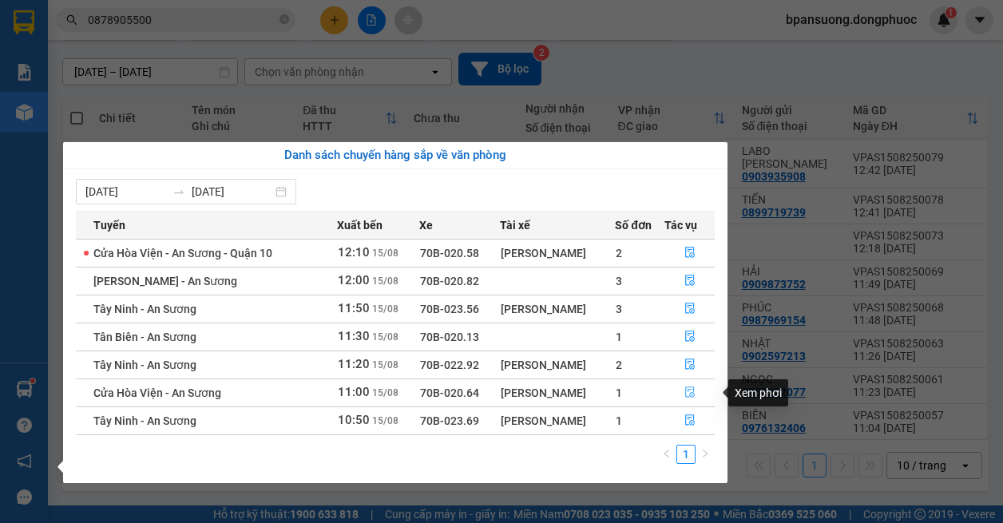
click at [690, 388] on icon "file-done" at bounding box center [689, 391] width 11 height 11
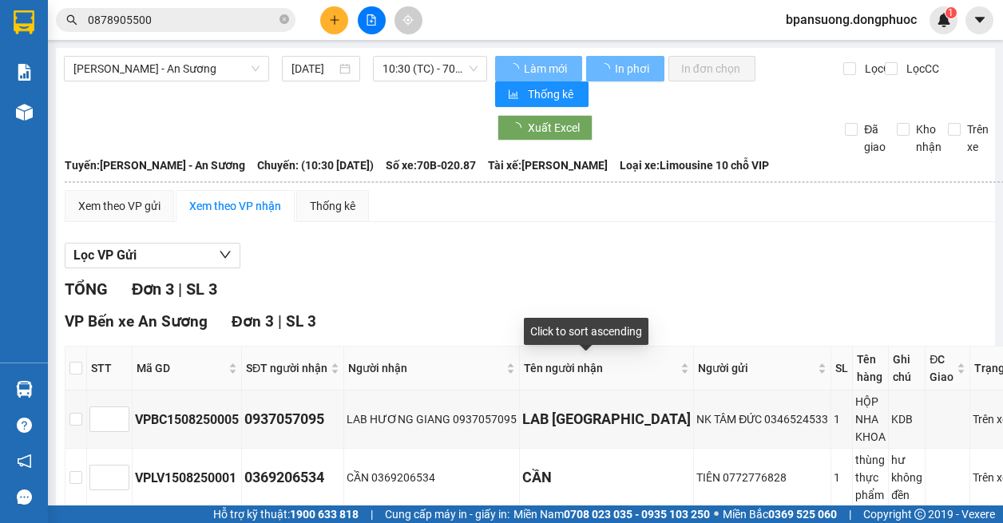
scroll to position [155, 0]
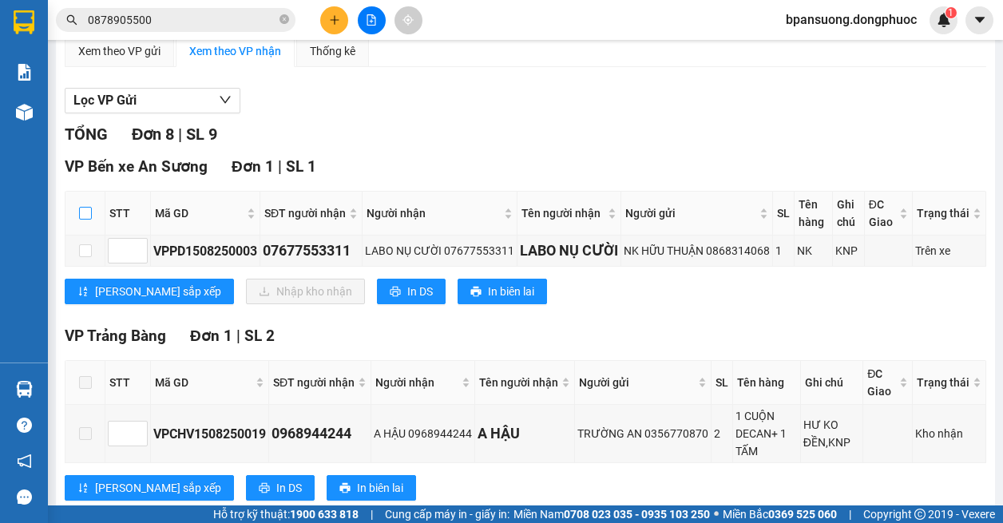
click at [81, 210] on input "checkbox" at bounding box center [85, 213] width 13 height 13
checkbox input "true"
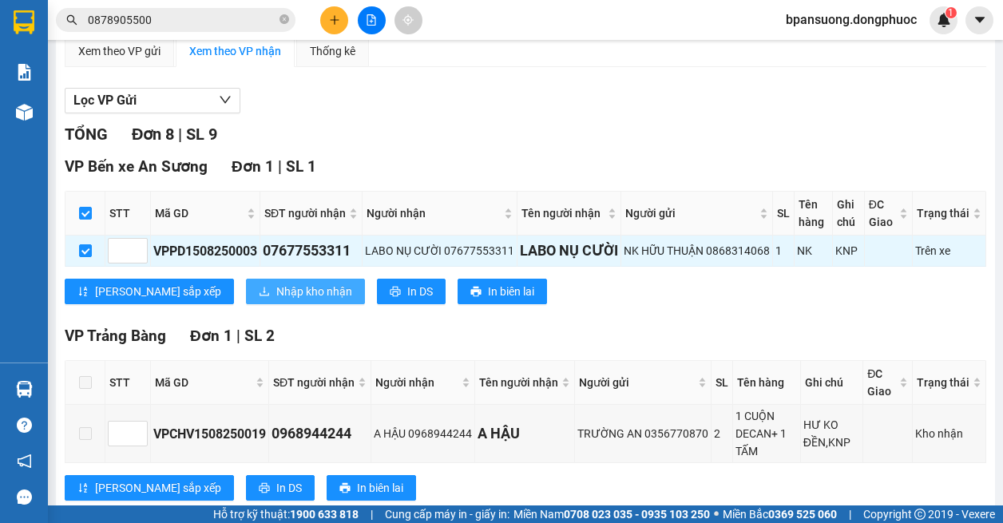
click at [276, 283] on span "Nhập kho nhận" at bounding box center [314, 292] width 76 height 18
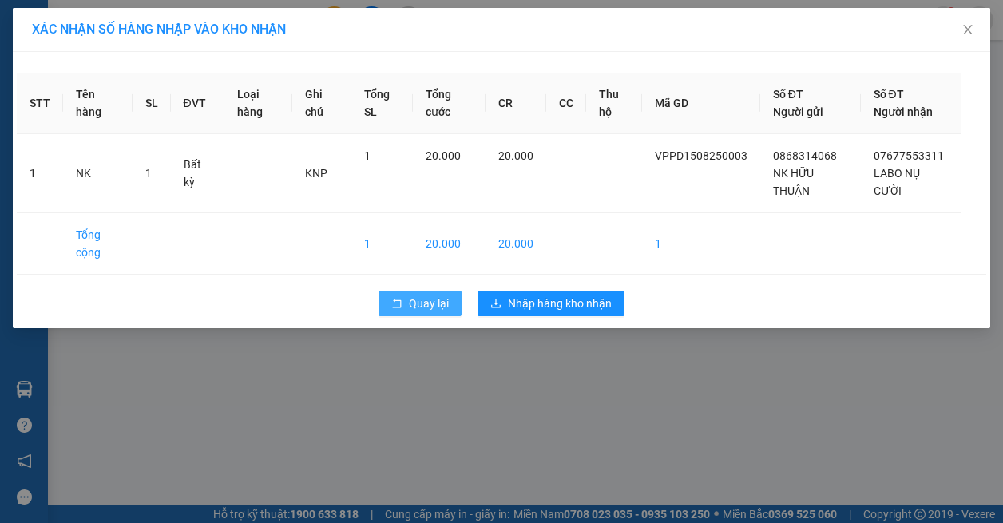
click at [418, 309] on span "Quay lại" at bounding box center [429, 304] width 40 height 18
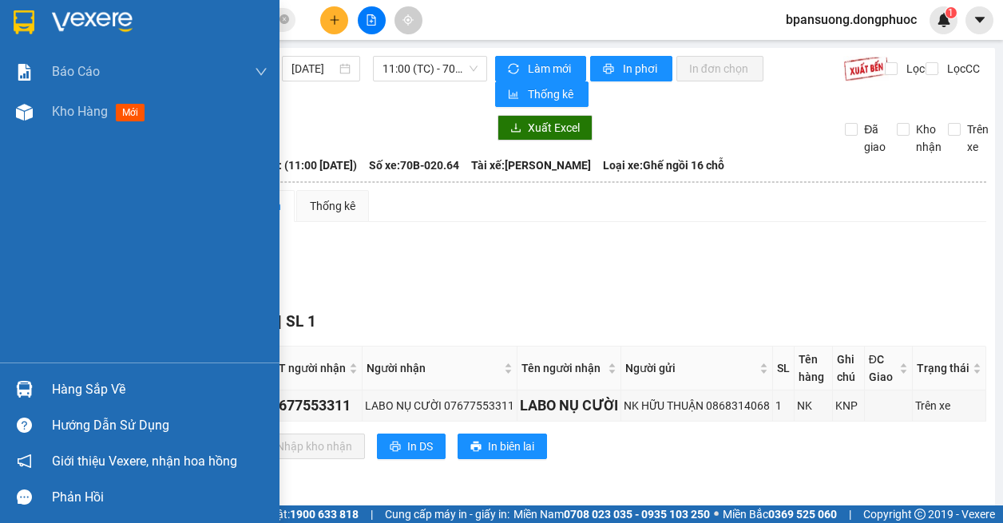
click at [24, 388] on img at bounding box center [24, 389] width 17 height 17
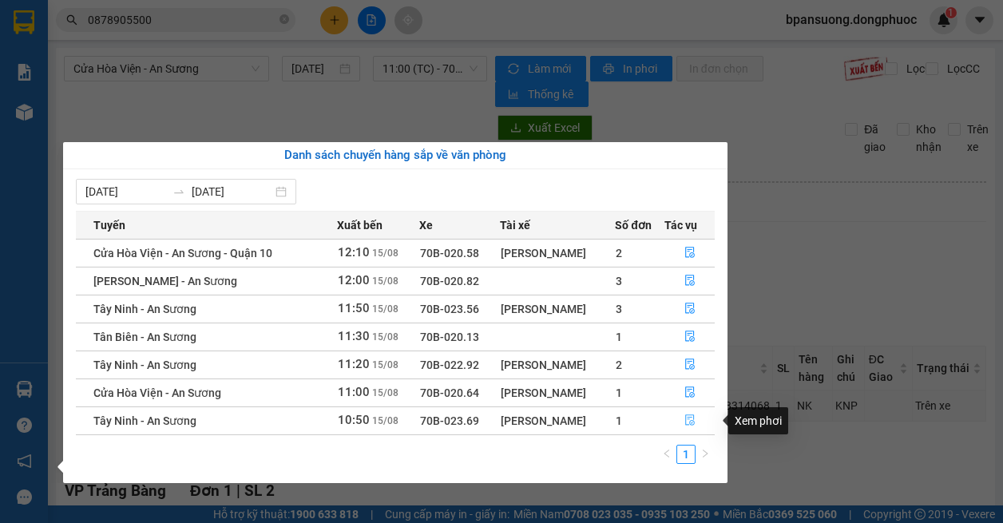
click at [689, 419] on icon "file-done" at bounding box center [689, 419] width 11 height 11
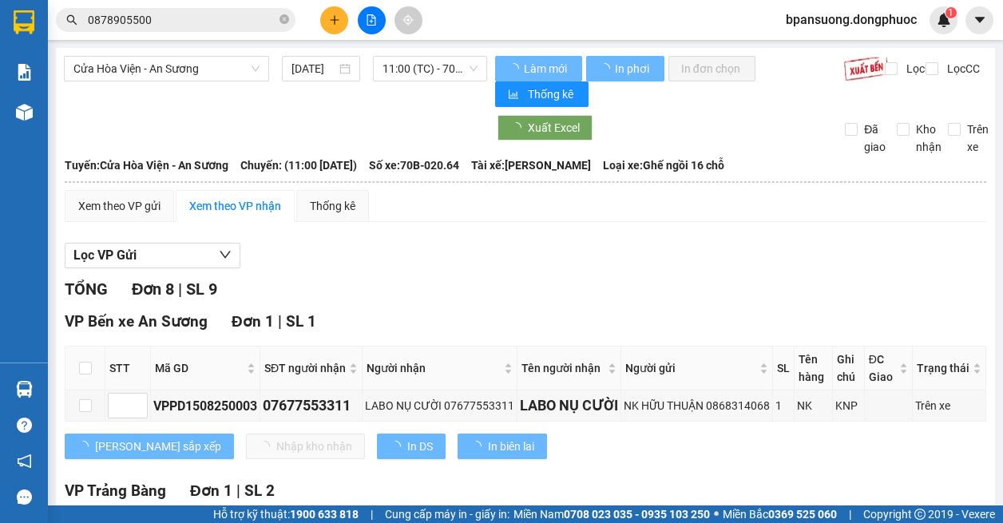
scroll to position [160, 0]
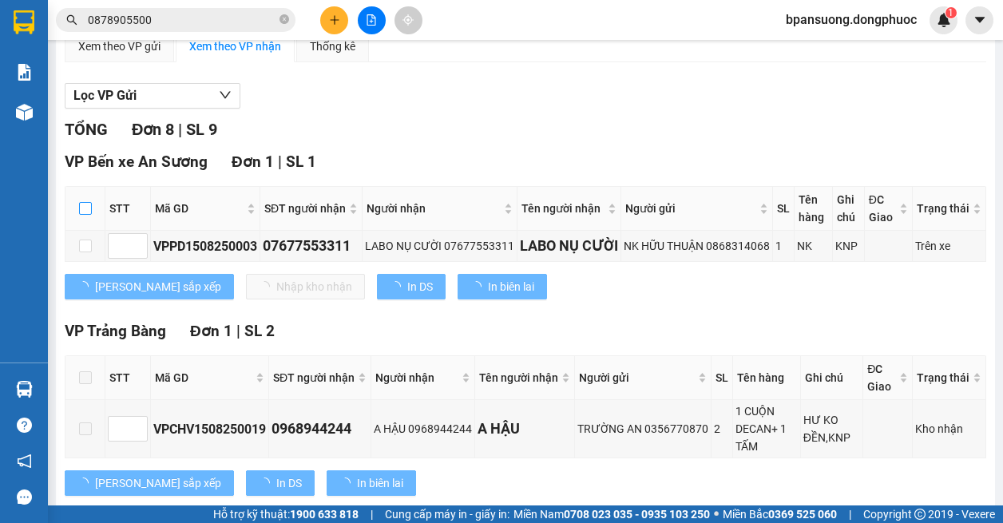
click at [80, 209] on input "checkbox" at bounding box center [85, 208] width 13 height 13
checkbox input "true"
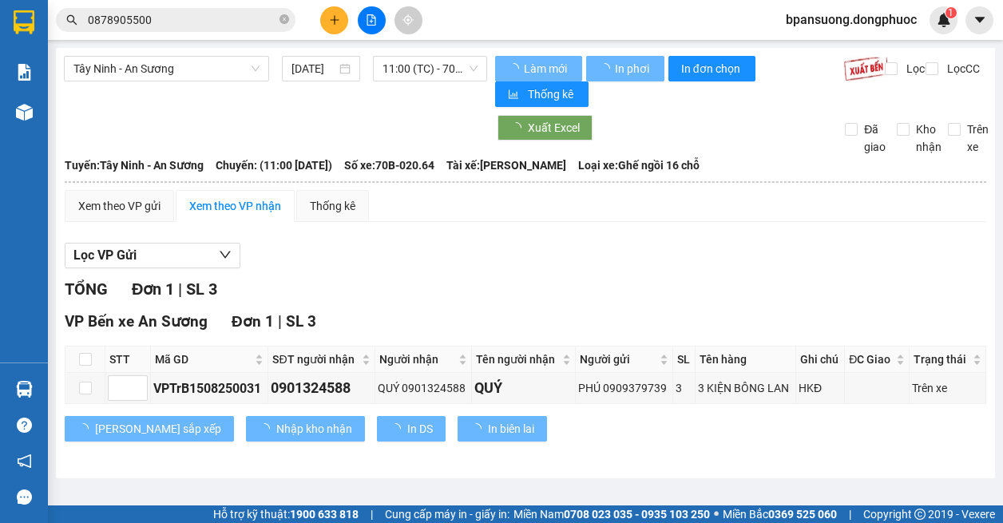
scroll to position [0, 0]
click at [214, 286] on span "SL 3" at bounding box center [201, 288] width 31 height 19
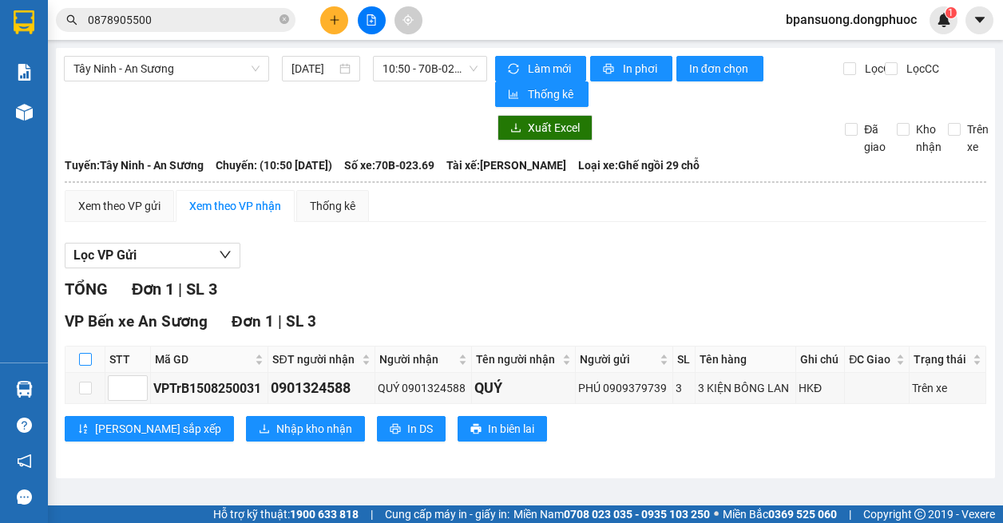
click at [83, 353] on input "checkbox" at bounding box center [85, 359] width 13 height 13
checkbox input "true"
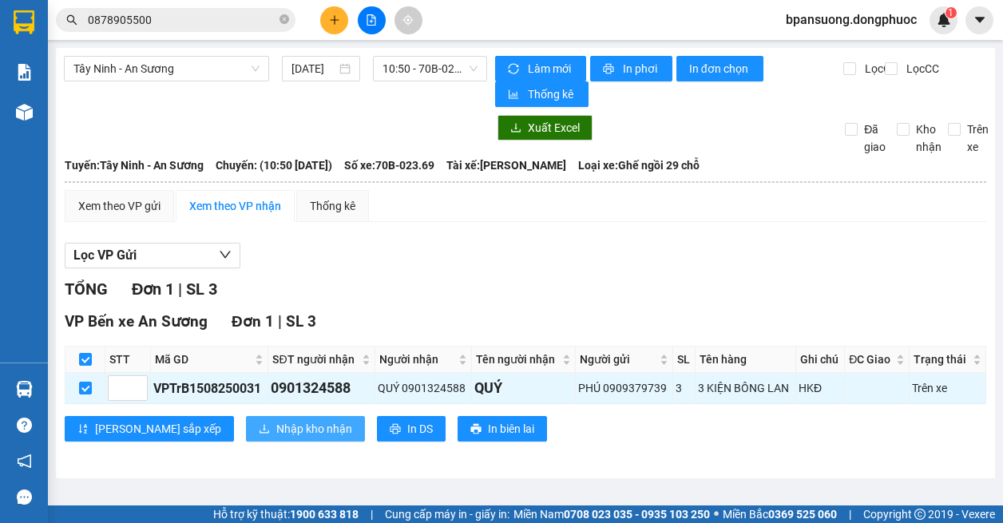
click at [259, 431] on icon "download" at bounding box center [264, 429] width 10 height 9
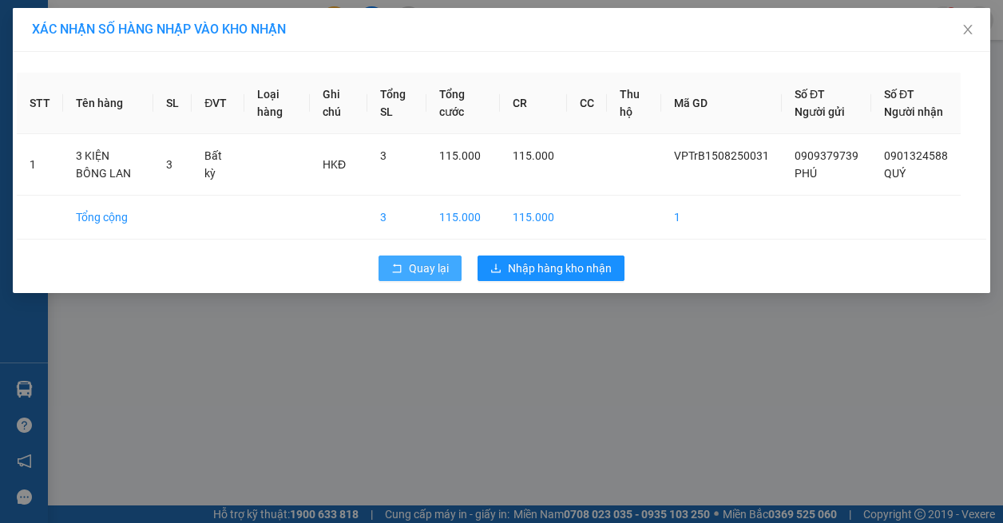
click at [415, 277] on span "Quay lại" at bounding box center [429, 268] width 40 height 18
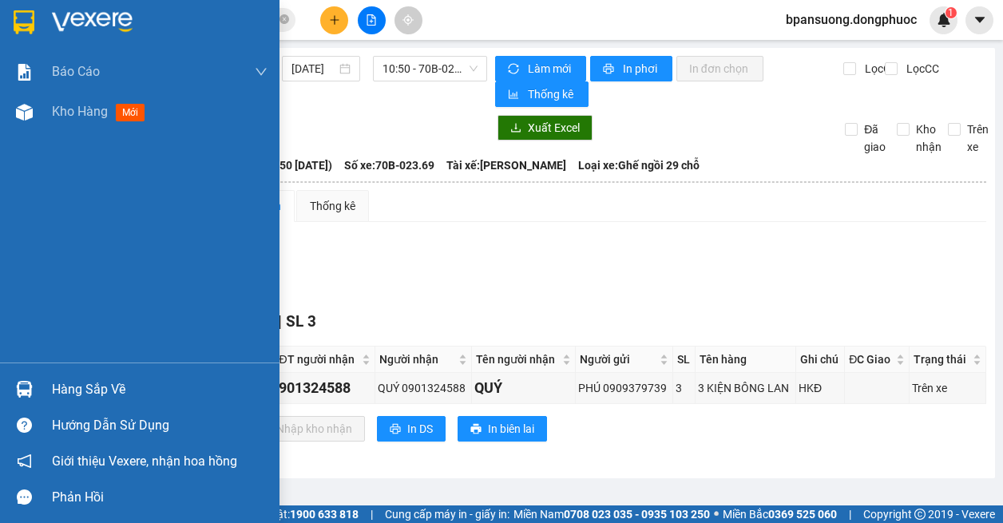
click at [26, 390] on img at bounding box center [24, 389] width 17 height 17
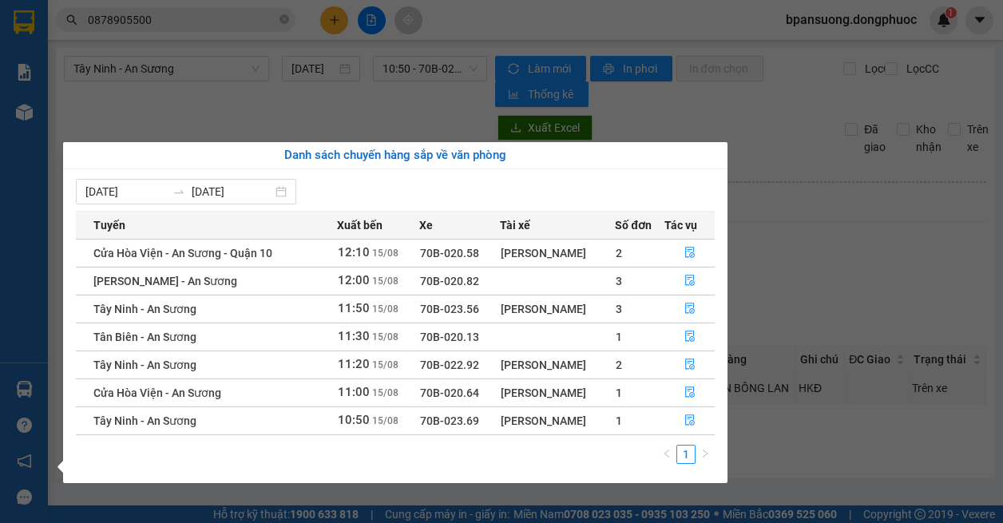
drag, startPoint x: 770, startPoint y: 251, endPoint x: 762, endPoint y: 250, distance: 8.1
click at [769, 251] on section "Kết quả tìm kiếm ( 3 ) Bộ lọc Mã ĐH Trạng thái Món hàng Tổng cước Chưa cước Nhã…" at bounding box center [501, 261] width 1003 height 523
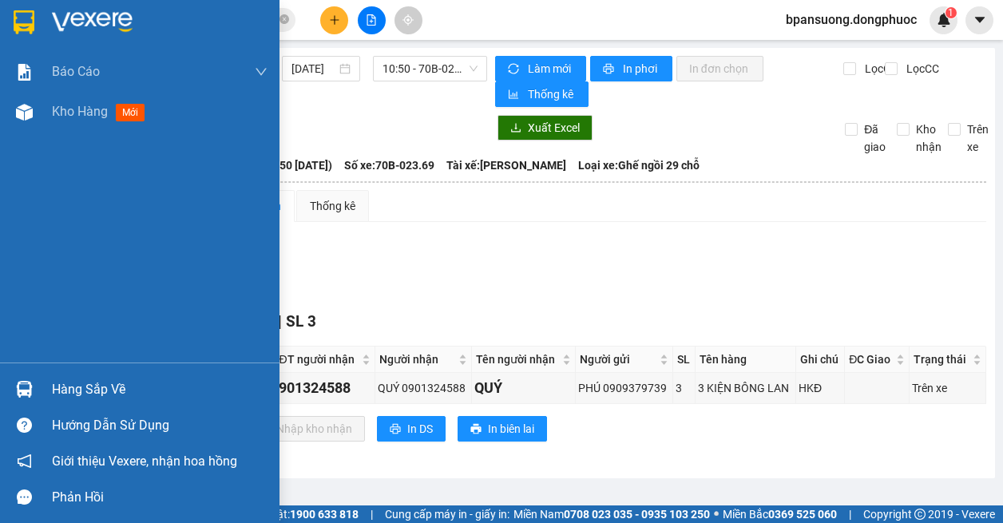
click at [45, 387] on div "Hàng sắp về" at bounding box center [139, 389] width 279 height 36
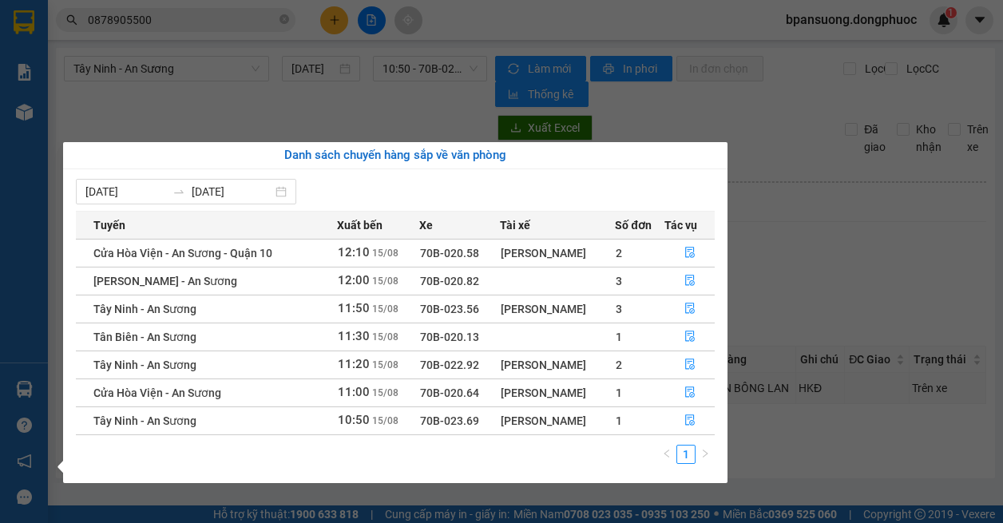
click at [251, 125] on body "Kết quả tìm kiếm ( 3 ) Bộ lọc Mã ĐH Trạng thái Món hàng Tổng cước Chưa cước Nhã…" at bounding box center [501, 261] width 1003 height 523
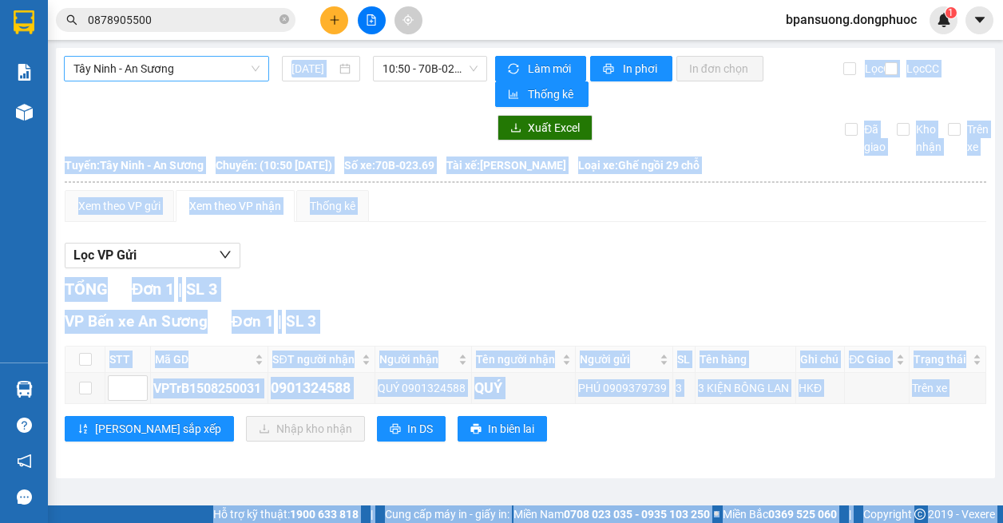
drag, startPoint x: 213, startPoint y: 78, endPoint x: 186, endPoint y: 57, distance: 34.2
click at [212, 77] on section "Kết quả tìm kiếm ( 3 ) Bộ lọc Mã ĐH Trạng thái Món hàng Tổng cước Chưa cước Nhã…" at bounding box center [501, 261] width 1003 height 523
click at [186, 57] on span "Tây Ninh - An Sương" at bounding box center [166, 69] width 186 height 24
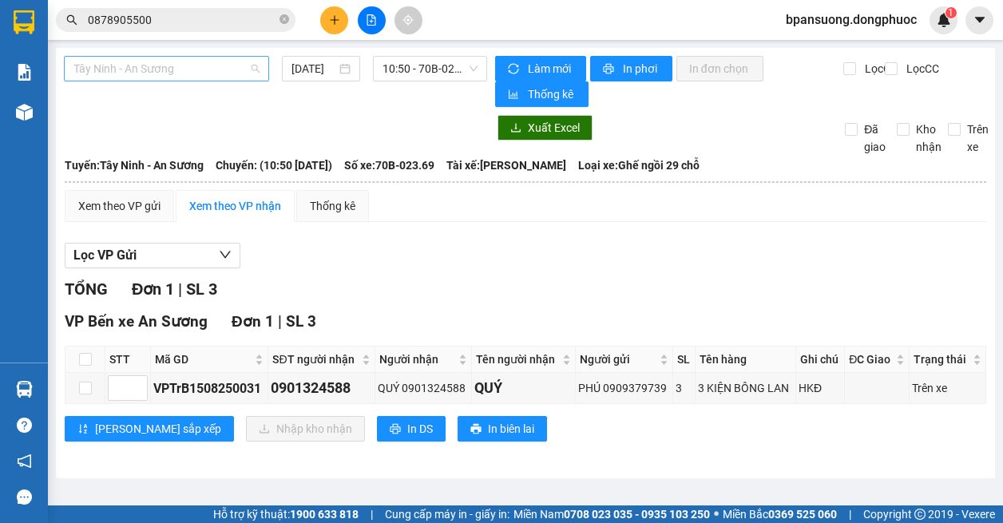
scroll to position [102, 0]
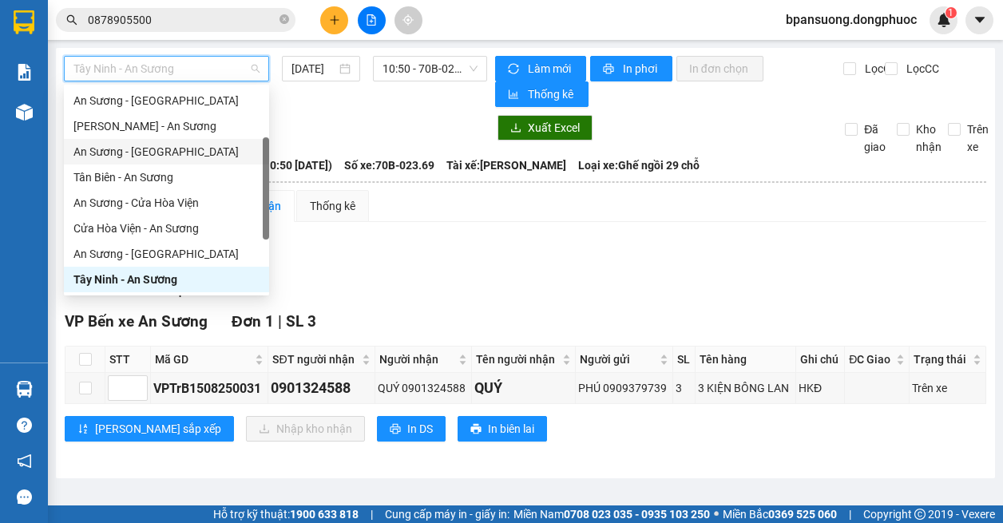
drag, startPoint x: 164, startPoint y: 148, endPoint x: 278, endPoint y: 81, distance: 132.8
click at [164, 148] on div "An Sương - [GEOGRAPHIC_DATA]" at bounding box center [166, 152] width 186 height 18
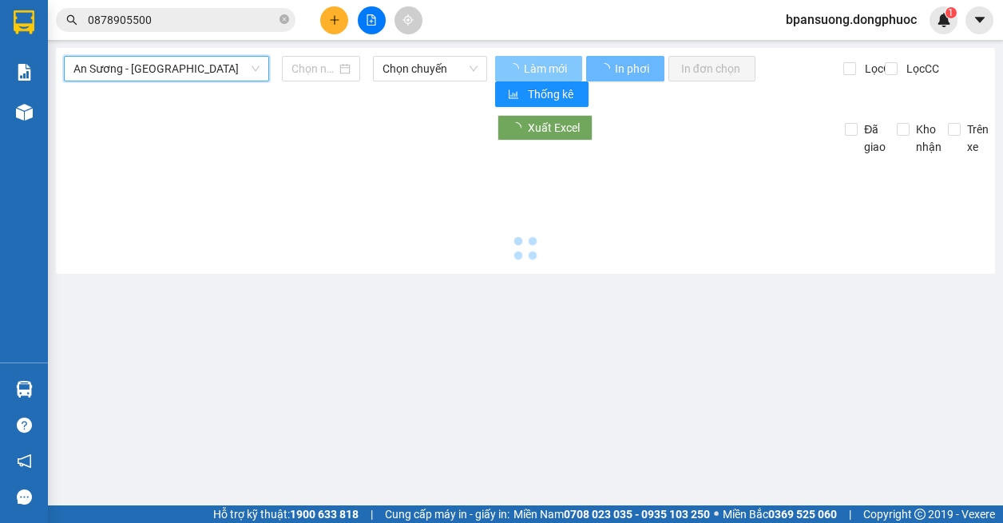
type input "[DATE]"
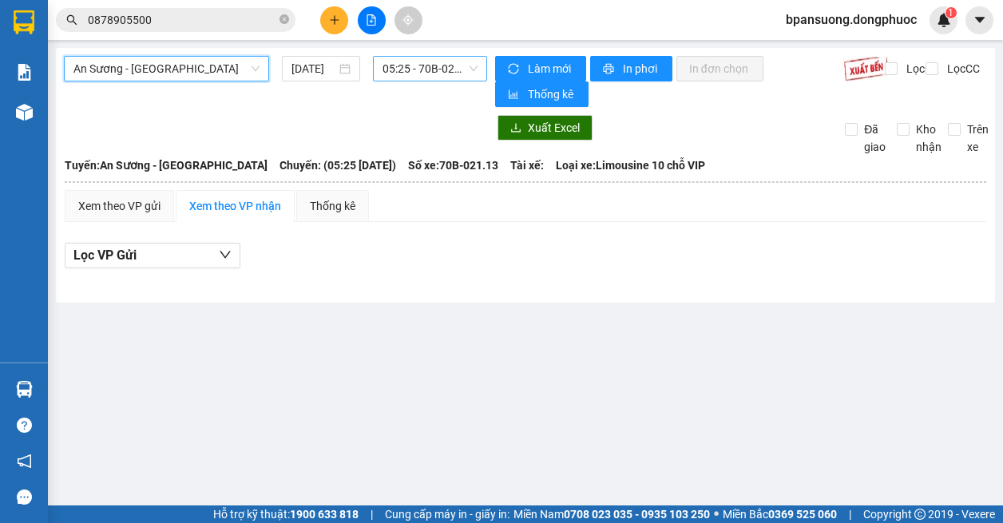
click at [460, 65] on span "05:25 - 70B-021.13" at bounding box center [429, 69] width 95 height 24
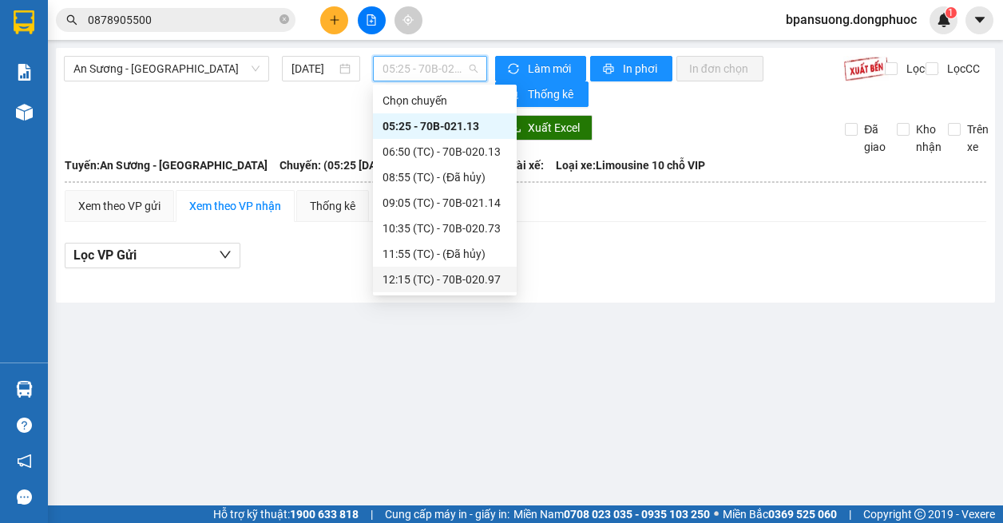
scroll to position [153, 0]
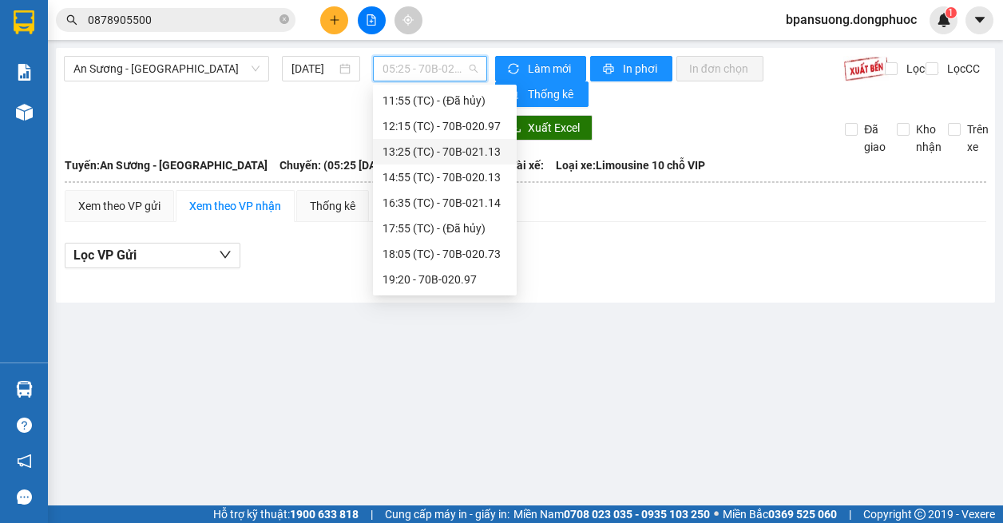
click at [155, 377] on main "An Sương - [GEOGRAPHIC_DATA] [DATE] 05:25 - 70B-021.13 Làm mới In phơi In đơn c…" at bounding box center [501, 252] width 1003 height 505
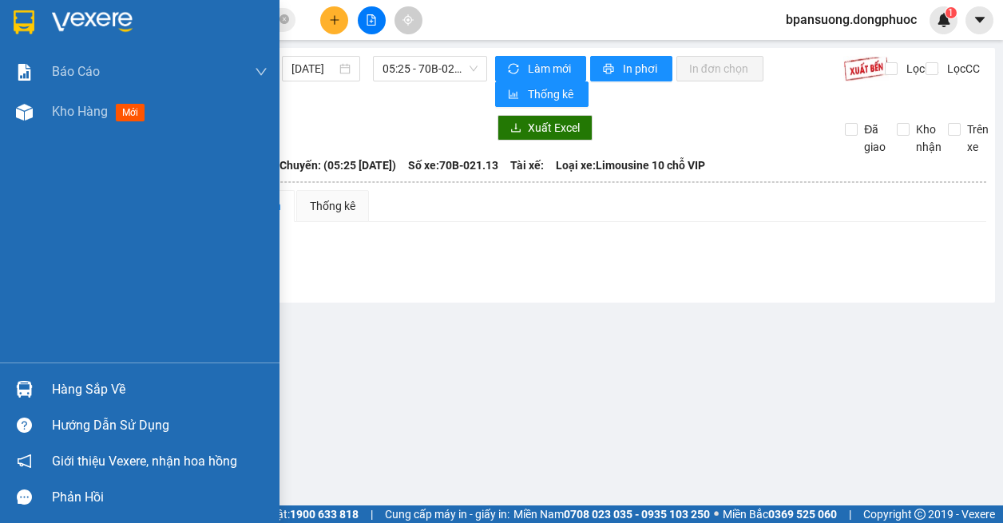
click at [31, 382] on img at bounding box center [24, 389] width 17 height 17
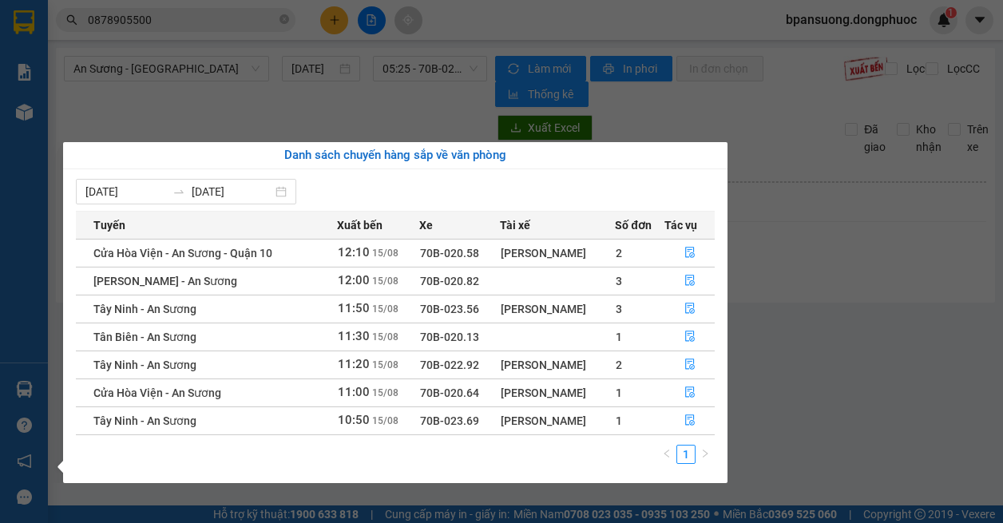
click at [813, 257] on section "Kết quả tìm kiếm ( 3 ) Bộ lọc Mã ĐH Trạng thái Món hàng Tổng cước Chưa cước Nhã…" at bounding box center [501, 261] width 1003 height 523
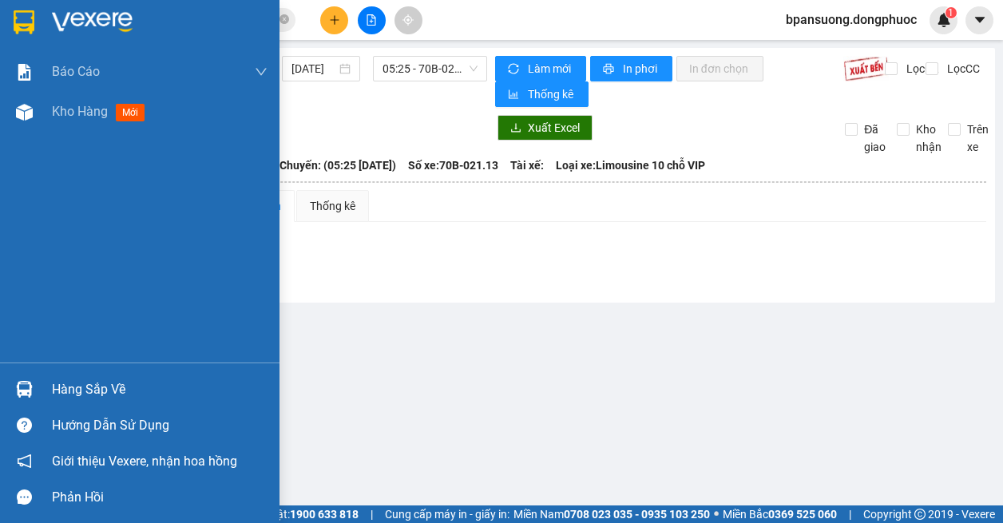
click at [45, 391] on div "Hàng sắp về" at bounding box center [139, 389] width 279 height 36
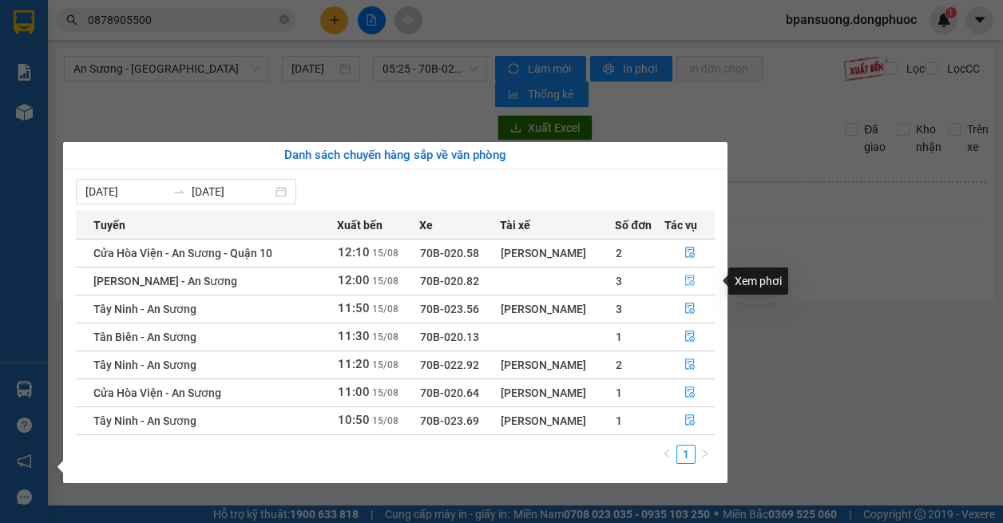
click at [687, 279] on icon "file-done" at bounding box center [689, 280] width 11 height 11
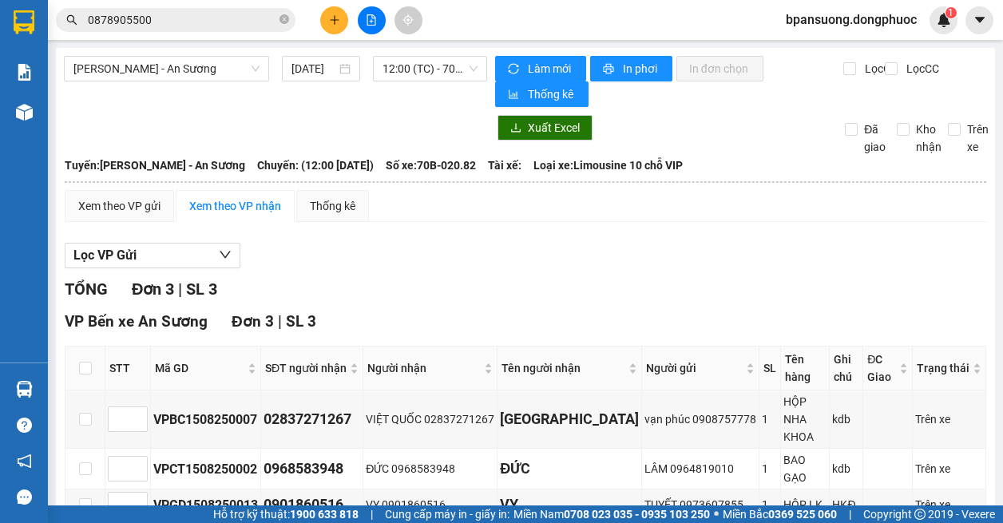
scroll to position [70, 0]
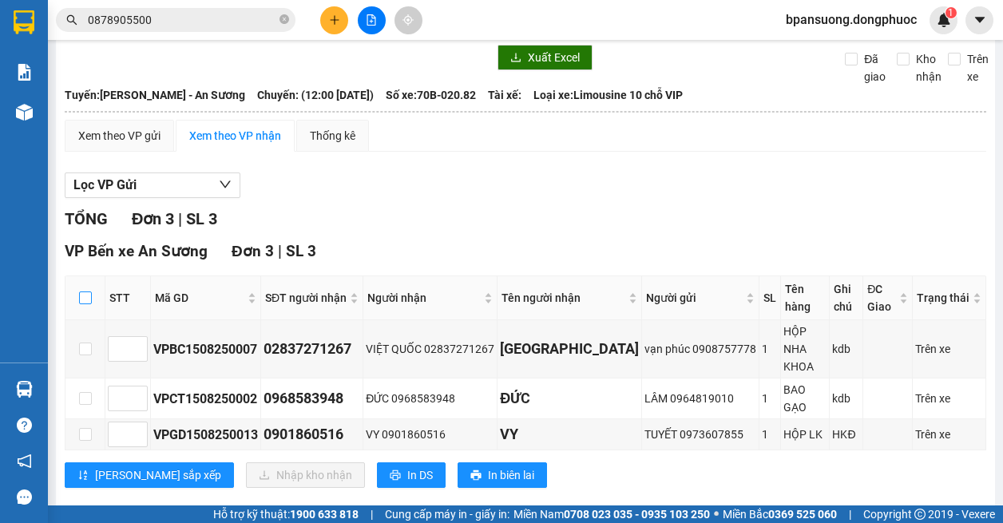
click at [87, 299] on input "checkbox" at bounding box center [85, 297] width 13 height 13
checkbox input "true"
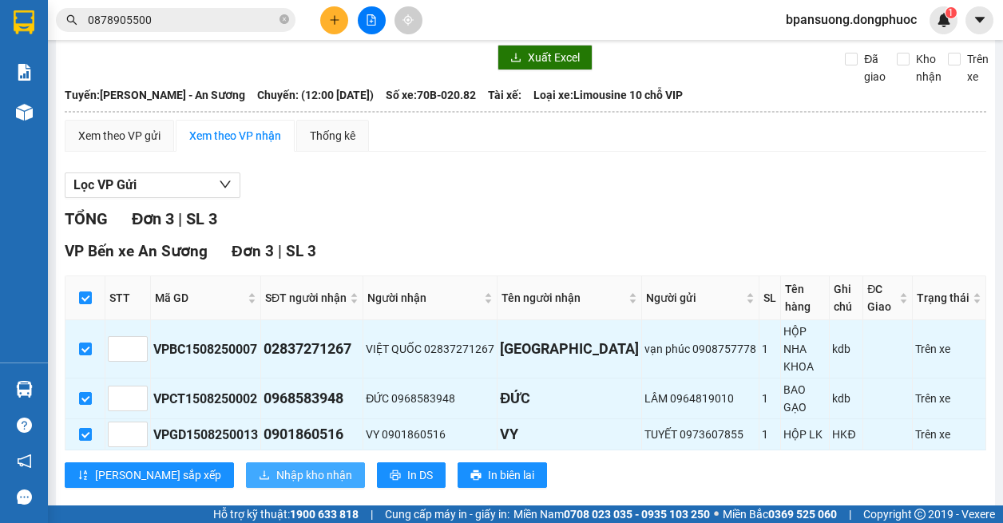
click at [276, 466] on span "Nhập kho nhận" at bounding box center [314, 475] width 76 height 18
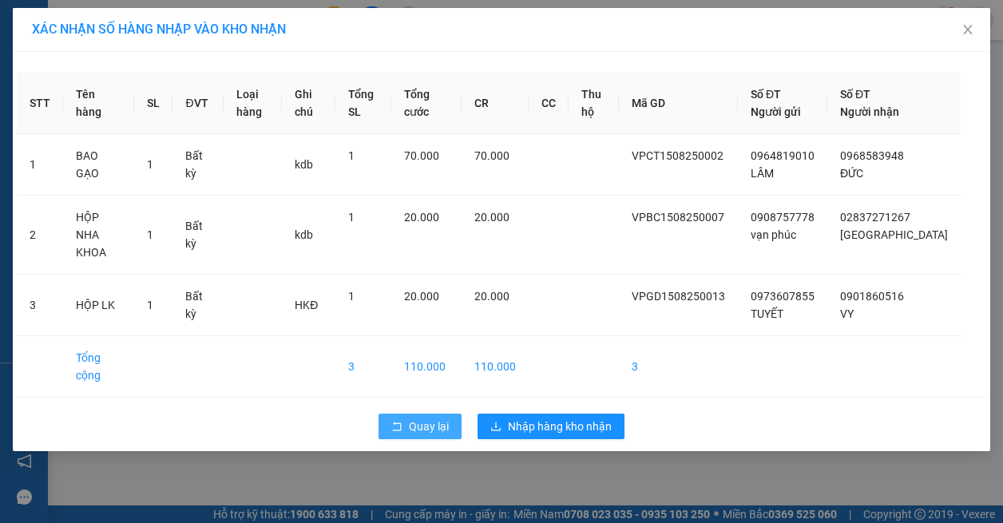
click at [437, 418] on span "Quay lại" at bounding box center [429, 427] width 40 height 18
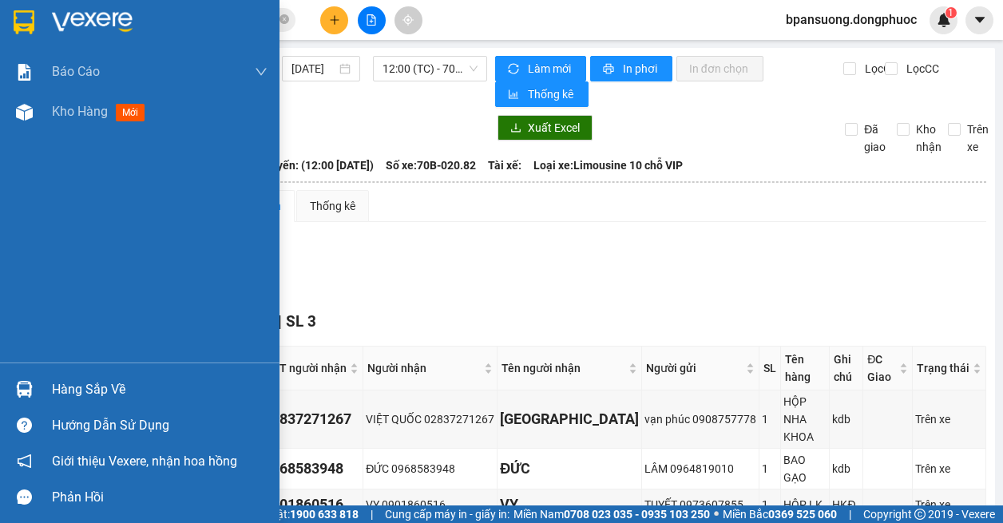
click at [33, 389] on div at bounding box center [24, 389] width 28 height 28
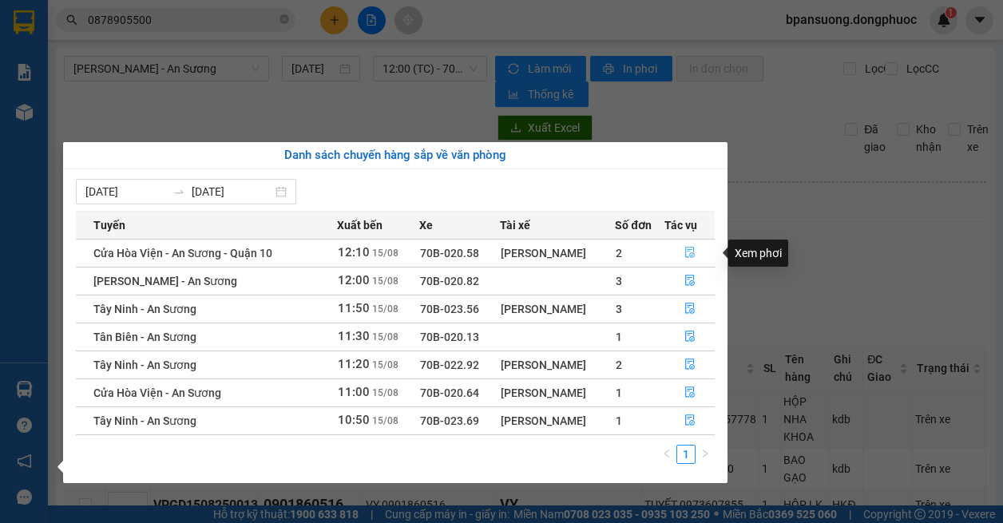
click at [692, 247] on icon "file-done" at bounding box center [689, 252] width 11 height 11
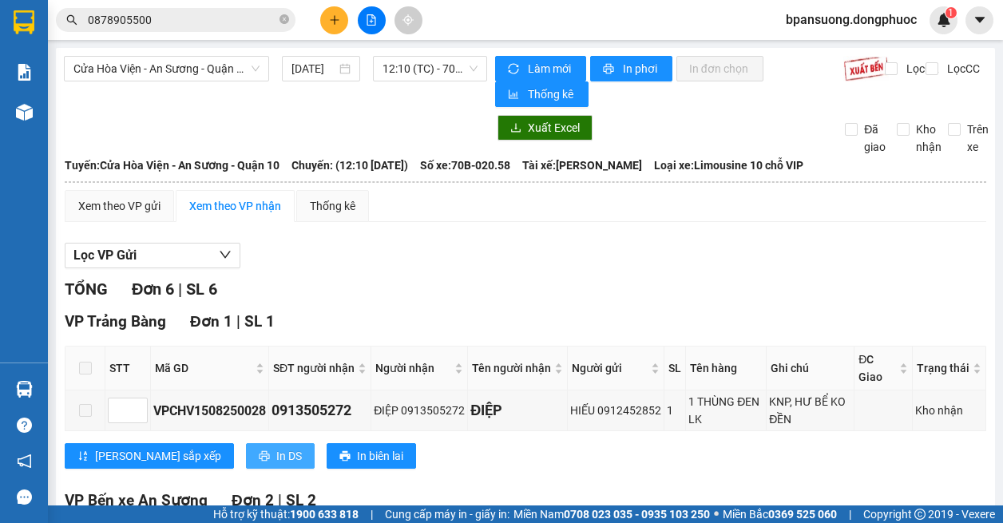
scroll to position [319, 0]
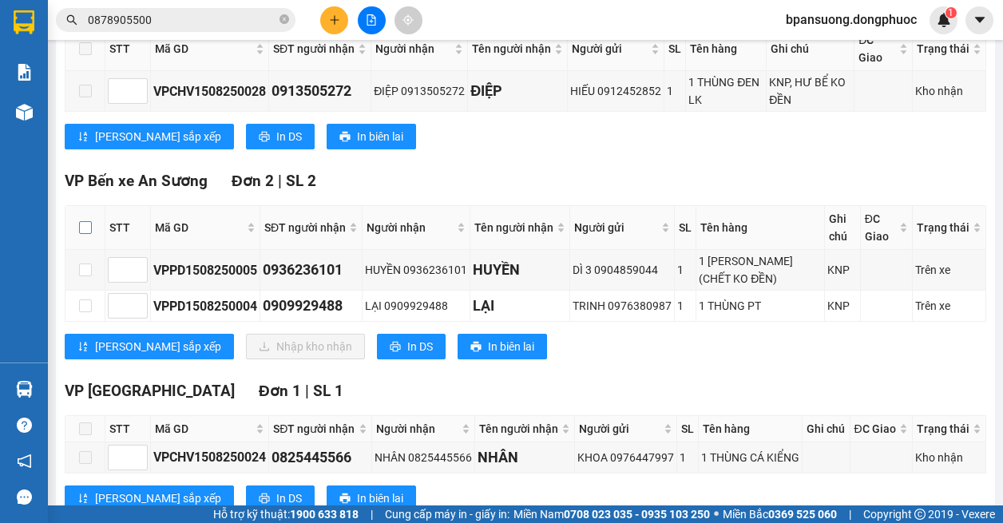
click at [79, 226] on input "checkbox" at bounding box center [85, 227] width 13 height 13
checkbox input "true"
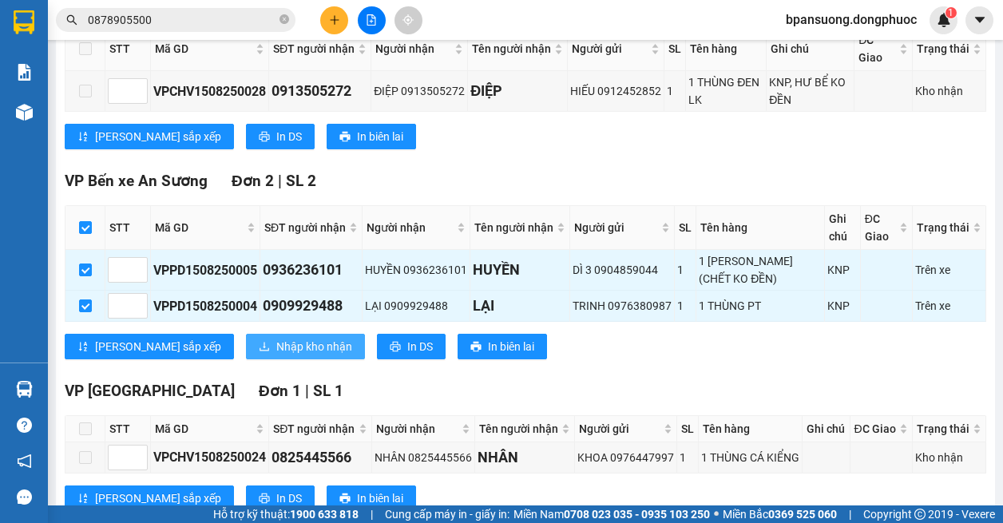
click at [276, 346] on span "Nhập kho nhận" at bounding box center [314, 347] width 76 height 18
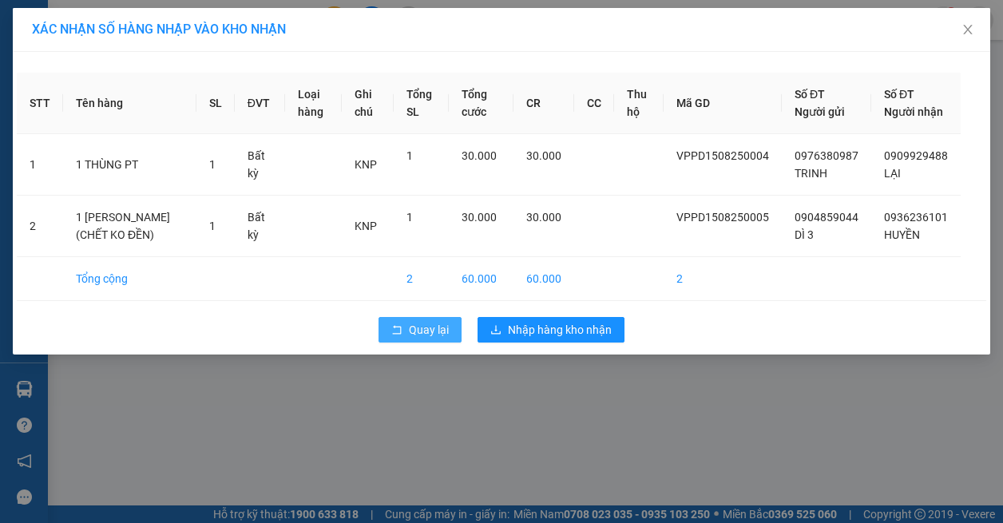
click at [423, 338] on span "Quay lại" at bounding box center [429, 330] width 40 height 18
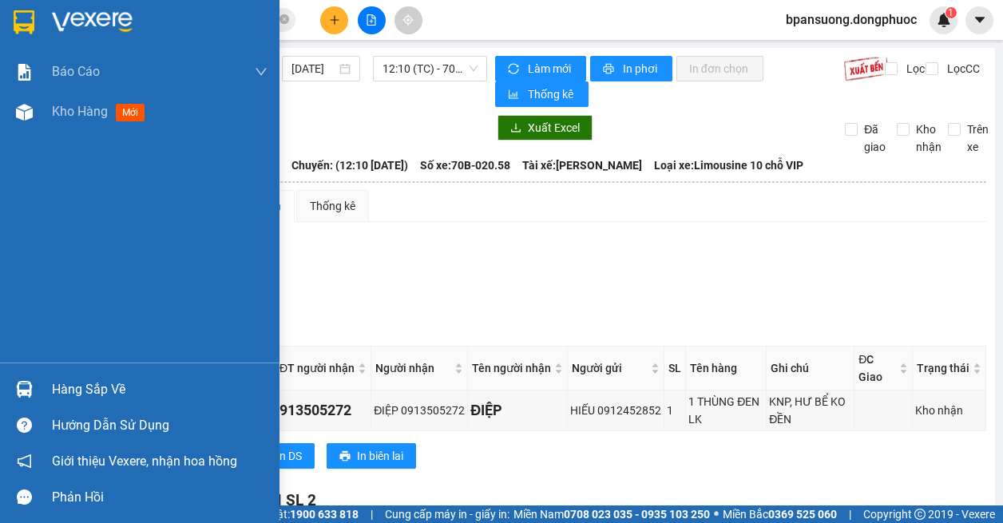
click at [35, 380] on div at bounding box center [24, 389] width 28 height 28
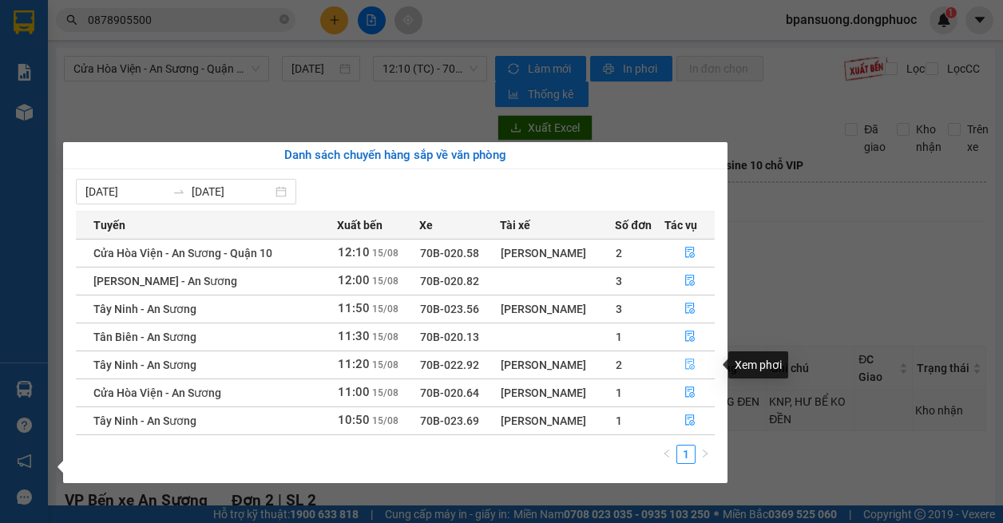
click at [688, 365] on icon "file-done" at bounding box center [689, 363] width 11 height 11
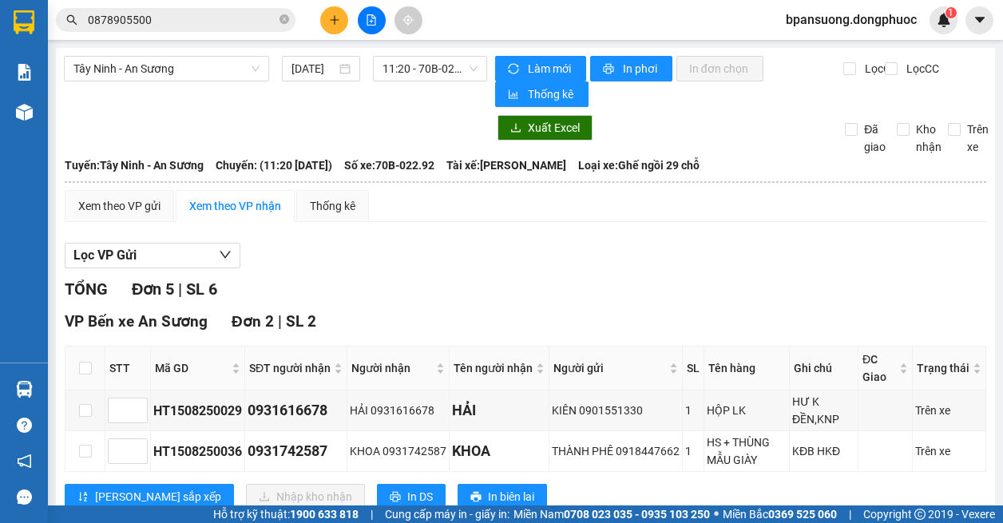
scroll to position [160, 0]
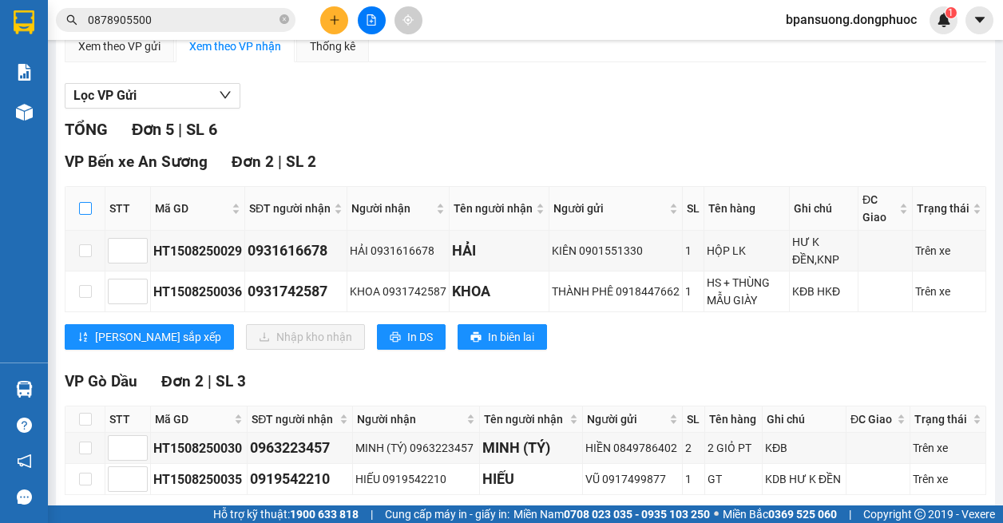
click at [88, 210] on input "checkbox" at bounding box center [85, 208] width 13 height 13
checkbox input "true"
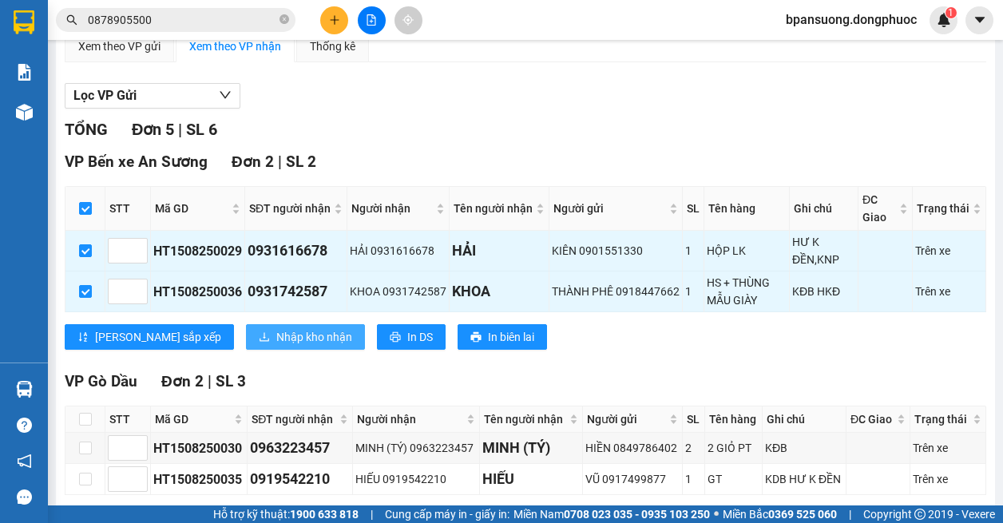
click at [276, 334] on span "Nhập kho nhận" at bounding box center [314, 337] width 76 height 18
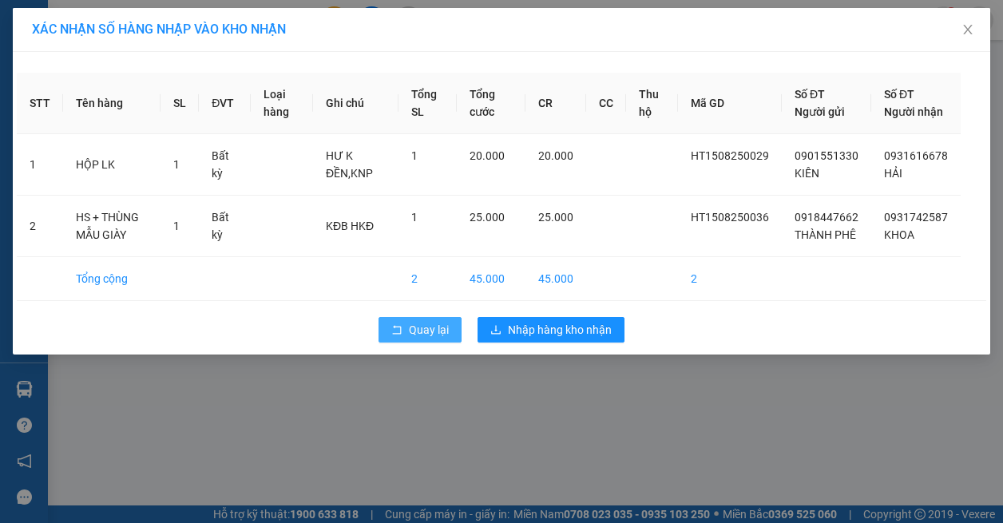
click at [443, 338] on span "Quay lại" at bounding box center [429, 330] width 40 height 18
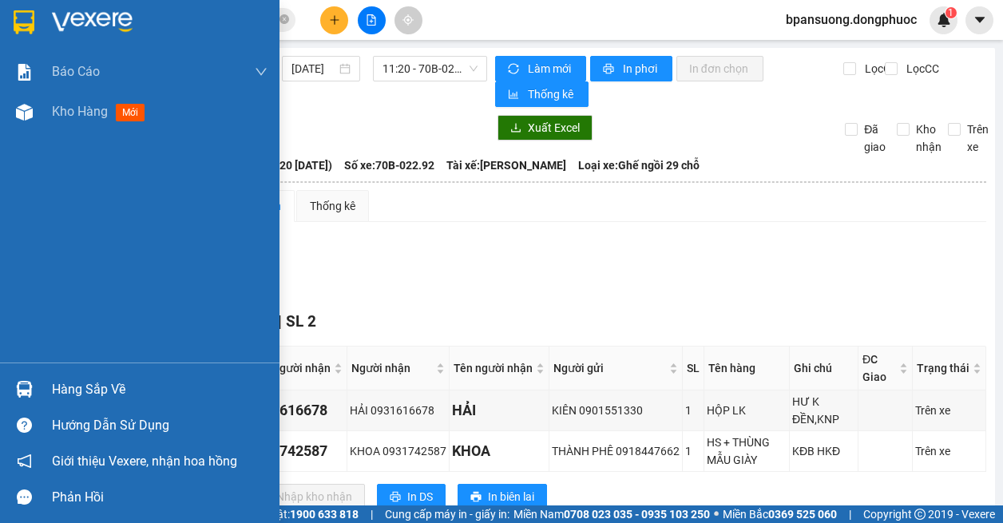
click at [15, 398] on div at bounding box center [24, 389] width 28 height 28
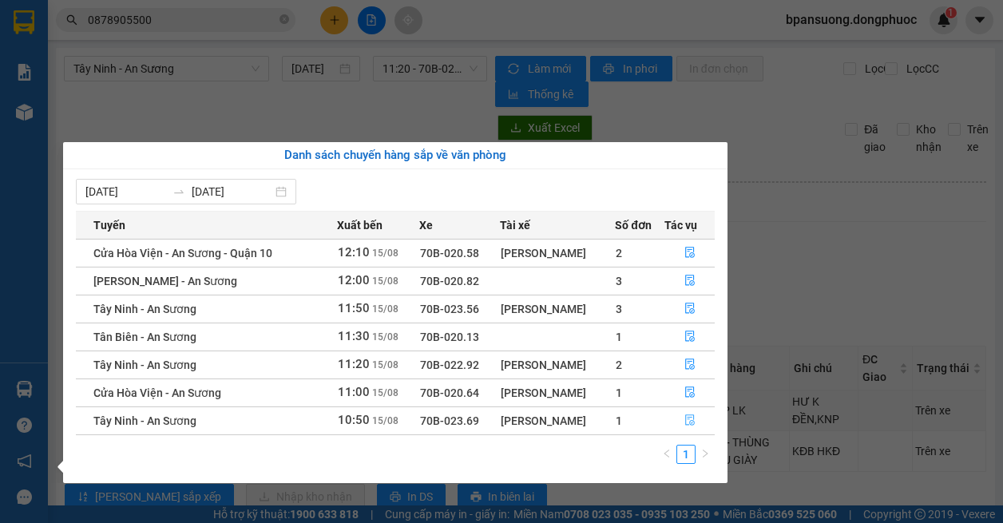
click at [691, 418] on icon "file-done" at bounding box center [690, 420] width 10 height 11
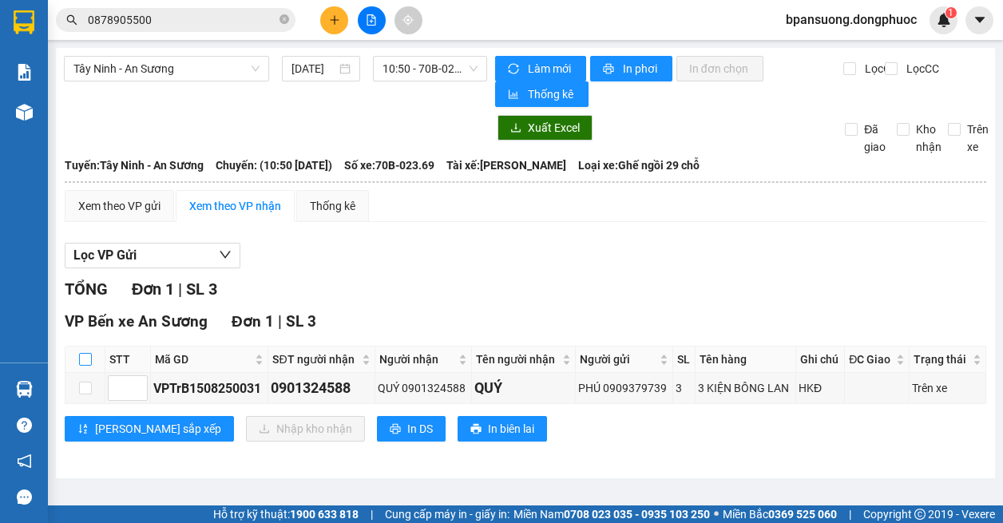
click at [81, 356] on input "checkbox" at bounding box center [85, 359] width 13 height 13
checkbox input "true"
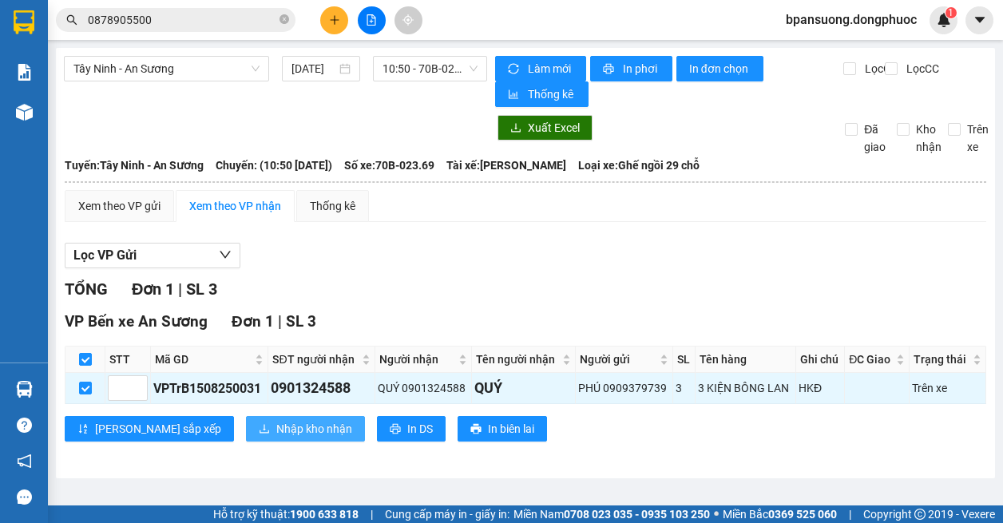
drag, startPoint x: 273, startPoint y: 442, endPoint x: 263, endPoint y: 435, distance: 12.6
click at [263, 435] on div "VP Bến xe An Sương Đơn 1 | SL 3 STT Mã GD SĐT người nhận Người nhận Tên người n…" at bounding box center [525, 382] width 921 height 144
click at [276, 429] on span "Nhập kho nhận" at bounding box center [314, 429] width 76 height 18
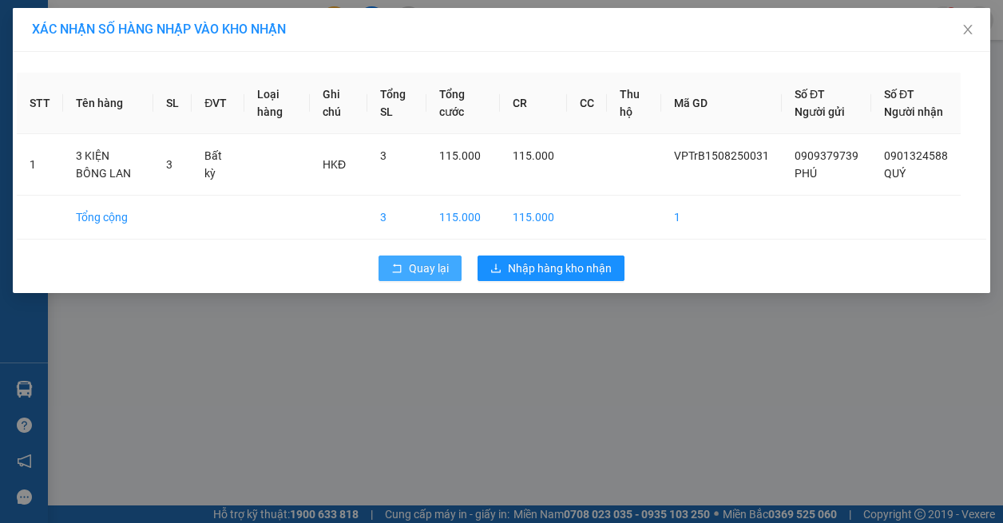
click at [433, 277] on span "Quay lại" at bounding box center [429, 268] width 40 height 18
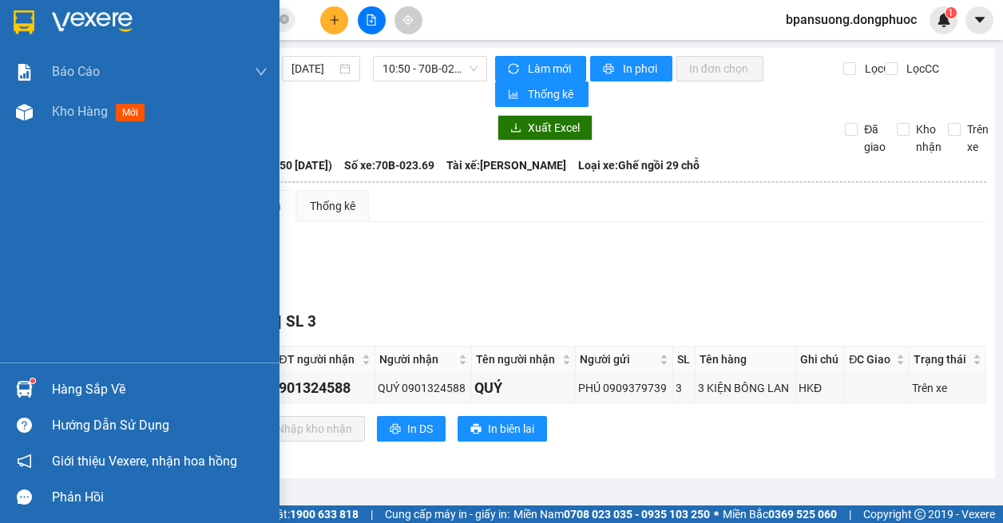
click at [24, 382] on img at bounding box center [24, 389] width 17 height 17
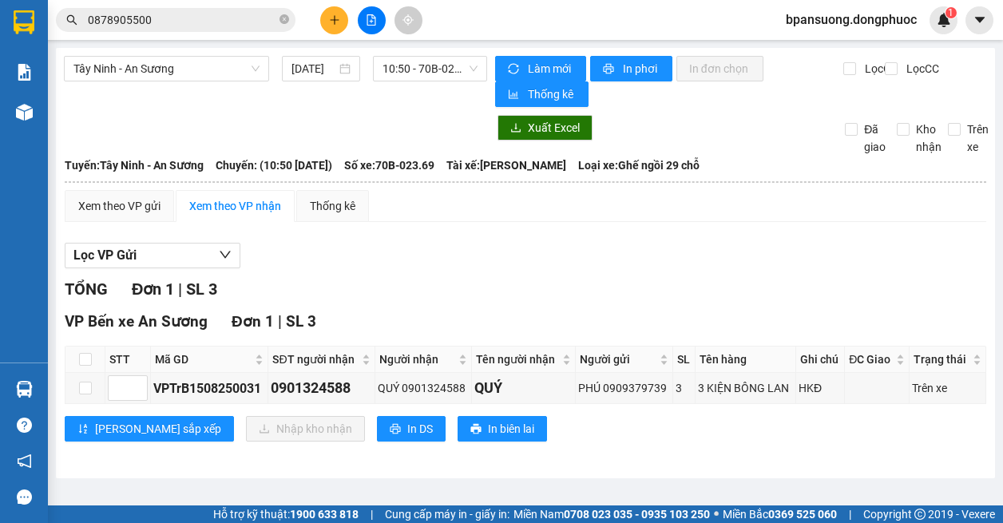
click at [787, 307] on section "Kết quả tìm kiếm ( 3 ) Bộ lọc Mã ĐH Trạng thái Món hàng Tổng cước Chưa cước Nhã…" at bounding box center [501, 261] width 1003 height 523
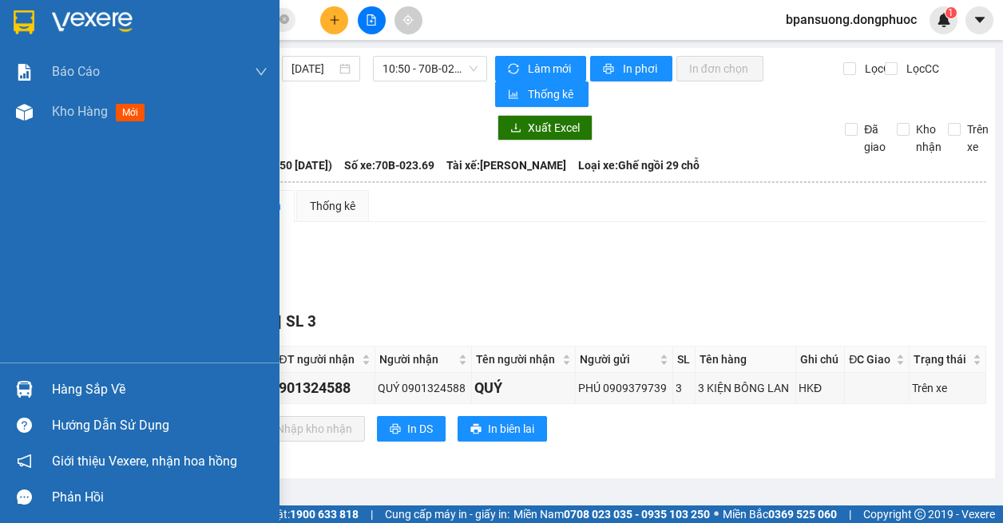
click at [37, 387] on div at bounding box center [24, 389] width 28 height 28
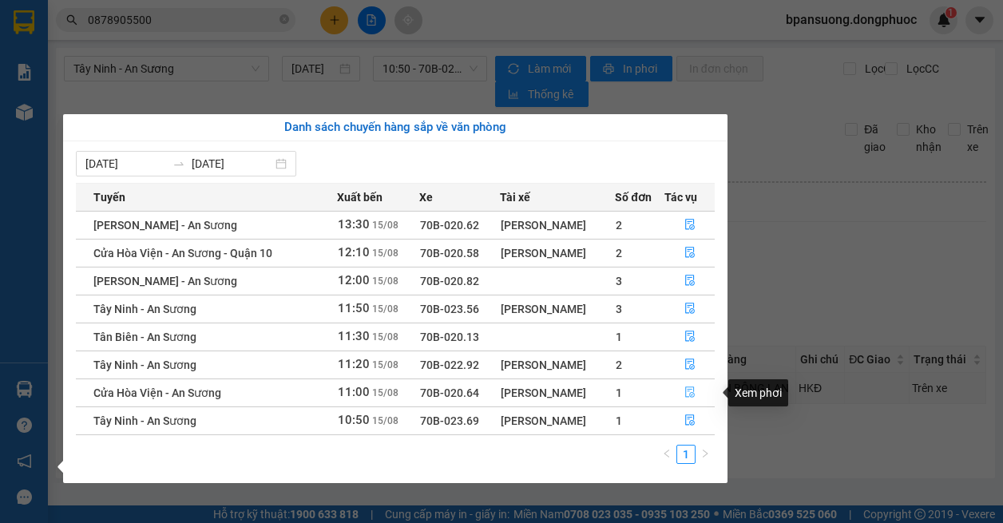
click at [684, 394] on icon "file-done" at bounding box center [689, 391] width 11 height 11
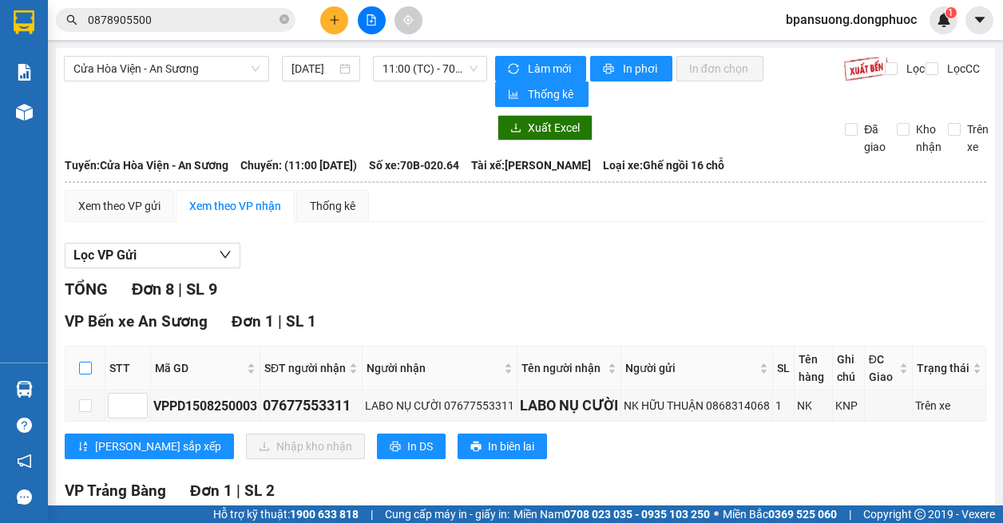
click at [81, 367] on input "checkbox" at bounding box center [85, 368] width 13 height 13
checkbox input "true"
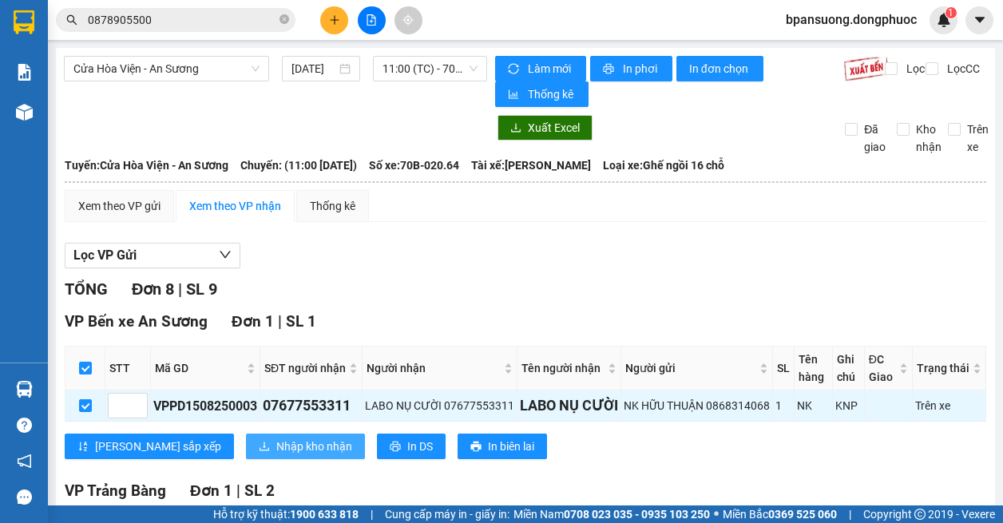
click at [276, 441] on span "Nhập kho nhận" at bounding box center [314, 446] width 76 height 18
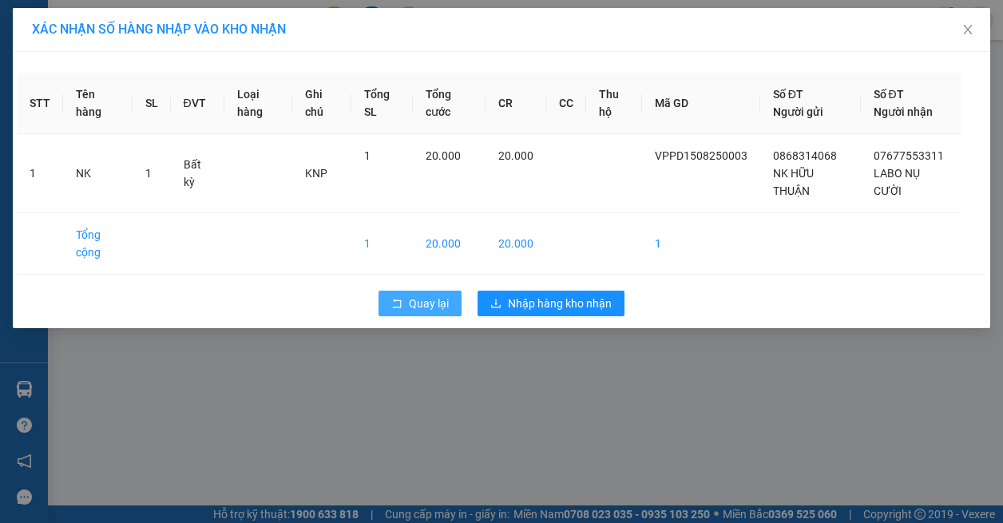
click at [404, 303] on button "Quay lại" at bounding box center [419, 304] width 83 height 26
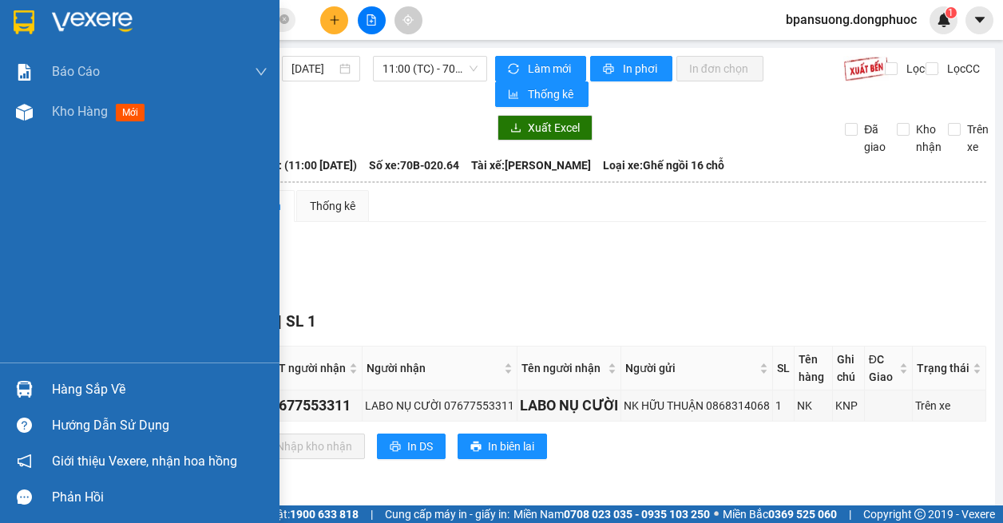
click at [26, 387] on img at bounding box center [24, 389] width 17 height 17
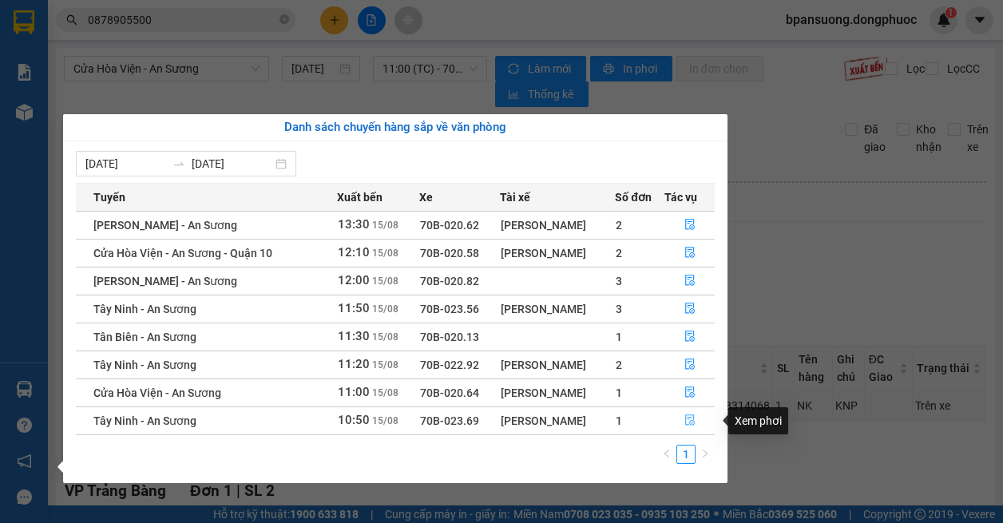
click at [680, 418] on button "button" at bounding box center [689, 421] width 49 height 26
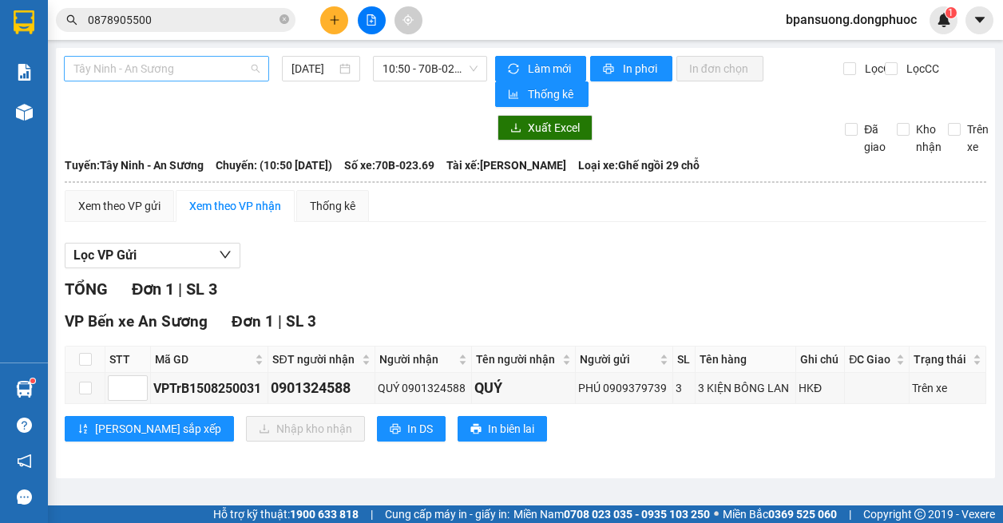
click at [220, 66] on span "Tây Ninh - An Sương" at bounding box center [166, 69] width 186 height 24
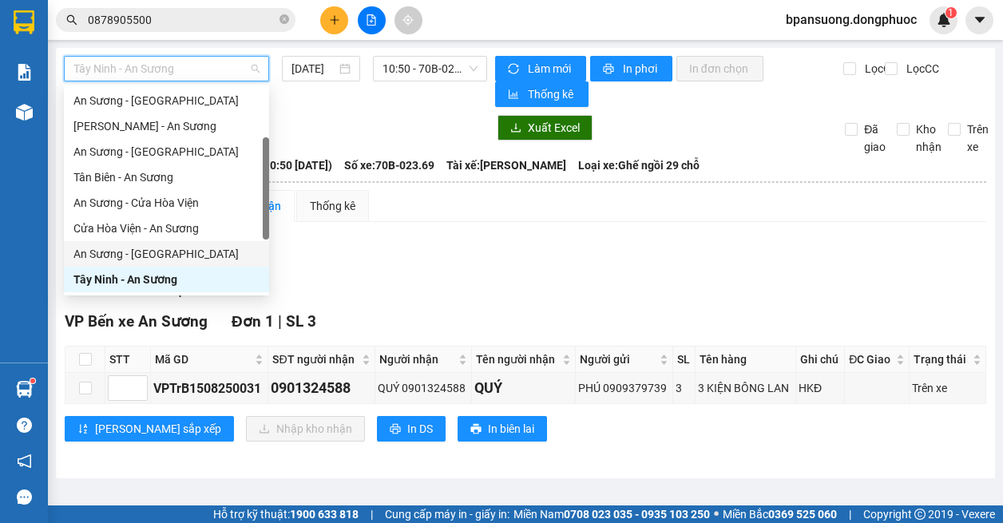
click at [173, 247] on div "An Sương - [GEOGRAPHIC_DATA]" at bounding box center [166, 254] width 186 height 18
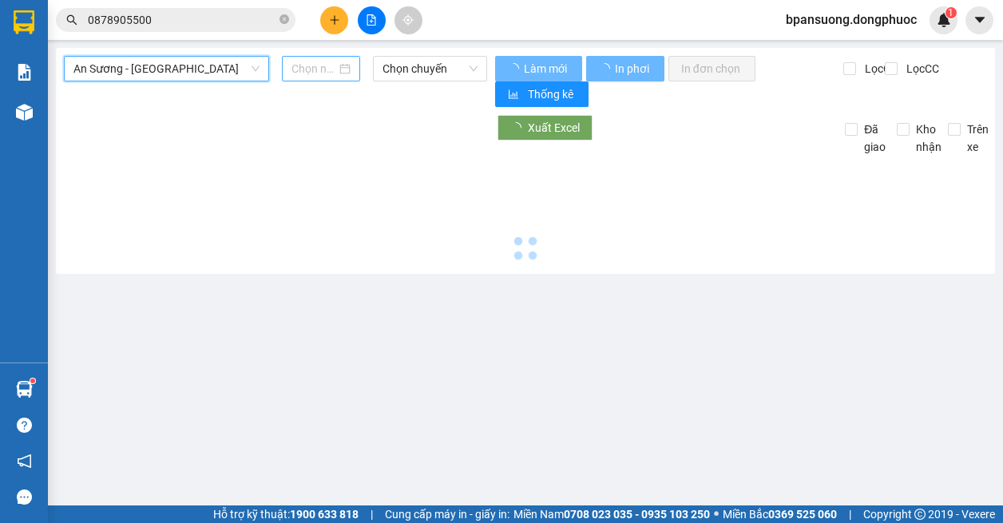
type input "[DATE]"
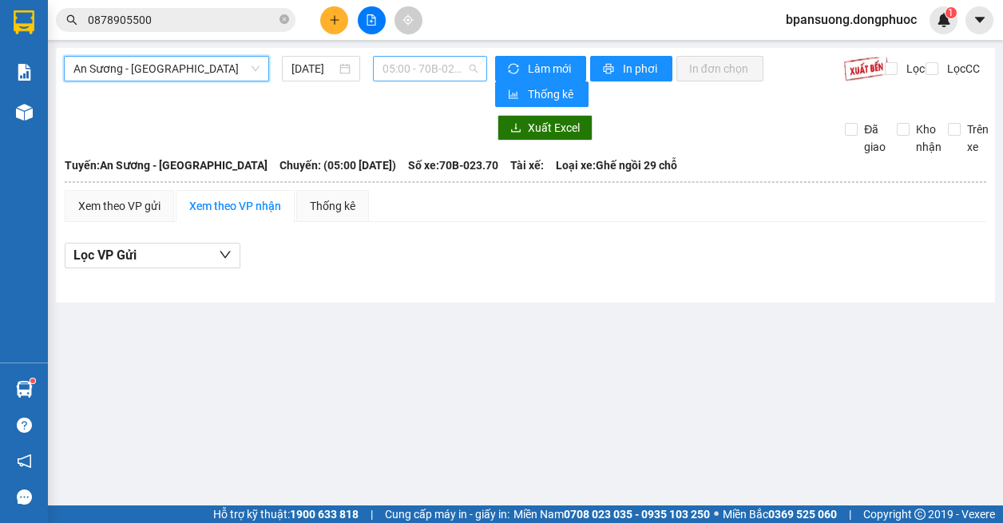
click at [420, 64] on span "05:00 - 70B-023.70" at bounding box center [429, 69] width 95 height 24
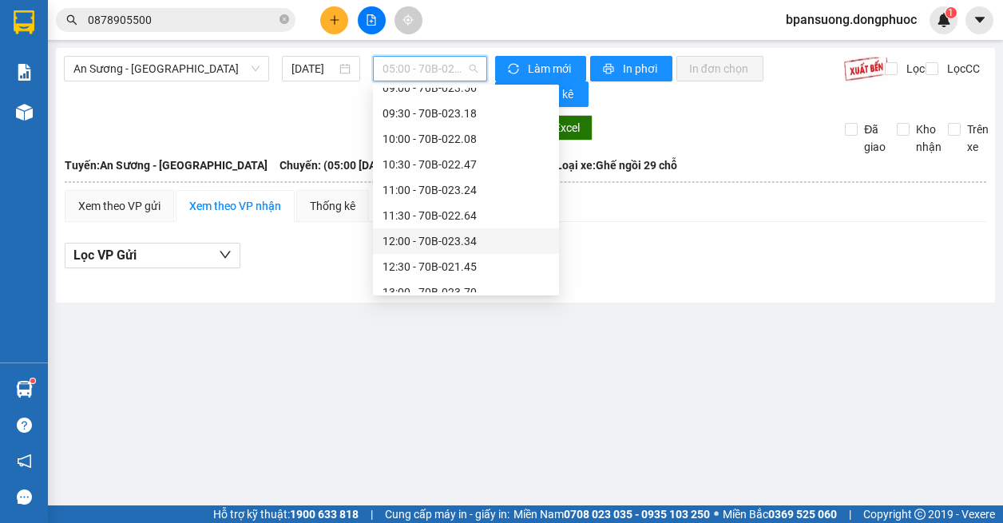
scroll to position [479, 0]
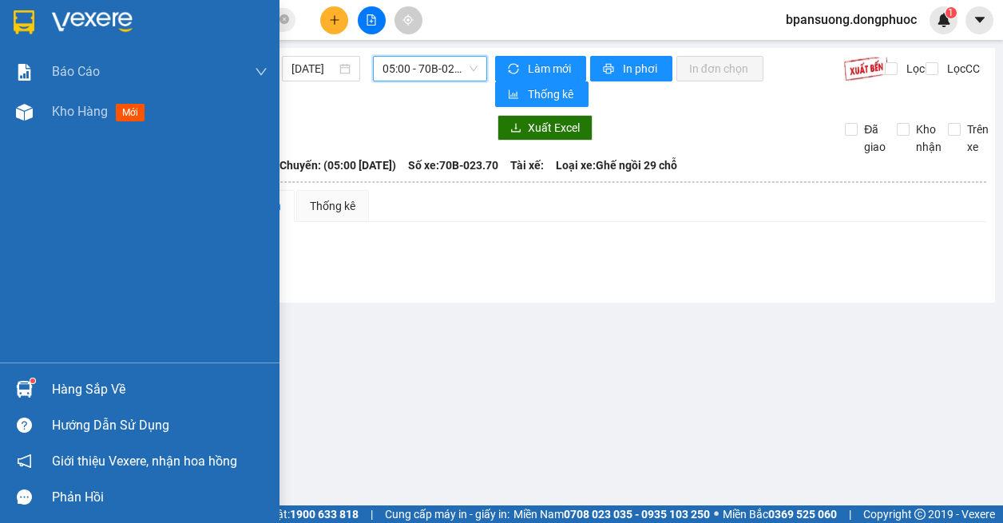
click at [43, 391] on div "Hàng sắp về" at bounding box center [139, 389] width 279 height 36
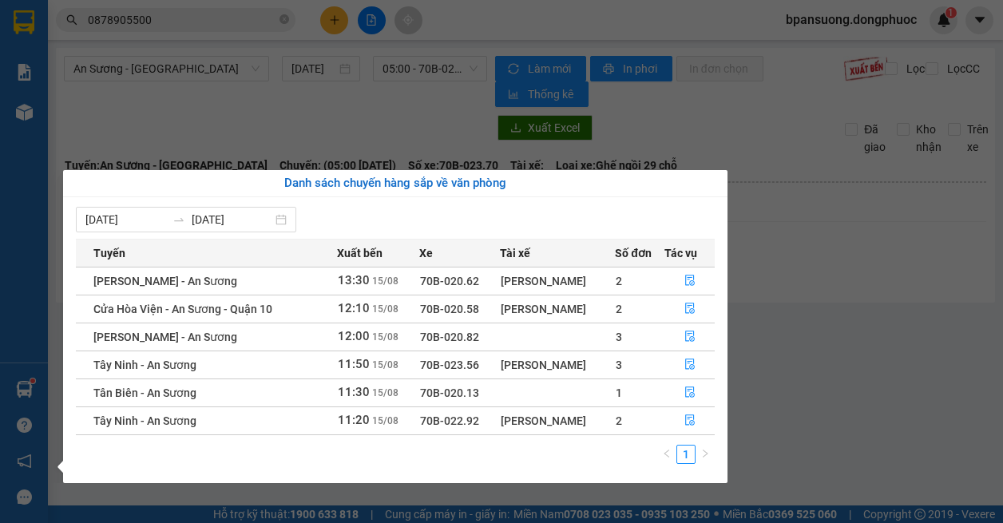
click at [856, 297] on section "Kết quả tìm kiếm ( 3 ) Bộ lọc Mã ĐH Trạng thái Món hàng Tổng cước Chưa cước Nhã…" at bounding box center [501, 261] width 1003 height 523
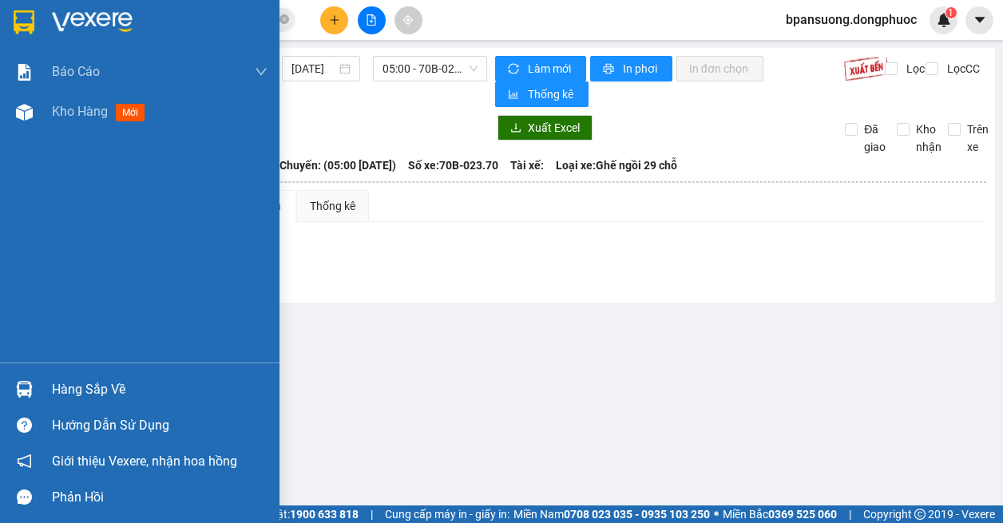
click at [29, 381] on img at bounding box center [24, 389] width 17 height 17
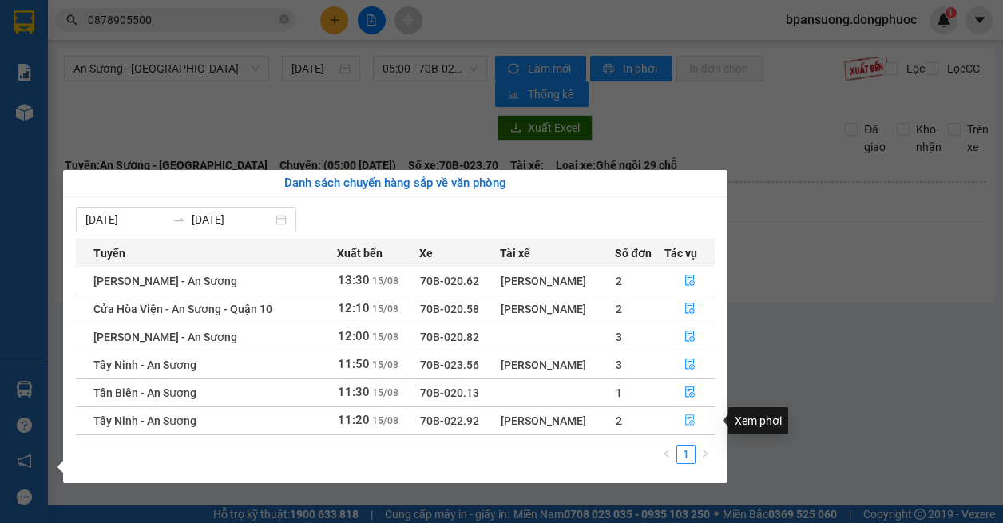
click at [695, 417] on icon "file-done" at bounding box center [689, 419] width 11 height 11
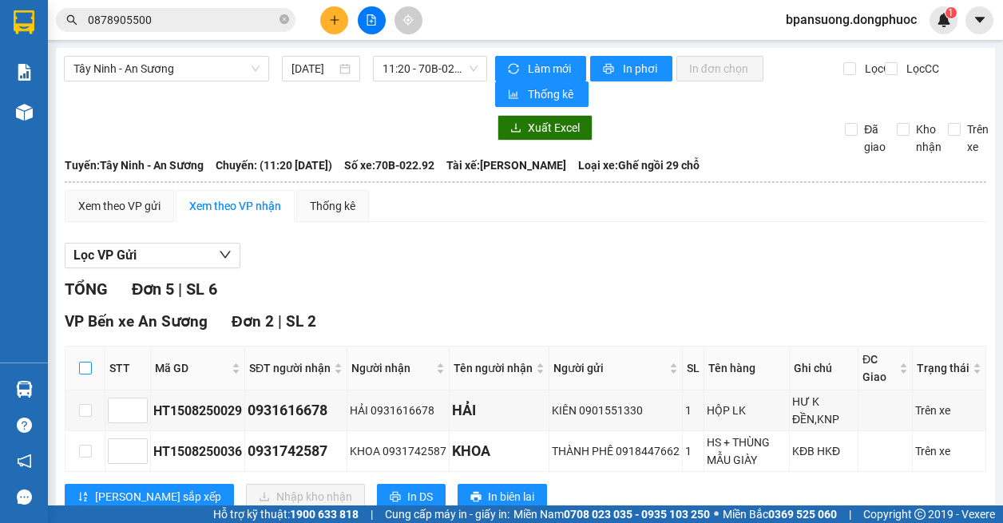
click at [83, 366] on input "checkbox" at bounding box center [85, 368] width 13 height 13
checkbox input "true"
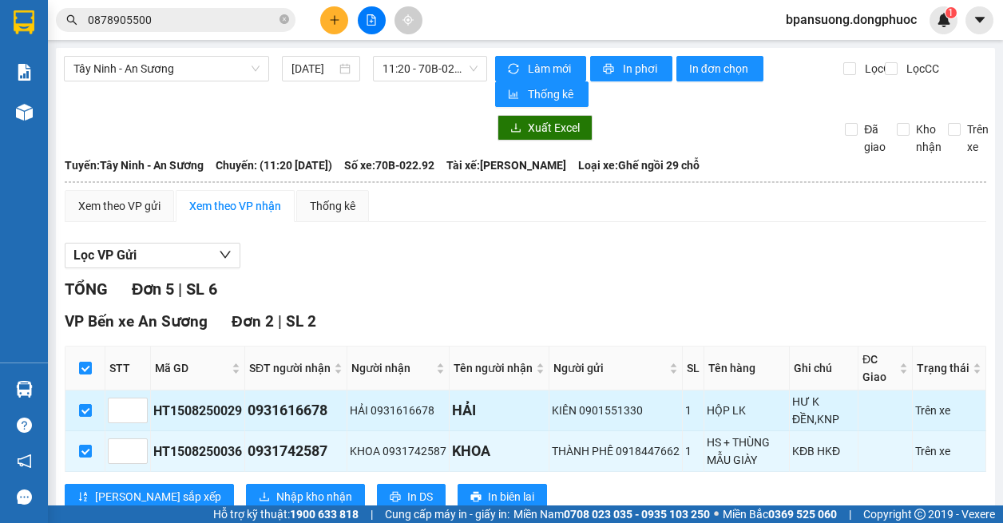
scroll to position [319, 0]
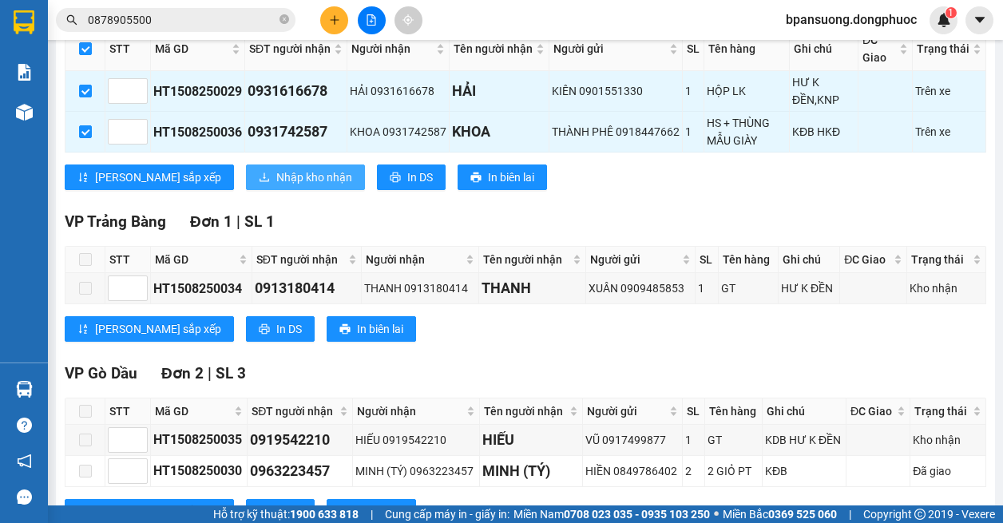
click at [276, 173] on span "Nhập kho nhận" at bounding box center [314, 177] width 76 height 18
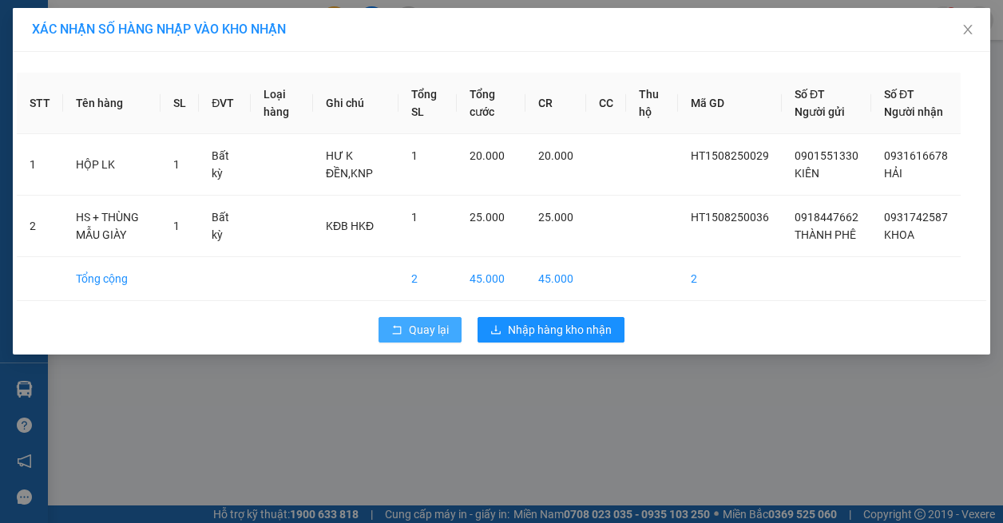
click at [416, 338] on span "Quay lại" at bounding box center [429, 330] width 40 height 18
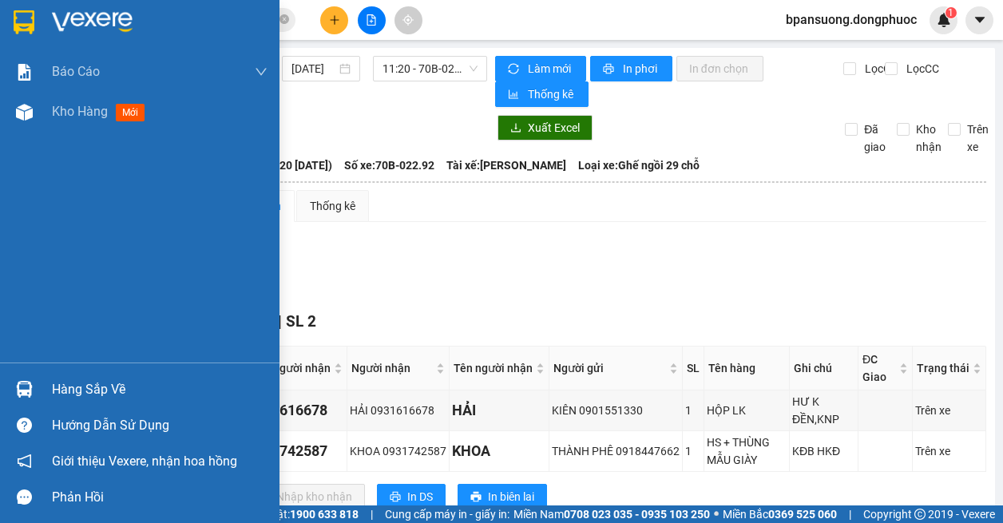
click at [31, 398] on div at bounding box center [24, 389] width 28 height 28
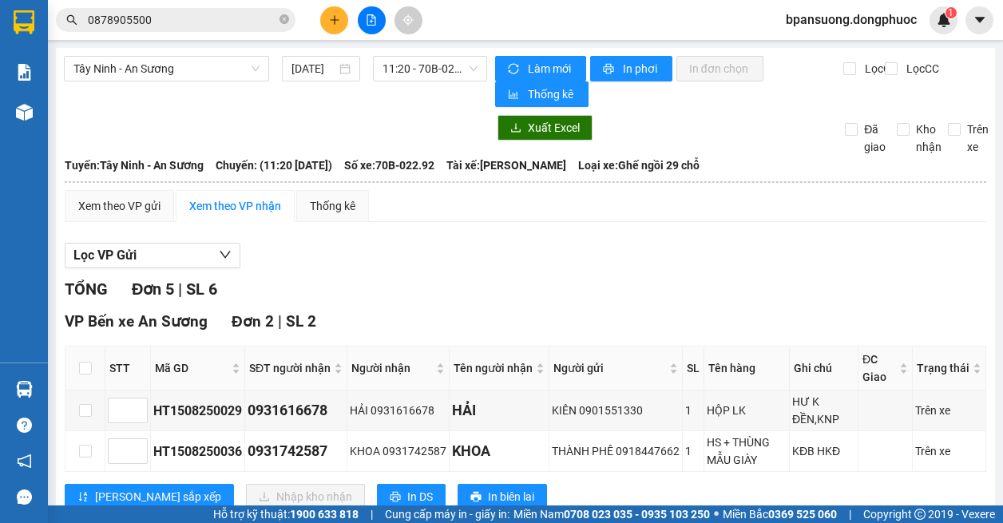
click at [853, 256] on section "Kết quả tìm kiếm ( 3 ) Bộ lọc Mã ĐH Trạng thái Món hàng Tổng cước Chưa cước Nhã…" at bounding box center [501, 261] width 1003 height 523
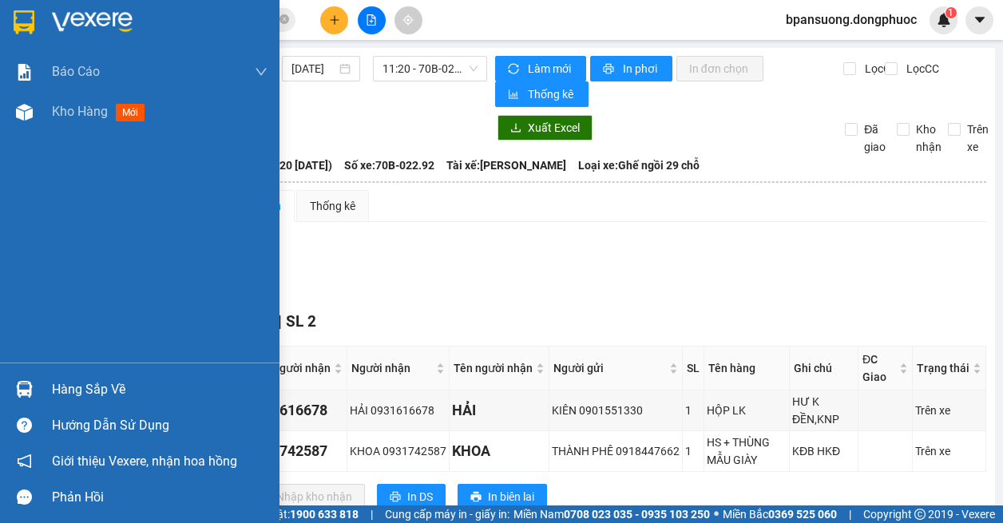
click at [34, 394] on div at bounding box center [24, 389] width 28 height 28
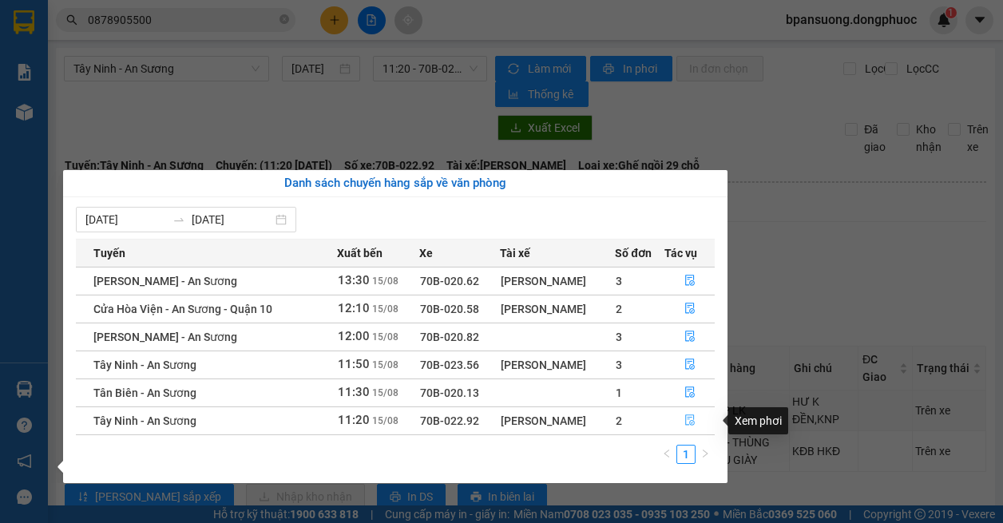
click at [691, 418] on icon "file-done" at bounding box center [689, 419] width 11 height 11
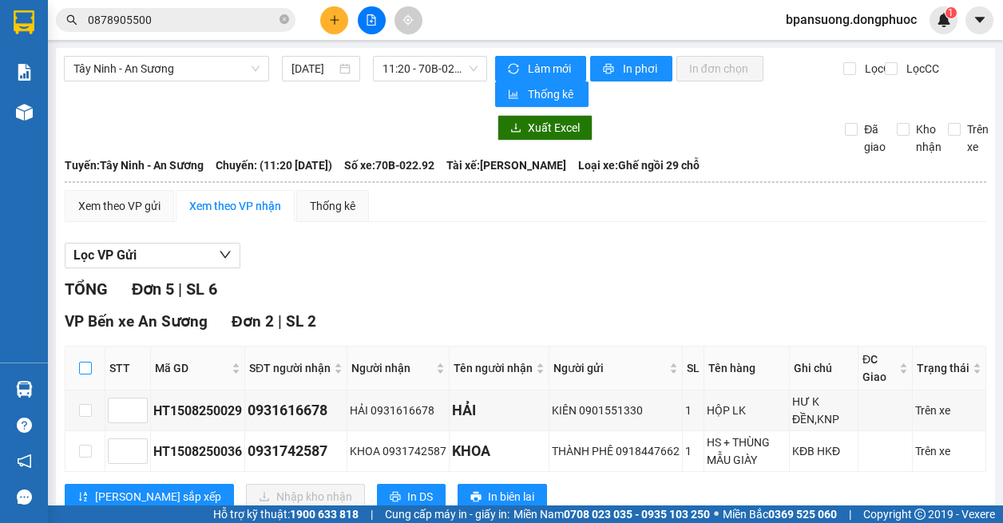
click at [80, 367] on input "checkbox" at bounding box center [85, 368] width 13 height 13
checkbox input "true"
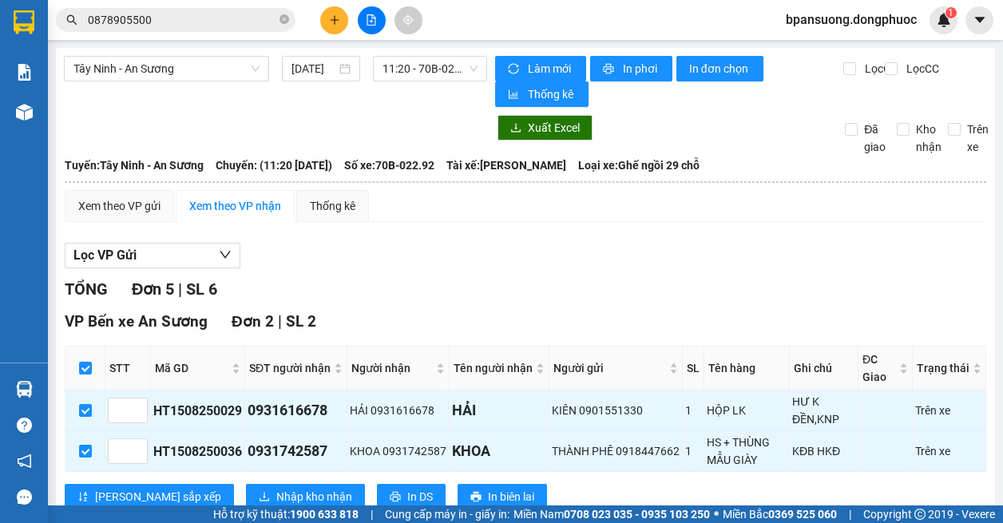
scroll to position [319, 0]
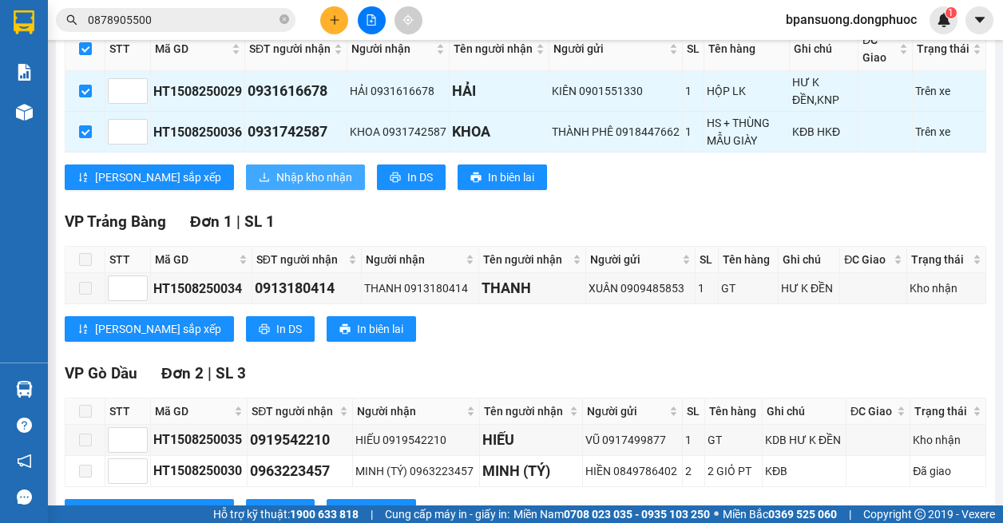
click at [276, 185] on span "Nhập kho nhận" at bounding box center [314, 177] width 76 height 18
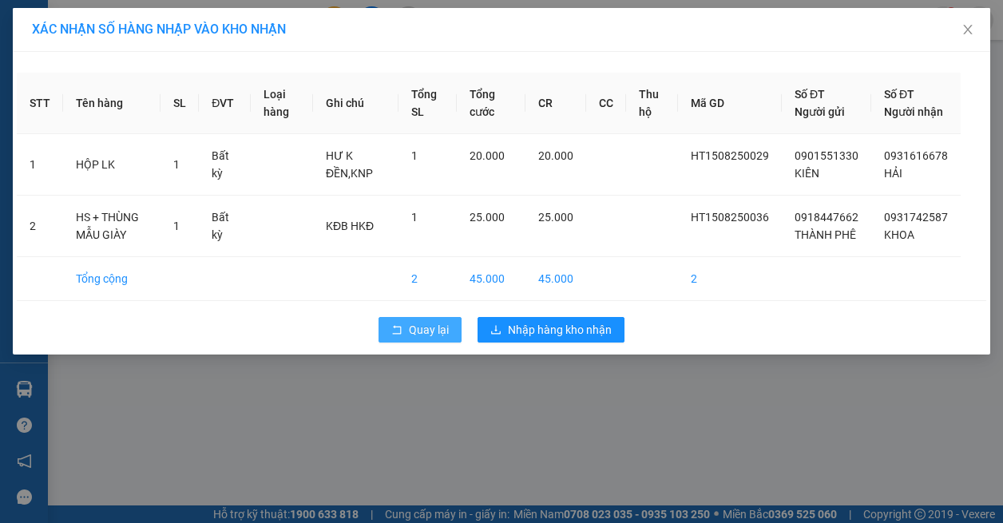
click at [425, 338] on span "Quay lại" at bounding box center [429, 330] width 40 height 18
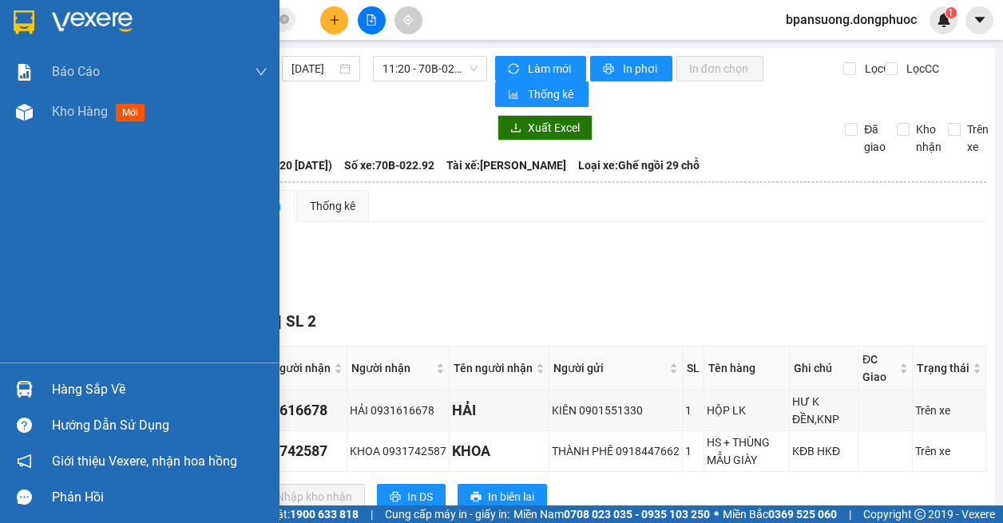
click at [34, 388] on div at bounding box center [24, 389] width 28 height 28
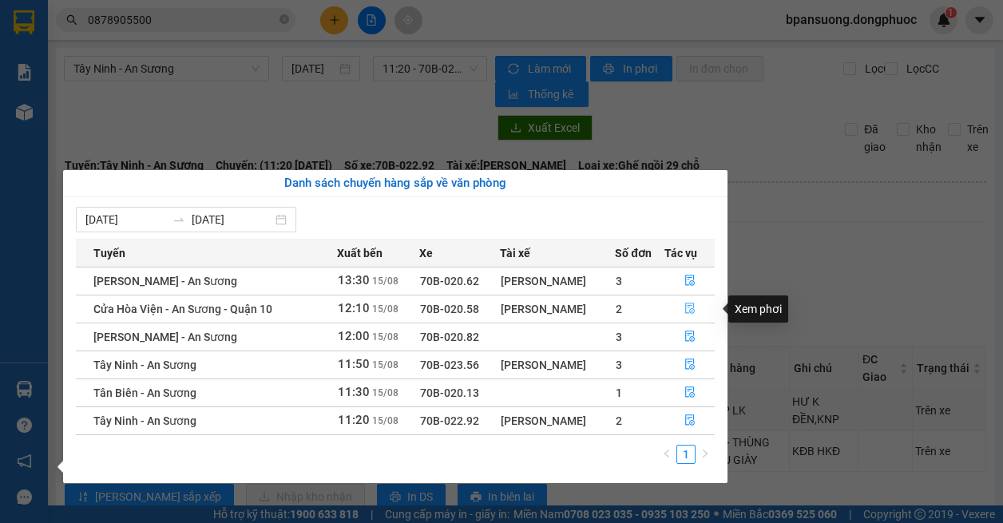
click at [687, 307] on icon "file-done" at bounding box center [689, 308] width 11 height 11
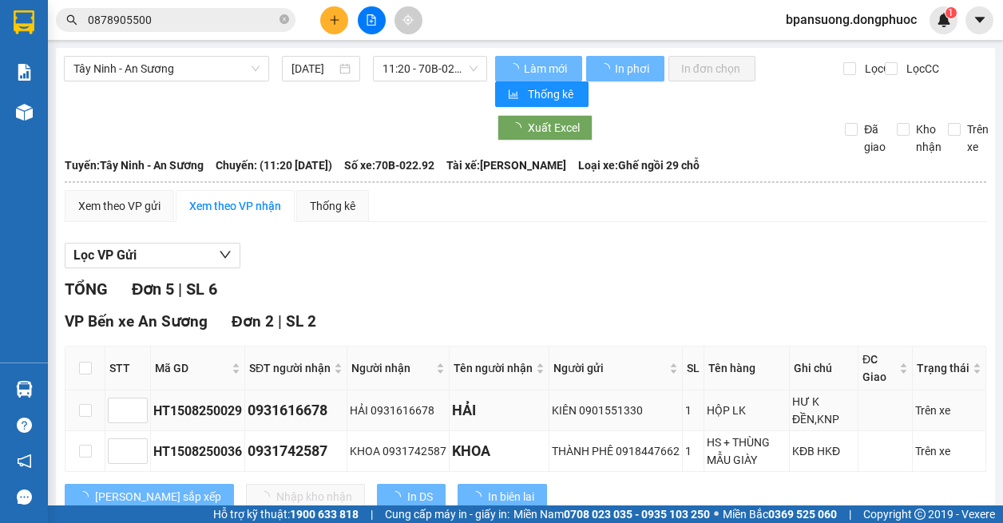
scroll to position [160, 0]
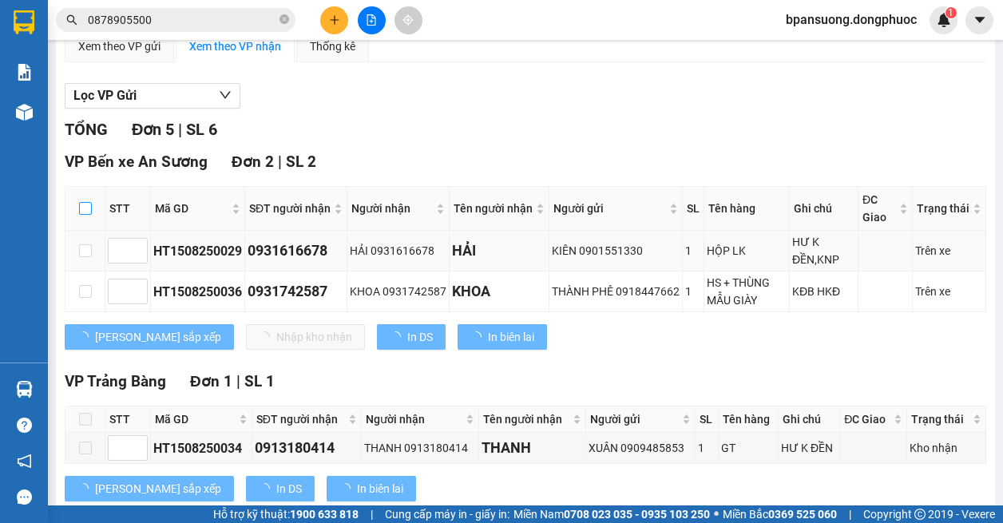
drag, startPoint x: 91, startPoint y: 208, endPoint x: 125, endPoint y: 235, distance: 43.3
click at [92, 209] on th at bounding box center [85, 209] width 40 height 44
click at [93, 208] on th at bounding box center [85, 209] width 40 height 44
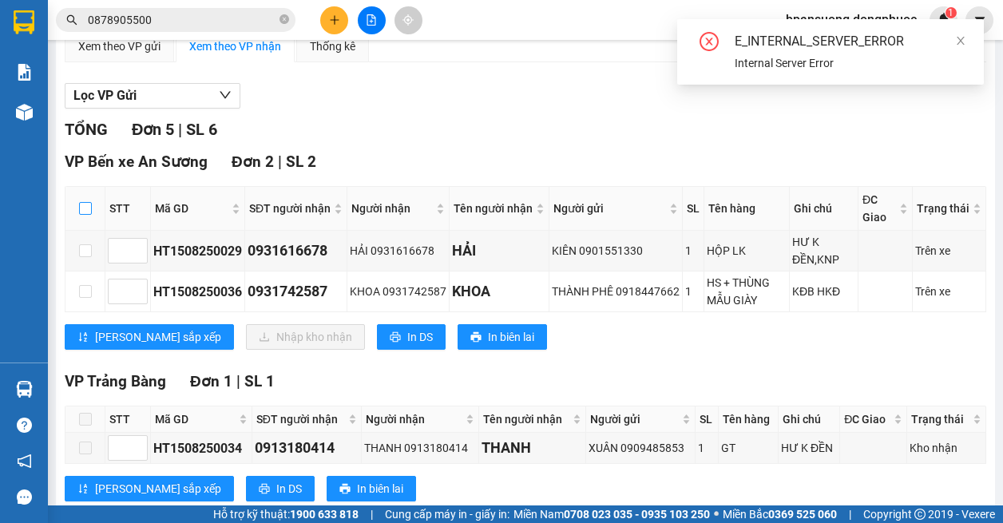
click at [90, 209] on input "checkbox" at bounding box center [85, 208] width 13 height 13
checkbox input "true"
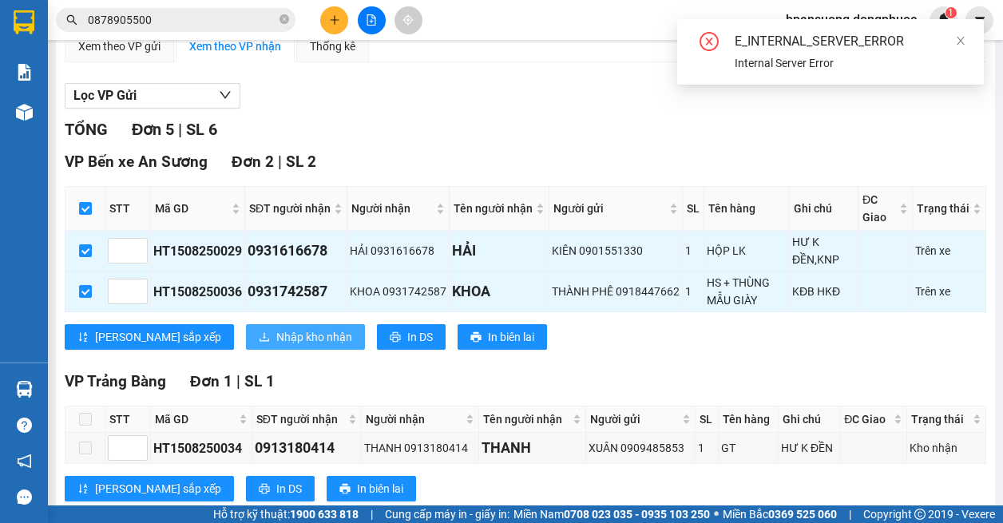
click at [276, 333] on span "Nhập kho nhận" at bounding box center [314, 337] width 76 height 18
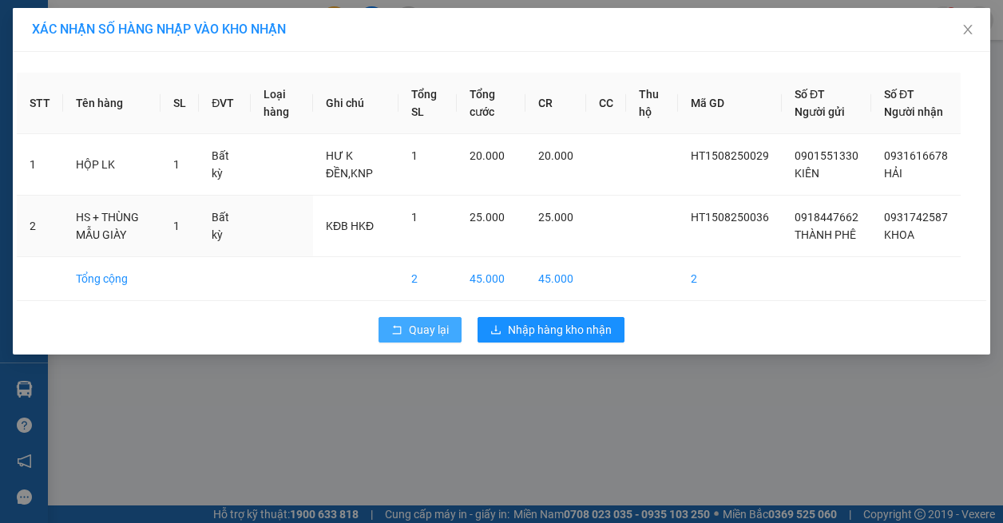
click at [410, 338] on span "Quay lại" at bounding box center [429, 330] width 40 height 18
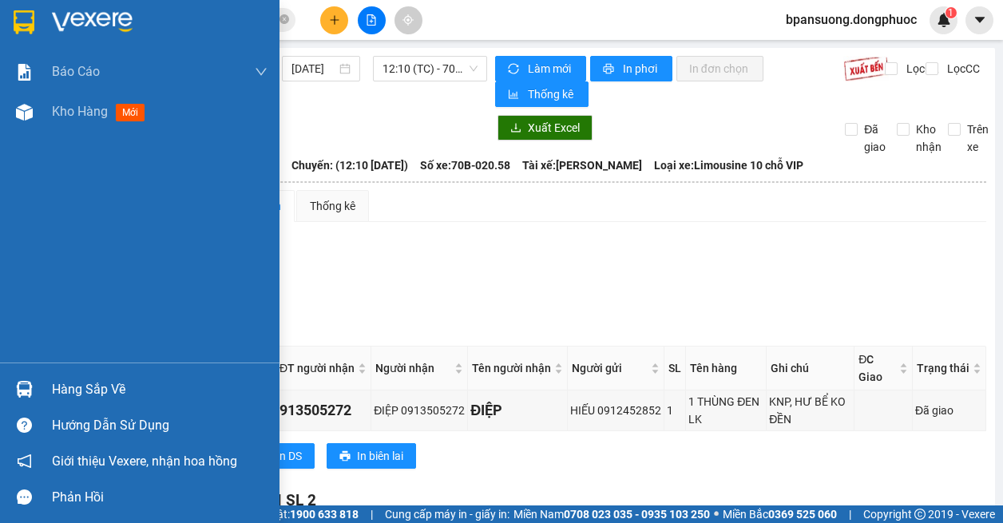
click at [23, 388] on img at bounding box center [24, 389] width 17 height 17
drag, startPoint x: 11, startPoint y: 283, endPoint x: 109, endPoint y: 79, distance: 226.4
click at [11, 282] on div "Báo cáo Mẫu 1: Báo cáo dòng tiền theo nhân viên Mẫu 1: Báo cáo dòng tiền theo n…" at bounding box center [139, 261] width 279 height 523
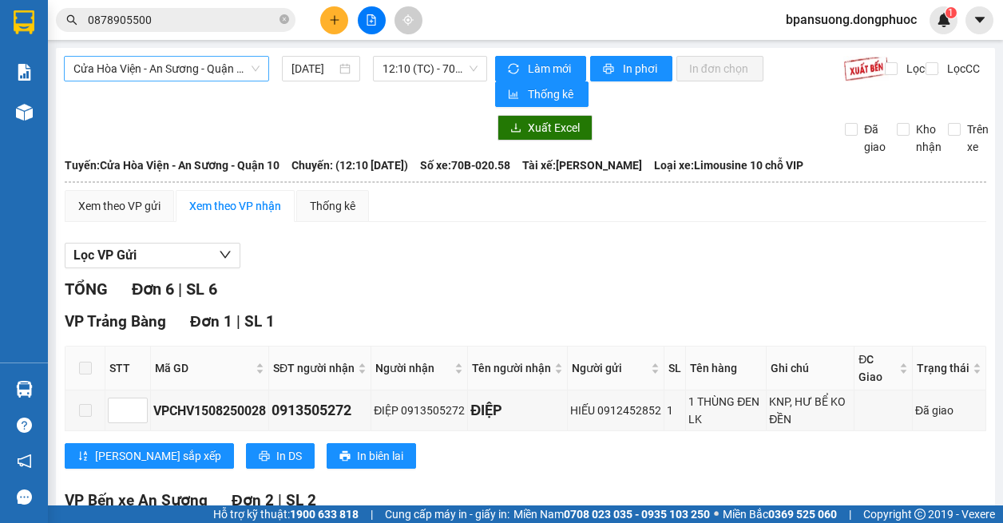
click at [168, 74] on span "Cửa Hòa Viện - An Sương - Quận 10" at bounding box center [166, 69] width 186 height 24
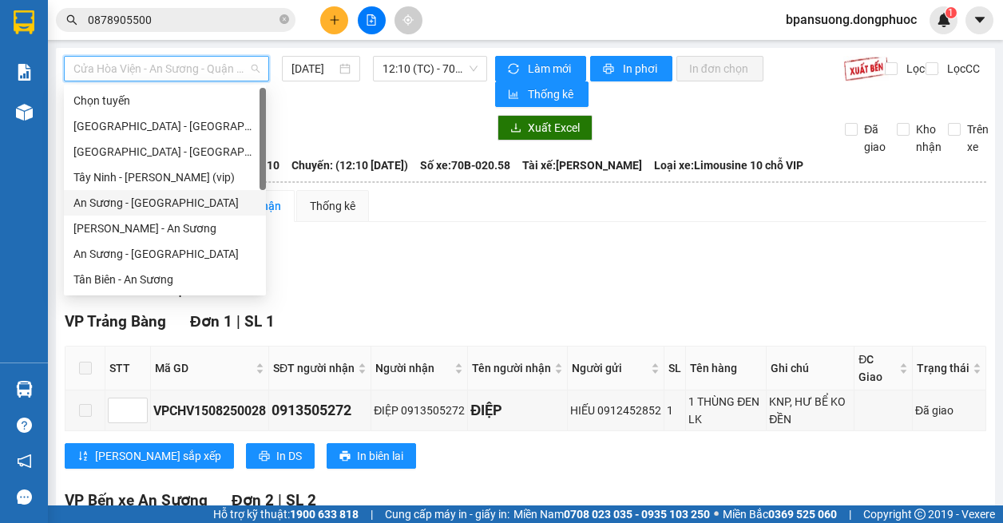
click at [156, 208] on div "An Sương - [GEOGRAPHIC_DATA]" at bounding box center [164, 203] width 183 height 18
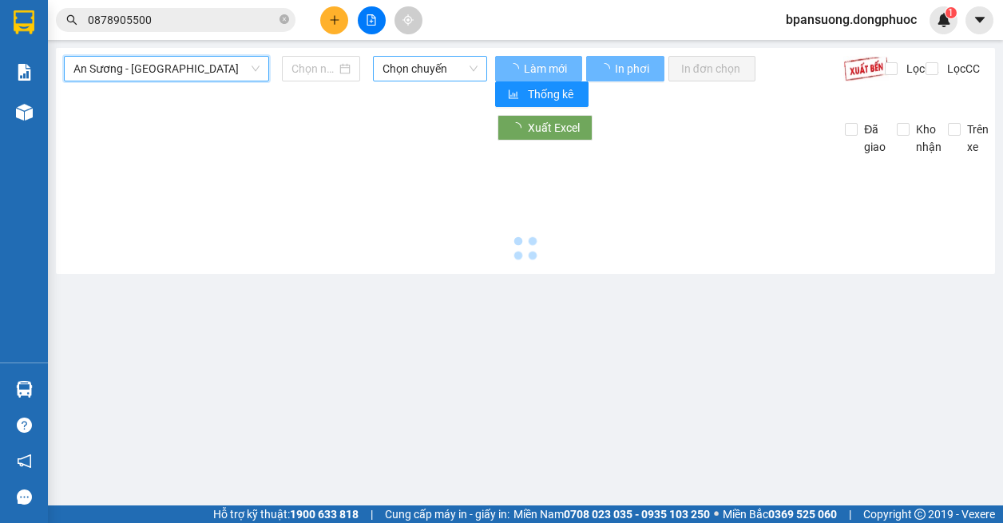
type input "[DATE]"
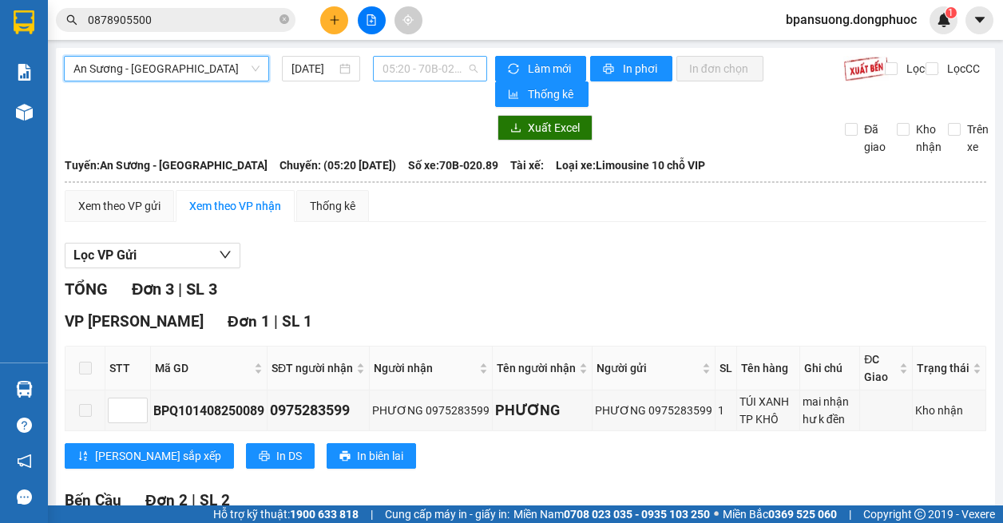
click at [410, 63] on span "05:20 - 70B-020.89" at bounding box center [429, 69] width 95 height 24
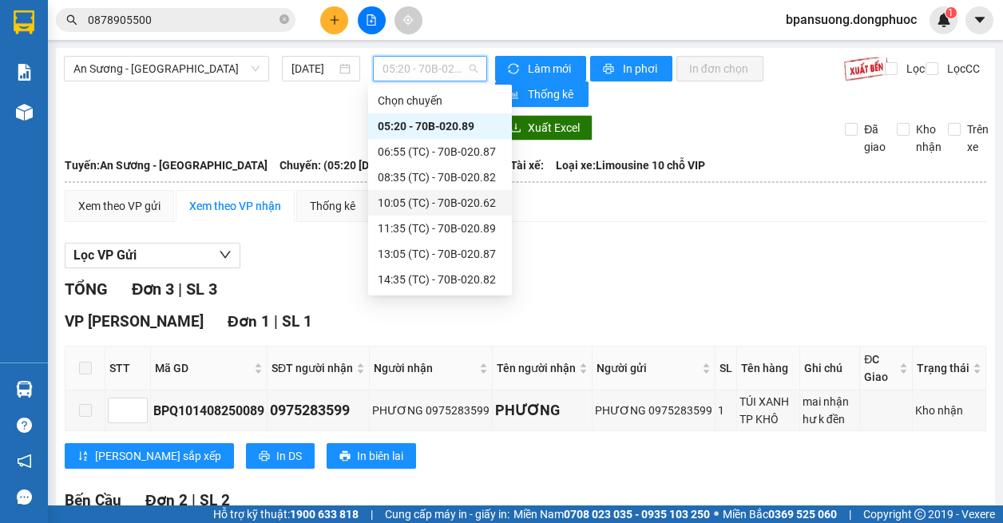
scroll to position [77, 0]
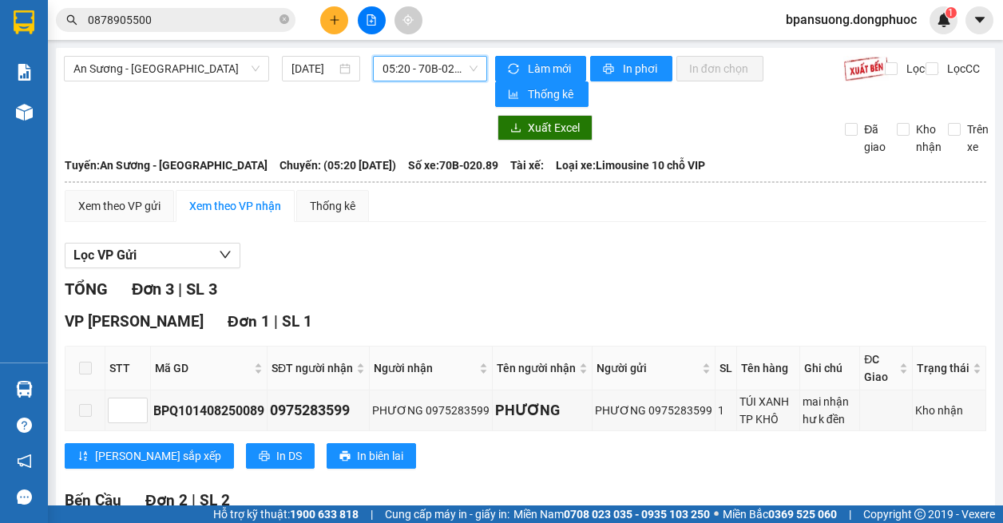
click at [150, 16] on input "0878905500" at bounding box center [182, 20] width 188 height 18
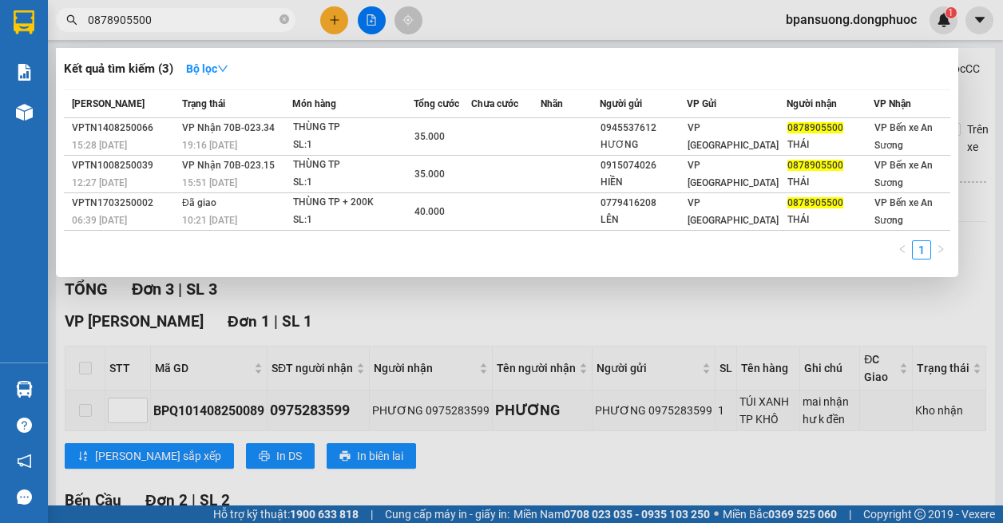
click at [150, 16] on input "0878905500" at bounding box center [182, 20] width 188 height 18
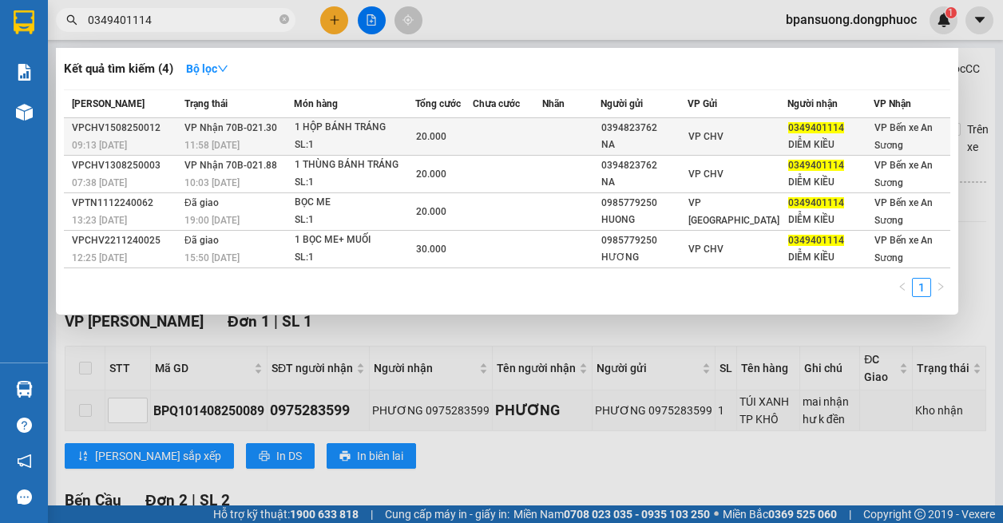
type input "0349401114"
click at [354, 140] on div "SL: 1" at bounding box center [355, 146] width 120 height 18
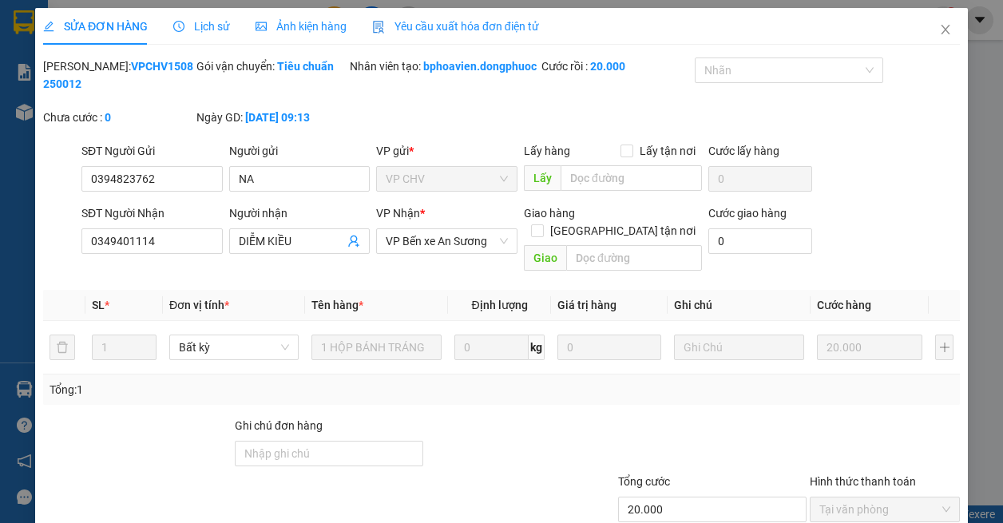
type input "0394823762"
type input "NA"
type input "0349401114"
type input "DIỄM KIỀU"
type input "20.000"
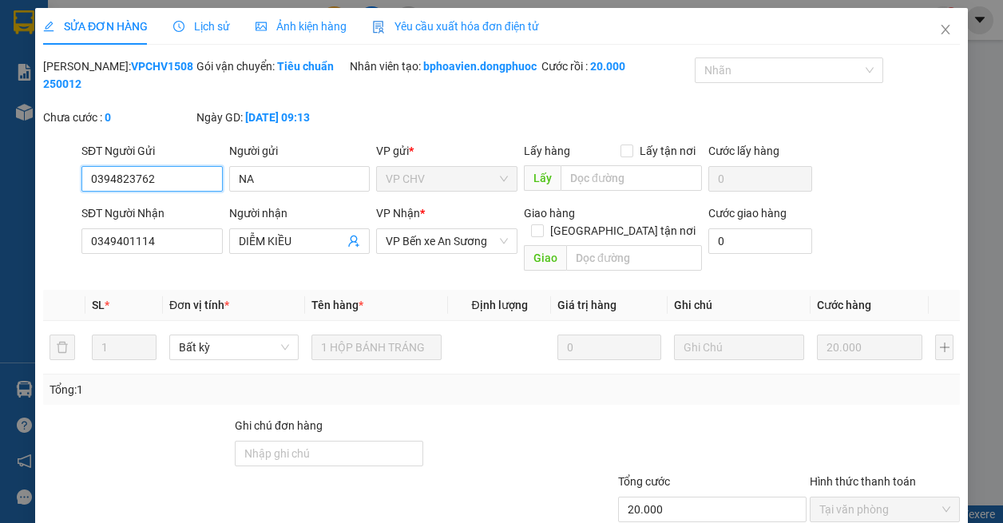
scroll to position [106, 0]
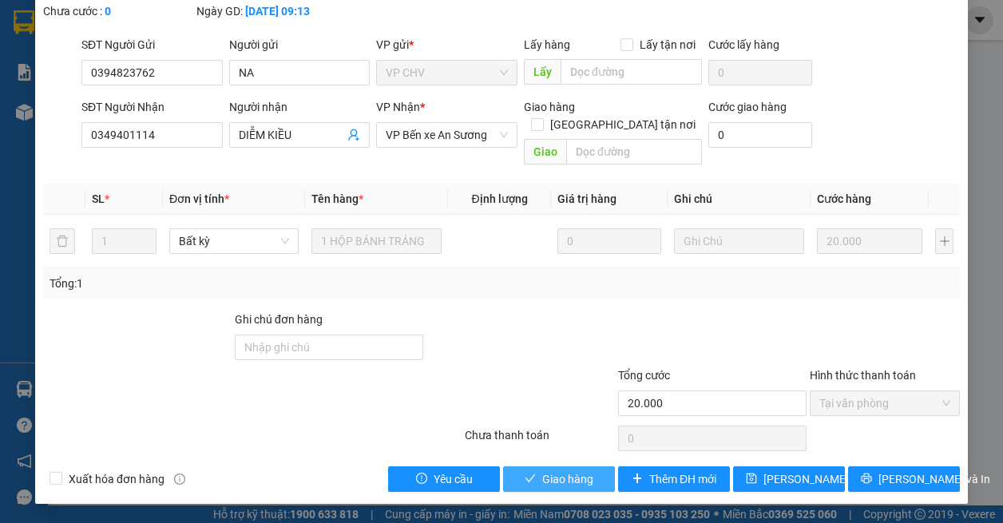
click at [588, 480] on button "Giao hàng" at bounding box center [559, 479] width 112 height 26
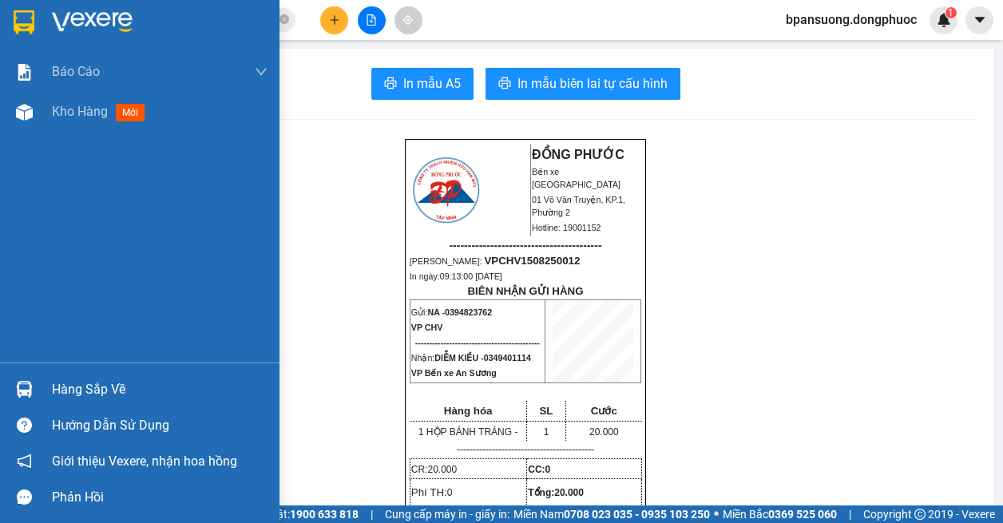
click at [36, 382] on div at bounding box center [24, 389] width 28 height 28
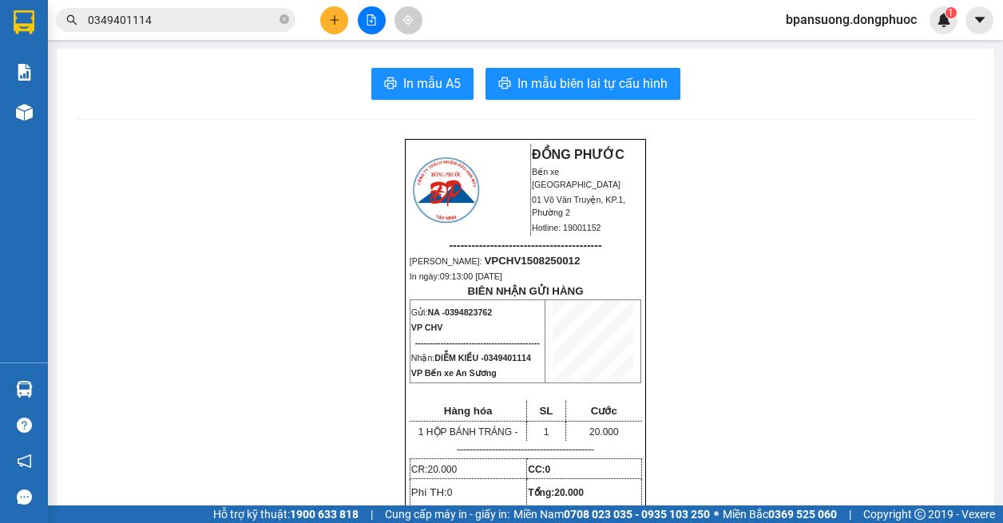
click at [220, 38] on section "Kết quả tìm kiếm ( 4 ) Bộ lọc Mã ĐH Trạng thái Món hàng Tổng cước Chưa cước Nhã…" at bounding box center [501, 261] width 1003 height 523
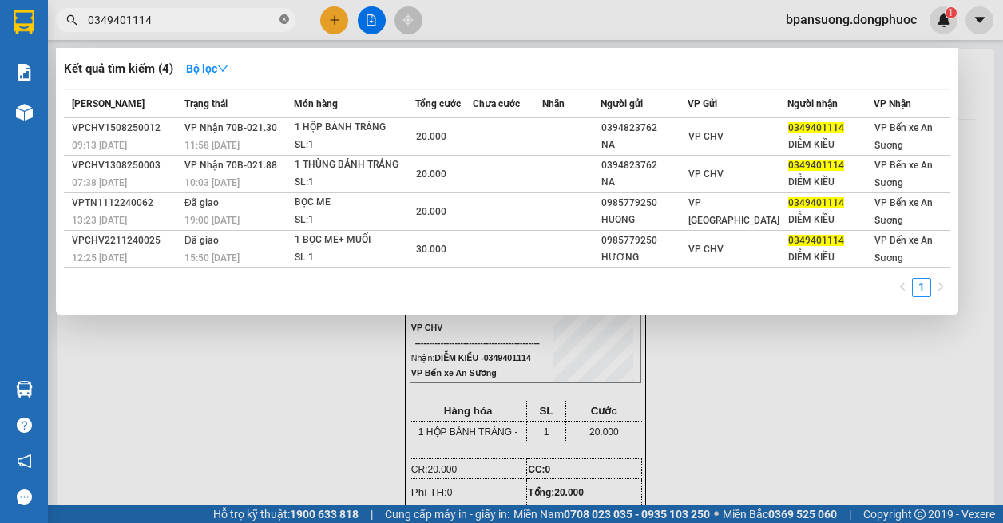
click at [287, 18] on icon "close-circle" at bounding box center [284, 19] width 10 height 10
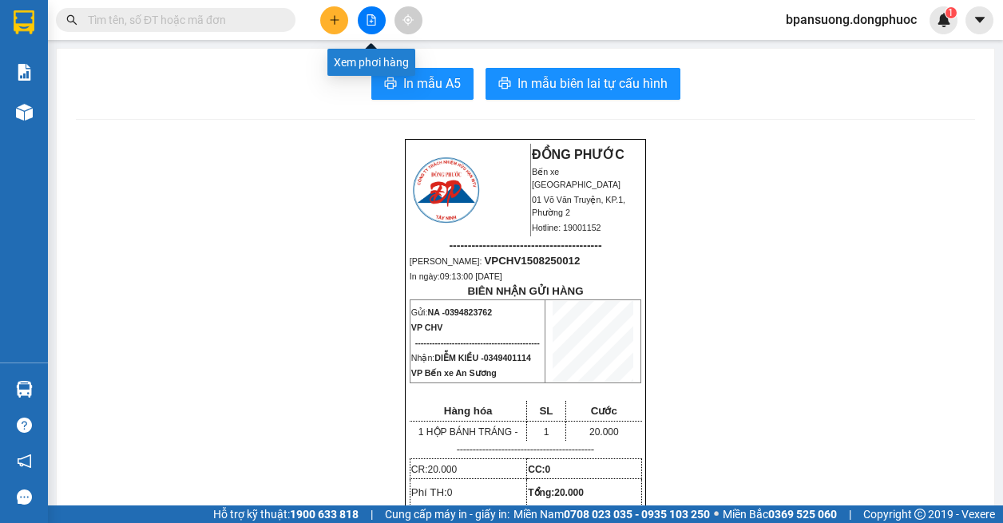
click at [381, 22] on button at bounding box center [372, 20] width 28 height 28
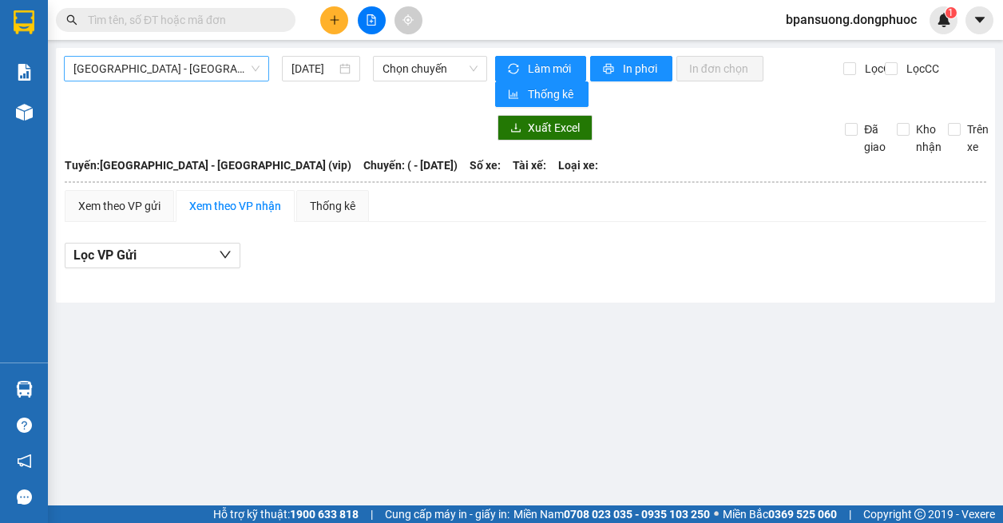
click at [156, 64] on span "[GEOGRAPHIC_DATA] - [GEOGRAPHIC_DATA] (vip)" at bounding box center [166, 69] width 186 height 24
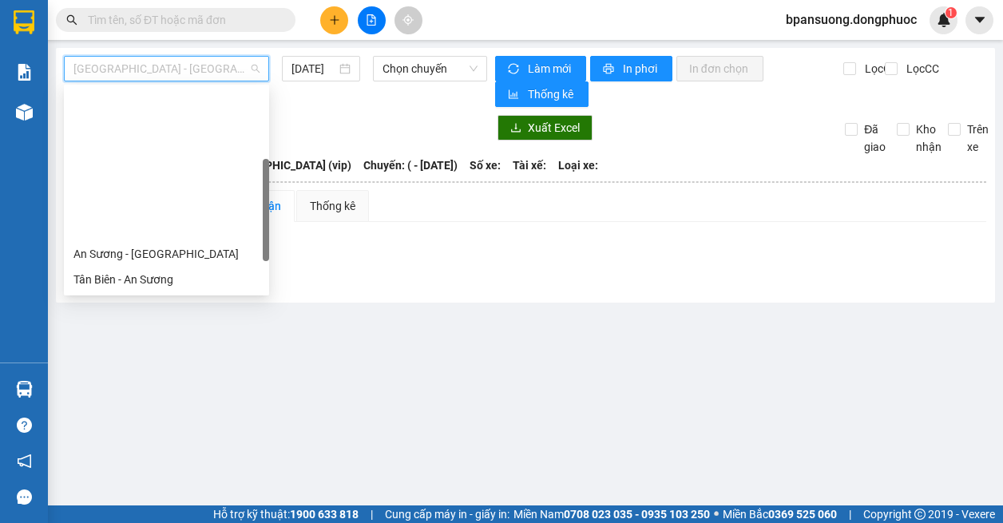
scroll to position [160, 0]
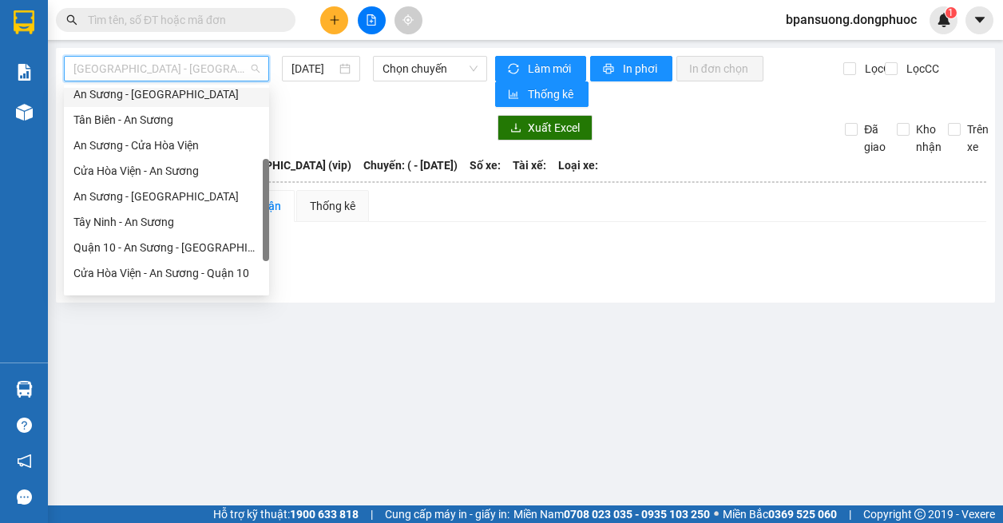
click at [144, 97] on div "An Sương - [GEOGRAPHIC_DATA]" at bounding box center [166, 94] width 186 height 18
type input "[DATE]"
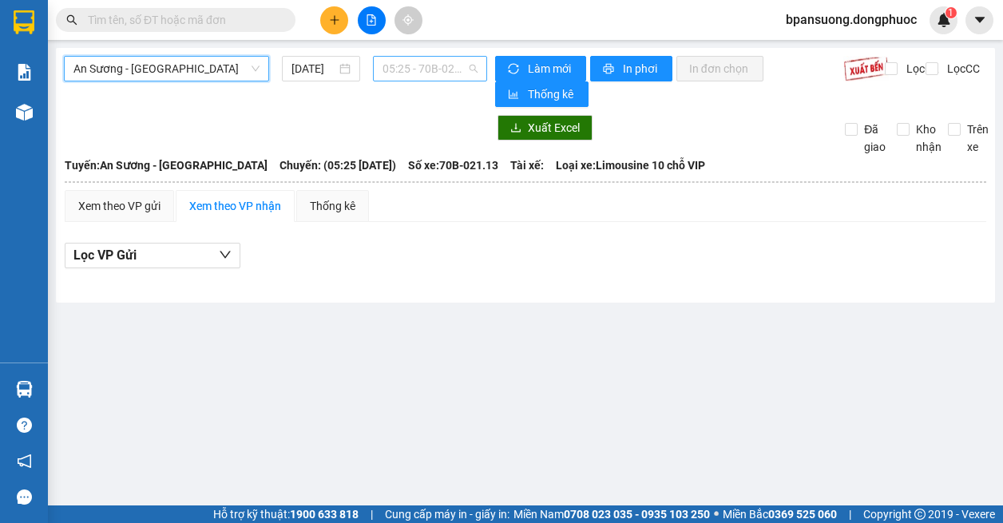
click at [431, 67] on span "05:25 - 70B-021.13" at bounding box center [429, 69] width 95 height 24
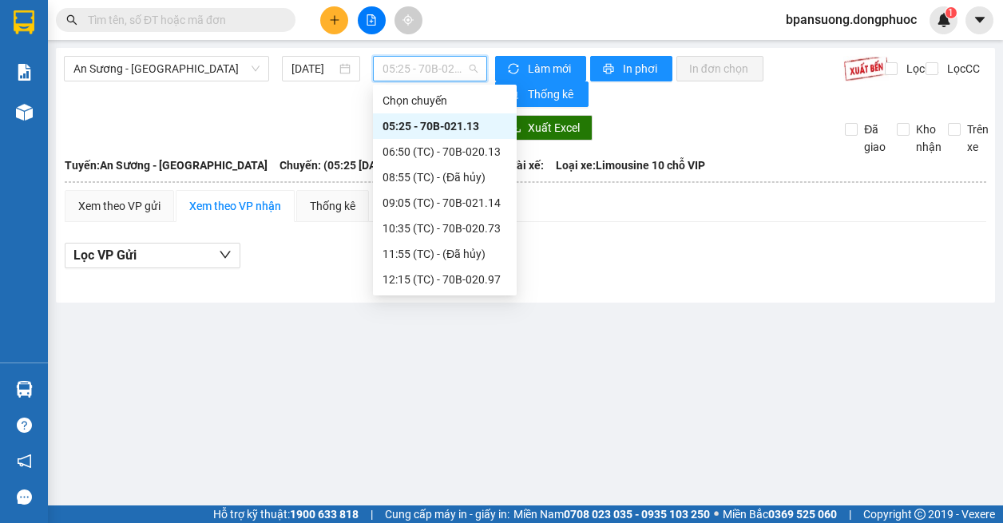
scroll to position [153, 0]
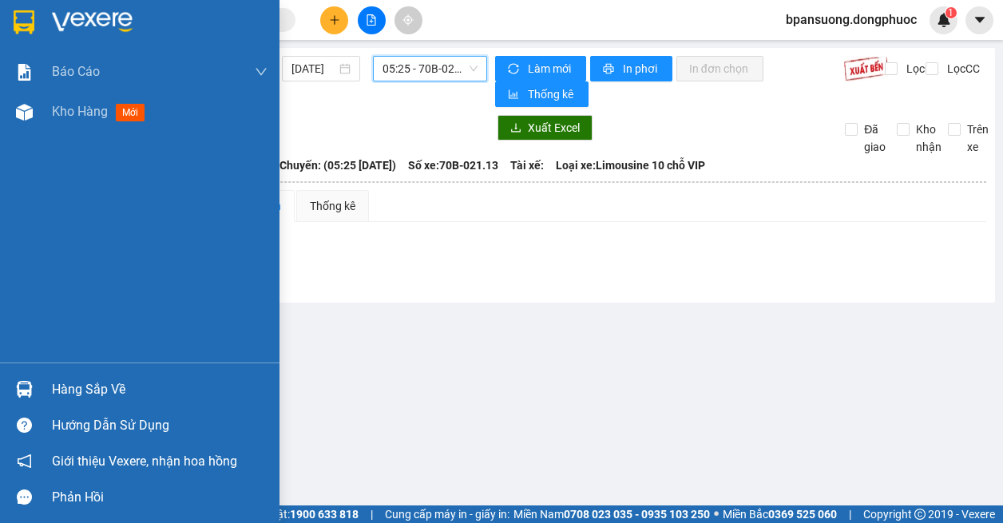
click at [45, 386] on div "Hàng sắp về" at bounding box center [139, 389] width 279 height 36
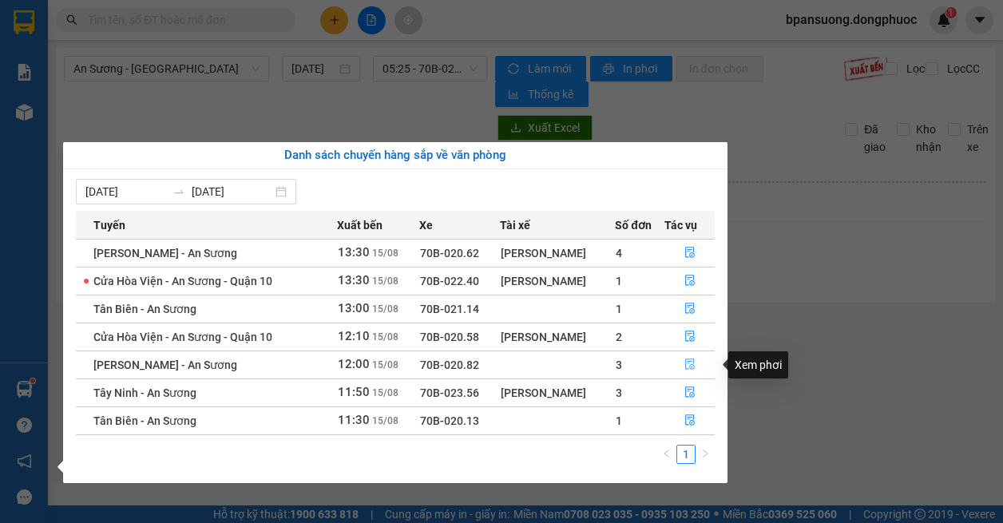
click at [691, 362] on icon "file-done" at bounding box center [690, 364] width 10 height 11
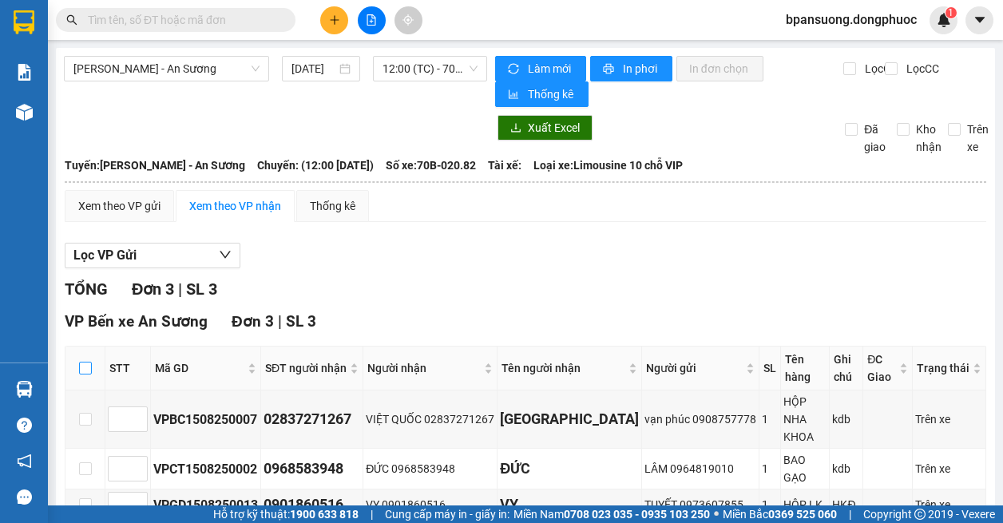
click at [87, 375] on label at bounding box center [85, 368] width 13 height 18
click at [87, 374] on input "checkbox" at bounding box center [85, 368] width 13 height 13
checkbox input "true"
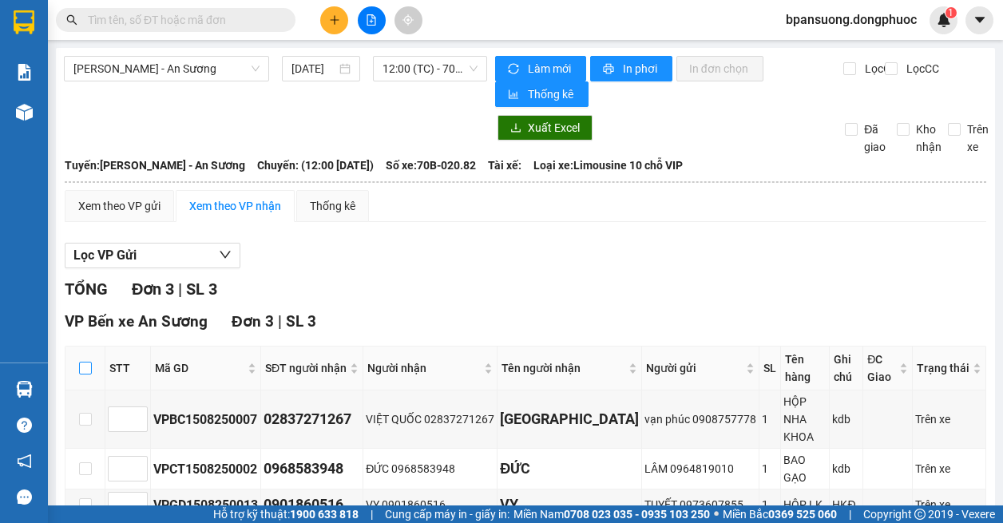
checkbox input "true"
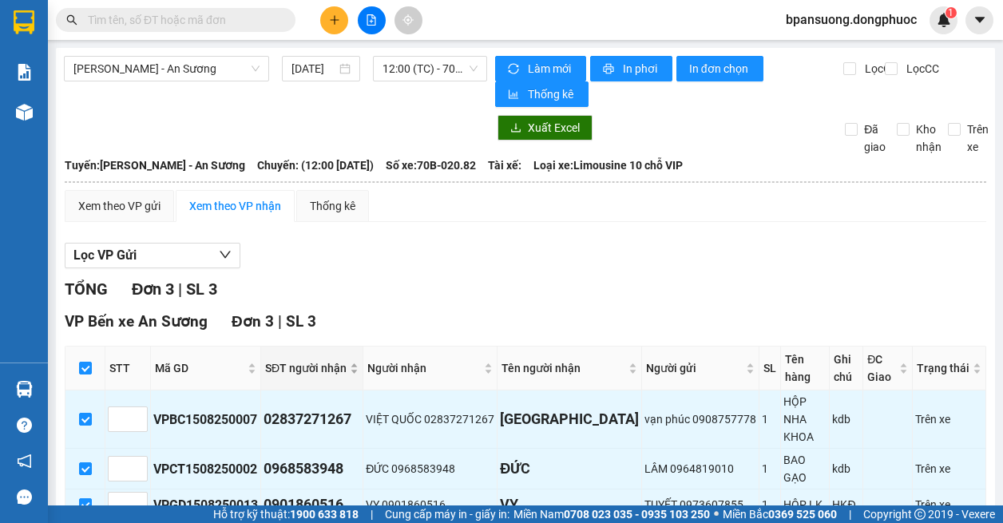
scroll to position [70, 0]
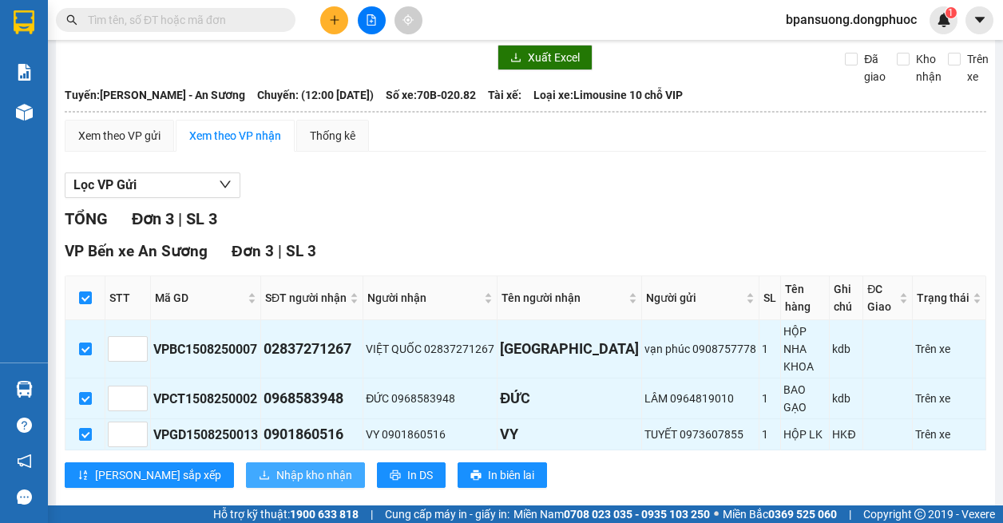
click at [276, 466] on span "Nhập kho nhận" at bounding box center [314, 475] width 76 height 18
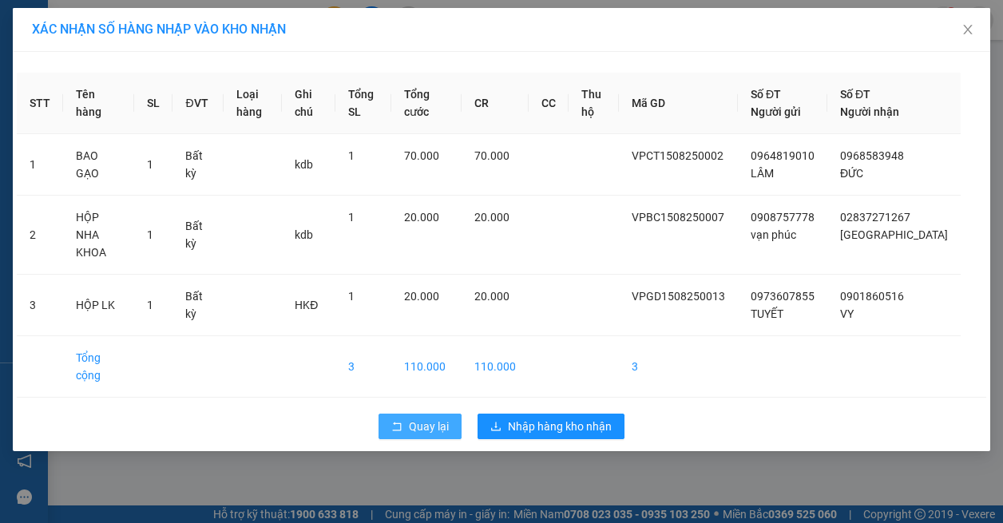
click at [415, 418] on span "Quay lại" at bounding box center [429, 427] width 40 height 18
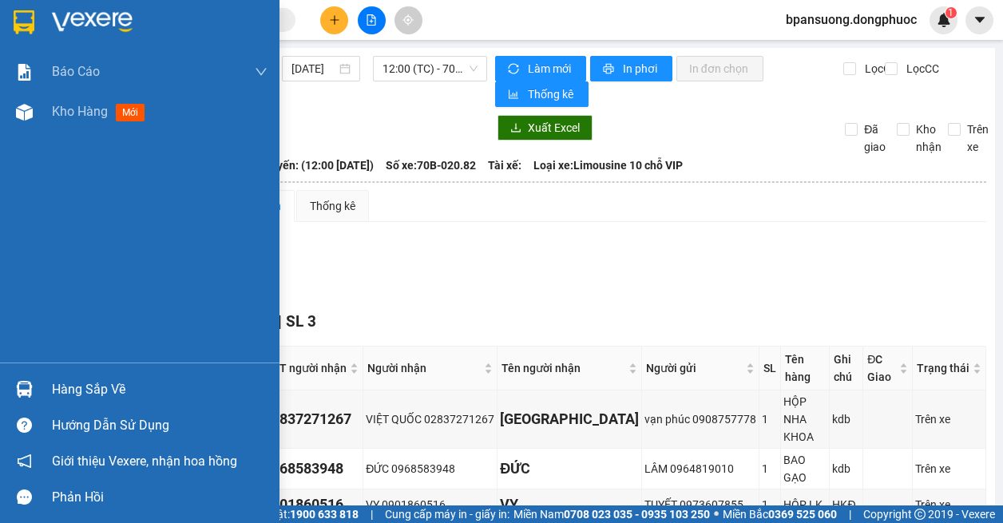
click at [18, 394] on img at bounding box center [24, 389] width 17 height 17
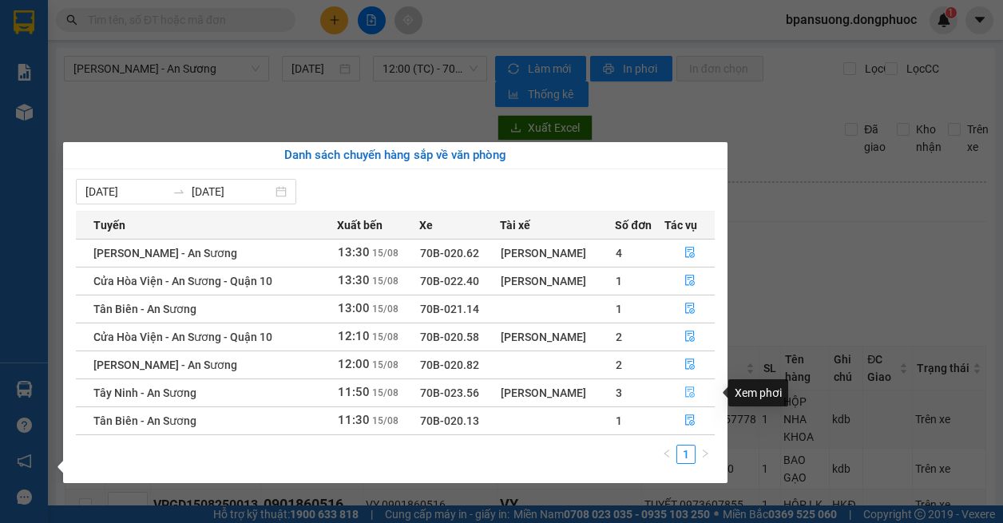
click at [697, 394] on button "button" at bounding box center [689, 393] width 49 height 26
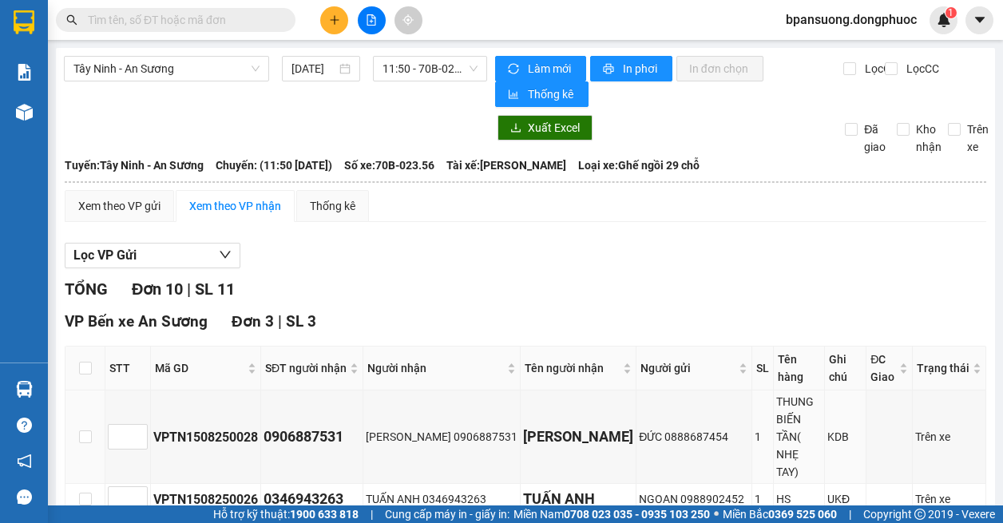
scroll to position [160, 0]
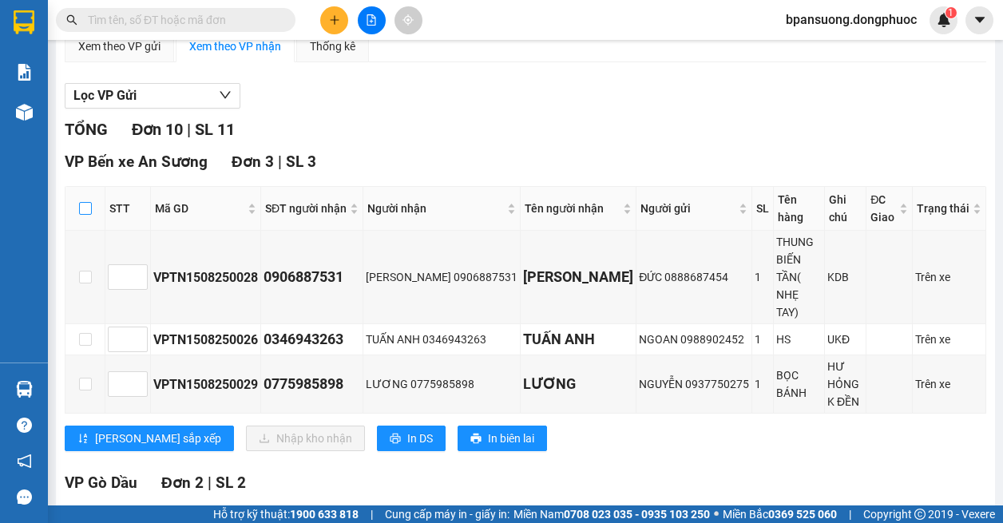
click at [85, 212] on input "checkbox" at bounding box center [85, 208] width 13 height 13
checkbox input "true"
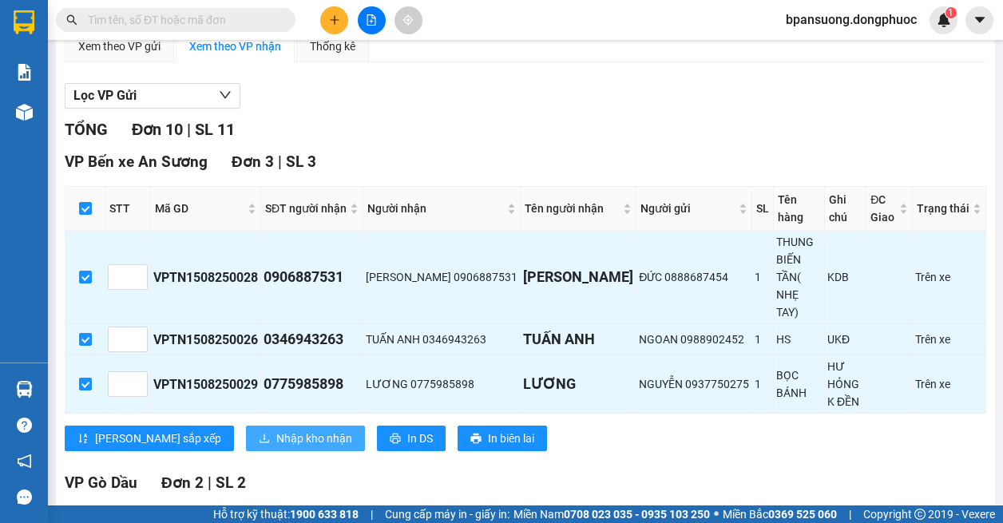
click at [276, 429] on span "Nhập kho nhận" at bounding box center [314, 438] width 76 height 18
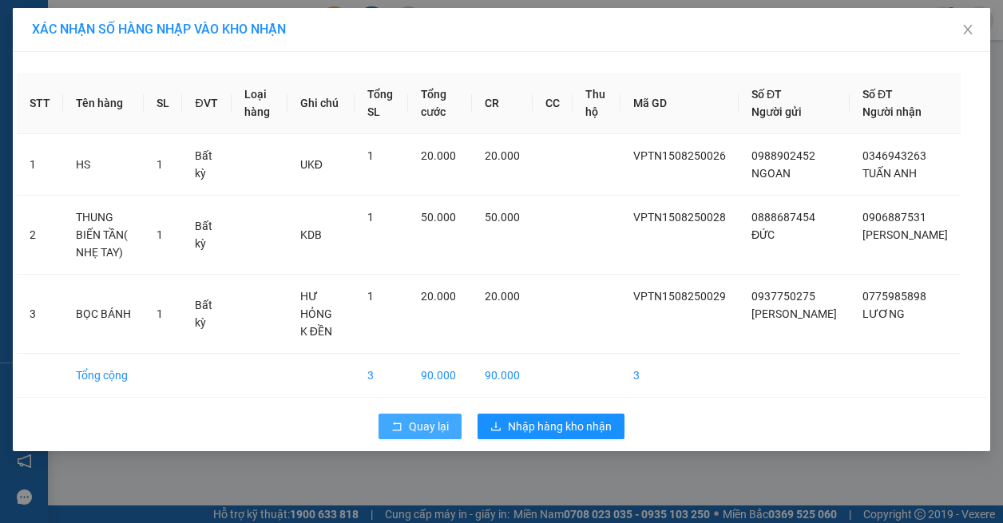
click at [423, 418] on span "Quay lại" at bounding box center [429, 427] width 40 height 18
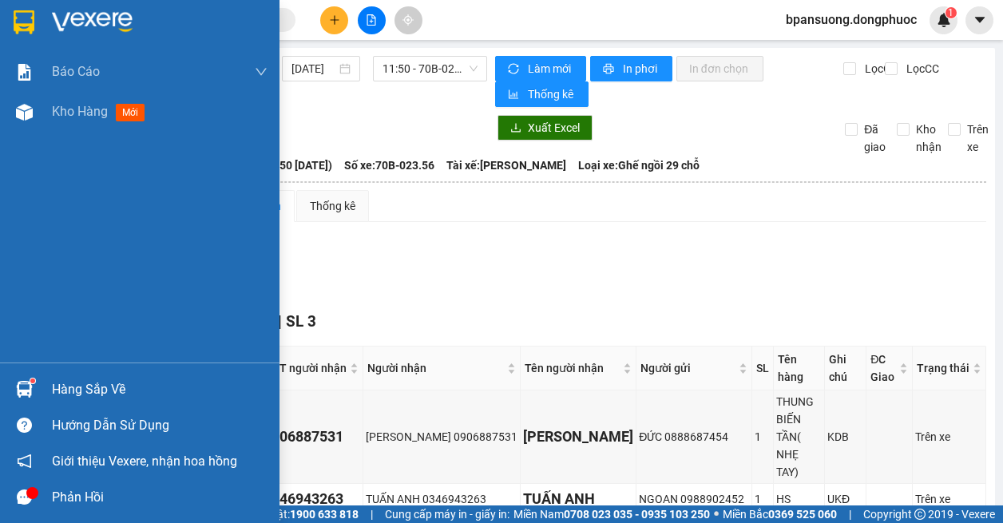
click at [111, 397] on div "Hàng sắp về" at bounding box center [160, 390] width 216 height 24
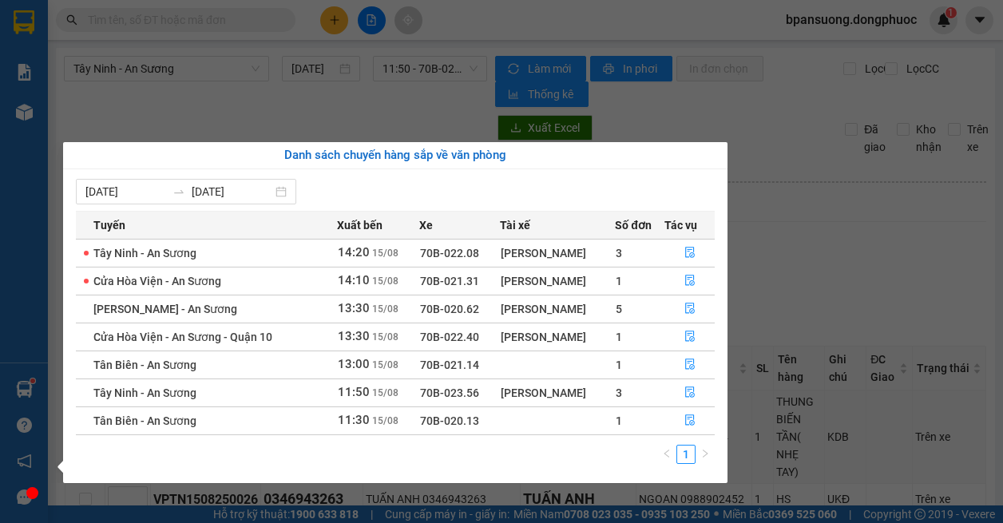
click at [872, 267] on section "Kết quả tìm kiếm ( 4 ) Bộ lọc Mã ĐH Trạng thái Món hàng Tổng cước Chưa cước Nhã…" at bounding box center [501, 261] width 1003 height 523
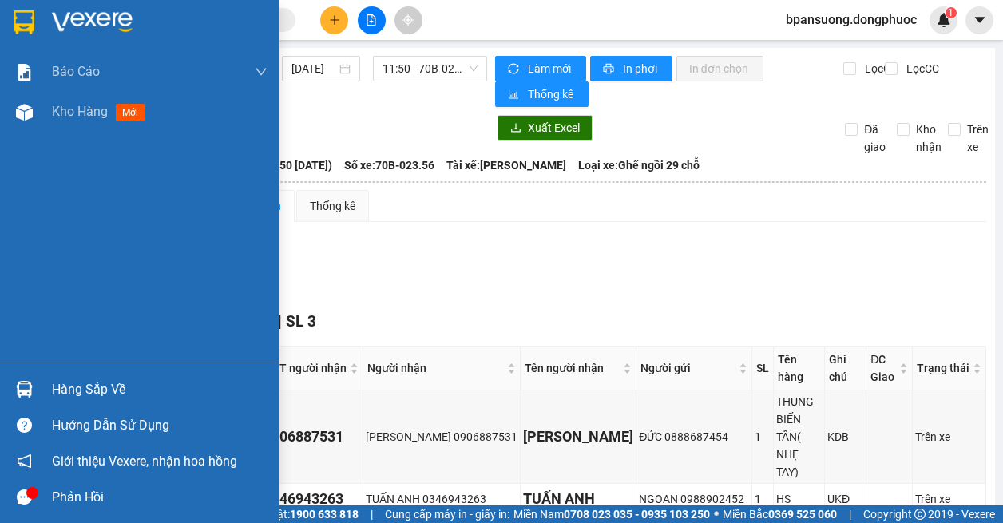
click at [43, 389] on div "Hàng sắp về" at bounding box center [139, 389] width 279 height 36
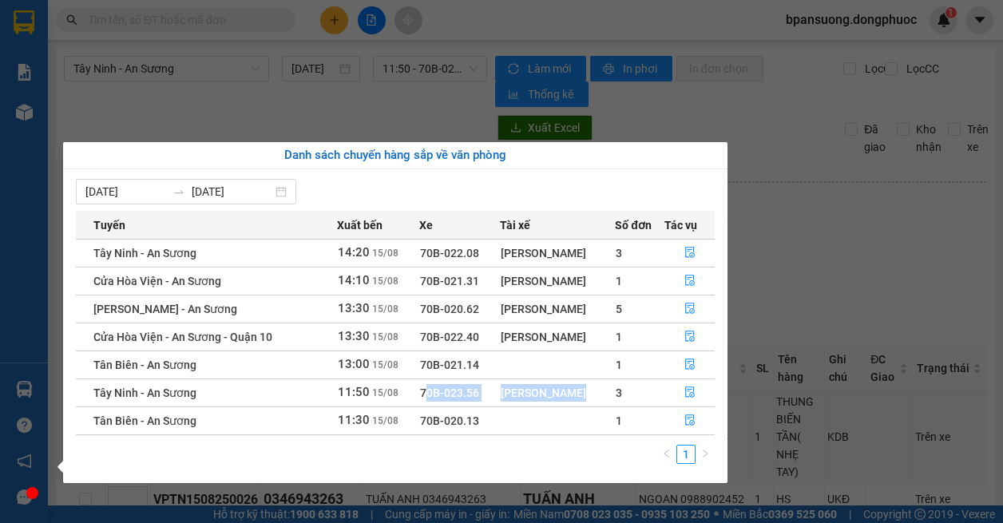
drag, startPoint x: 596, startPoint y: 383, endPoint x: 416, endPoint y: 394, distance: 180.0
click at [416, 394] on tr "Tây Ninh - An Sương 11:50 [DATE] 70B-023.56 [GEOGRAPHIC_DATA] 3" at bounding box center [395, 392] width 639 height 28
click at [521, 369] on td at bounding box center [557, 364] width 115 height 28
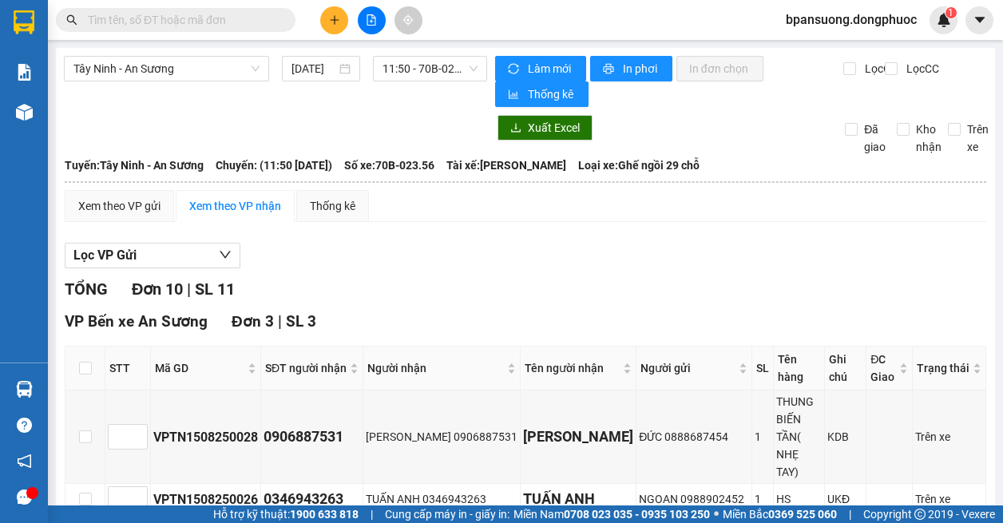
click at [395, 64] on section "Kết quả tìm kiếm ( 4 ) Bộ lọc Mã ĐH Trạng thái Món hàng Tổng cước Chưa cước Nhã…" at bounding box center [501, 261] width 1003 height 523
click at [365, 16] on button at bounding box center [372, 20] width 28 height 28
click at [241, 69] on span "Tây Ninh - An Sương" at bounding box center [166, 69] width 186 height 24
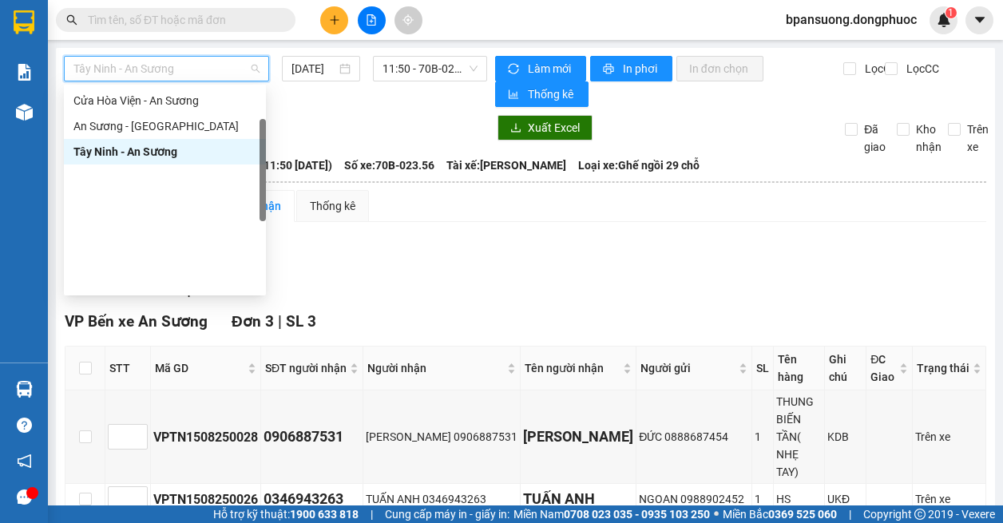
scroll to position [70, 0]
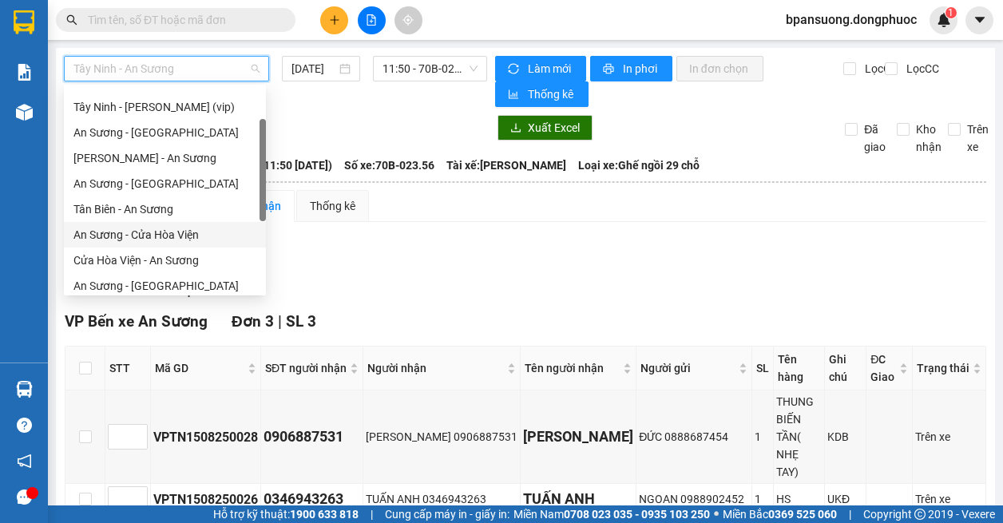
click at [175, 239] on div "An Sương - Cửa Hòa Viện" at bounding box center [164, 235] width 183 height 18
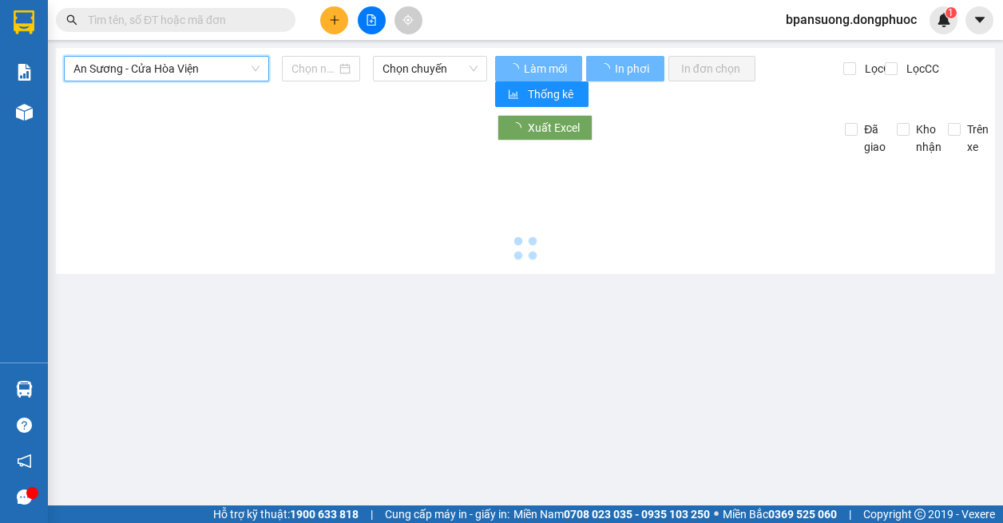
type input "[DATE]"
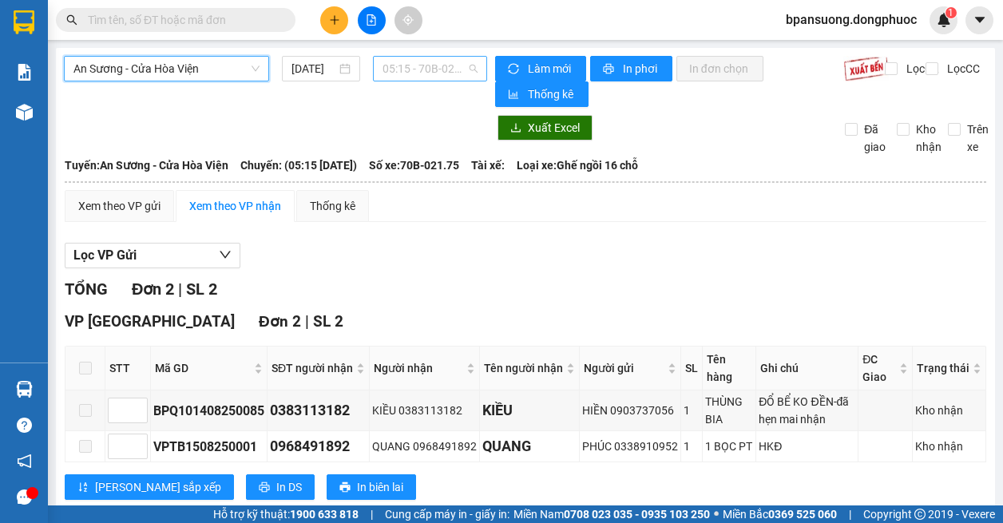
click at [389, 73] on span "05:15 - 70B-021.75" at bounding box center [429, 69] width 95 height 24
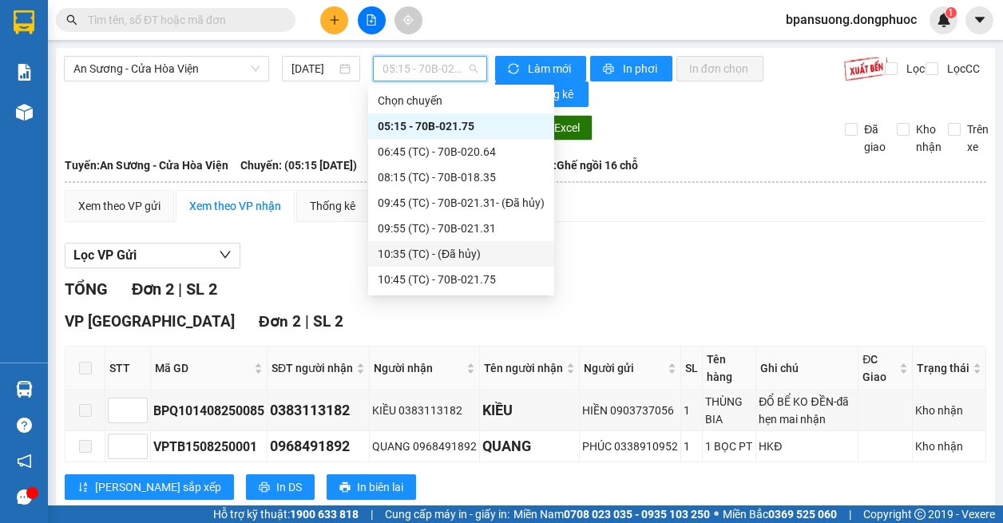
scroll to position [179, 0]
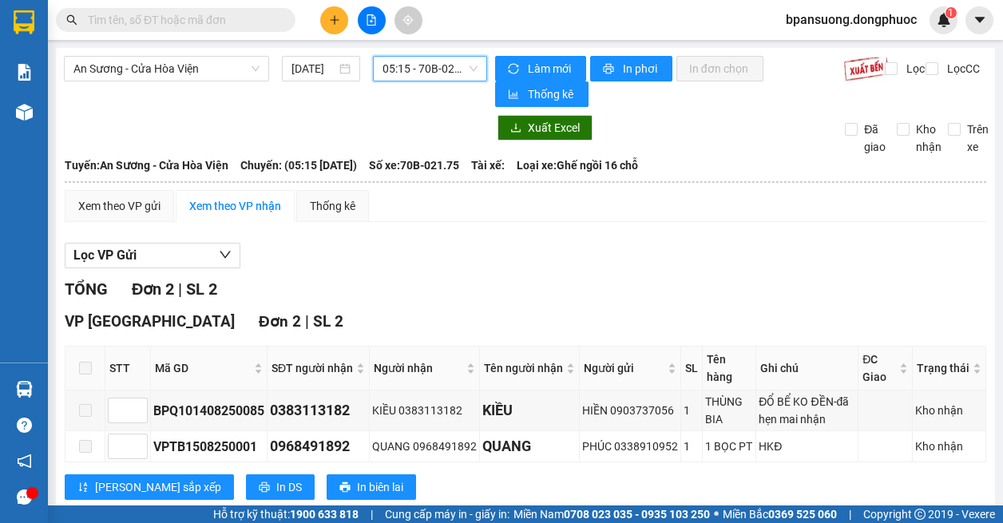
click at [451, 82] on div "An Sương - Cửa Hòa Viện [DATE] 05:15 05:15 - 70B-021.75" at bounding box center [275, 81] width 423 height 51
click at [443, 71] on span "05:15 - 70B-021.75" at bounding box center [429, 69] width 95 height 24
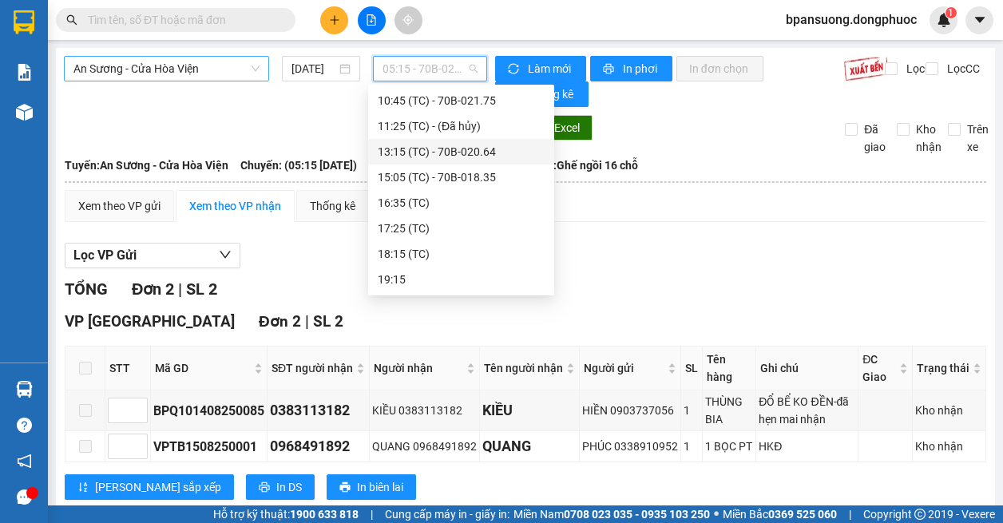
click at [196, 78] on span "An Sương - Cửa Hòa Viện" at bounding box center [166, 69] width 186 height 24
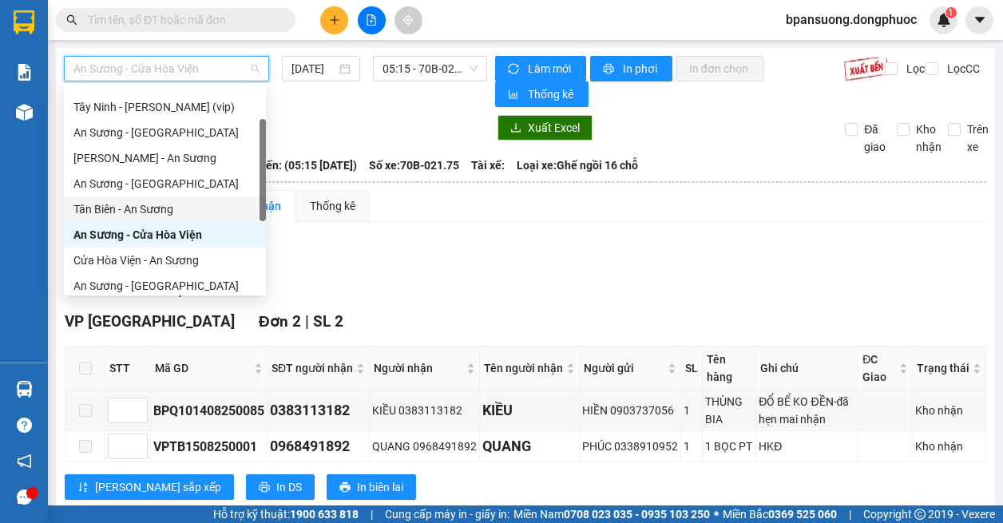
scroll to position [230, 0]
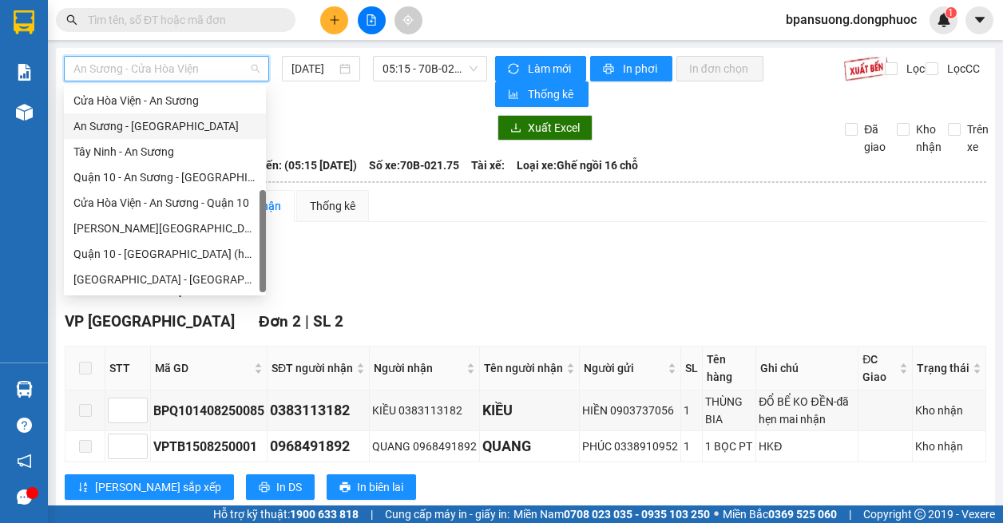
click at [152, 131] on div "An Sương - [GEOGRAPHIC_DATA]" at bounding box center [164, 126] width 183 height 18
type input "[DATE]"
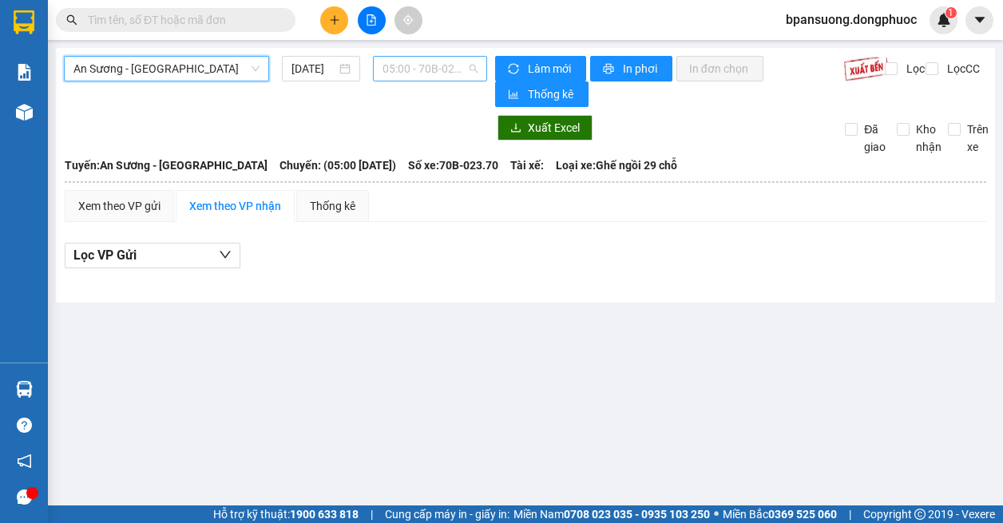
click at [422, 77] on span "05:00 - 70B-023.70" at bounding box center [429, 69] width 95 height 24
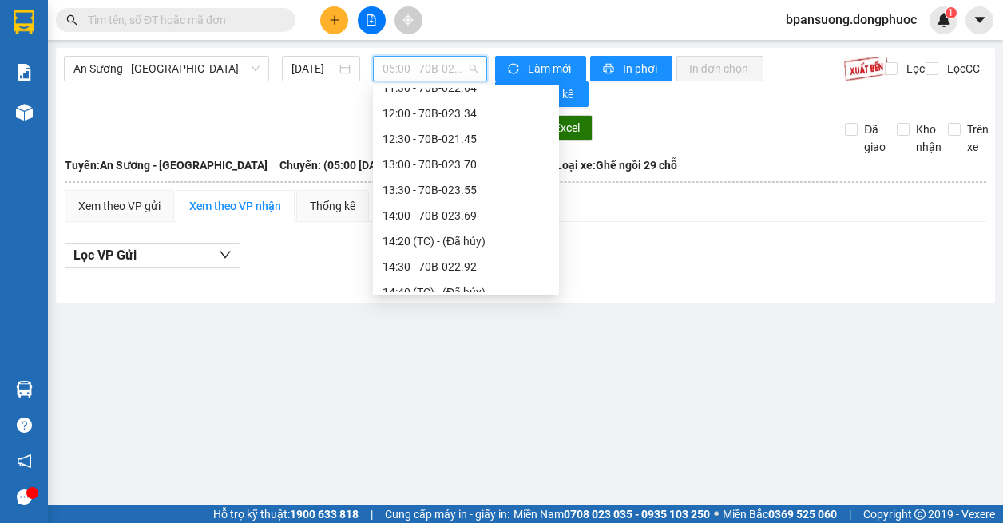
scroll to position [607, 0]
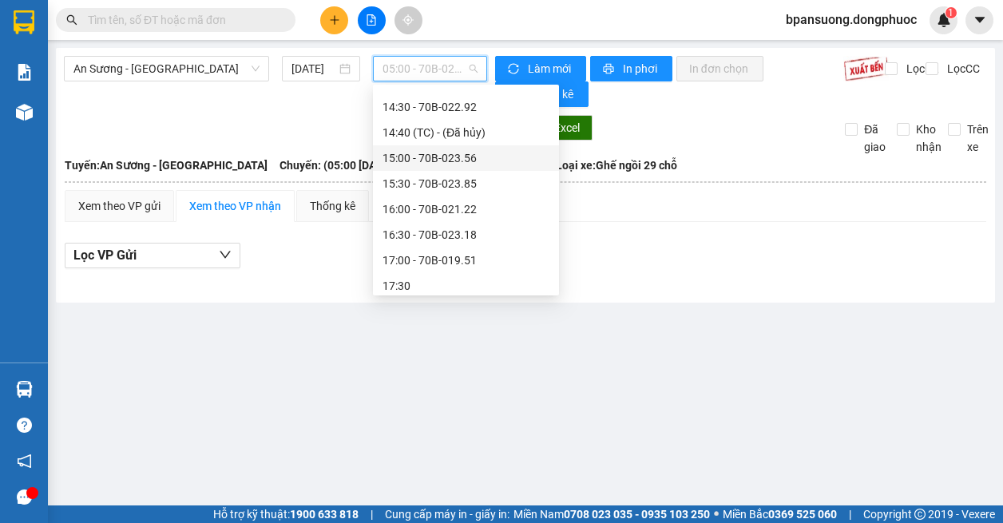
type input "."
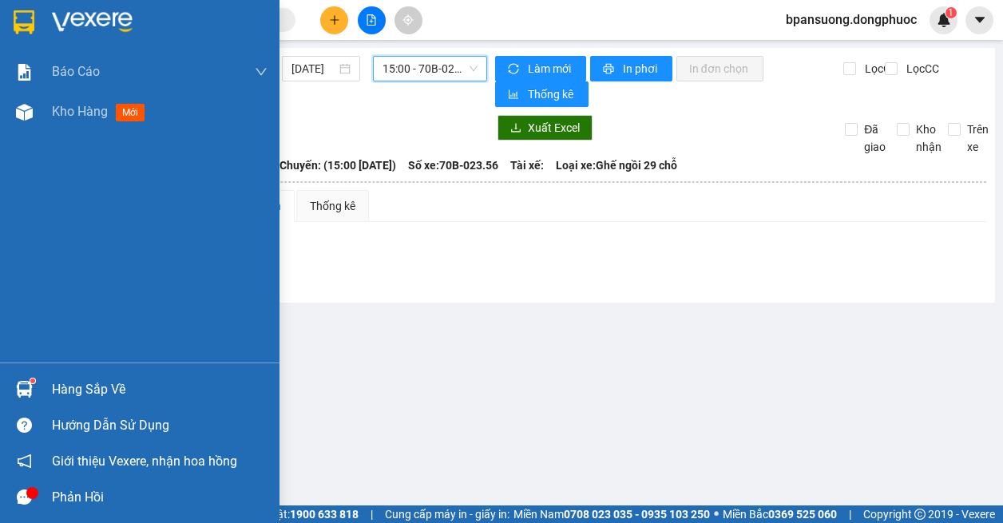
click at [22, 382] on img at bounding box center [24, 389] width 17 height 17
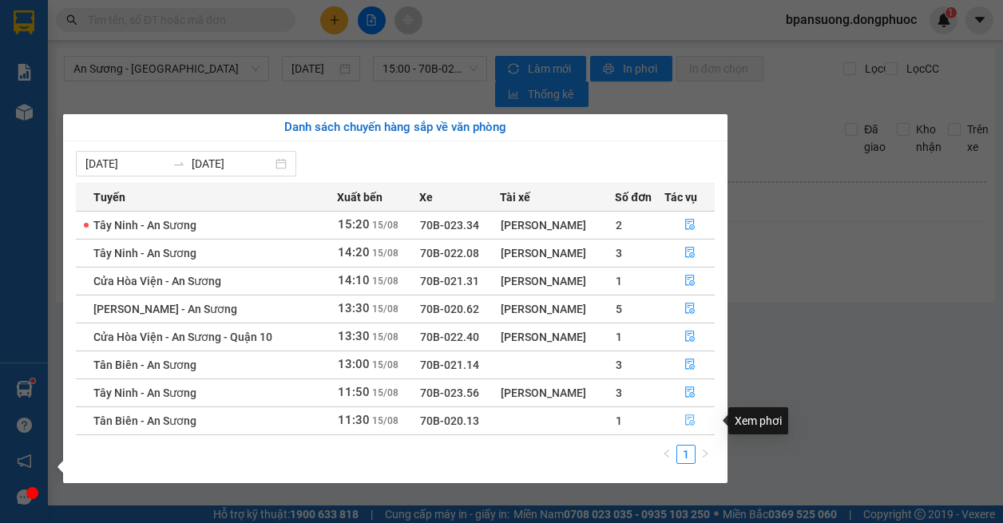
click at [697, 421] on button "button" at bounding box center [689, 421] width 49 height 26
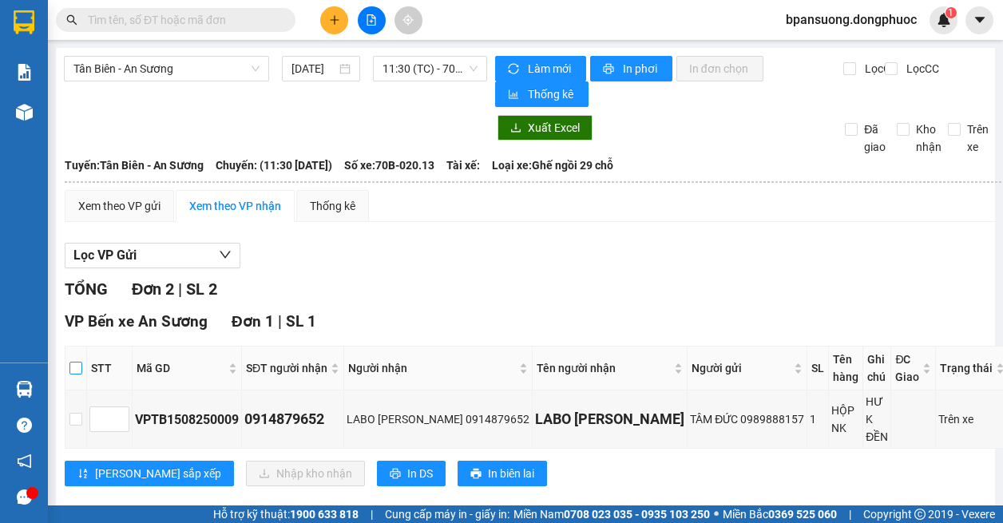
click at [82, 362] on input "checkbox" at bounding box center [75, 368] width 13 height 13
checkbox input "true"
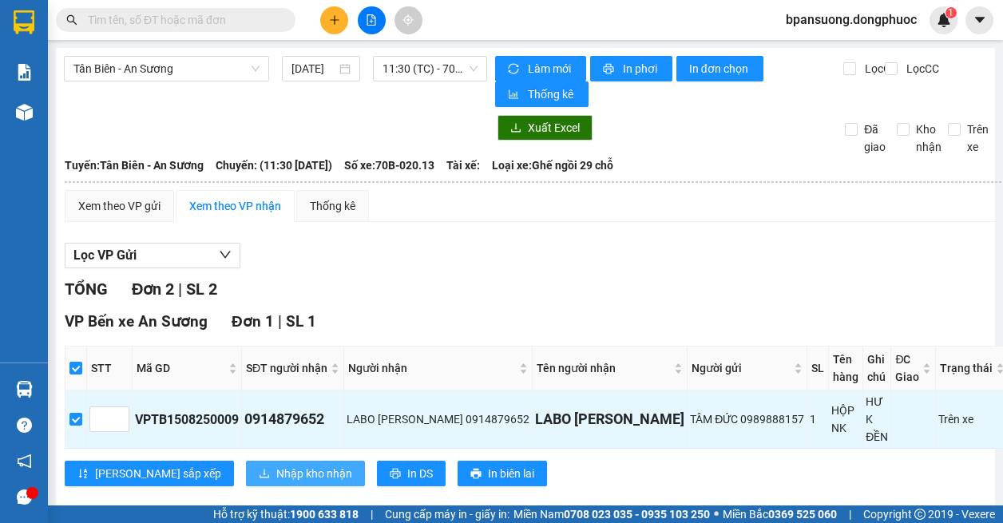
click at [276, 465] on span "Nhập kho nhận" at bounding box center [314, 474] width 76 height 18
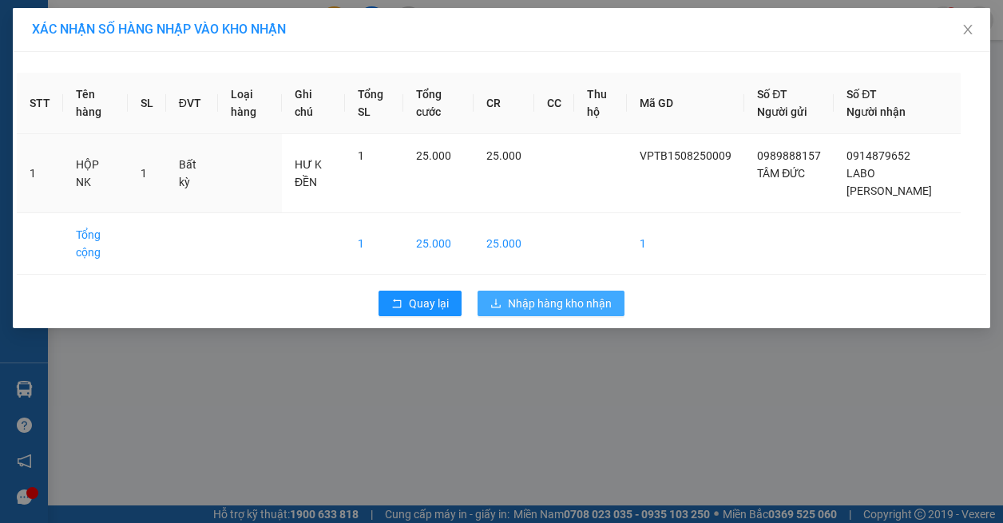
click at [540, 308] on span "Nhập hàng kho nhận" at bounding box center [560, 304] width 104 height 18
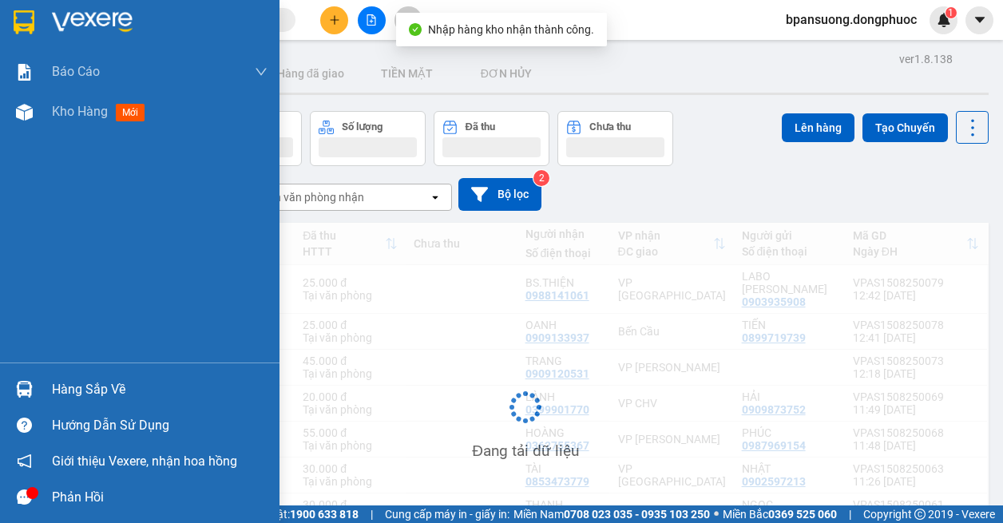
click at [14, 386] on div at bounding box center [24, 389] width 28 height 28
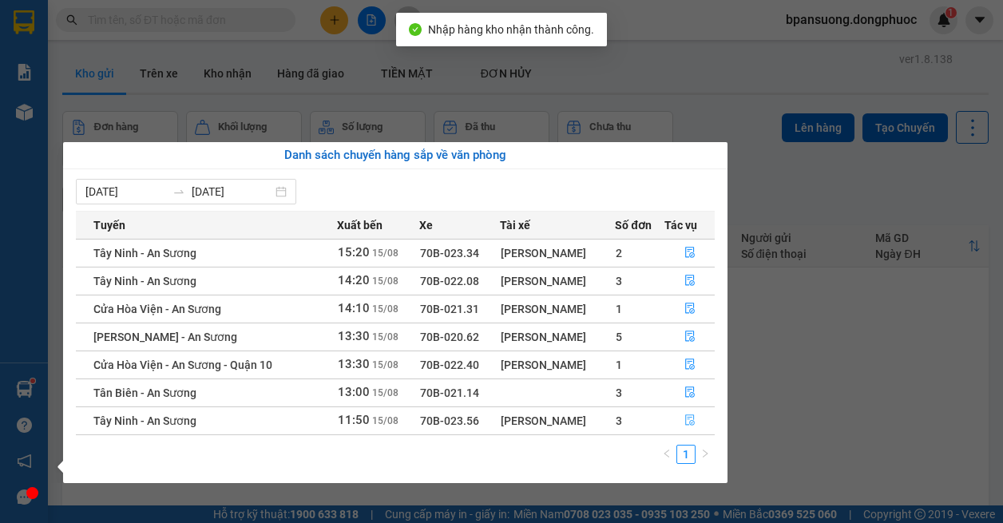
click at [686, 415] on icon "file-done" at bounding box center [690, 420] width 10 height 11
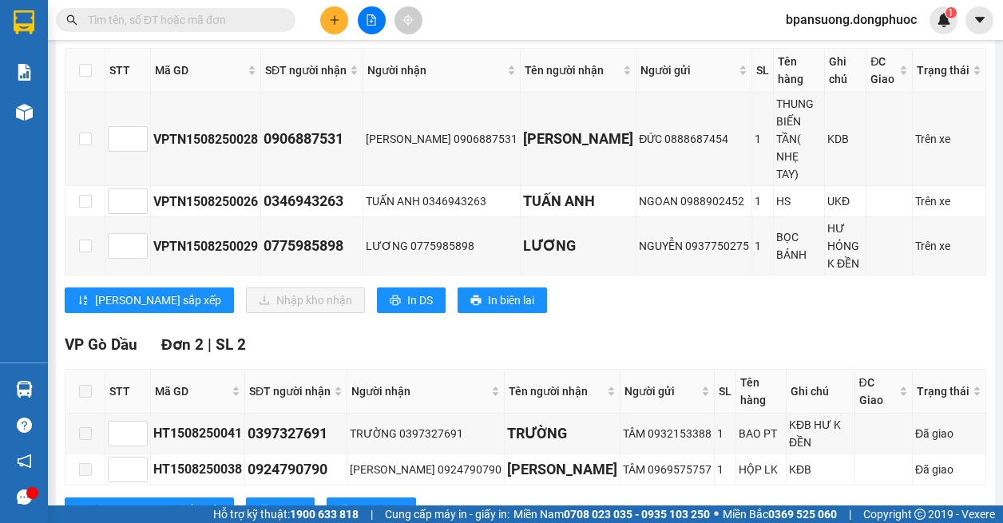
scroll to position [461, 0]
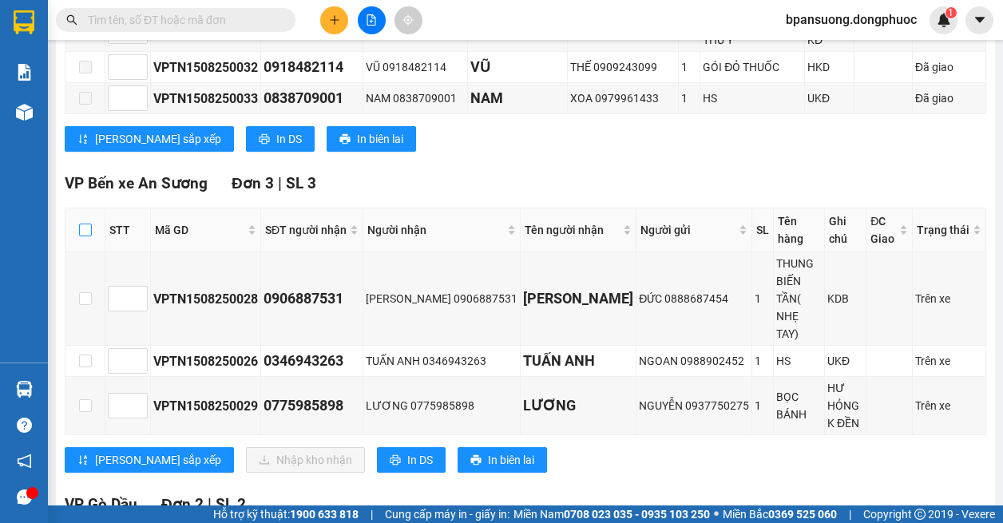
click at [88, 224] on input "checkbox" at bounding box center [85, 230] width 13 height 13
checkbox input "true"
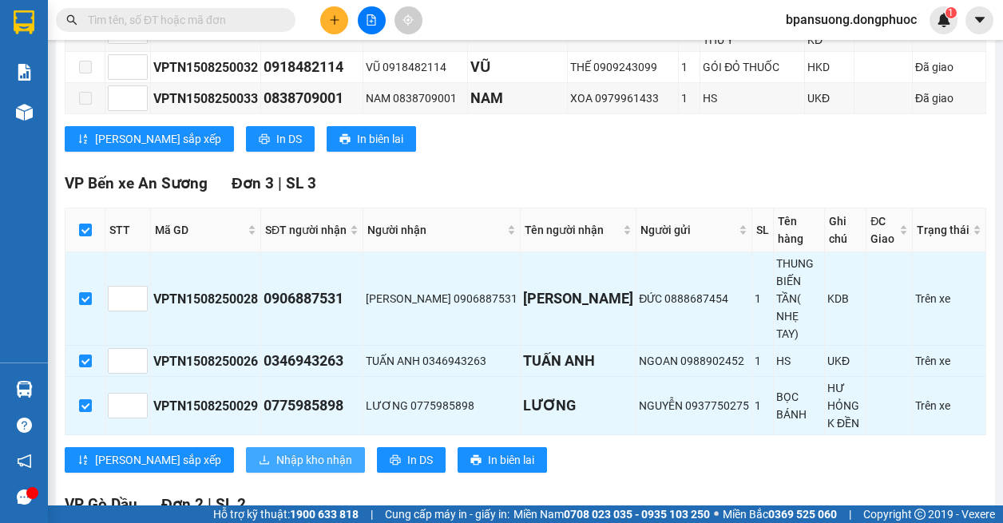
click at [276, 451] on span "Nhập kho nhận" at bounding box center [314, 460] width 76 height 18
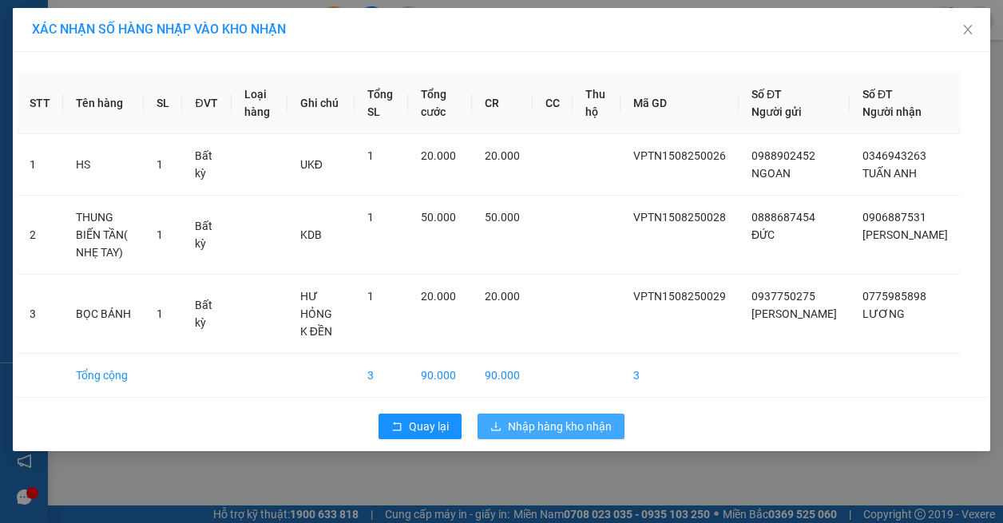
click at [576, 418] on span "Nhập hàng kho nhận" at bounding box center [560, 427] width 104 height 18
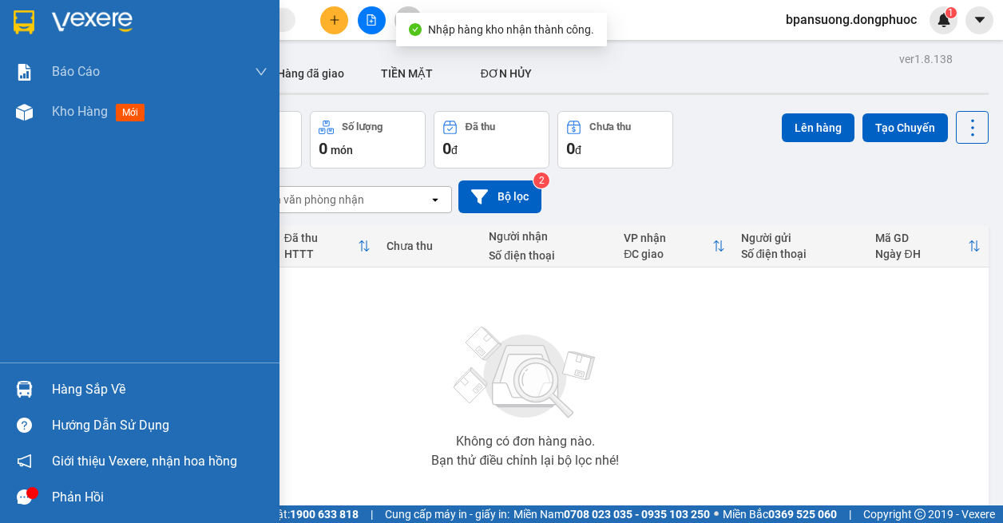
click at [22, 386] on img at bounding box center [24, 389] width 17 height 17
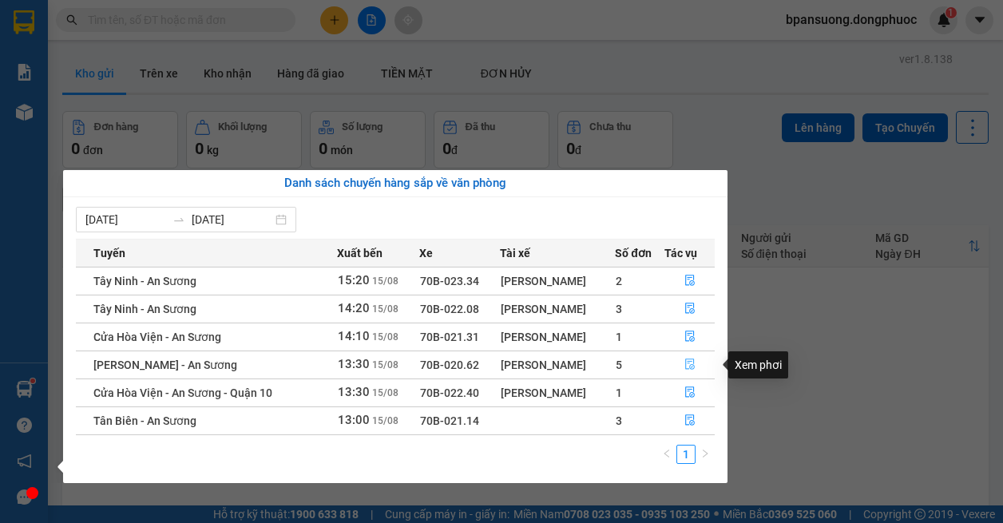
click at [696, 362] on button "button" at bounding box center [689, 365] width 49 height 26
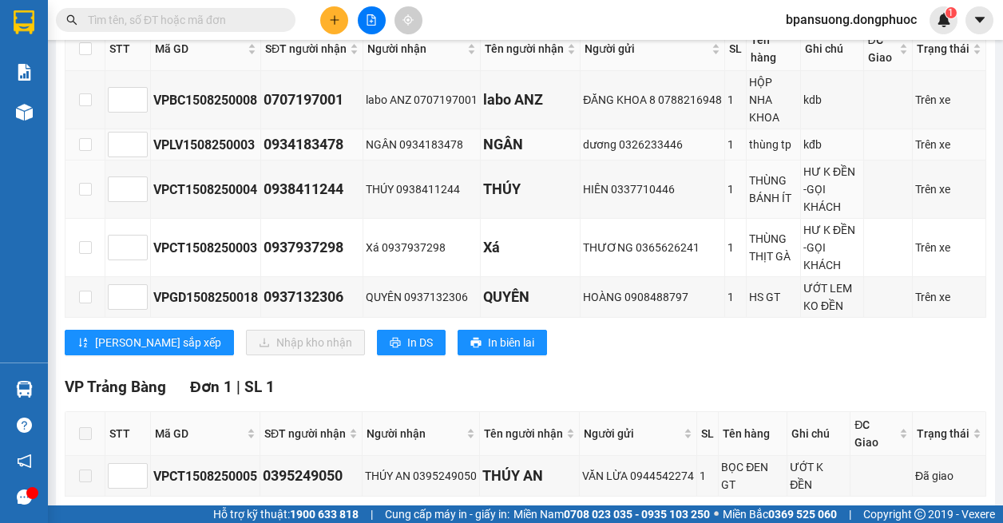
scroll to position [160, 0]
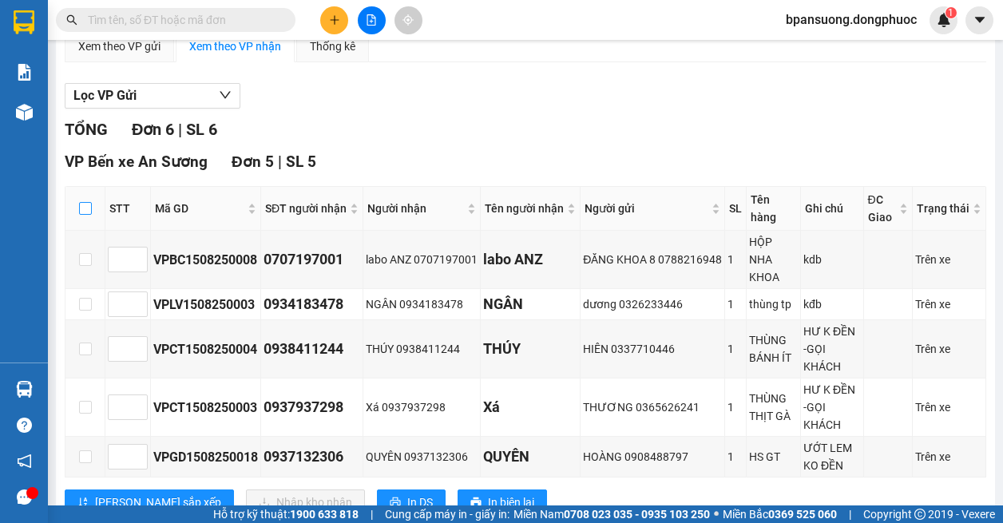
click at [84, 210] on input "checkbox" at bounding box center [85, 208] width 13 height 13
checkbox input "true"
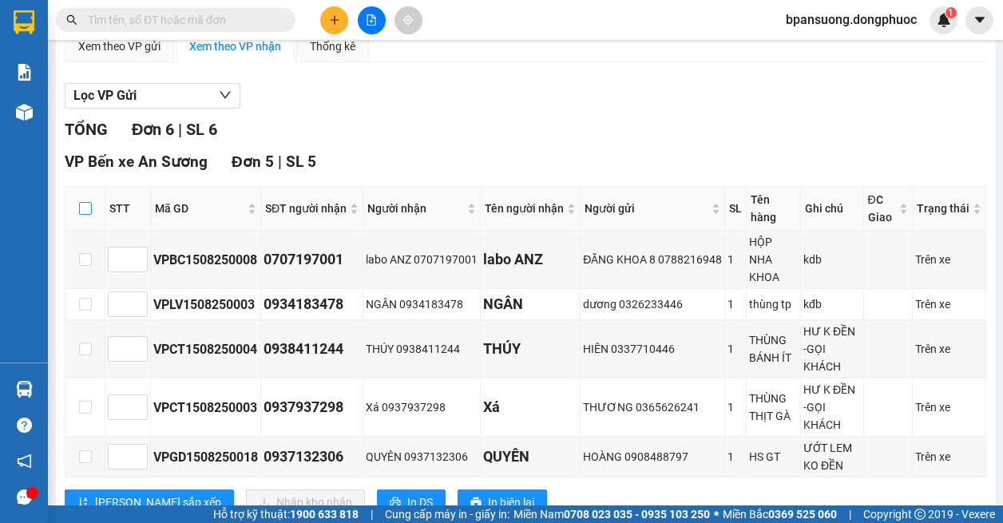
checkbox input "true"
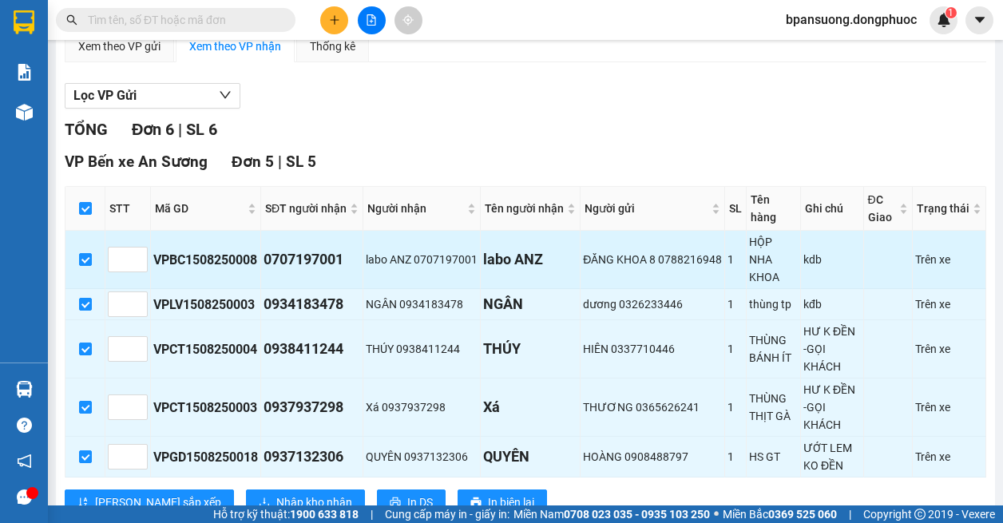
scroll to position [319, 0]
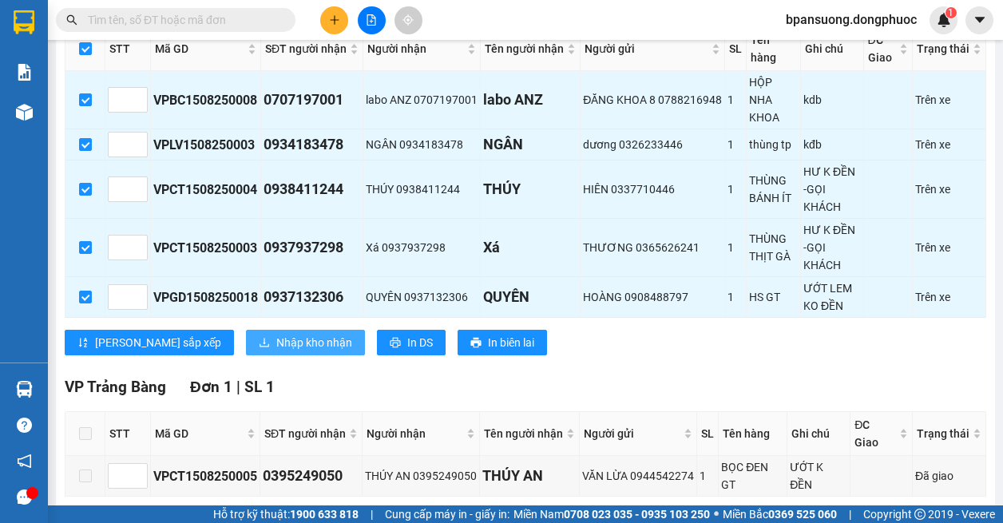
click at [246, 332] on button "Nhập kho nhận" at bounding box center [305, 343] width 119 height 26
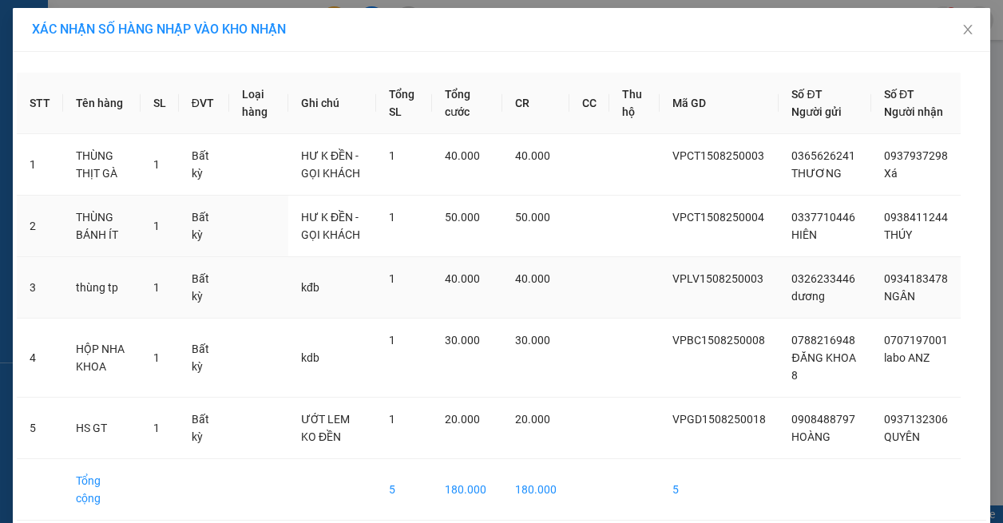
scroll to position [70, 0]
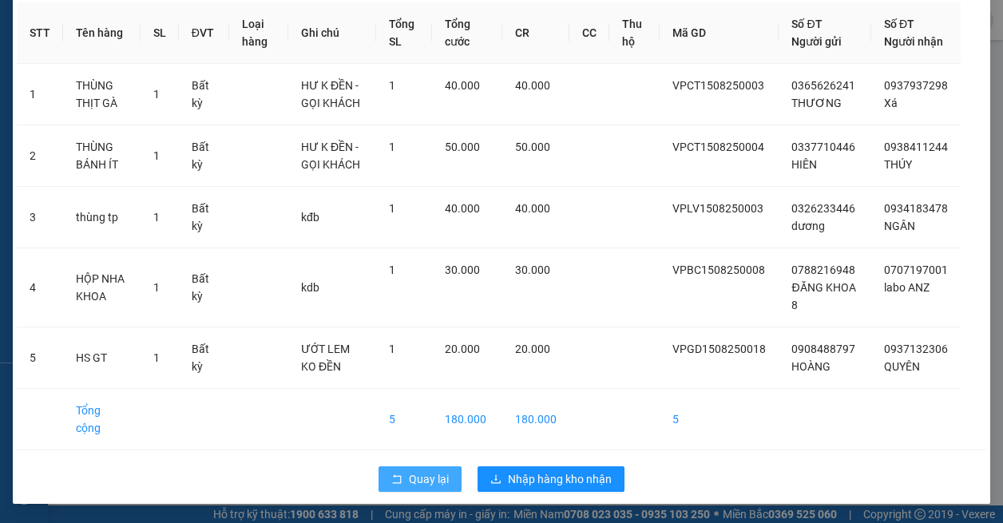
click at [415, 475] on span "Quay lại" at bounding box center [429, 479] width 40 height 18
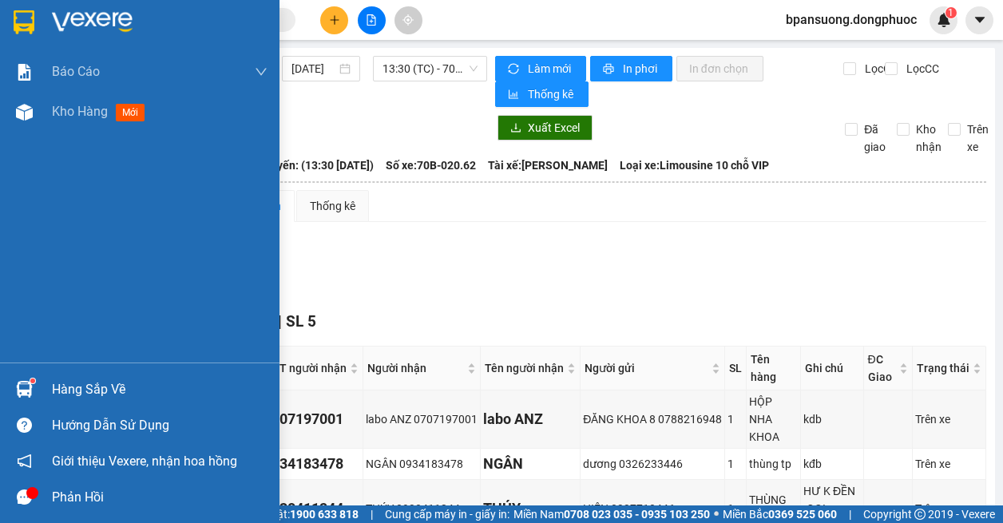
click at [38, 378] on div at bounding box center [24, 389] width 28 height 28
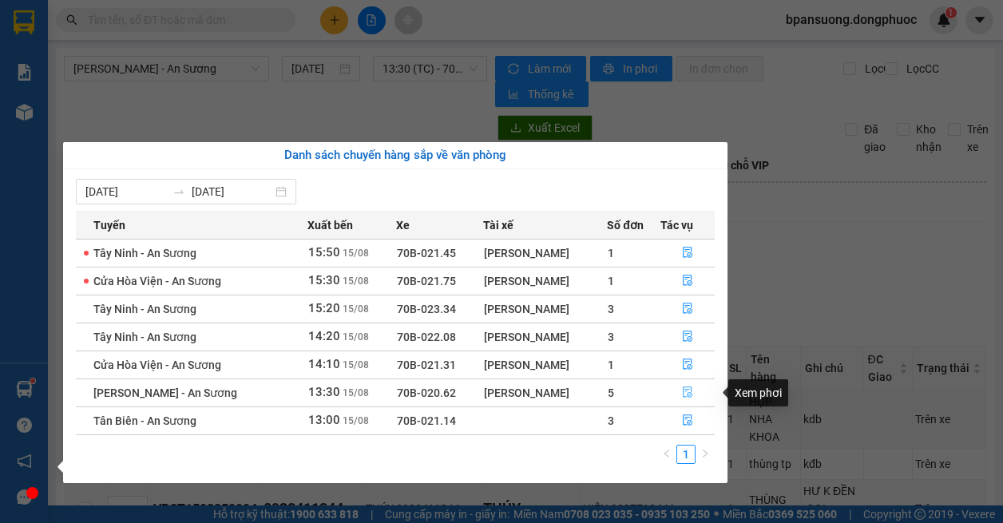
drag, startPoint x: 690, startPoint y: 389, endPoint x: 639, endPoint y: 390, distance: 51.1
click at [691, 389] on icon "file-done" at bounding box center [687, 391] width 11 height 11
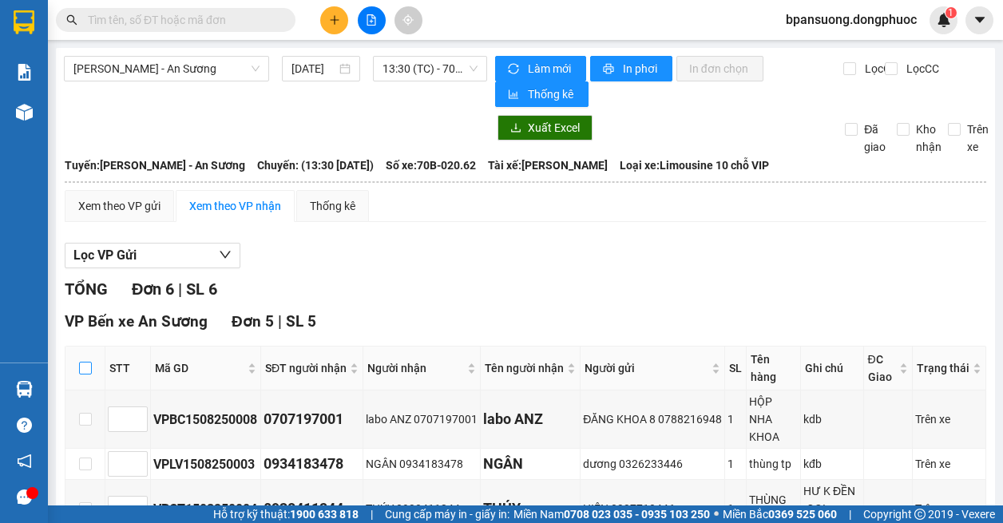
click at [88, 366] on input "checkbox" at bounding box center [85, 368] width 13 height 13
checkbox input "true"
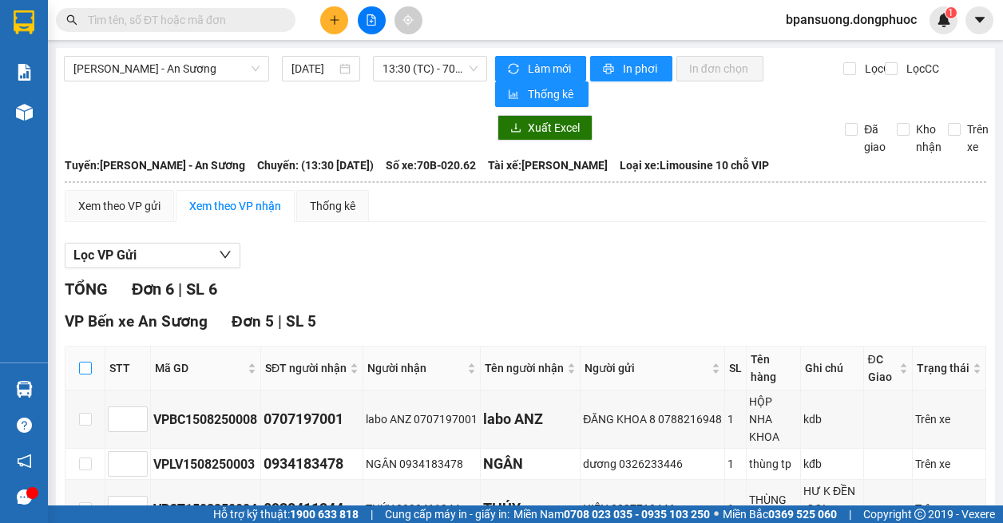
checkbox input "true"
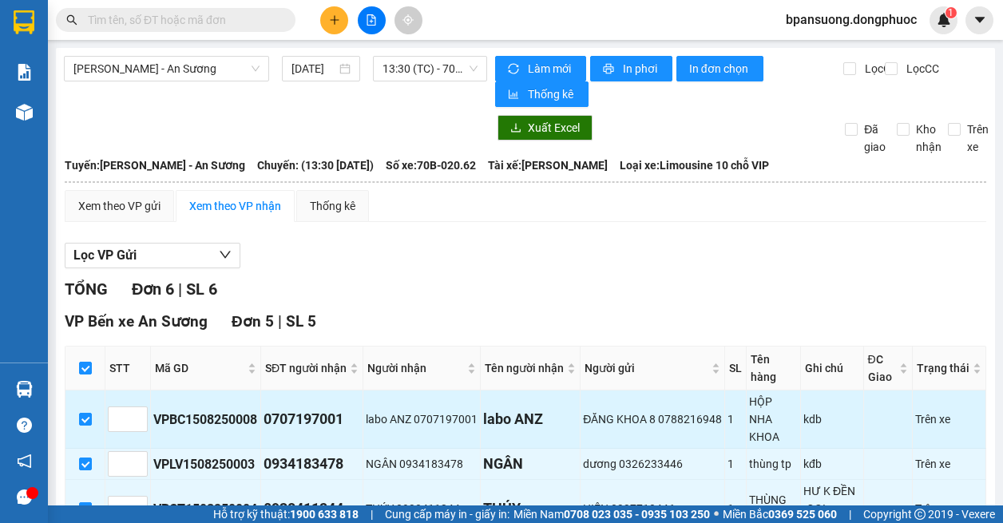
scroll to position [160, 0]
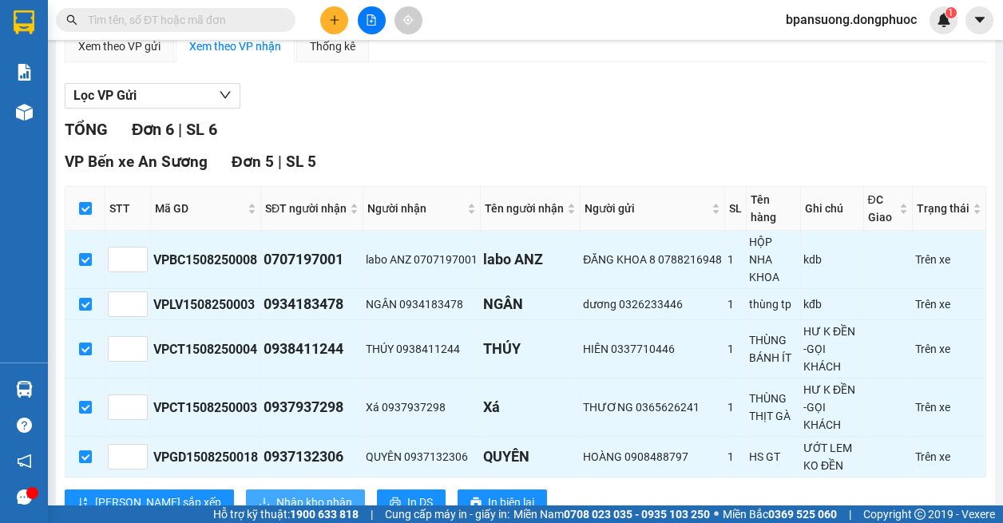
click at [276, 501] on span "Nhập kho nhận" at bounding box center [314, 502] width 76 height 18
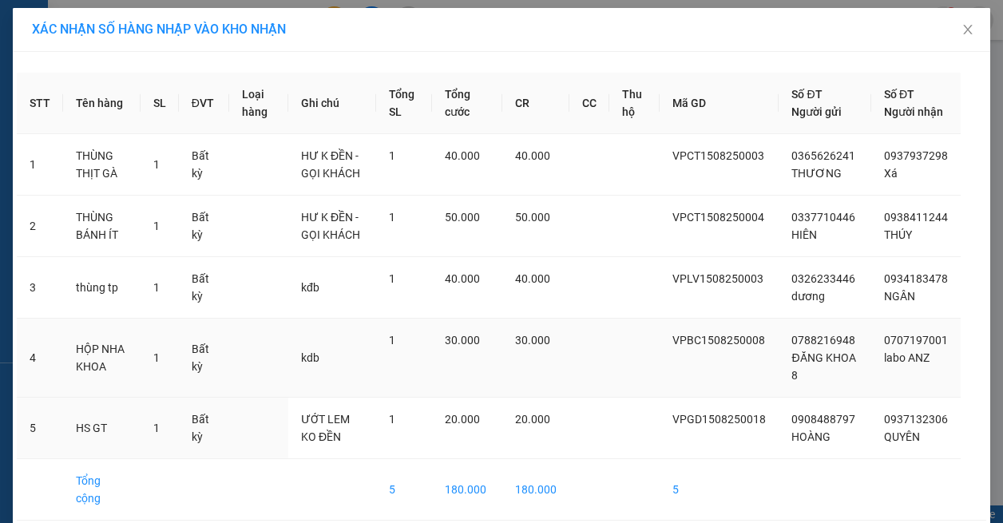
scroll to position [70, 0]
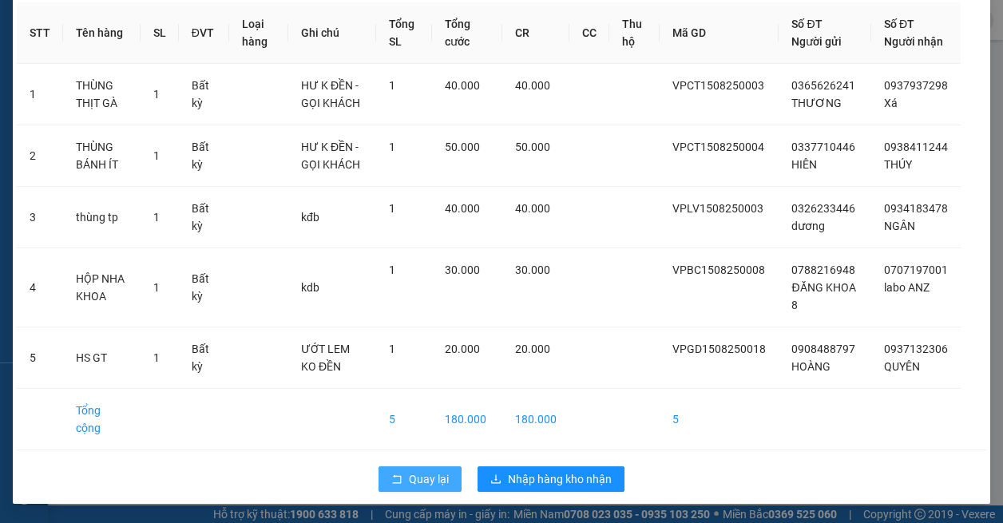
click at [408, 467] on button "Quay lại" at bounding box center [419, 479] width 83 height 26
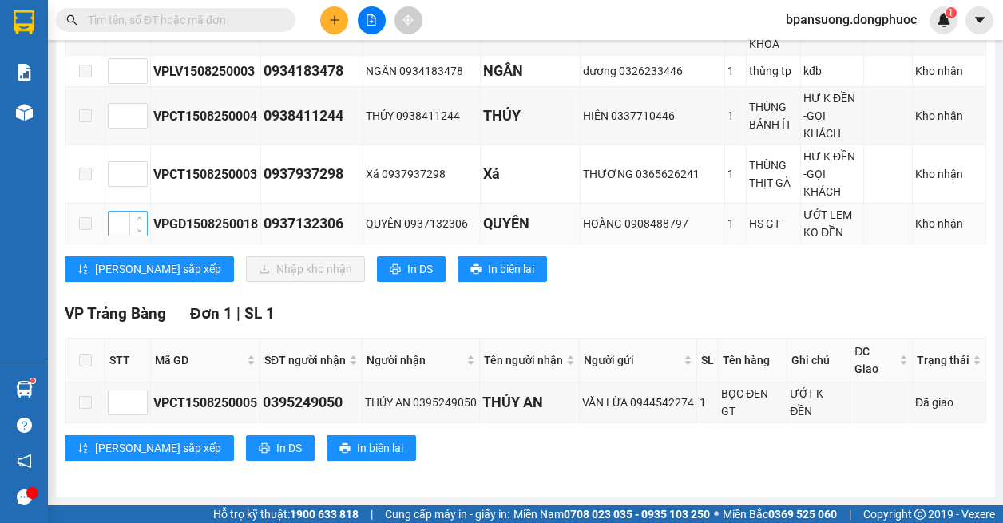
scroll to position [73, 0]
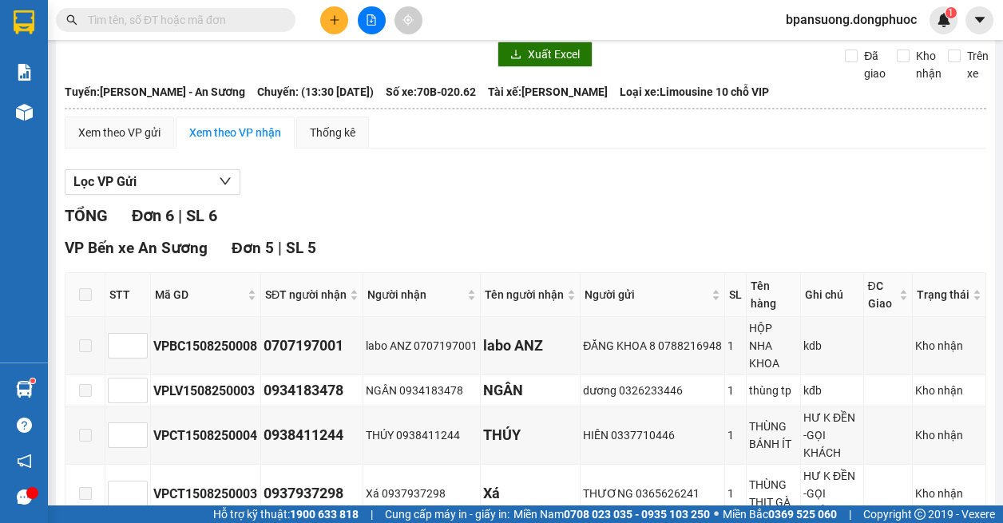
click at [83, 291] on span at bounding box center [85, 294] width 13 height 13
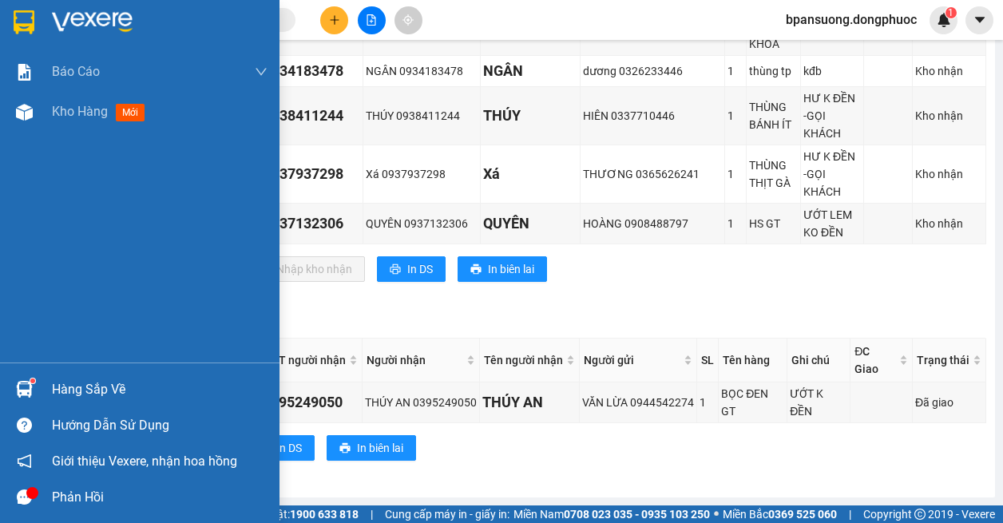
click at [54, 382] on div "Hàng sắp về" at bounding box center [160, 390] width 216 height 24
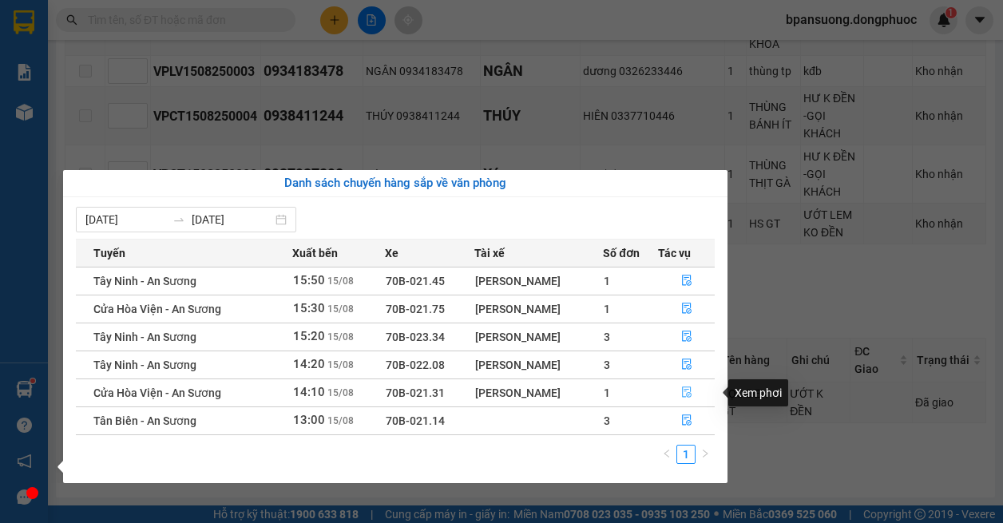
drag, startPoint x: 690, startPoint y: 387, endPoint x: 632, endPoint y: 379, distance: 58.0
click at [687, 387] on icon "file-done" at bounding box center [687, 392] width 10 height 11
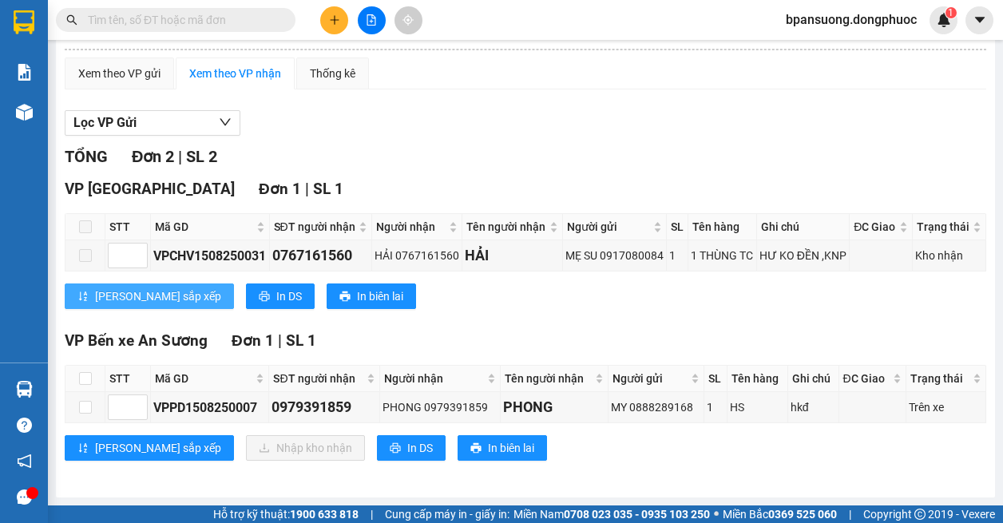
scroll to position [160, 0]
click at [87, 382] on input "checkbox" at bounding box center [85, 378] width 13 height 13
checkbox input "true"
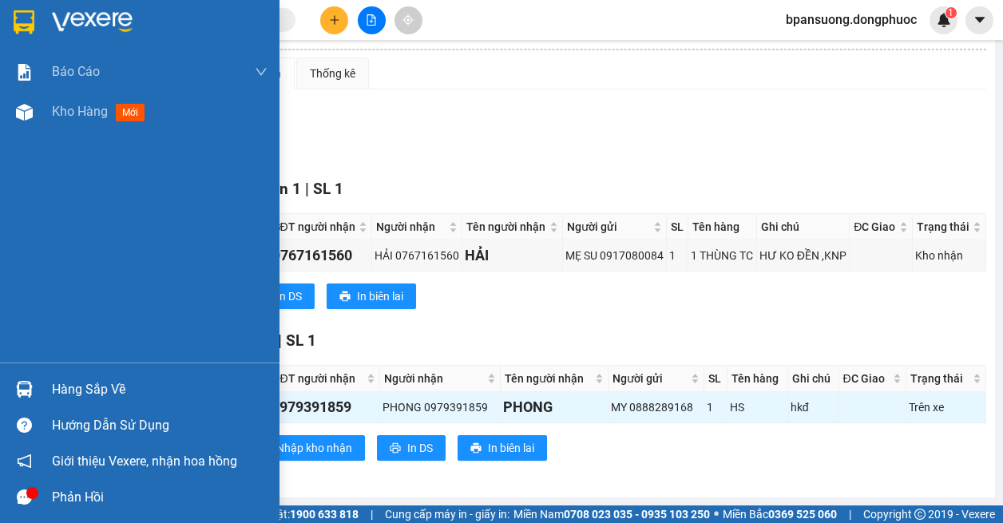
click at [79, 393] on div "Hàng sắp về" at bounding box center [160, 390] width 216 height 24
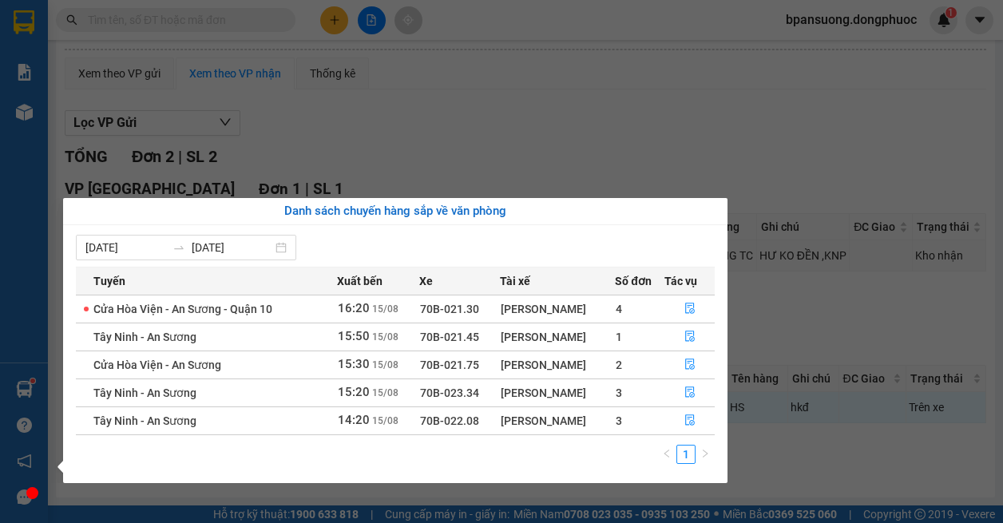
click at [37, 376] on div "Báo cáo Mẫu 1: Báo cáo dòng tiền theo nhân viên Mẫu 1: Báo cáo dòng tiền theo n…" at bounding box center [24, 261] width 48 height 523
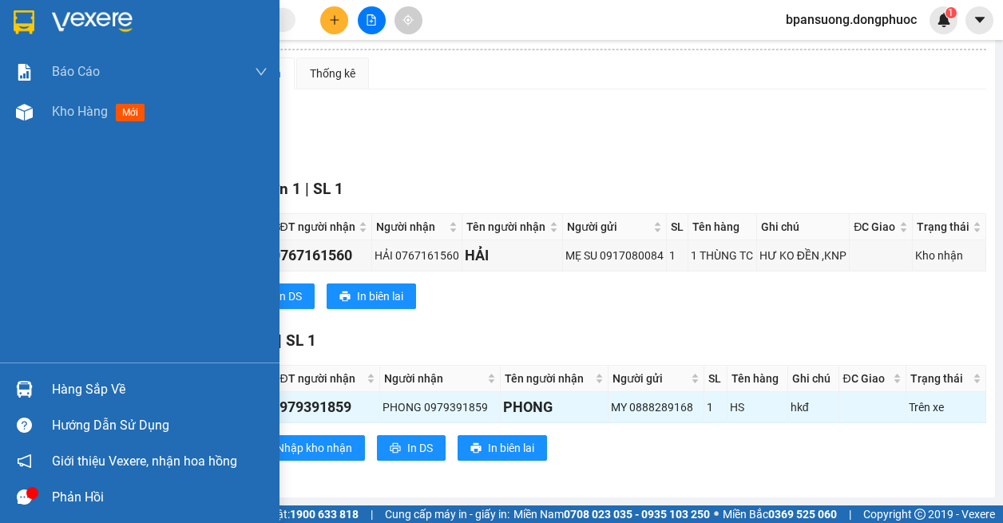
click at [26, 387] on img at bounding box center [24, 389] width 17 height 17
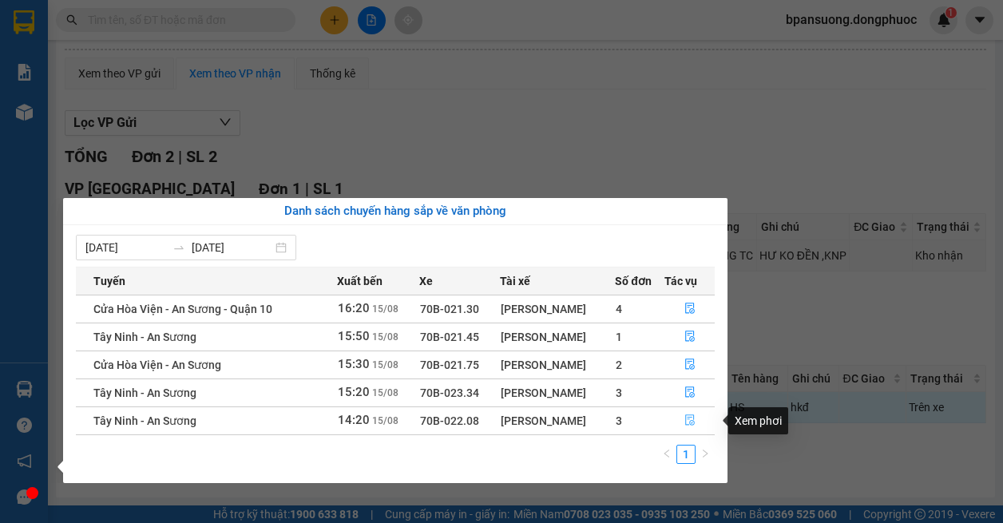
click at [683, 424] on button "button" at bounding box center [689, 421] width 49 height 26
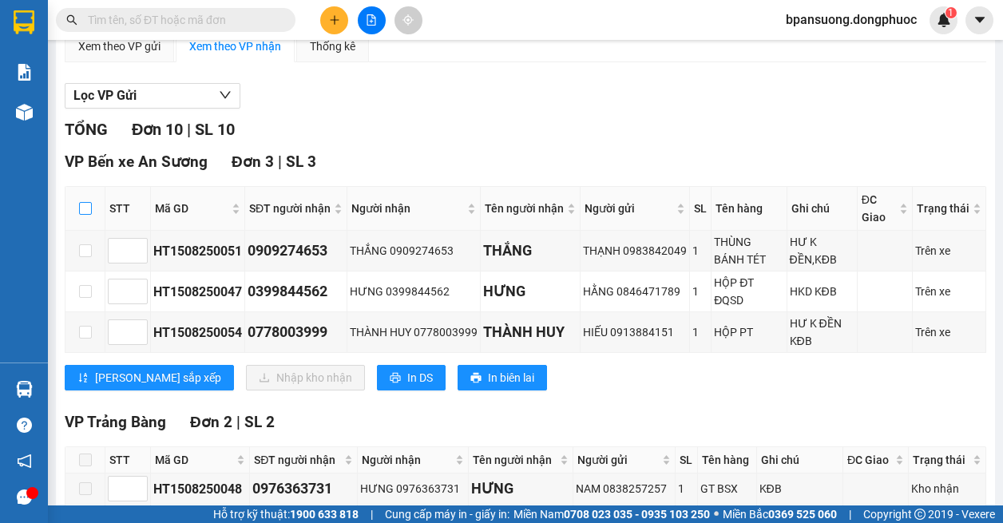
click at [79, 212] on input "checkbox" at bounding box center [85, 208] width 13 height 13
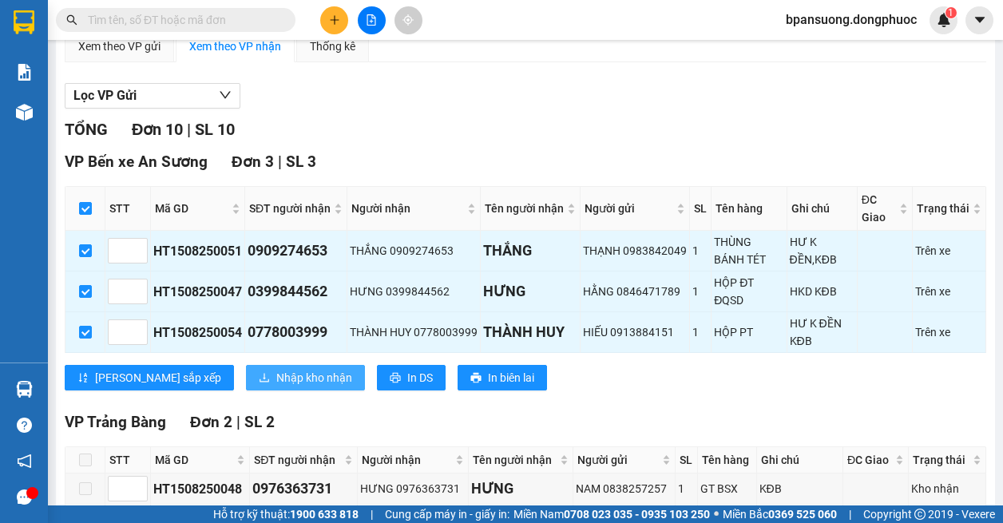
click at [276, 382] on span "Nhập kho nhận" at bounding box center [314, 378] width 76 height 18
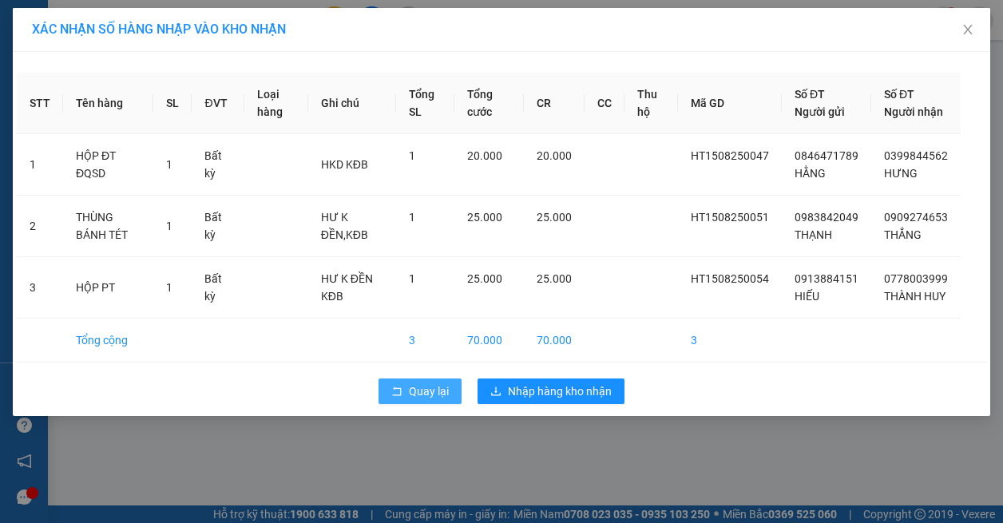
click at [383, 404] on button "Quay lại" at bounding box center [419, 391] width 83 height 26
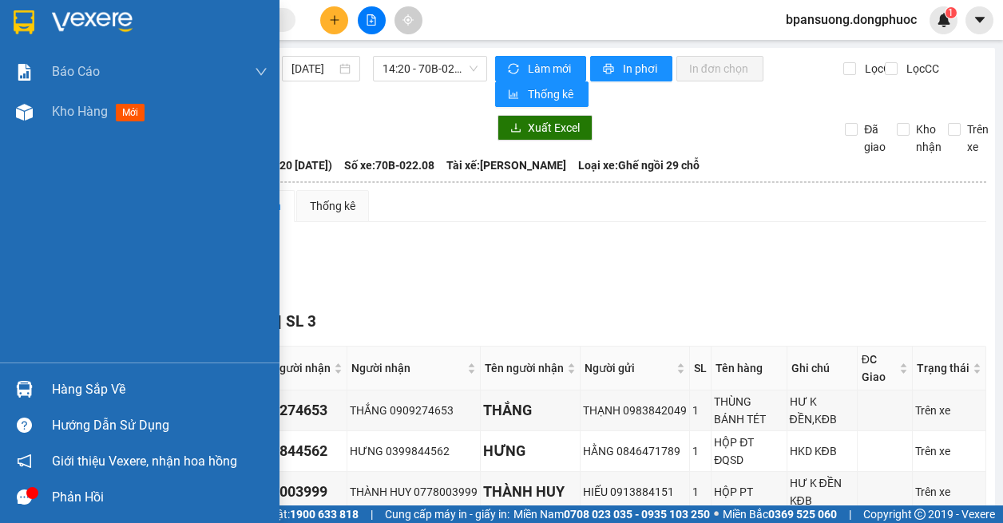
click at [35, 386] on div at bounding box center [24, 389] width 28 height 28
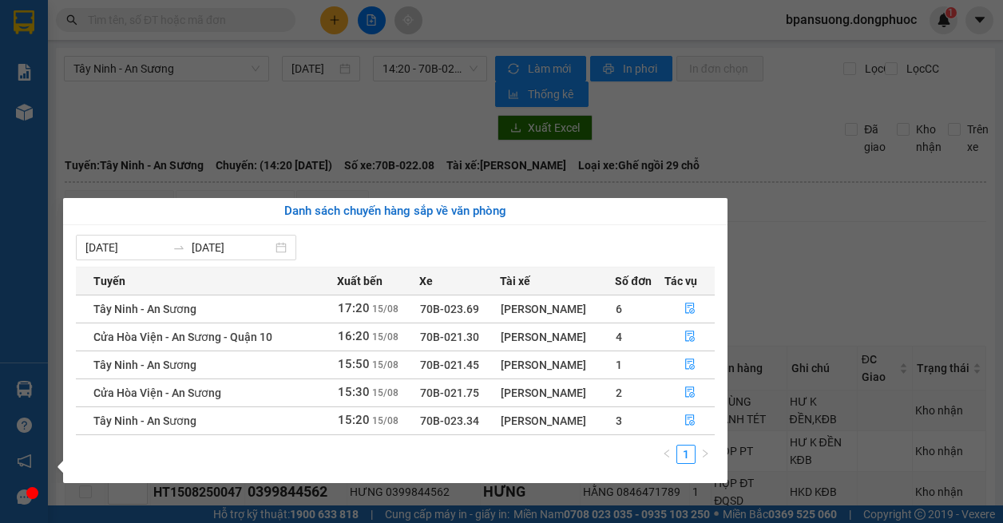
click at [185, 69] on section "Kết quả tìm kiếm ( 4 ) Bộ lọc Mã ĐH Trạng thái Món hàng Tổng cước Chưa cước Nhã…" at bounding box center [501, 261] width 1003 height 523
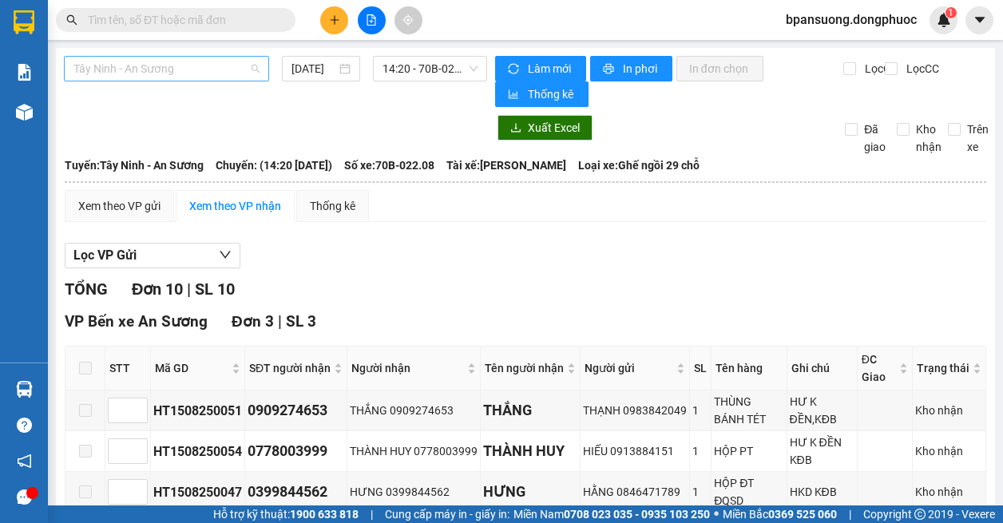
click at [190, 74] on span "Tây Ninh - An Sương" at bounding box center [166, 69] width 186 height 24
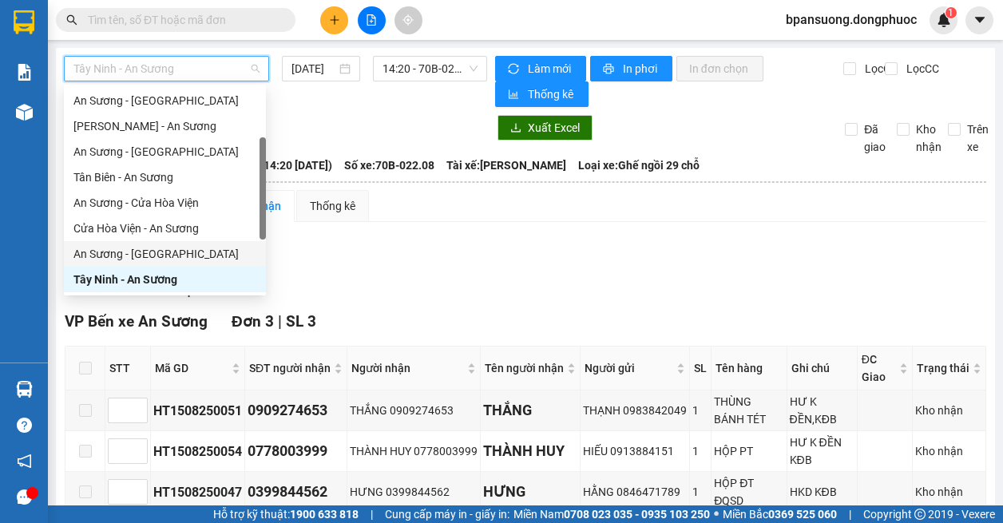
click at [149, 251] on div "An Sương - [GEOGRAPHIC_DATA]" at bounding box center [164, 254] width 183 height 18
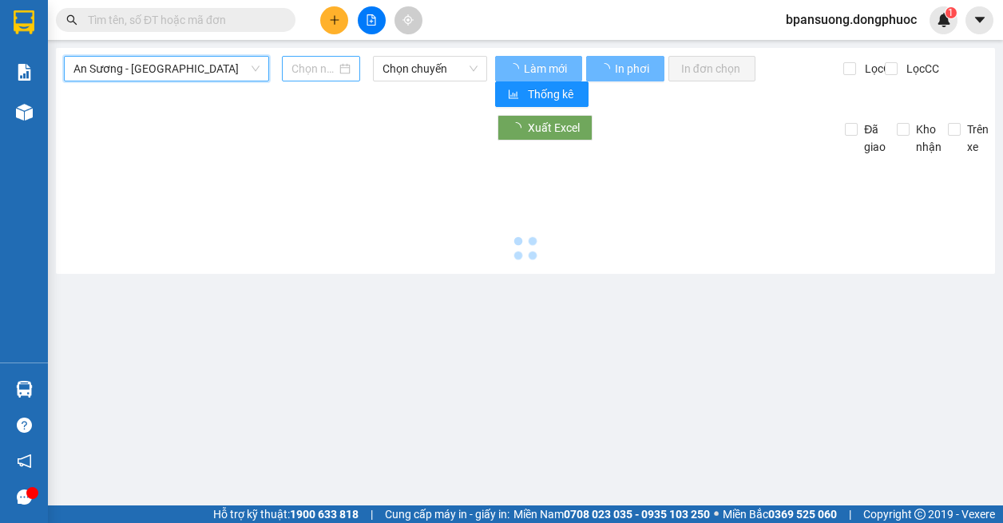
type input "[DATE]"
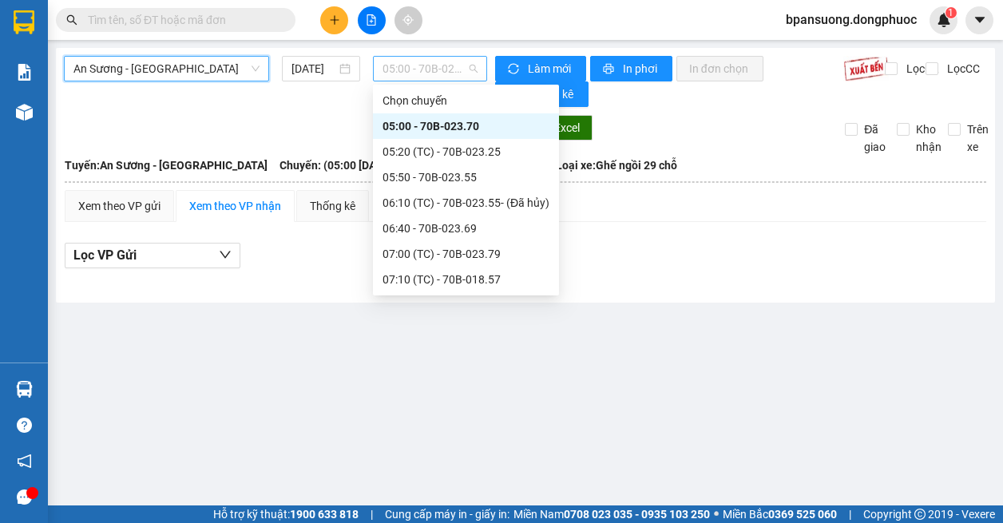
click at [415, 81] on div "05:00 - 70B-023.70" at bounding box center [430, 69] width 114 height 26
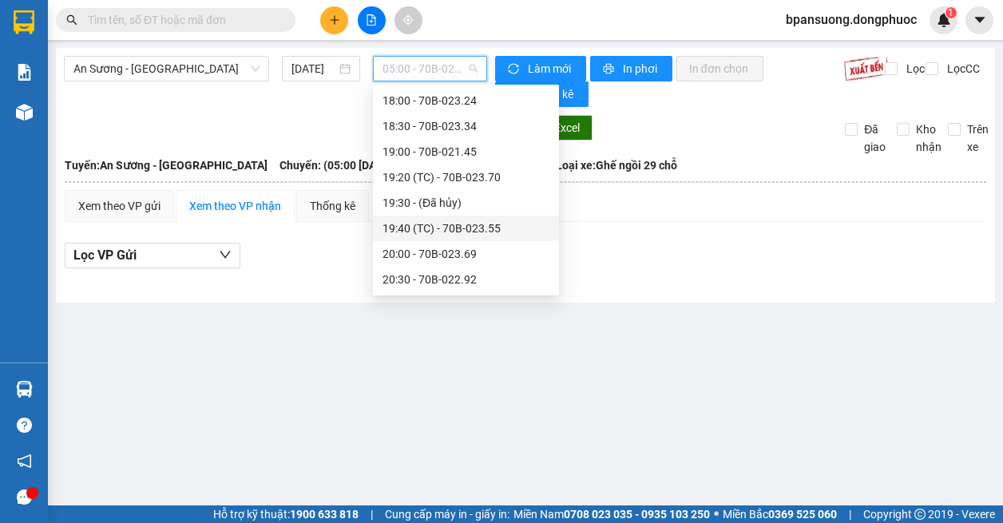
scroll to position [658, 0]
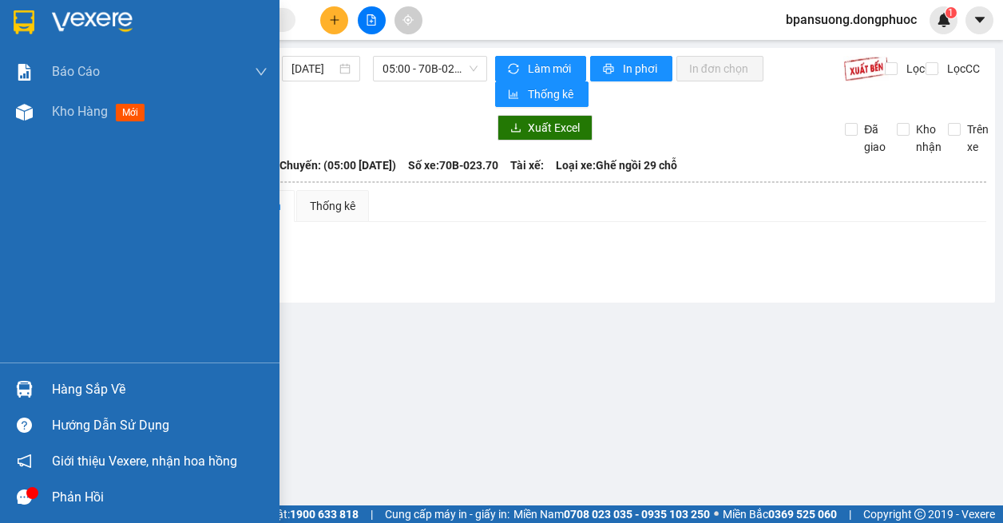
click at [38, 395] on div at bounding box center [24, 389] width 28 height 28
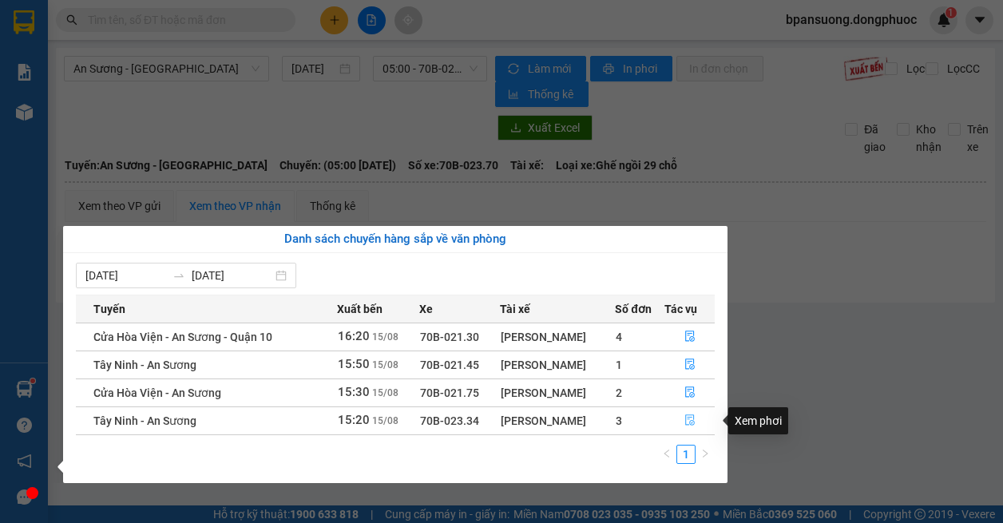
click at [690, 418] on icon "file-done" at bounding box center [689, 419] width 11 height 11
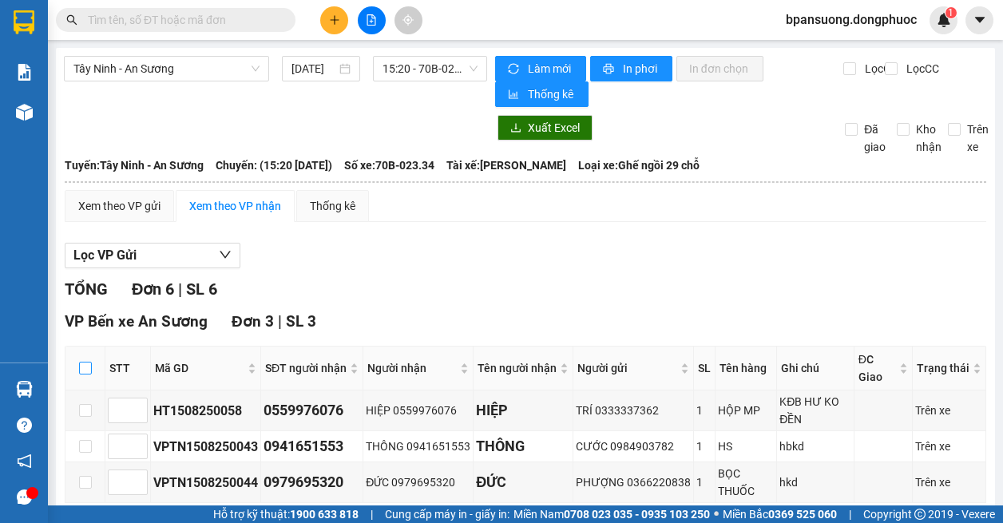
click at [86, 369] on input "checkbox" at bounding box center [85, 368] width 13 height 13
checkbox input "true"
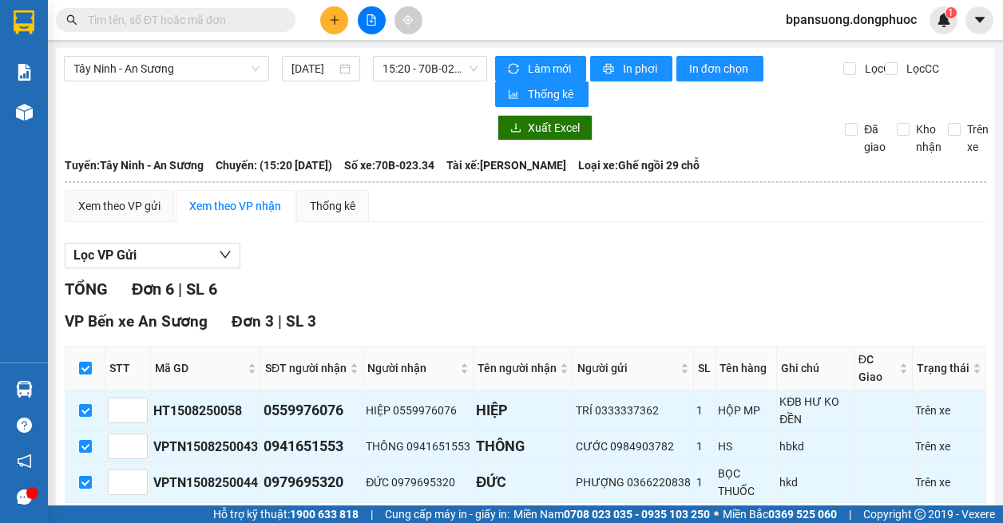
scroll to position [319, 0]
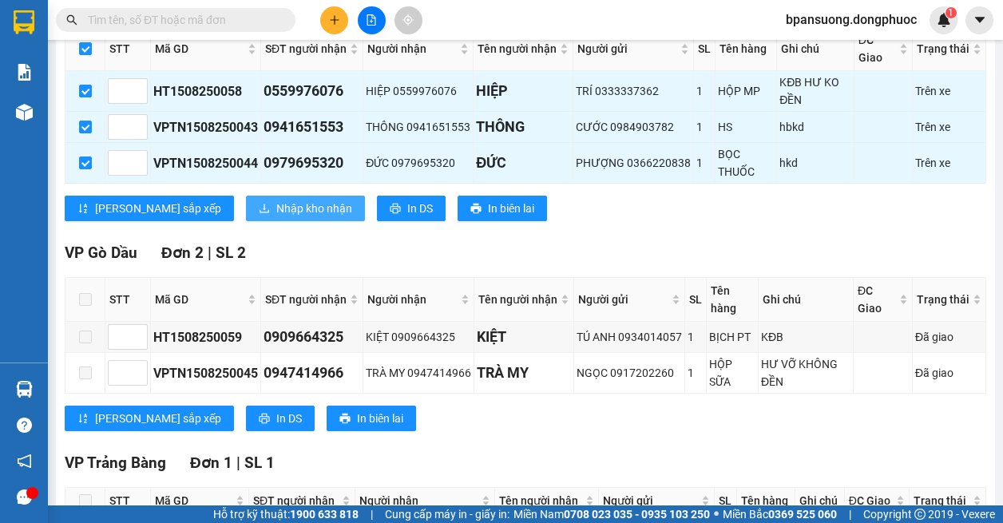
click at [276, 206] on span "Nhập kho nhận" at bounding box center [314, 209] width 76 height 18
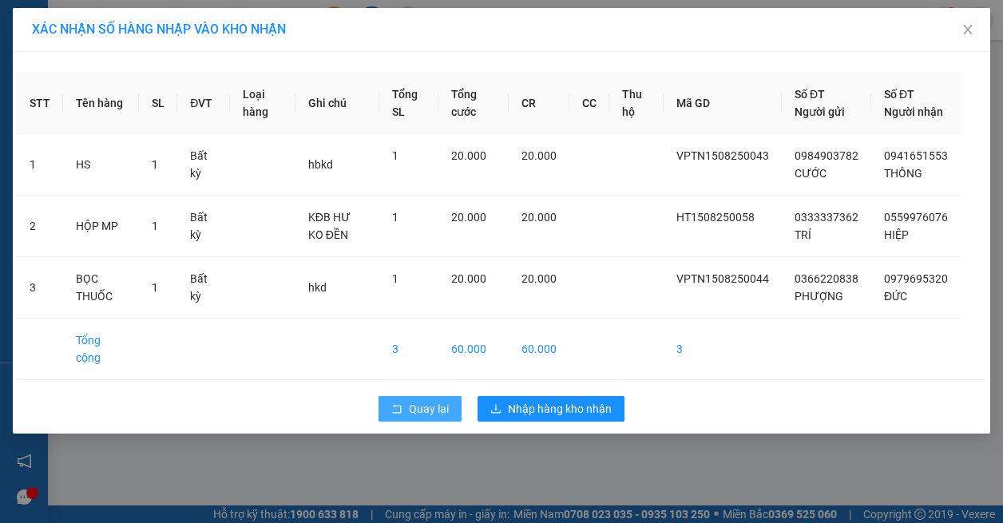
click at [422, 406] on span "Quay lại" at bounding box center [429, 409] width 40 height 18
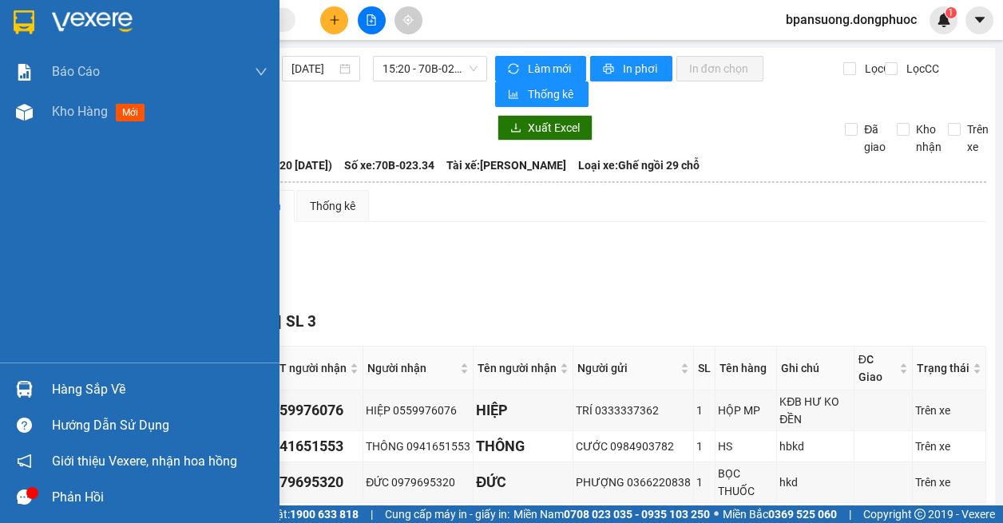
click at [44, 378] on div "Hàng sắp về" at bounding box center [139, 389] width 279 height 36
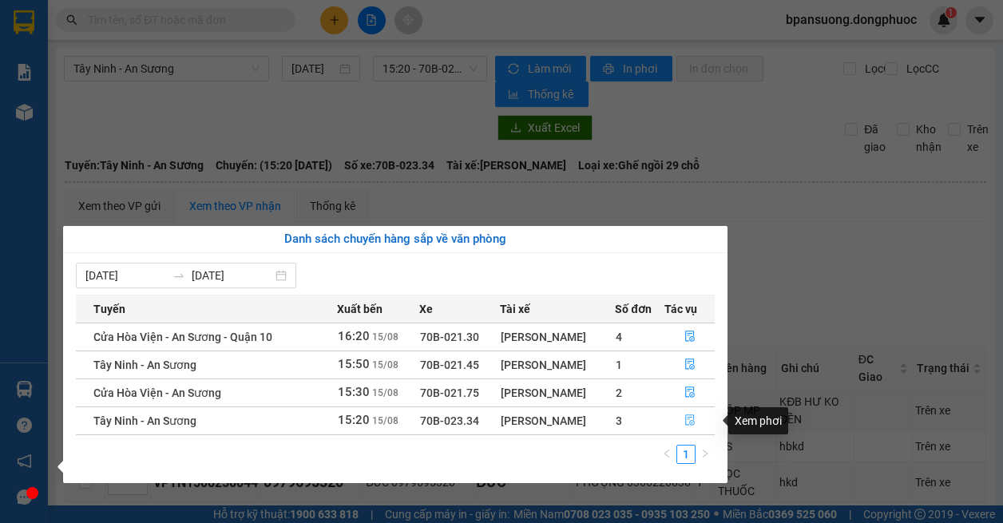
click at [694, 419] on icon "file-done" at bounding box center [690, 420] width 10 height 11
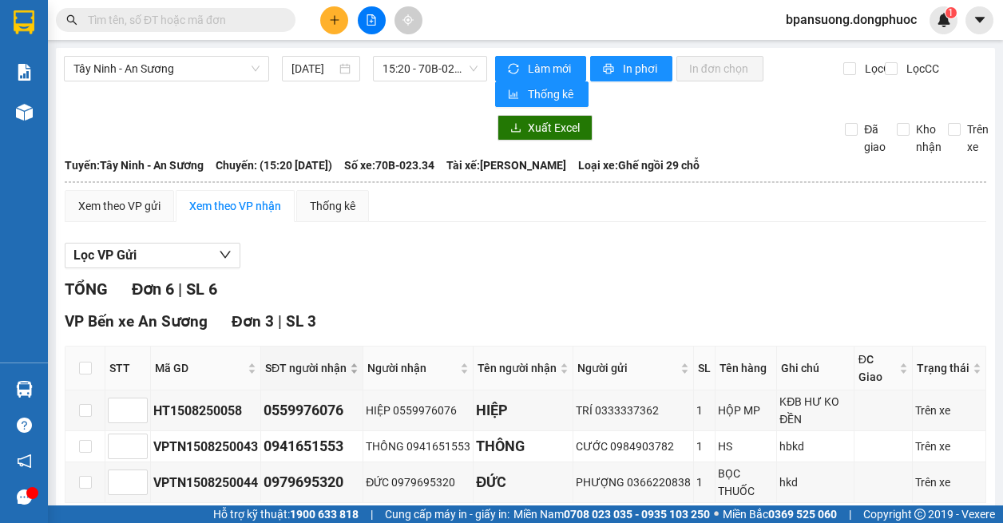
scroll to position [160, 0]
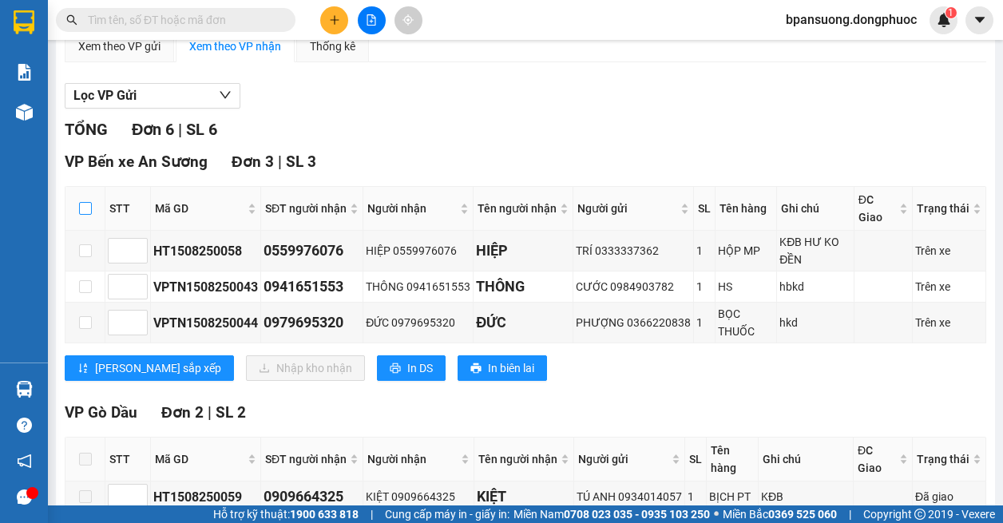
click at [79, 208] on input "checkbox" at bounding box center [85, 208] width 13 height 13
checkbox input "true"
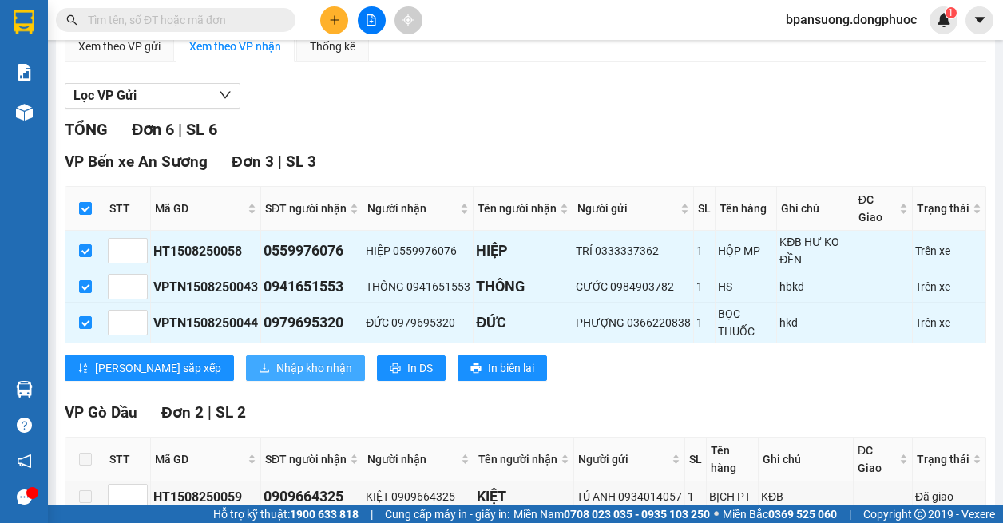
click at [276, 363] on span "Nhập kho nhận" at bounding box center [314, 368] width 76 height 18
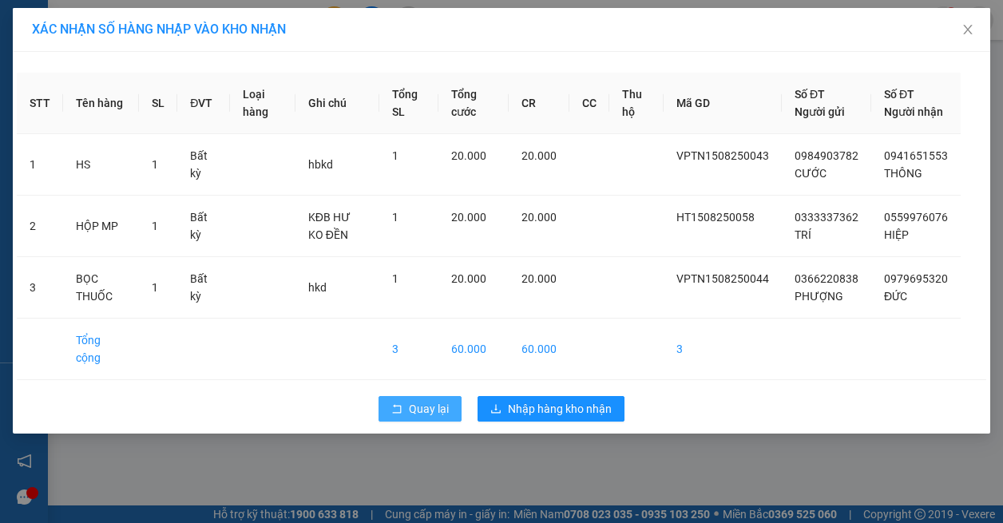
click at [438, 414] on span "Quay lại" at bounding box center [429, 409] width 40 height 18
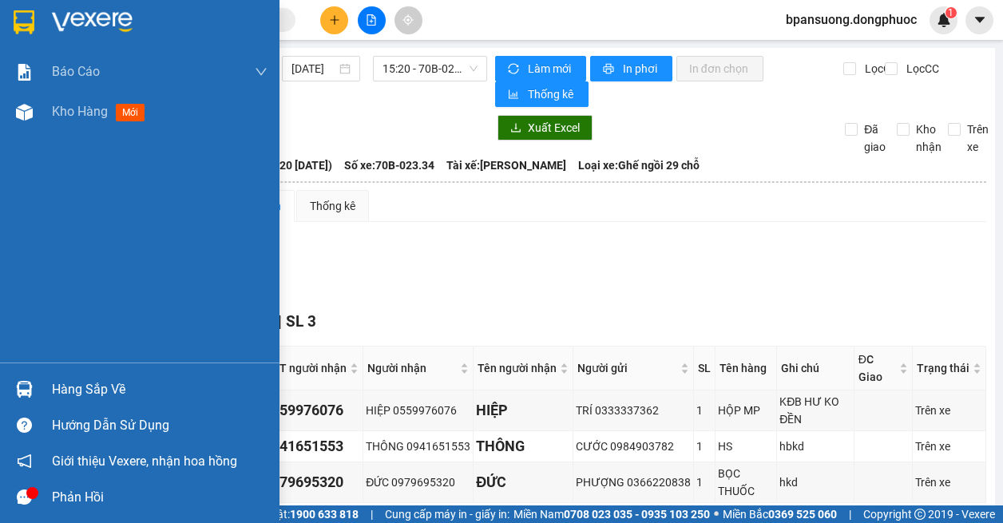
click at [13, 387] on div at bounding box center [24, 389] width 28 height 28
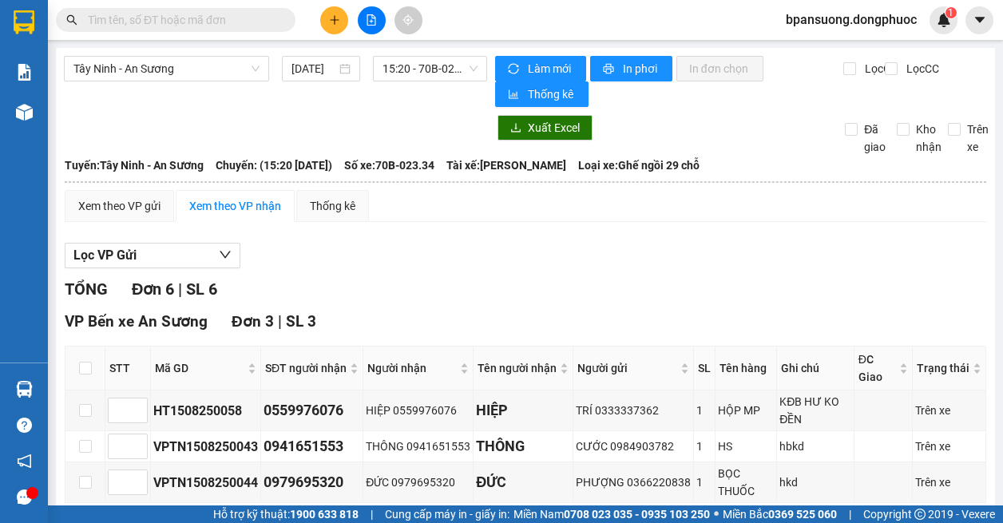
click at [962, 243] on section "Kết quả tìm kiếm ( 4 ) Bộ lọc Mã ĐH Trạng thái Món hàng Tổng cước Chưa cước Nhã…" at bounding box center [501, 261] width 1003 height 523
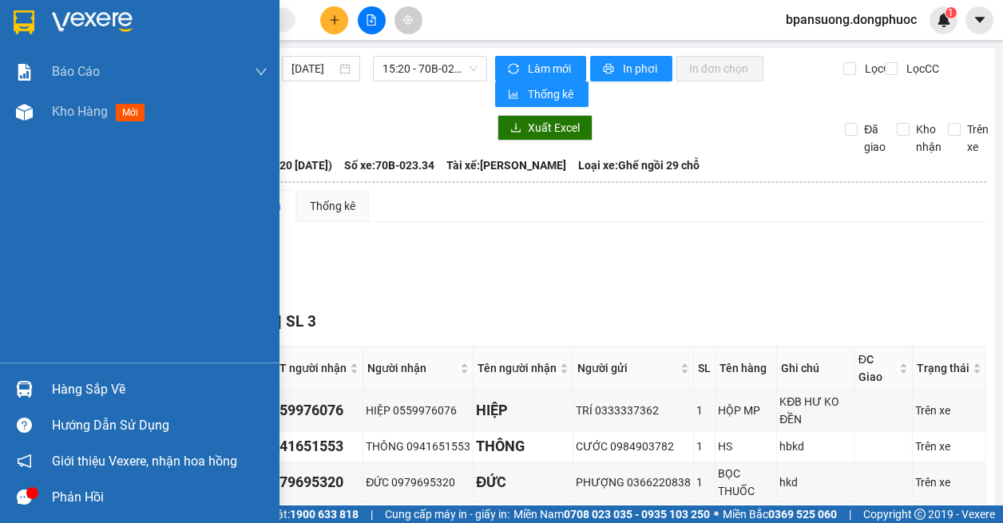
click at [10, 386] on div at bounding box center [24, 389] width 28 height 28
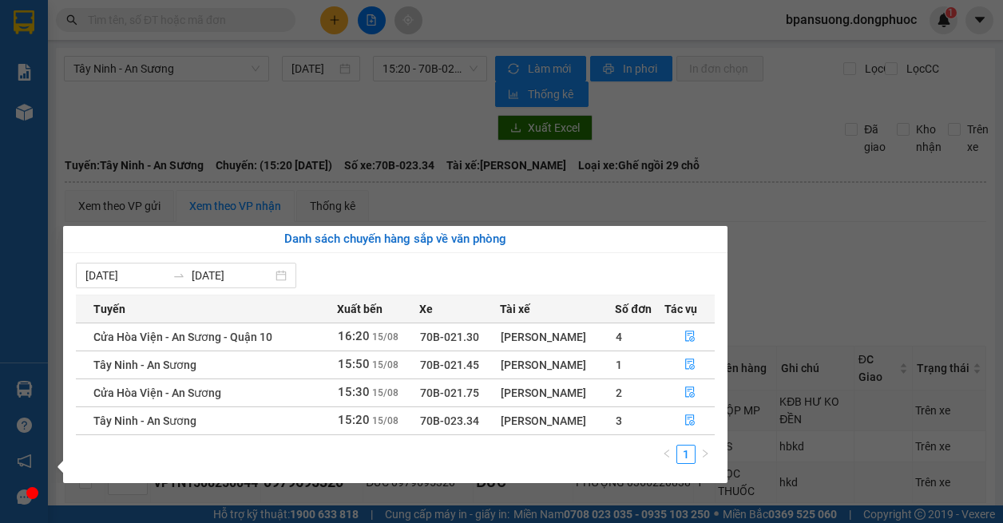
click at [815, 311] on section "Kết quả tìm kiếm ( 4 ) Bộ lọc Mã ĐH Trạng thái Món hàng Tổng cước Chưa cước Nhã…" at bounding box center [501, 261] width 1003 height 523
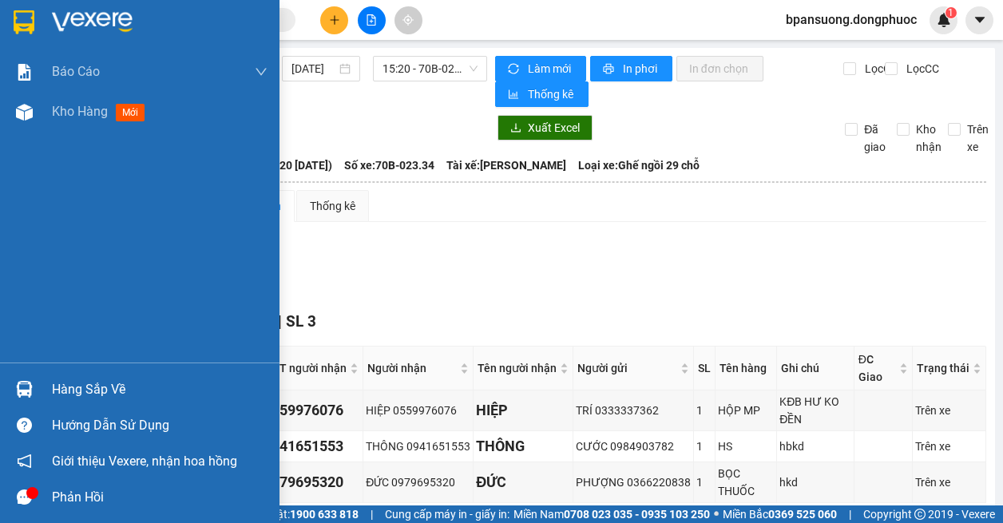
click at [24, 392] on img at bounding box center [24, 389] width 17 height 17
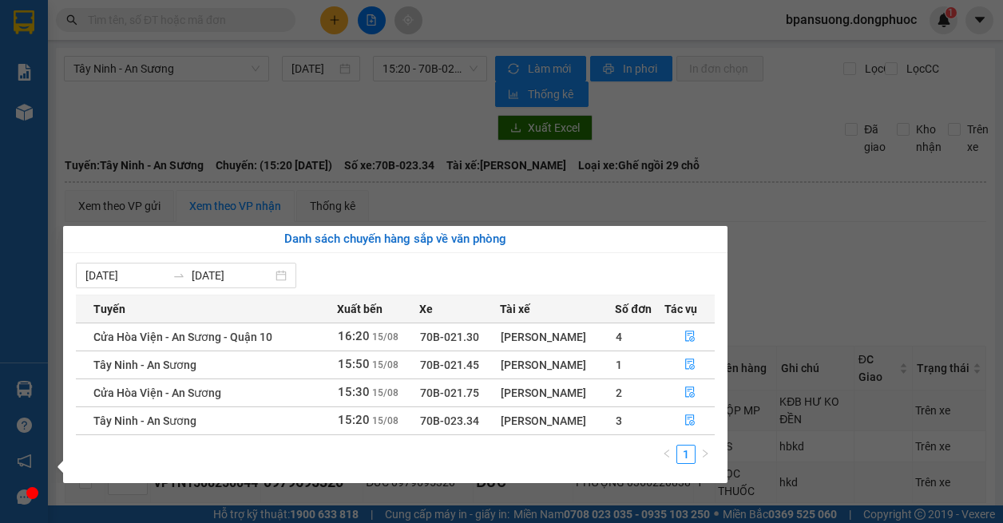
click at [684, 396] on icon "file-done" at bounding box center [689, 391] width 11 height 11
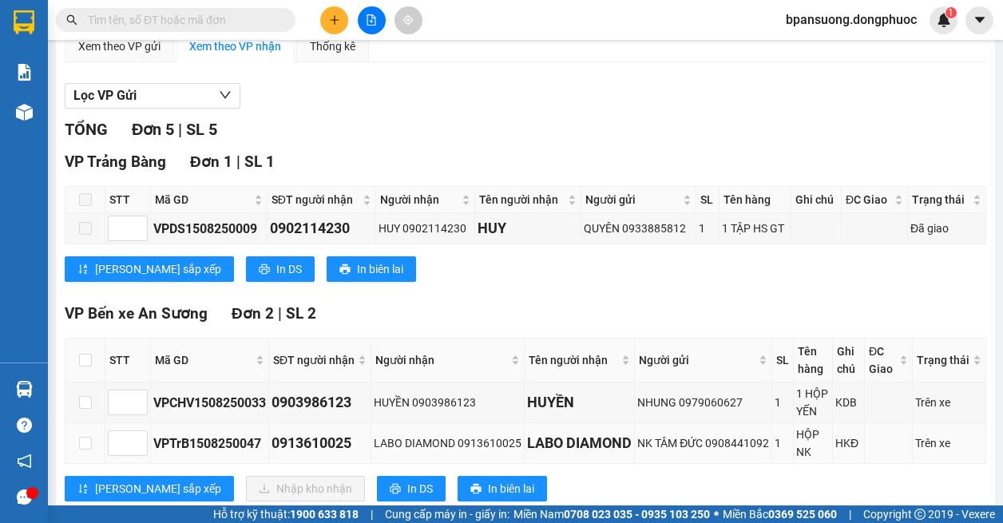
scroll to position [319, 0]
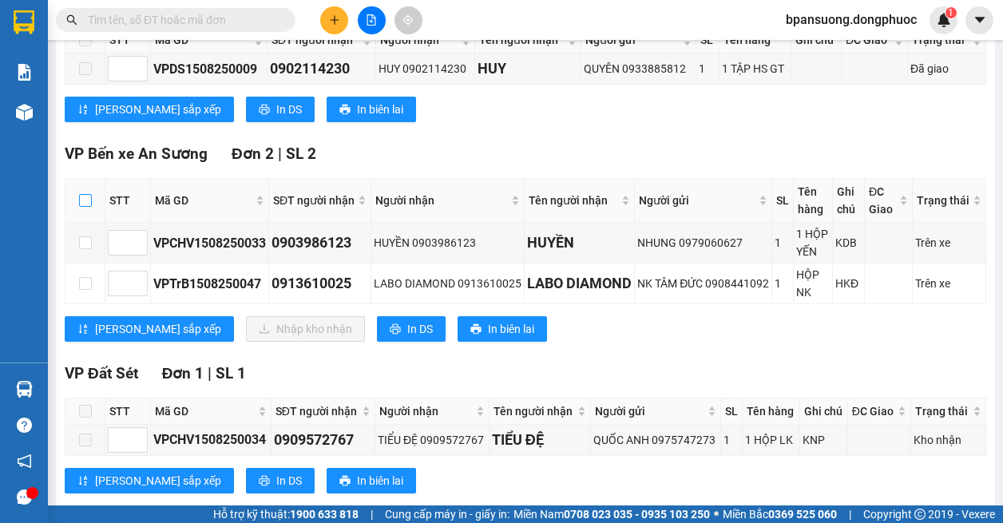
drag, startPoint x: 85, startPoint y: 197, endPoint x: 196, endPoint y: 315, distance: 162.1
click at [85, 198] on input "checkbox" at bounding box center [85, 200] width 13 height 13
checkbox input "true"
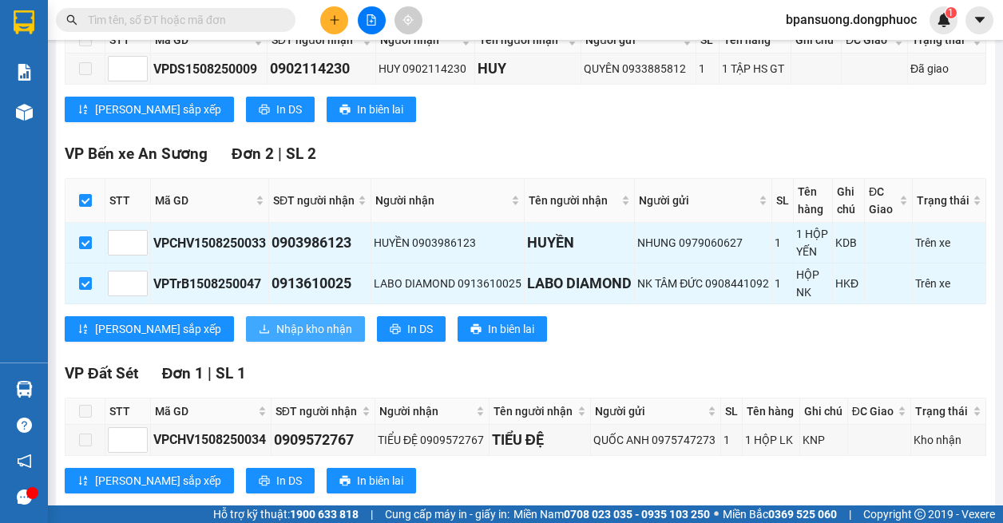
click at [276, 338] on span "Nhập kho nhận" at bounding box center [314, 329] width 76 height 18
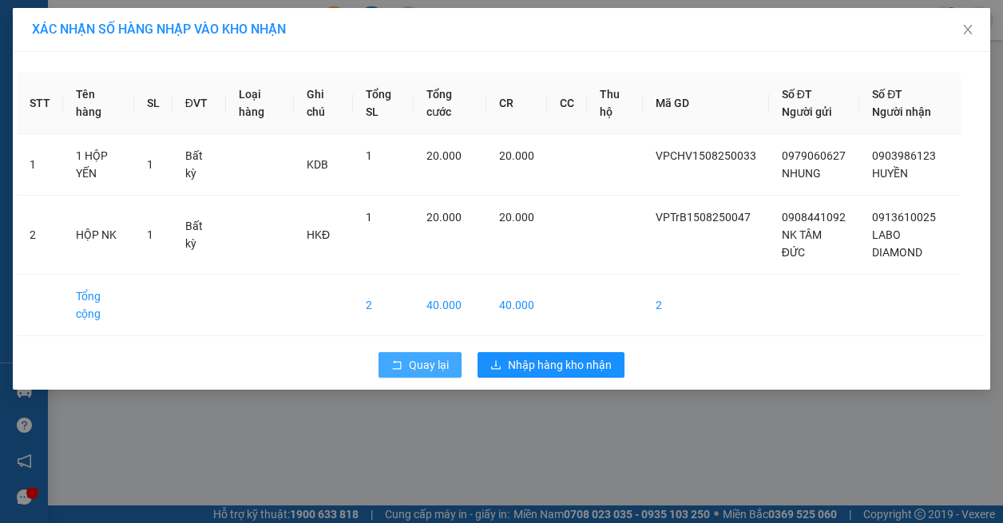
drag, startPoint x: 431, startPoint y: 365, endPoint x: 367, endPoint y: 0, distance: 370.4
click at [431, 362] on span "Quay lại" at bounding box center [429, 365] width 40 height 18
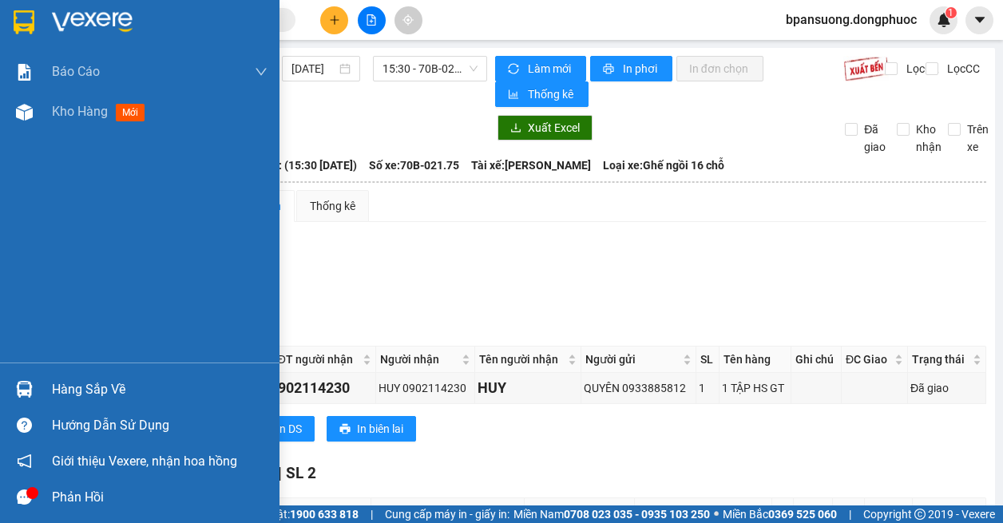
drag, startPoint x: 29, startPoint y: 361, endPoint x: 42, endPoint y: 398, distance: 39.6
click at [32, 375] on div "Báo cáo Mẫu 1: Báo cáo dòng tiền theo nhân viên Mẫu 1: Báo cáo dòng tiền theo n…" at bounding box center [139, 261] width 279 height 523
click at [42, 398] on div "Hàng sắp về" at bounding box center [139, 389] width 279 height 36
